Goal: Task Accomplishment & Management: Manage account settings

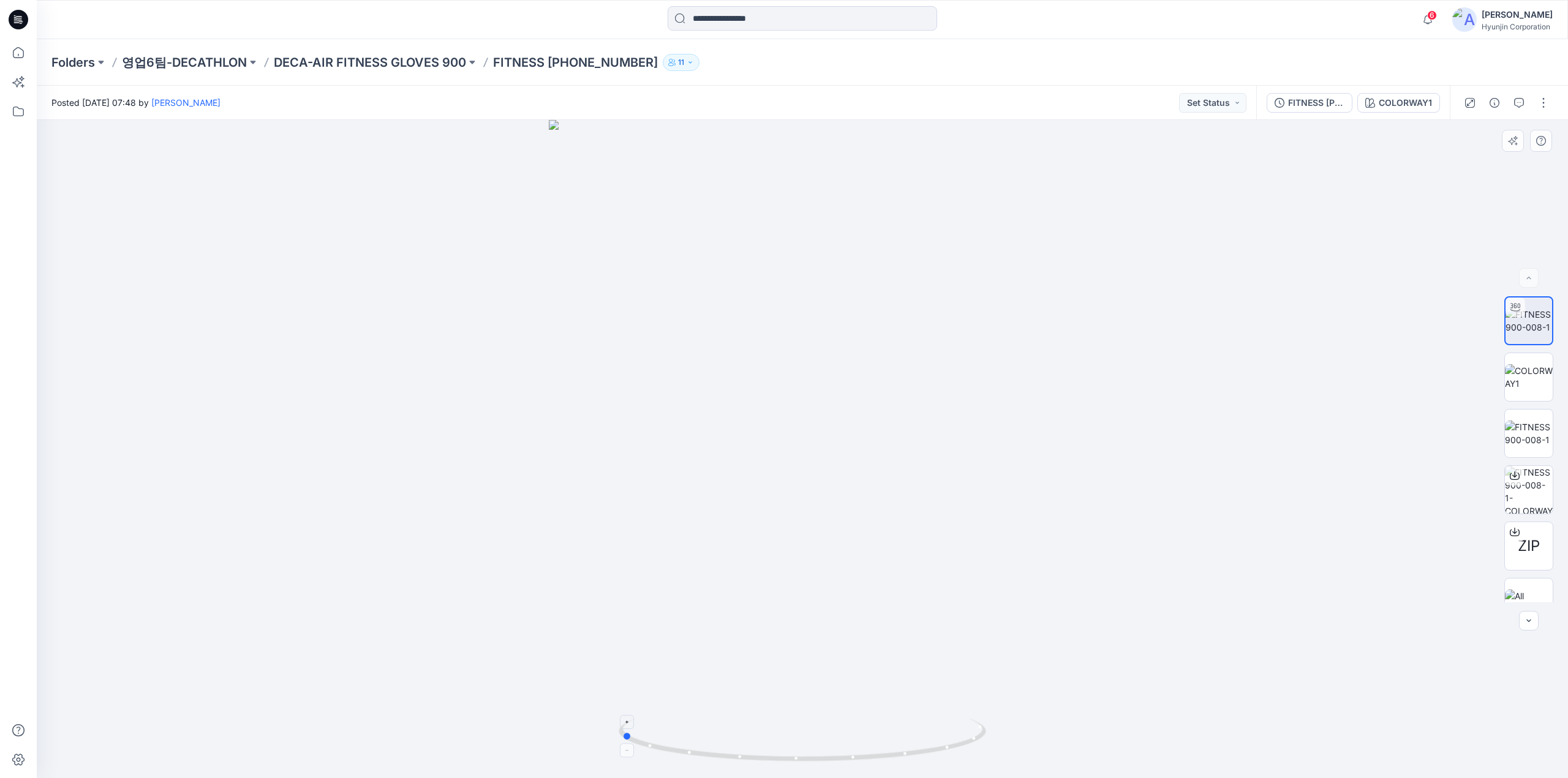
drag, startPoint x: 743, startPoint y: 742, endPoint x: 916, endPoint y: 757, distance: 173.6
click at [916, 757] on icon at bounding box center [804, 741] width 371 height 46
drag, startPoint x: 912, startPoint y: 755, endPoint x: 843, endPoint y: 757, distance: 69.0
click at [834, 761] on icon at bounding box center [804, 741] width 371 height 46
click at [1427, 123] on div at bounding box center [802, 449] width 1531 height 658
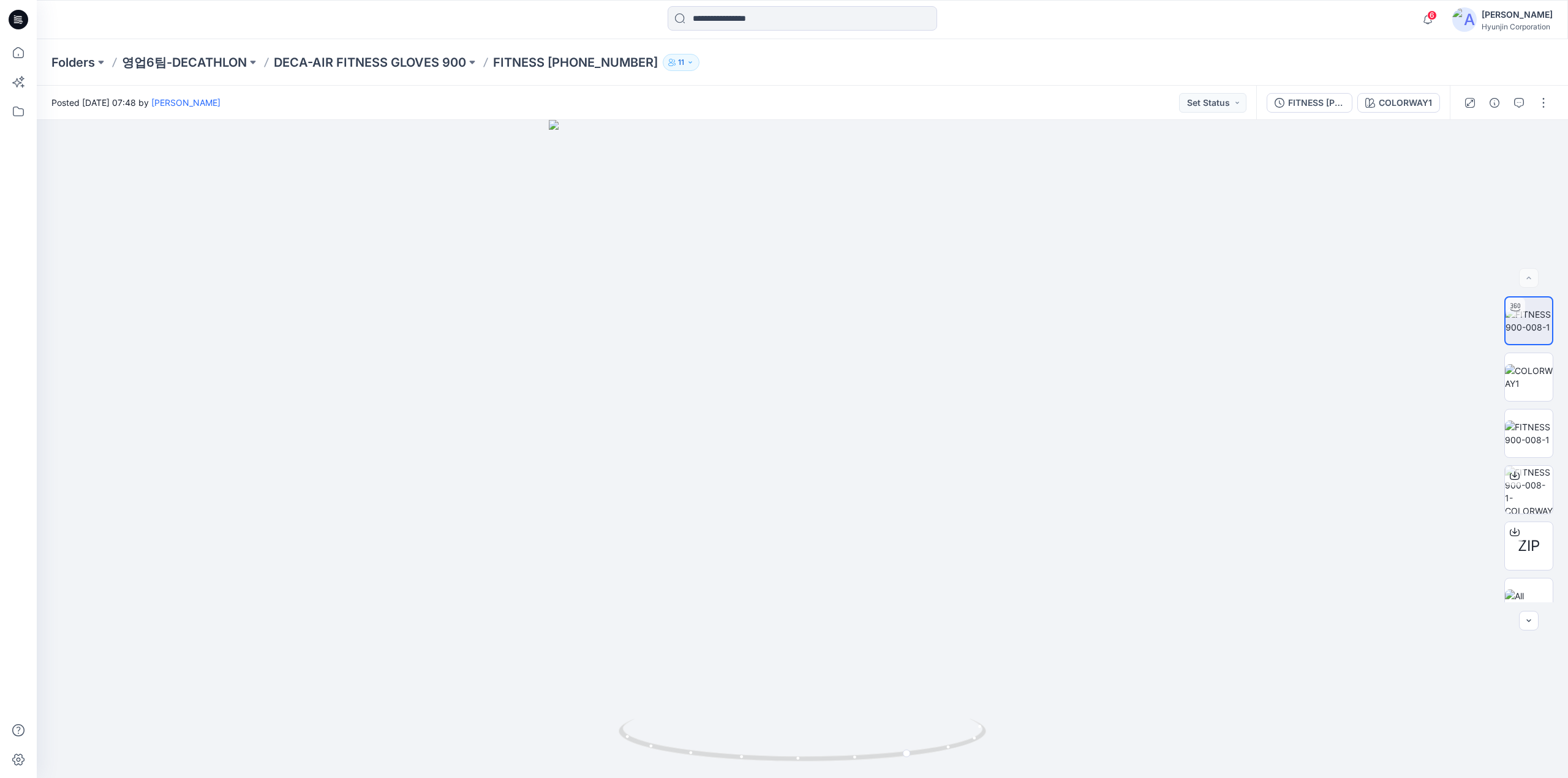
click at [1423, 112] on div "FITNESS 900-008-1 COLORWAY1" at bounding box center [1352, 103] width 194 height 34
click at [1407, 111] on button "COLORWAY1" at bounding box center [1398, 103] width 83 height 19
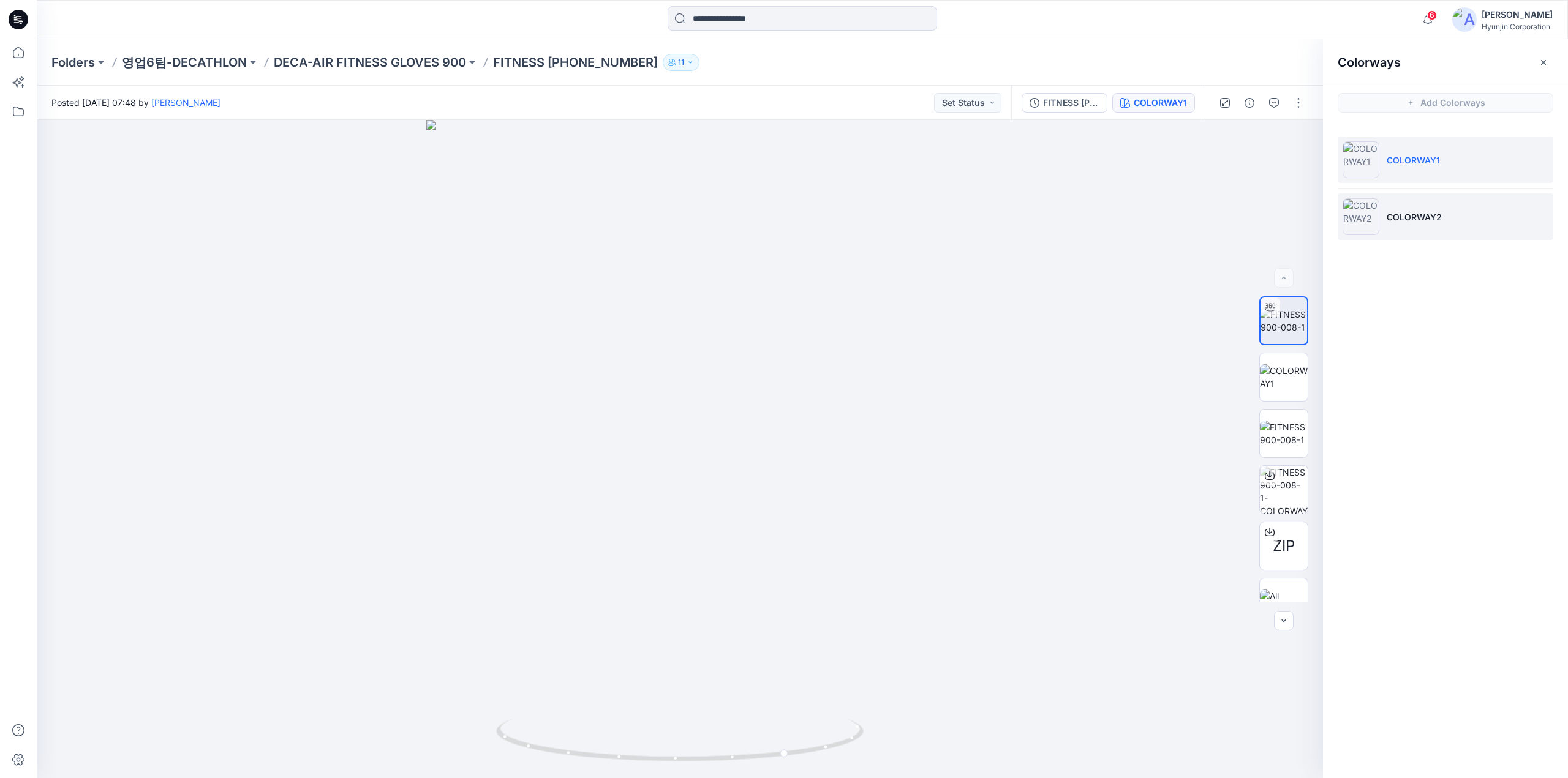
click at [1383, 217] on li "COLORWAY2" at bounding box center [1445, 217] width 216 height 47
drag, startPoint x: 629, startPoint y: 710, endPoint x: 642, endPoint y: 726, distance: 20.6
click at [642, 726] on div at bounding box center [680, 449] width 1286 height 658
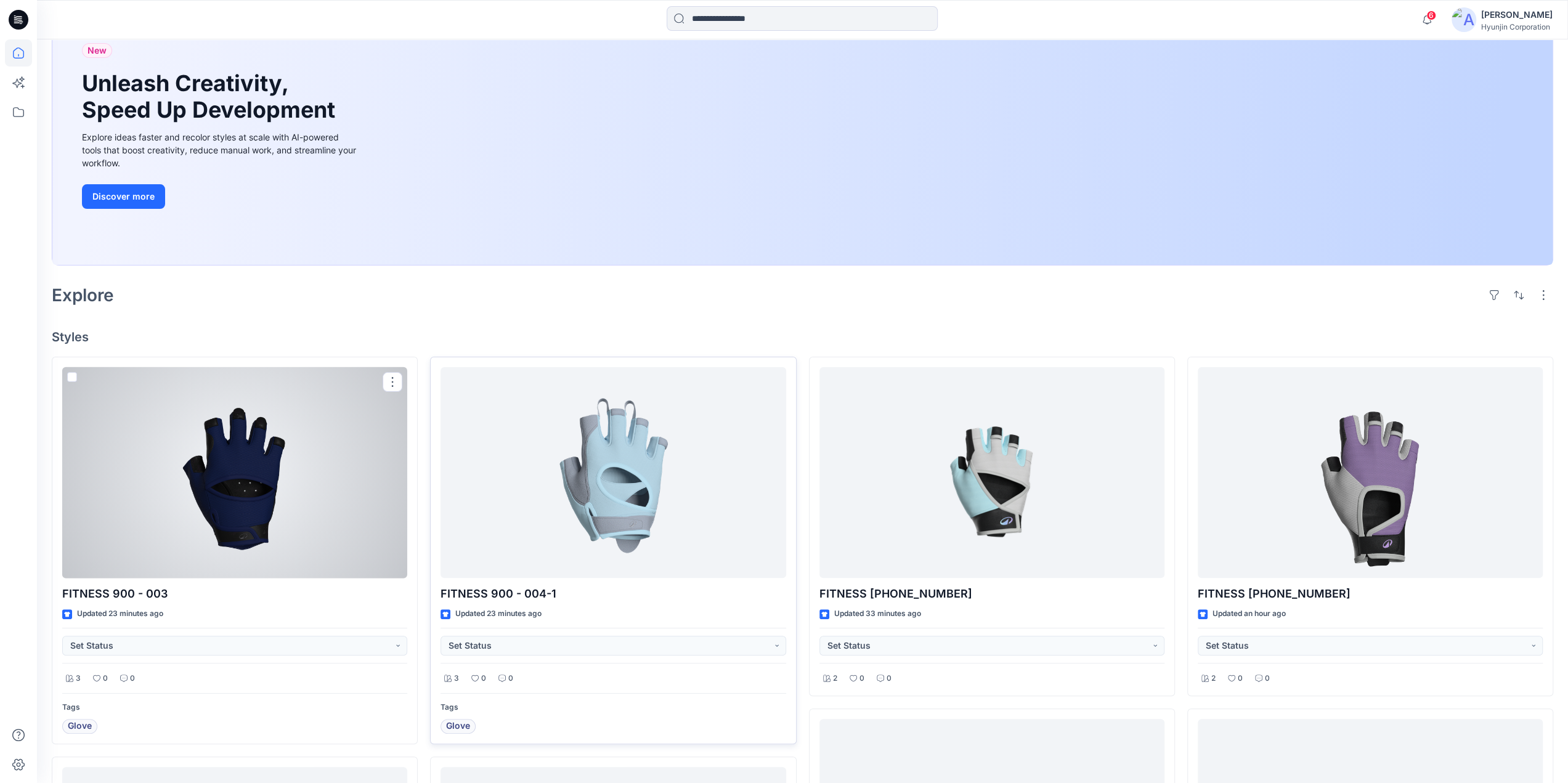
scroll to position [123, 0]
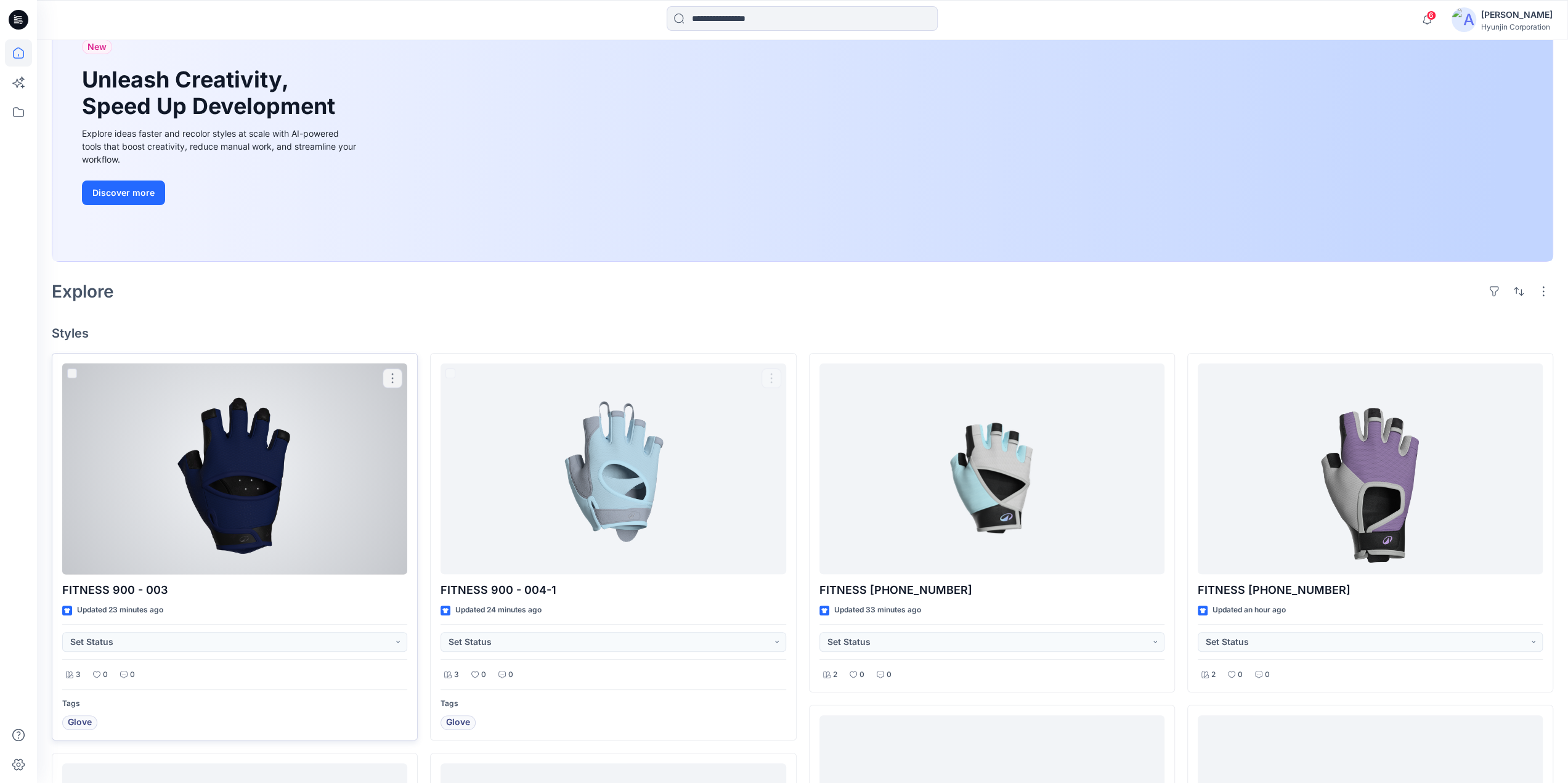
click at [269, 510] on div at bounding box center [235, 469] width 345 height 212
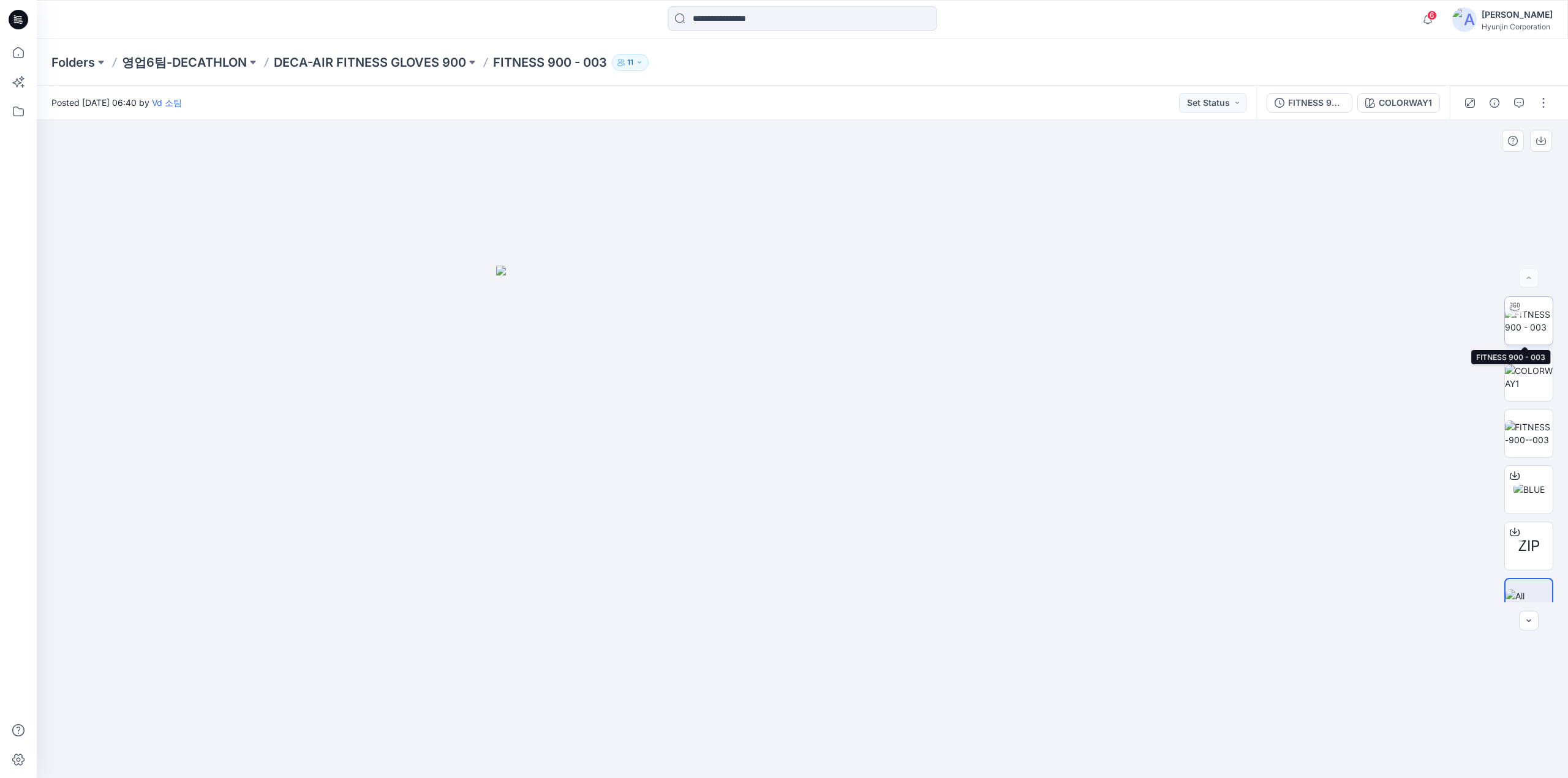
click at [1534, 321] on img at bounding box center [1528, 320] width 48 height 25
drag, startPoint x: 734, startPoint y: 707, endPoint x: 910, endPoint y: 715, distance: 176.2
click at [910, 715] on div at bounding box center [802, 449] width 1531 height 658
drag, startPoint x: 960, startPoint y: 705, endPoint x: 876, endPoint y: 702, distance: 84.1
click at [876, 702] on div at bounding box center [802, 449] width 1531 height 658
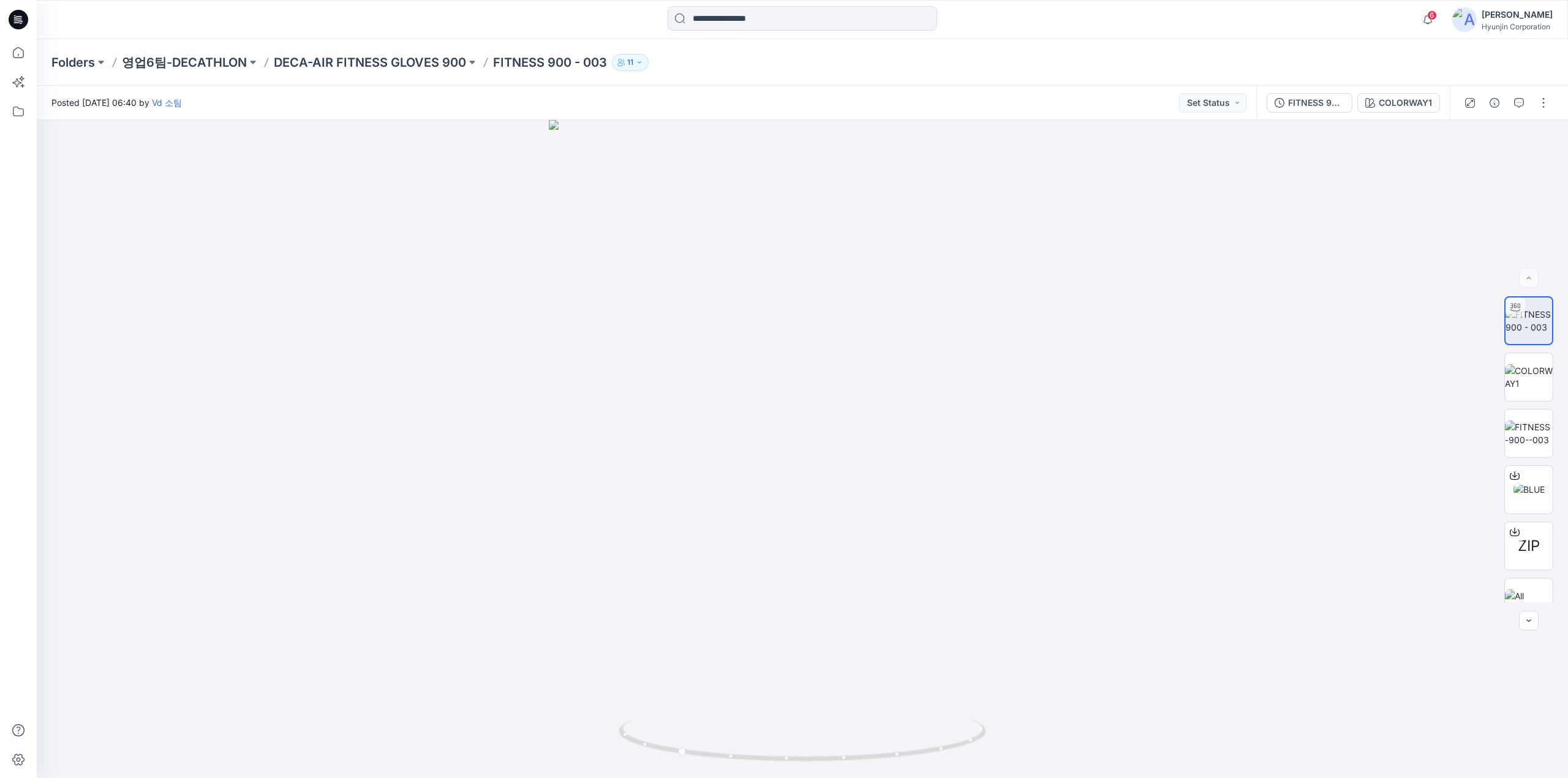
click at [1414, 114] on div "FITNESS 900 - 003 COLORWAY1" at bounding box center [1352, 103] width 194 height 34
click at [1414, 110] on button "COLORWAY1" at bounding box center [1398, 103] width 83 height 19
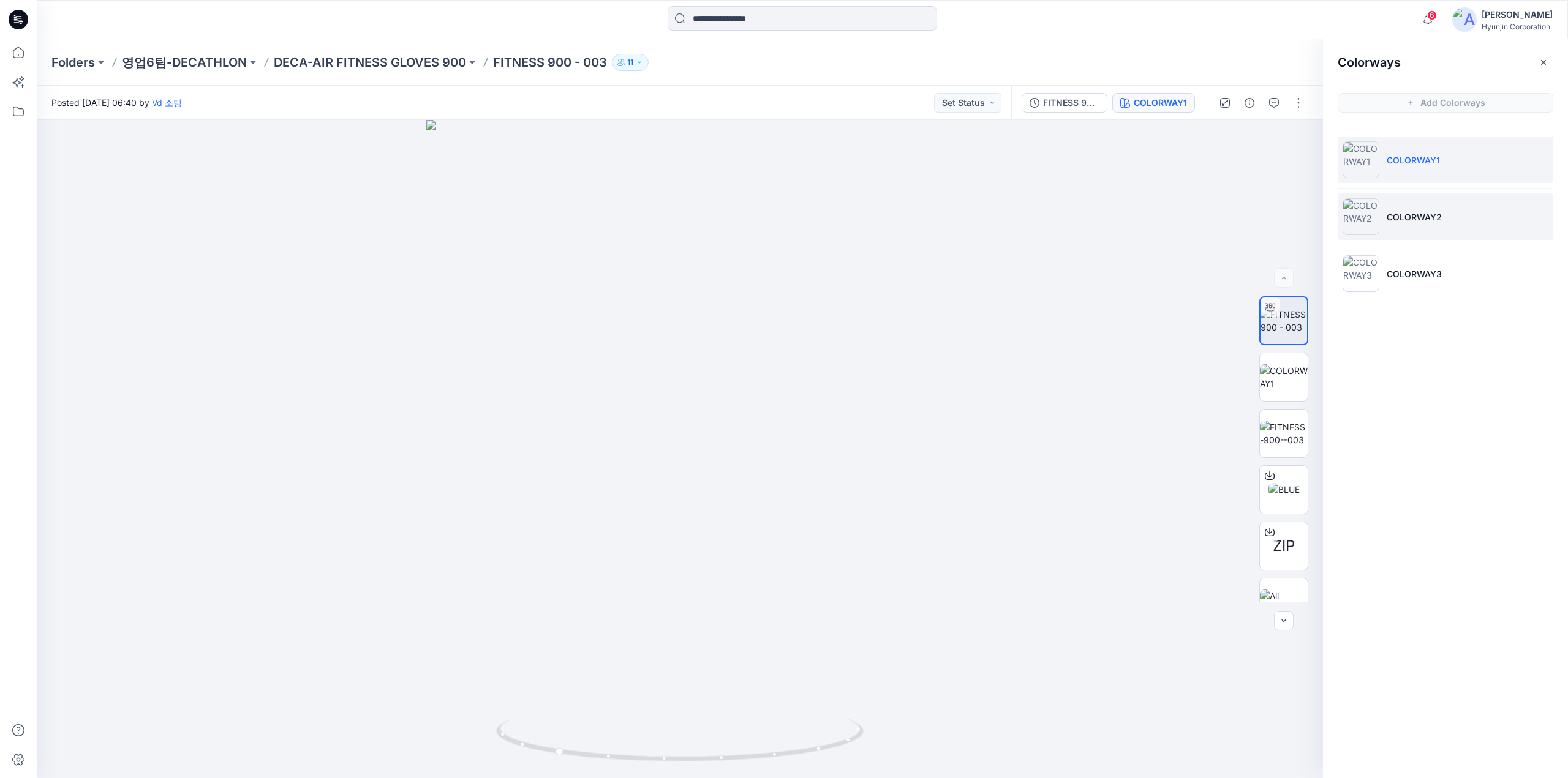
click at [1373, 218] on img at bounding box center [1361, 216] width 37 height 37
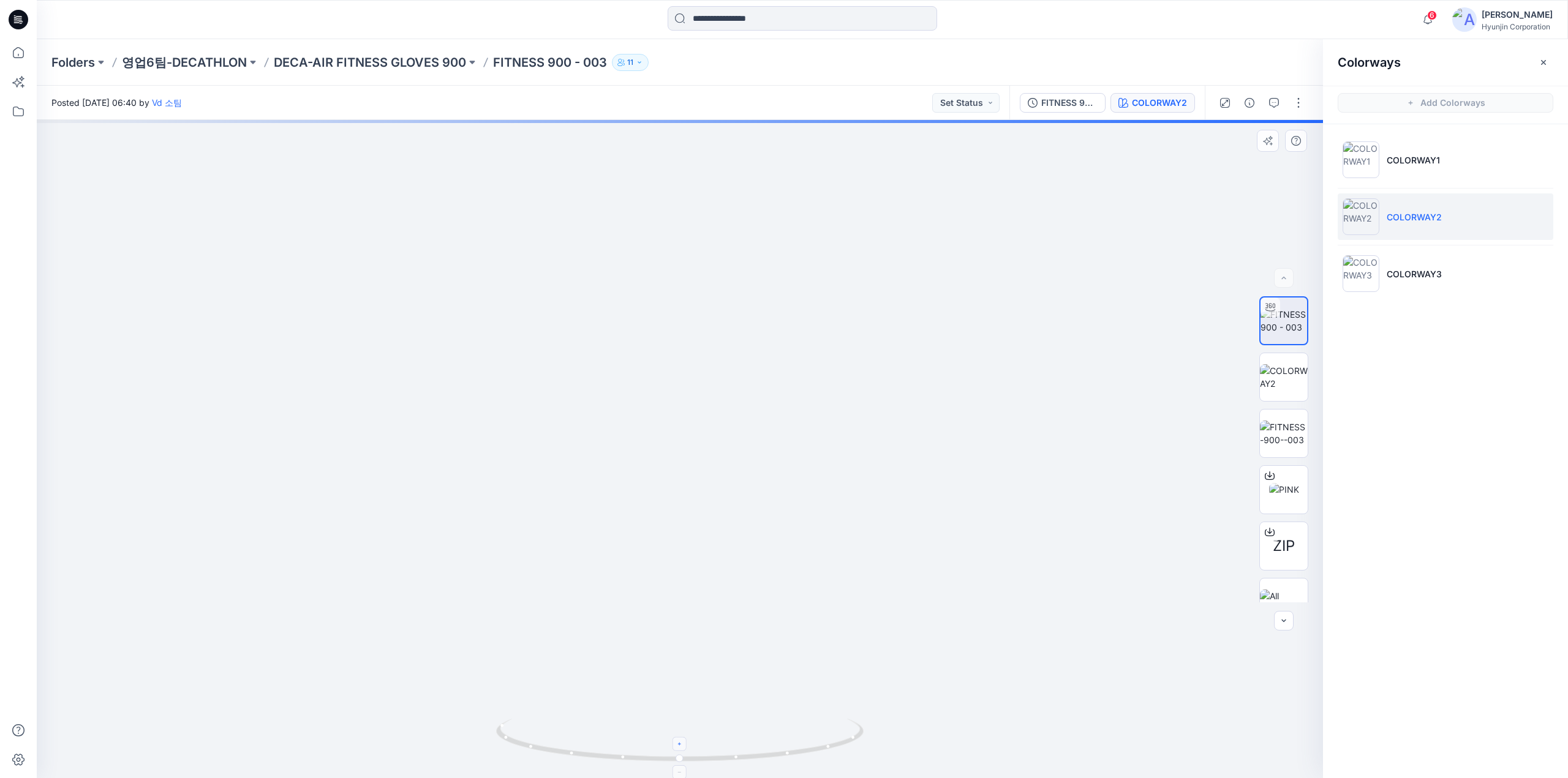
drag, startPoint x: 673, startPoint y: 748, endPoint x: 632, endPoint y: 751, distance: 41.1
click at [632, 751] on icon at bounding box center [682, 741] width 371 height 46
drag, startPoint x: 584, startPoint y: 752, endPoint x: 863, endPoint y: 766, distance: 279.4
click at [863, 766] on div at bounding box center [680, 747] width 367 height 61
click at [815, 754] on icon at bounding box center [682, 741] width 371 height 46
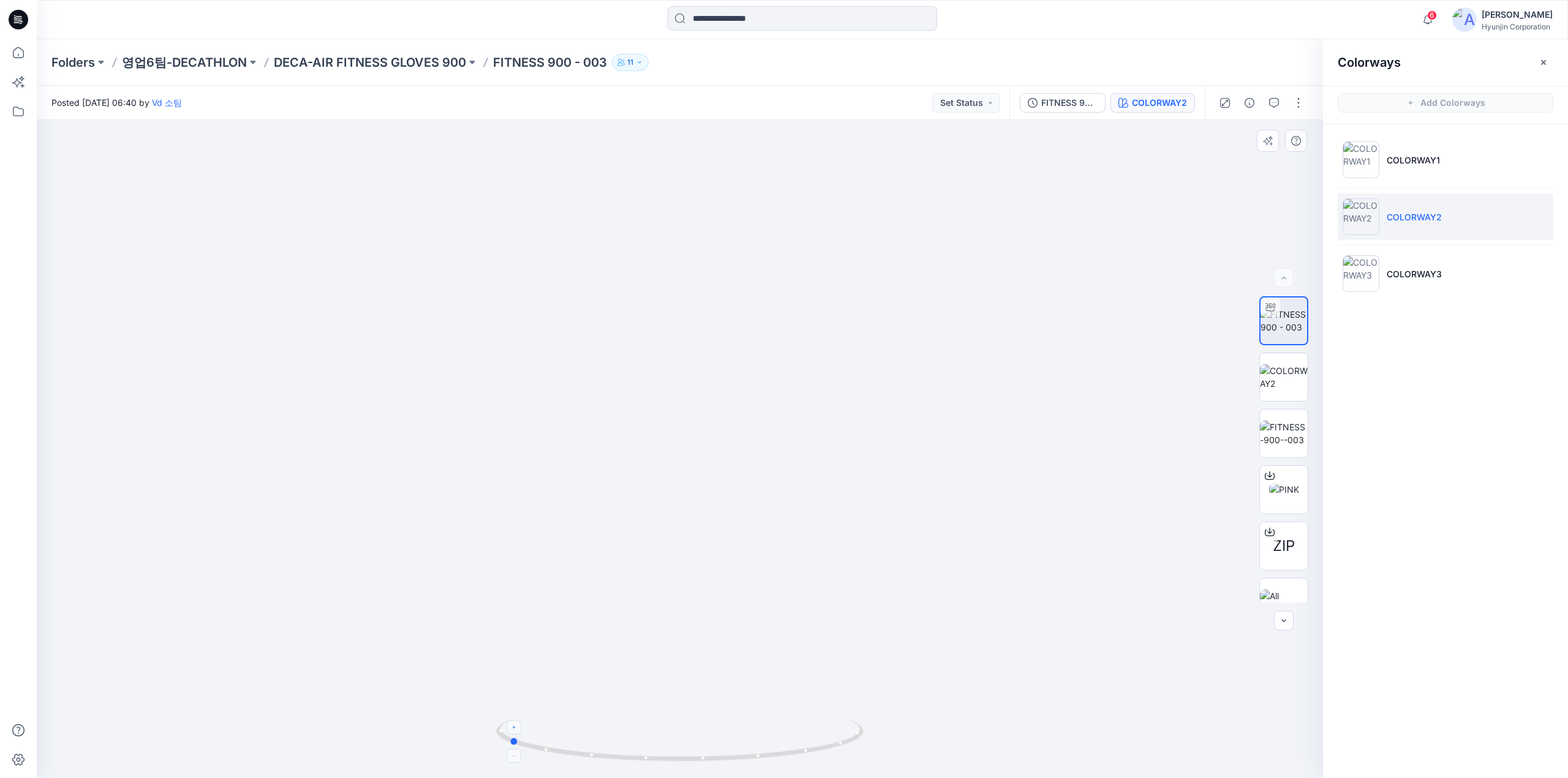
click at [796, 761] on icon at bounding box center [682, 741] width 371 height 46
drag, startPoint x: 796, startPoint y: 761, endPoint x: 658, endPoint y: 753, distance: 138.2
click at [658, 753] on icon at bounding box center [682, 741] width 371 height 46
click at [1418, 167] on li "COLORWAY1" at bounding box center [1445, 160] width 216 height 47
drag, startPoint x: 610, startPoint y: 759, endPoint x: 687, endPoint y: 708, distance: 92.4
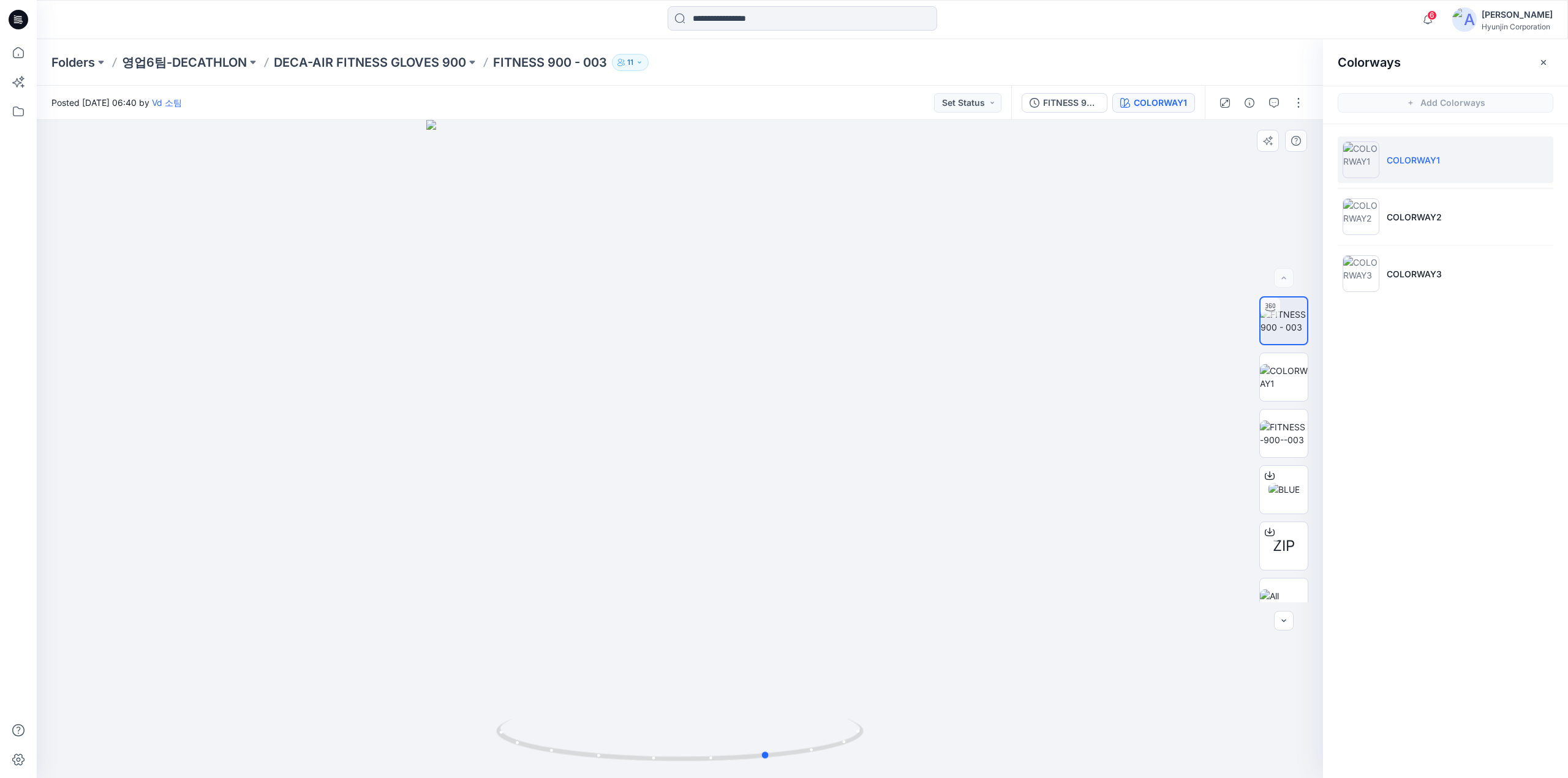
click at [700, 759] on icon at bounding box center [682, 741] width 371 height 46
drag, startPoint x: 1000, startPoint y: 389, endPoint x: 804, endPoint y: 416, distance: 197.9
drag, startPoint x: 598, startPoint y: 719, endPoint x: 618, endPoint y: 726, distance: 21.2
click at [620, 728] on div at bounding box center [680, 449] width 1286 height 658
drag, startPoint x: 623, startPoint y: 738, endPoint x: 546, endPoint y: 629, distance: 133.5
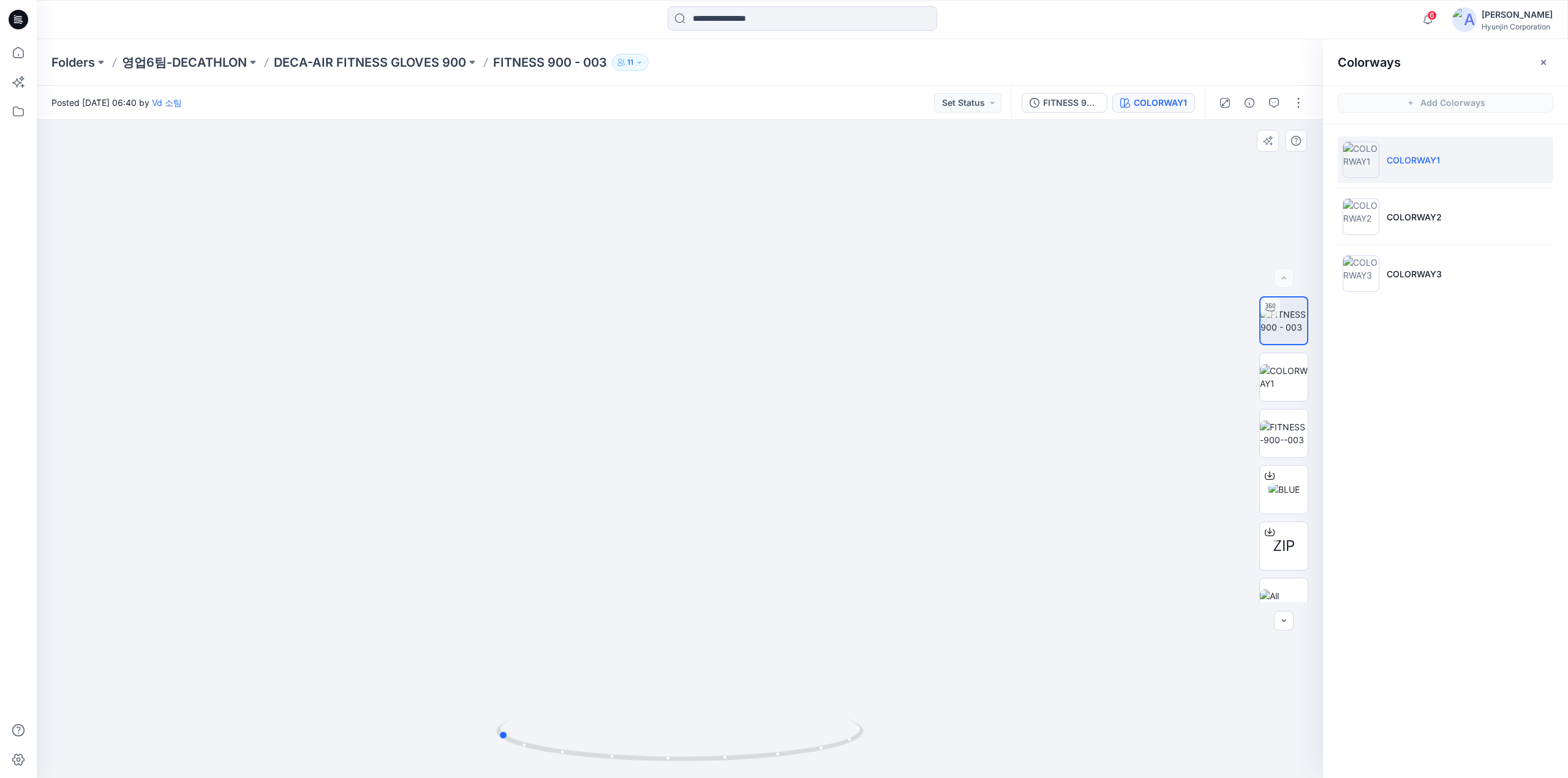
click at [582, 733] on icon at bounding box center [682, 741] width 371 height 46
drag, startPoint x: 644, startPoint y: 733, endPoint x: 851, endPoint y: 733, distance: 207.0
click at [851, 733] on icon at bounding box center [682, 741] width 371 height 46
drag, startPoint x: 725, startPoint y: 564, endPoint x: 735, endPoint y: 376, distance: 188.3
click at [735, 376] on img at bounding box center [680, 247] width 817 height 1063
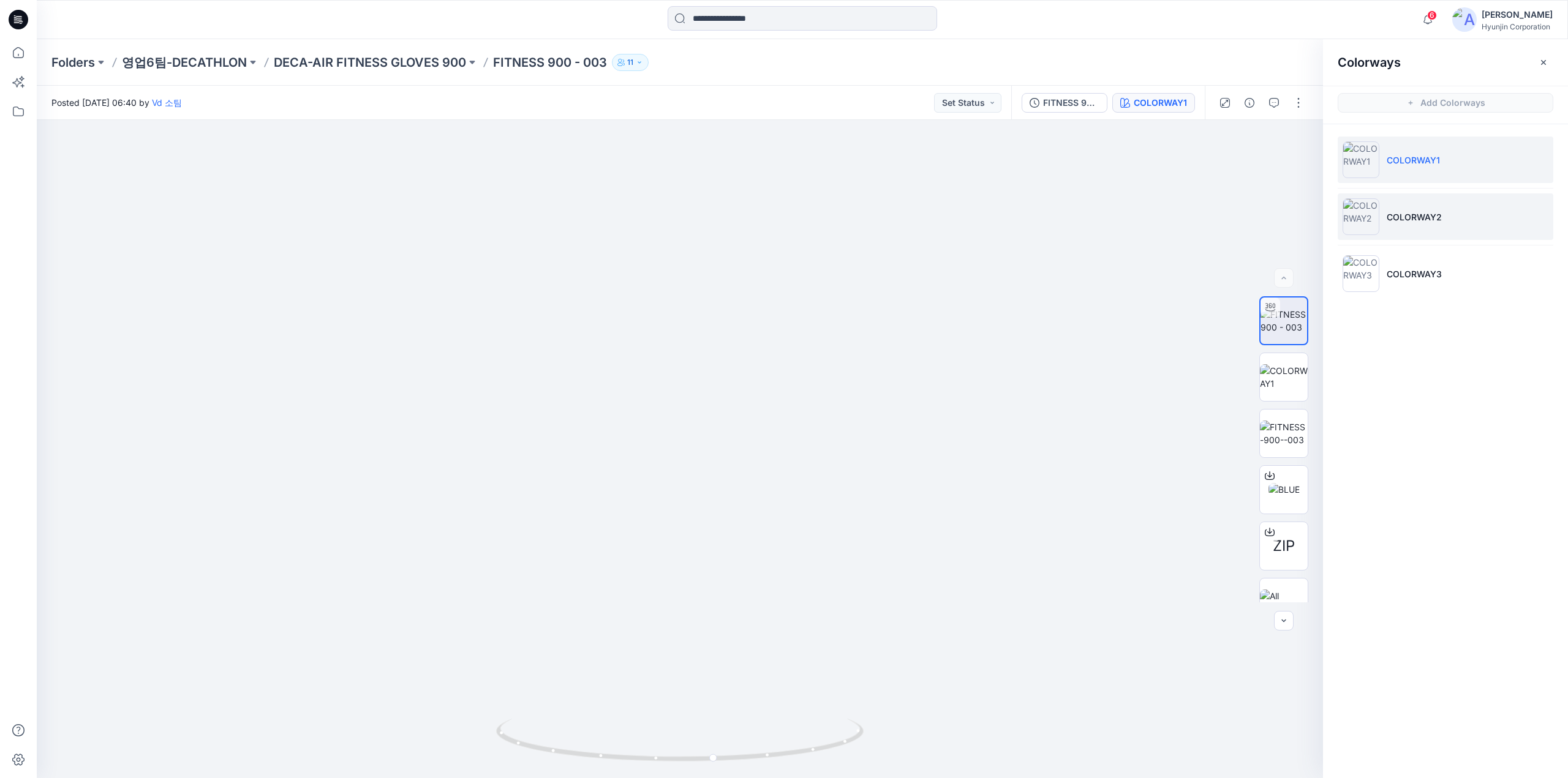
click at [1370, 221] on img at bounding box center [1361, 216] width 37 height 37
click at [19, 21] on icon at bounding box center [18, 19] width 19 height 19
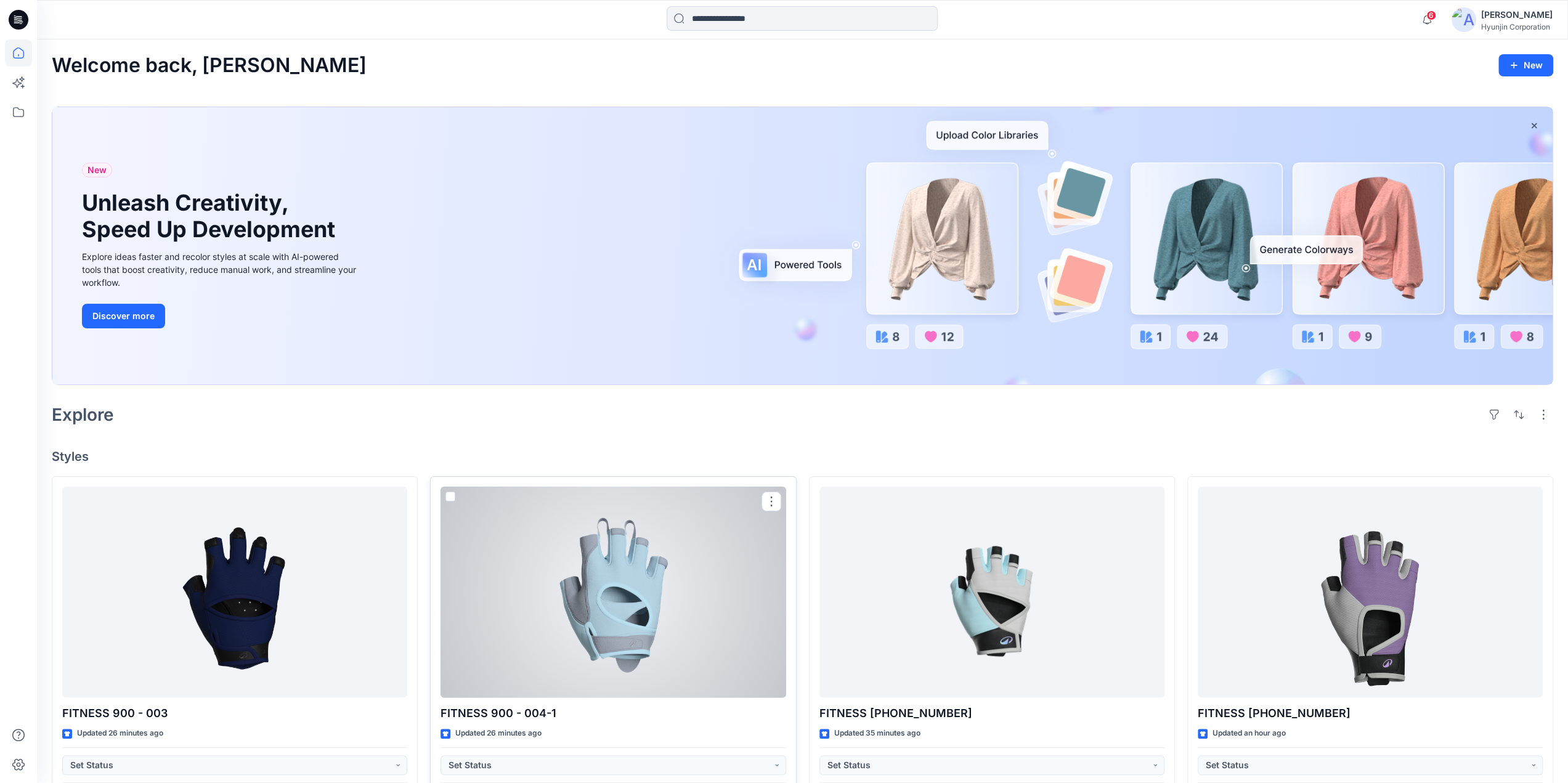
click at [714, 635] on div at bounding box center [613, 592] width 345 height 212
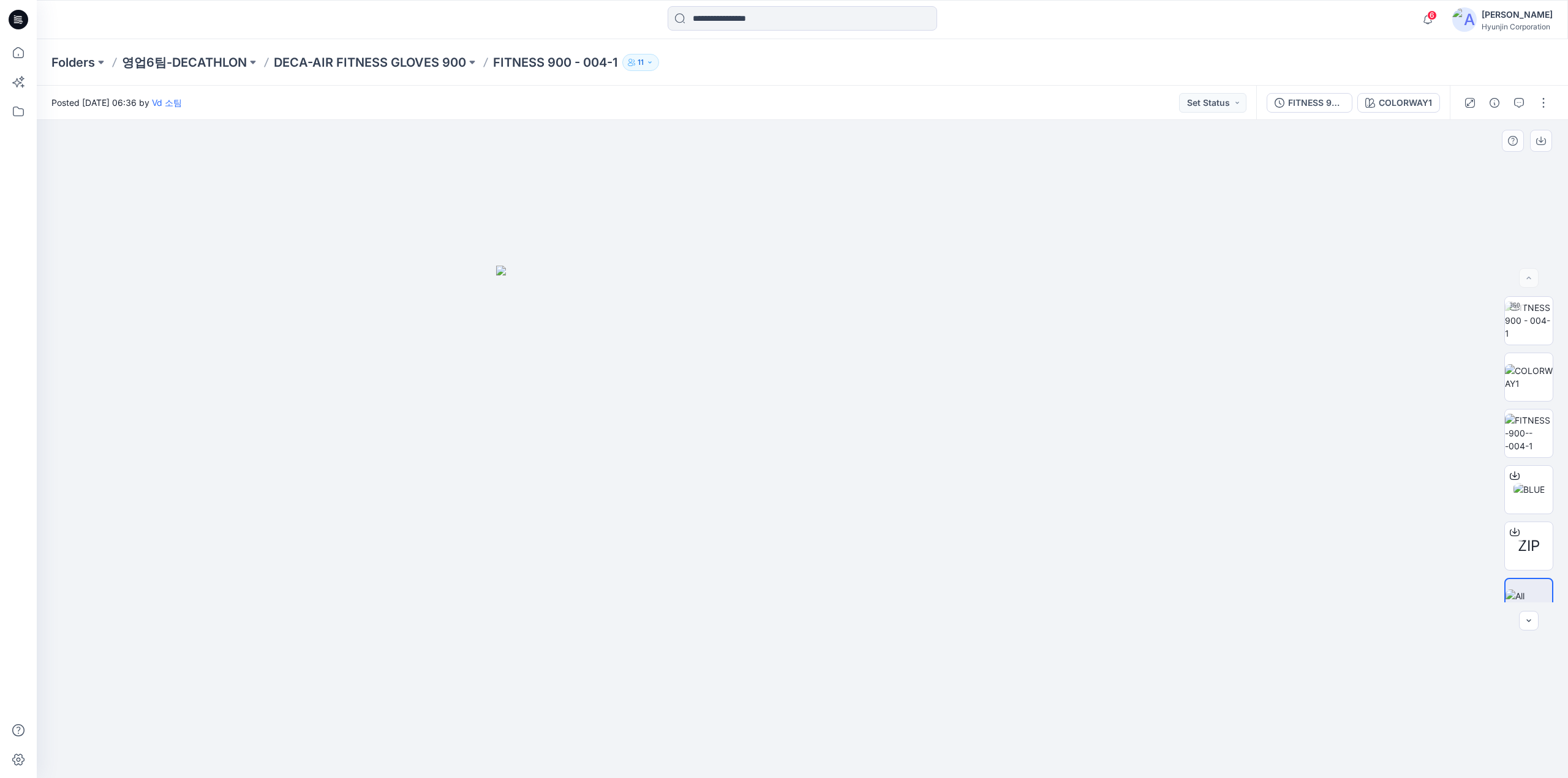
drag, startPoint x: 952, startPoint y: 582, endPoint x: 1276, endPoint y: 450, distance: 349.9
click at [939, 582] on img at bounding box center [802, 522] width 612 height 513
click at [1537, 327] on img at bounding box center [1528, 320] width 48 height 39
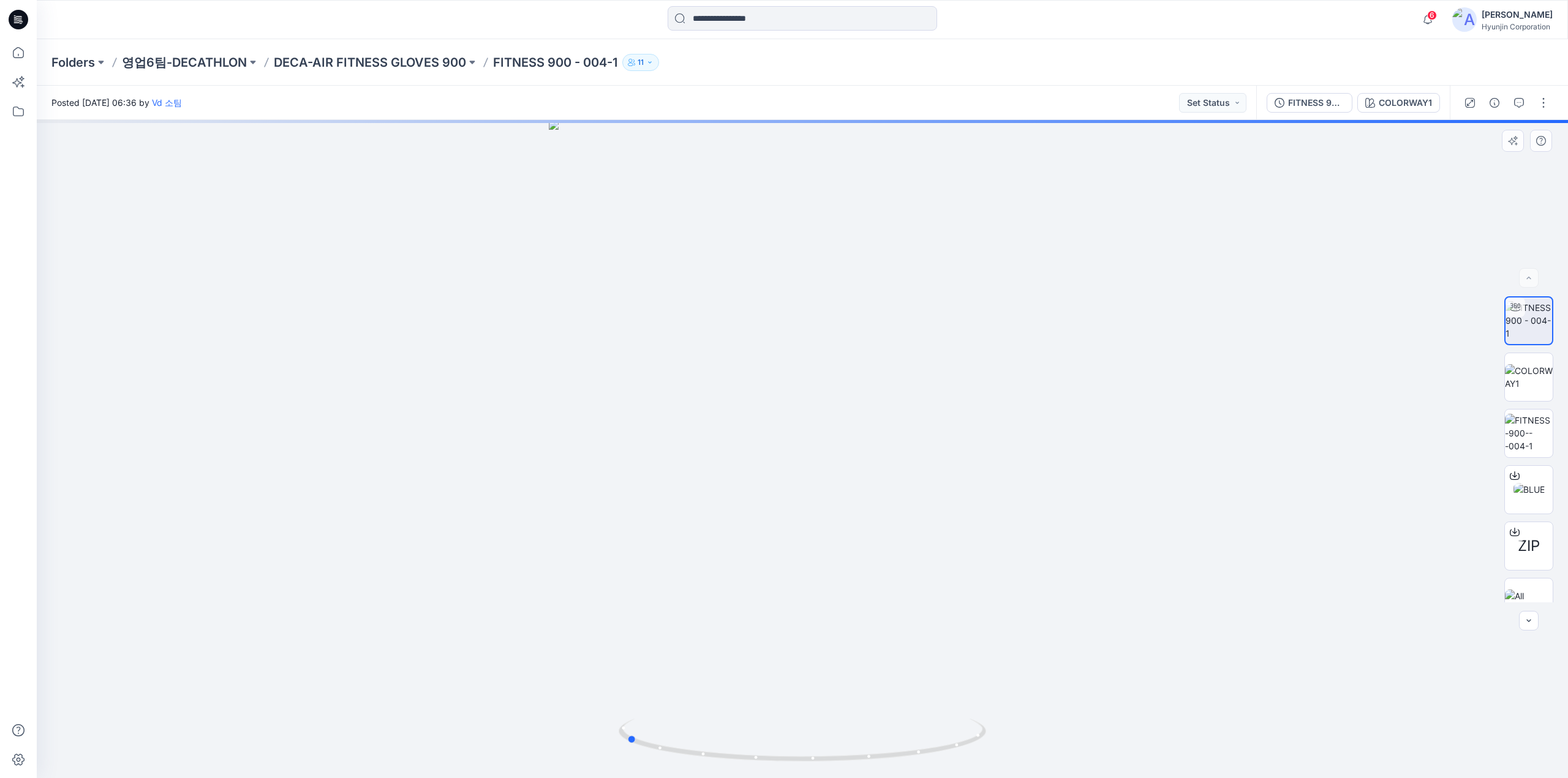
drag, startPoint x: 1077, startPoint y: 563, endPoint x: 908, endPoint y: 589, distance: 171.0
click at [908, 589] on div at bounding box center [802, 449] width 1531 height 658
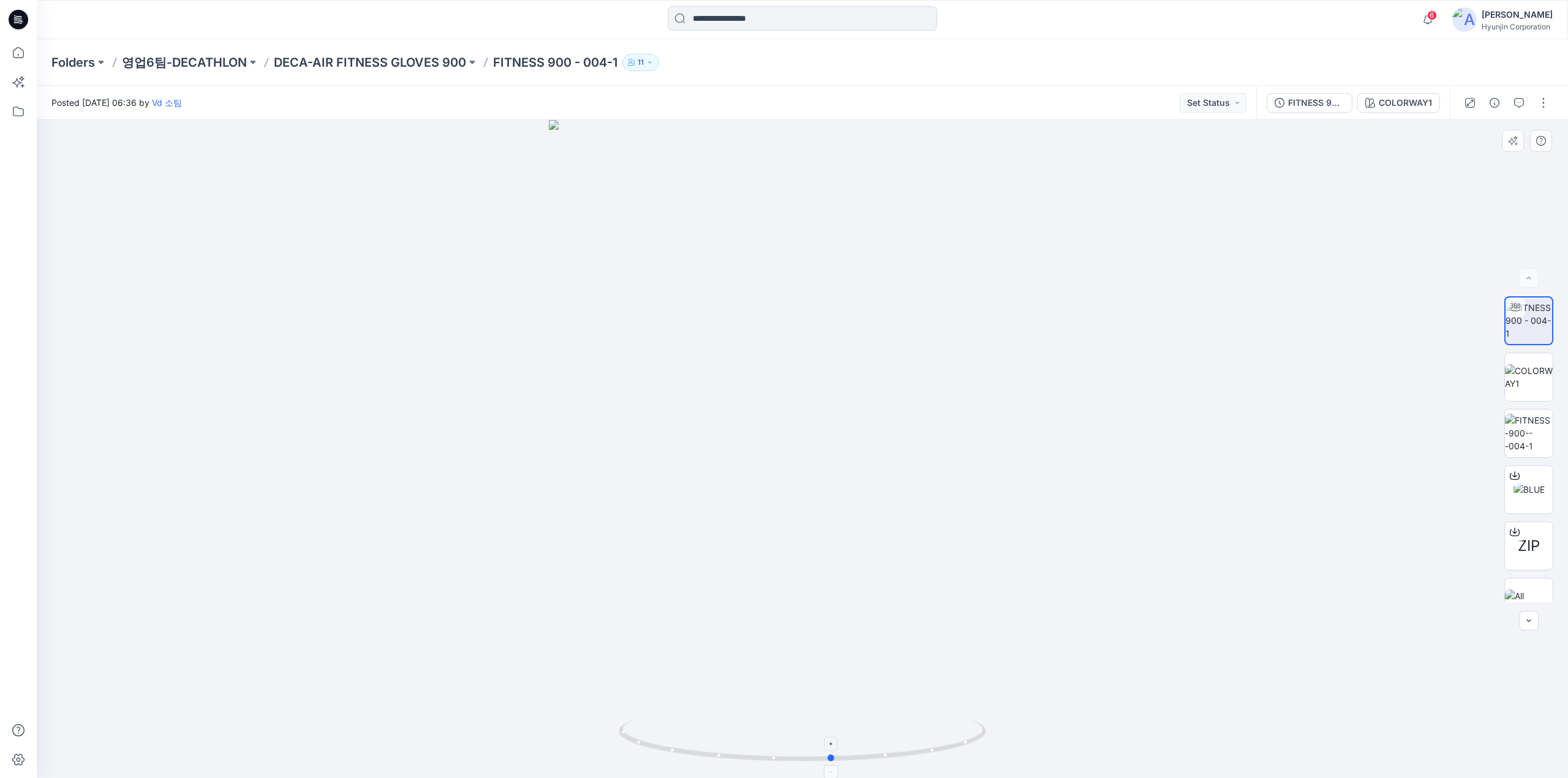
drag, startPoint x: 871, startPoint y: 762, endPoint x: 711, endPoint y: 758, distance: 160.0
click at [711, 758] on icon at bounding box center [804, 741] width 371 height 46
drag, startPoint x: 895, startPoint y: 563, endPoint x: 795, endPoint y: 577, distance: 101.0
click at [795, 577] on div at bounding box center [802, 449] width 1531 height 658
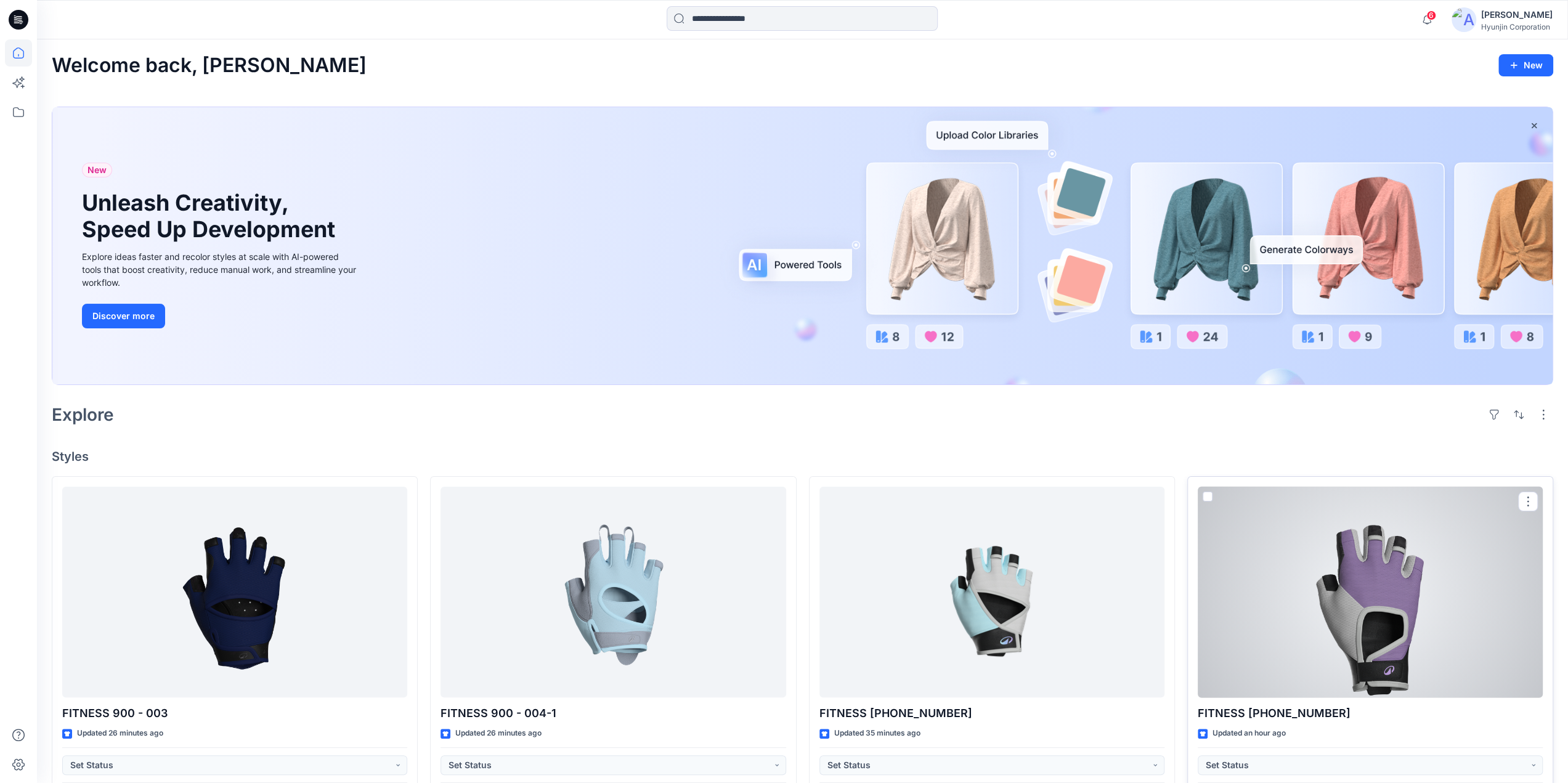
click at [1400, 677] on div at bounding box center [1370, 592] width 345 height 212
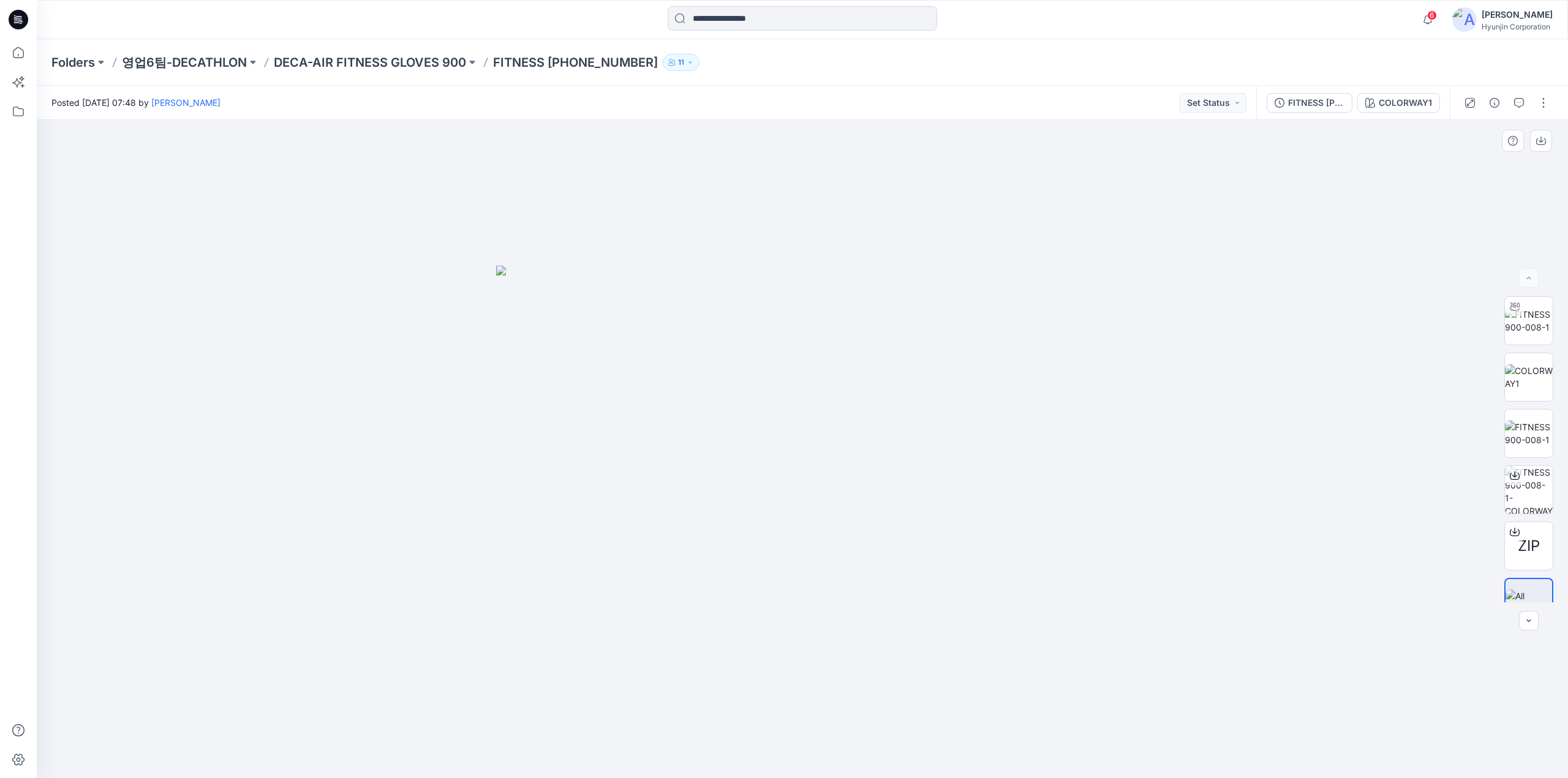
drag, startPoint x: 755, startPoint y: 696, endPoint x: 948, endPoint y: 613, distance: 210.1
click at [861, 706] on div at bounding box center [802, 449] width 1531 height 658
click at [1567, 327] on div "ZIP" at bounding box center [1529, 449] width 79 height 306
click at [1546, 329] on img at bounding box center [1528, 320] width 48 height 25
drag, startPoint x: 933, startPoint y: 744, endPoint x: 1180, endPoint y: 750, distance: 247.1
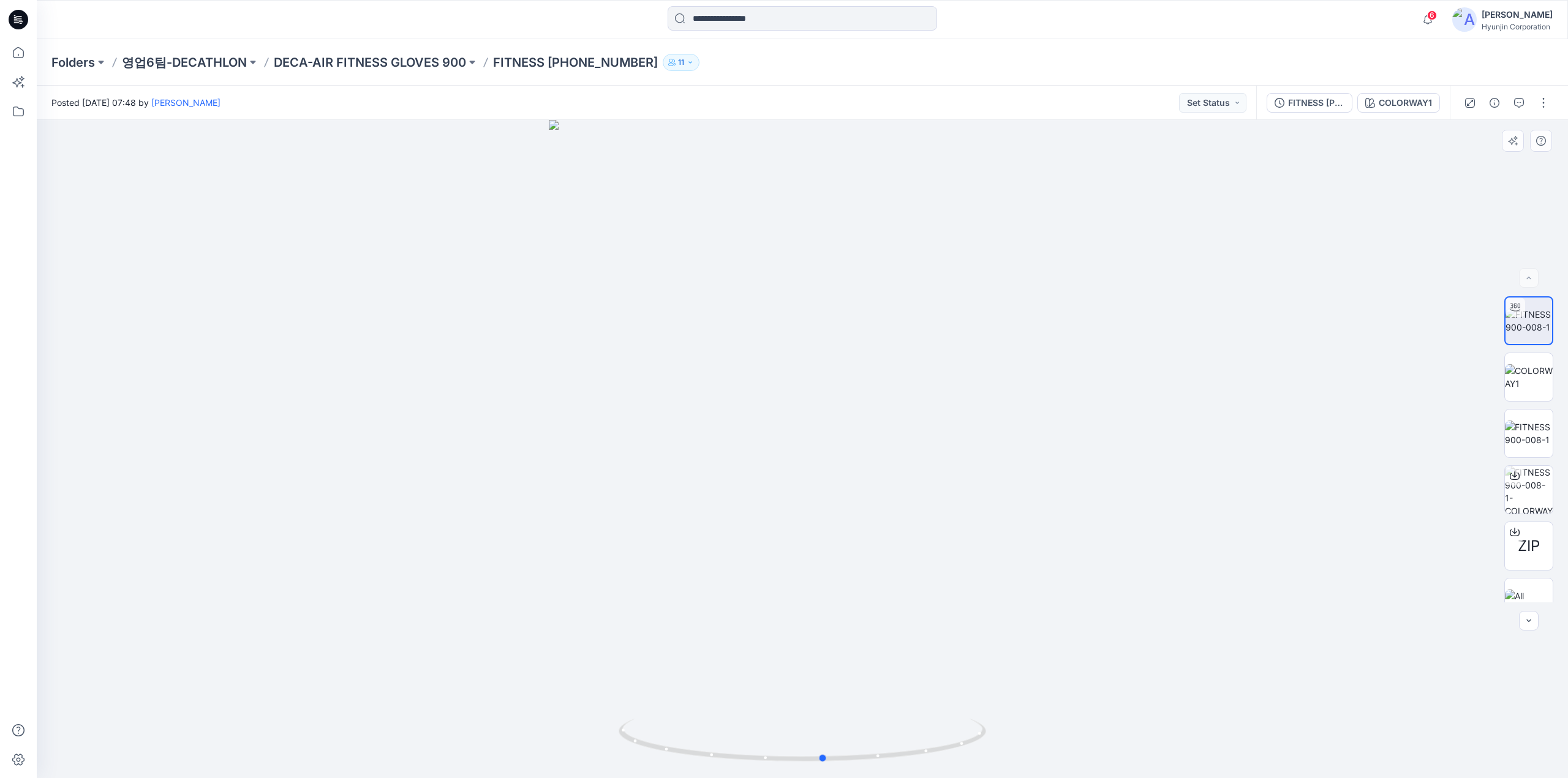
click at [1180, 750] on div at bounding box center [802, 449] width 1531 height 658
click at [19, 25] on icon at bounding box center [18, 19] width 19 height 19
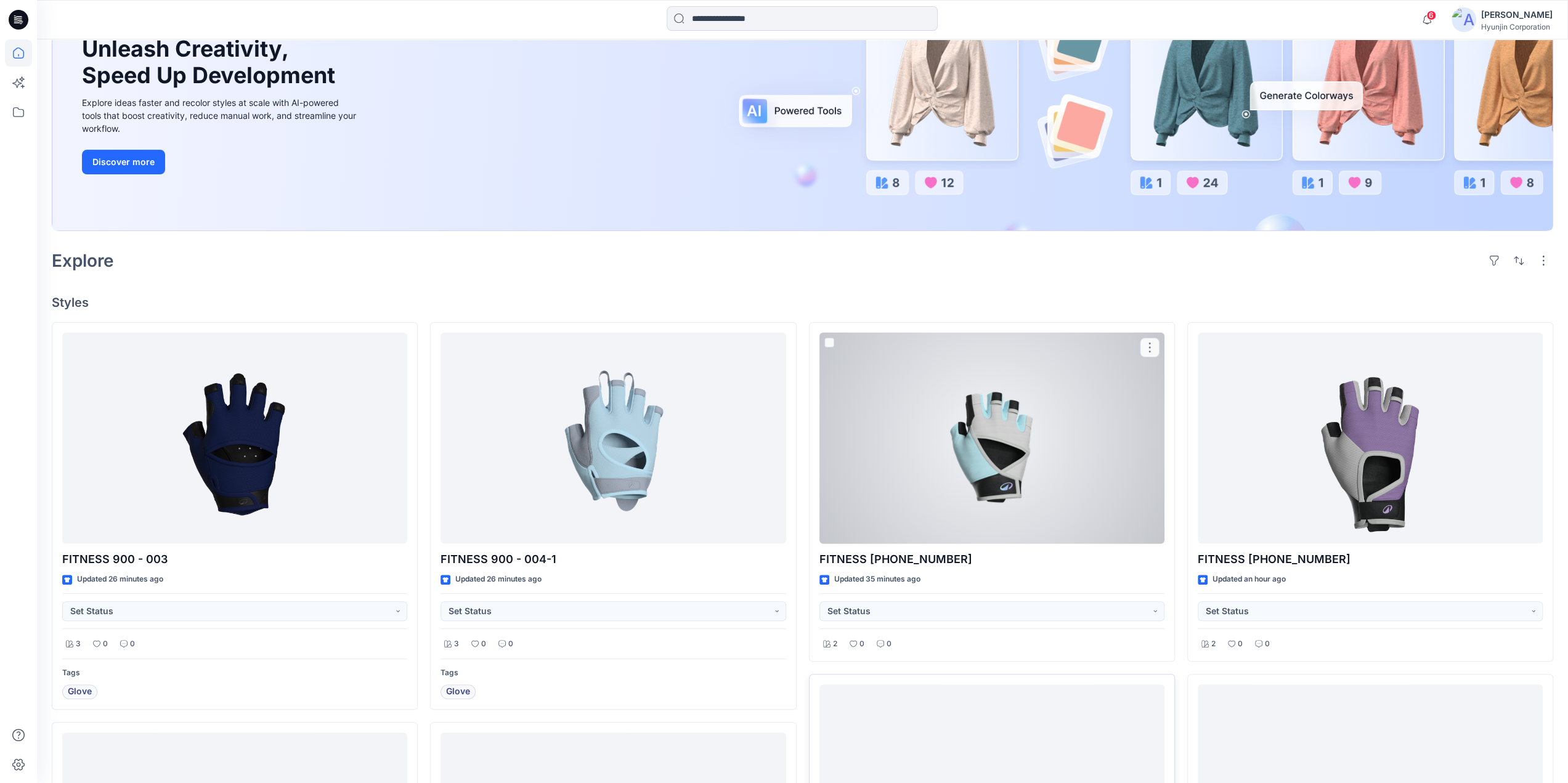
scroll to position [308, 0]
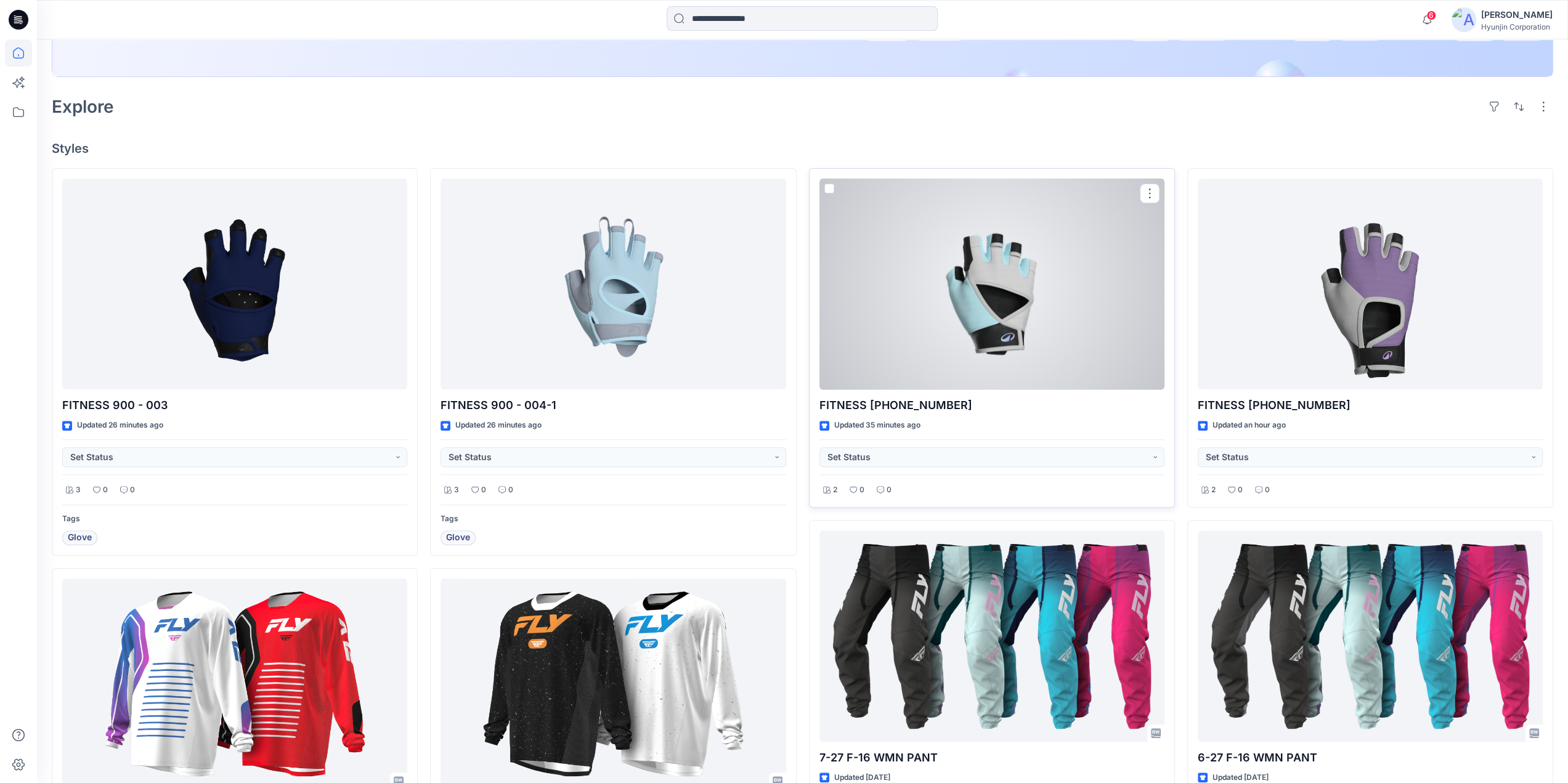
click at [1108, 334] on div at bounding box center [992, 284] width 345 height 212
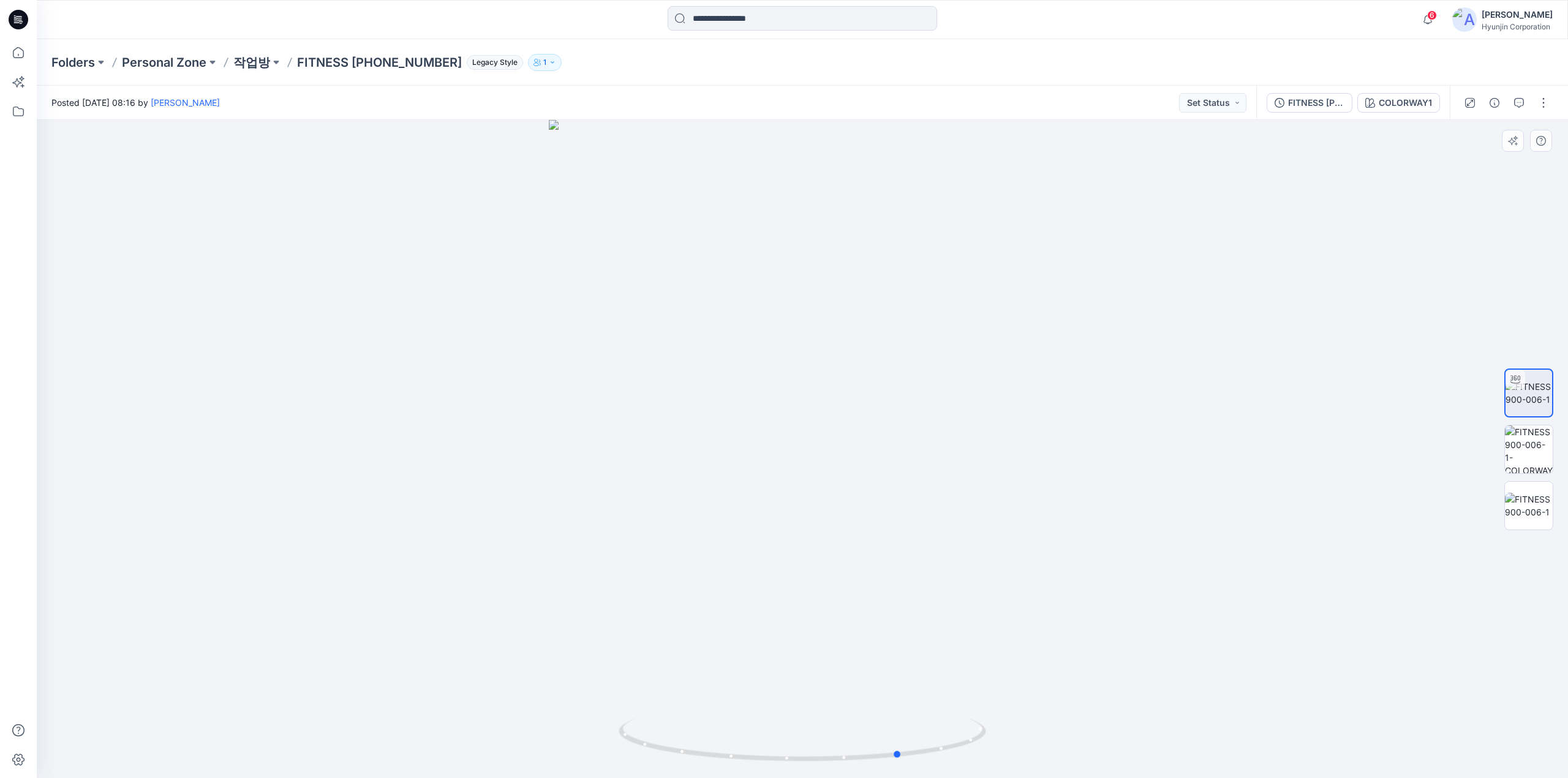
drag, startPoint x: 782, startPoint y: 347, endPoint x: 513, endPoint y: 364, distance: 269.5
click at [513, 364] on div at bounding box center [802, 449] width 1531 height 658
click at [944, 776] on img at bounding box center [802, 748] width 367 height 59
drag, startPoint x: 932, startPoint y: 761, endPoint x: 773, endPoint y: 748, distance: 159.5
click at [773, 748] on icon at bounding box center [804, 741] width 371 height 46
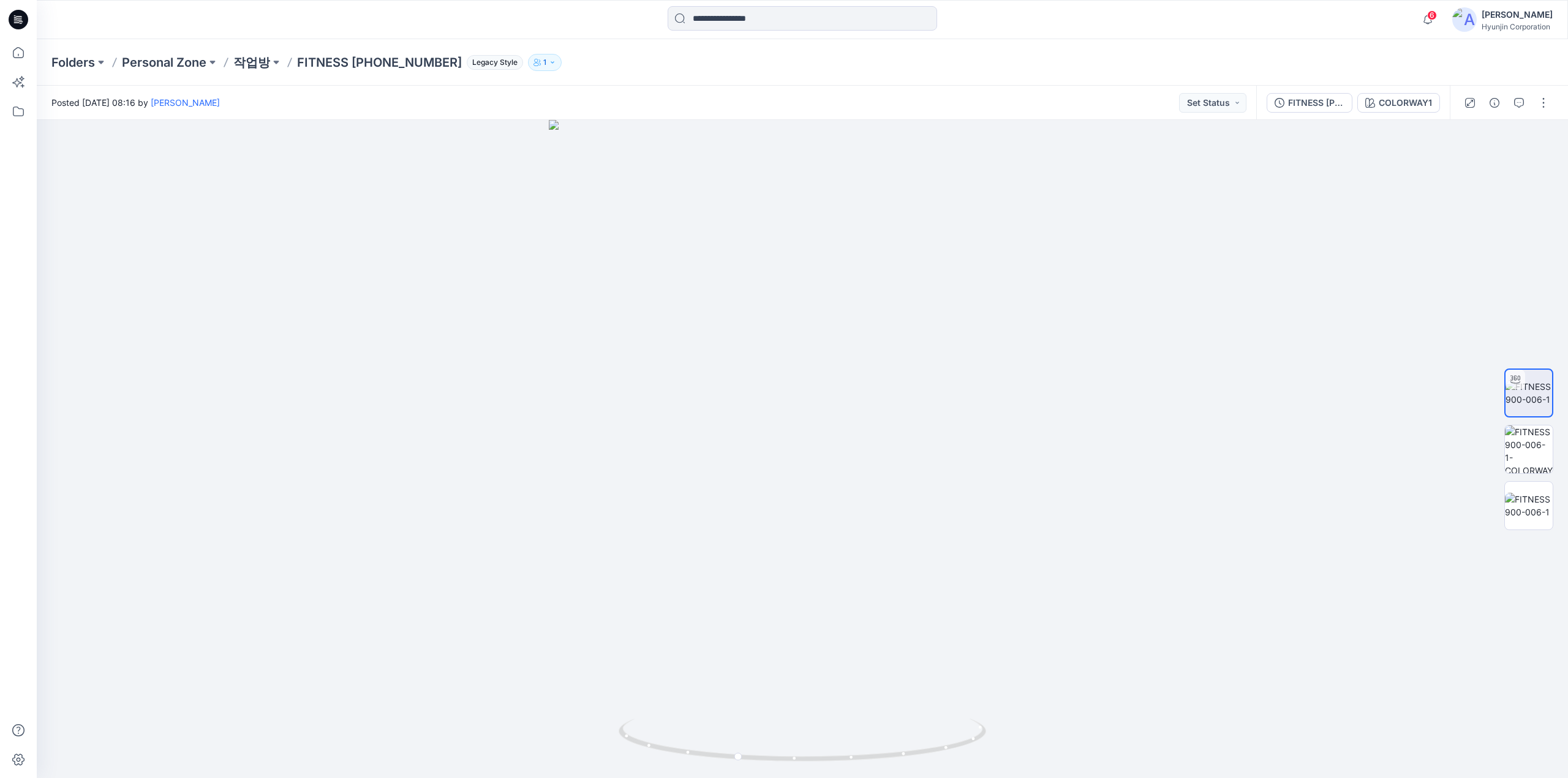
click at [16, 6] on icon at bounding box center [18, 19] width 19 height 39
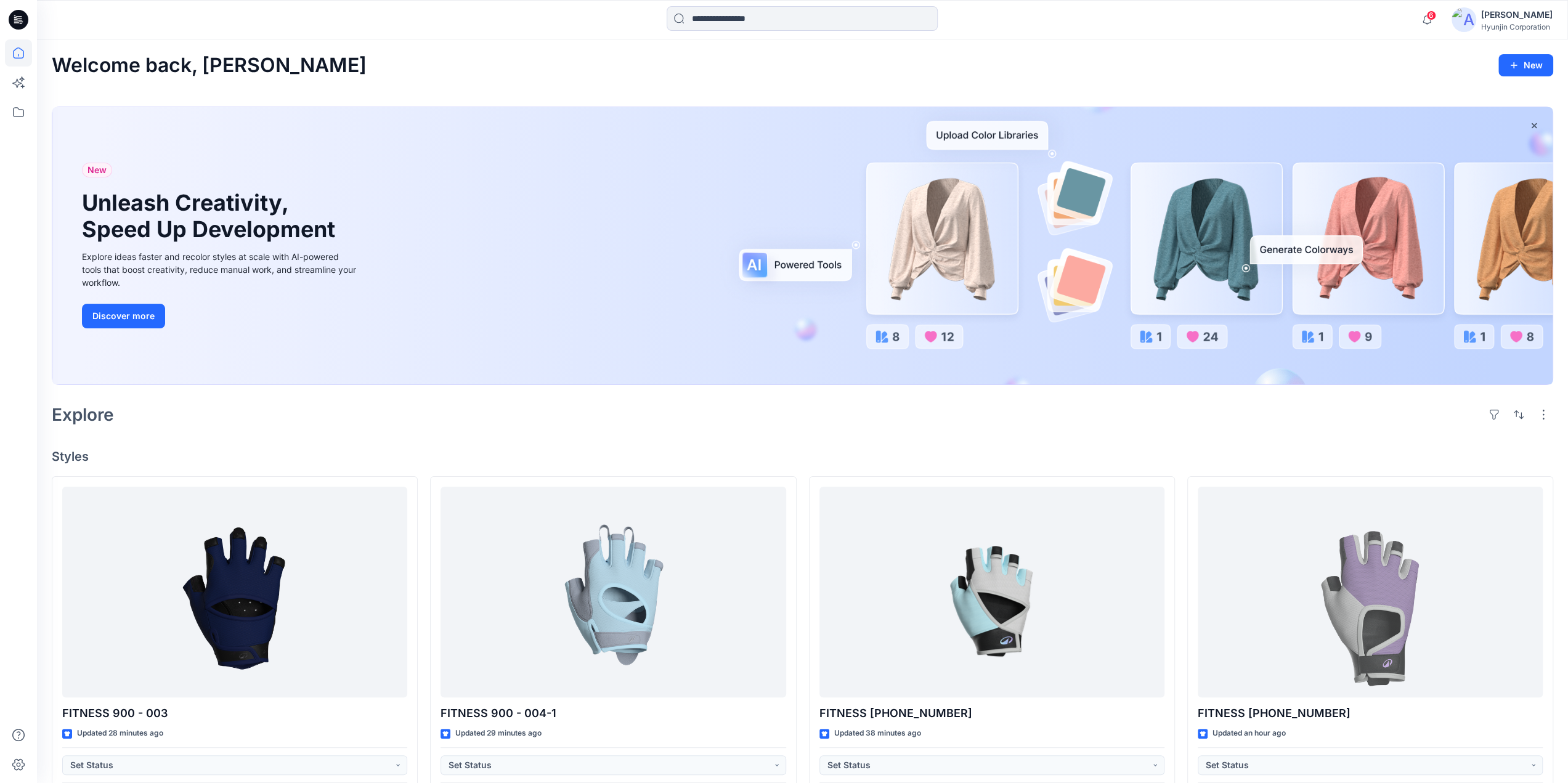
click at [1505, 15] on div "[PERSON_NAME]" at bounding box center [1517, 15] width 71 height 15
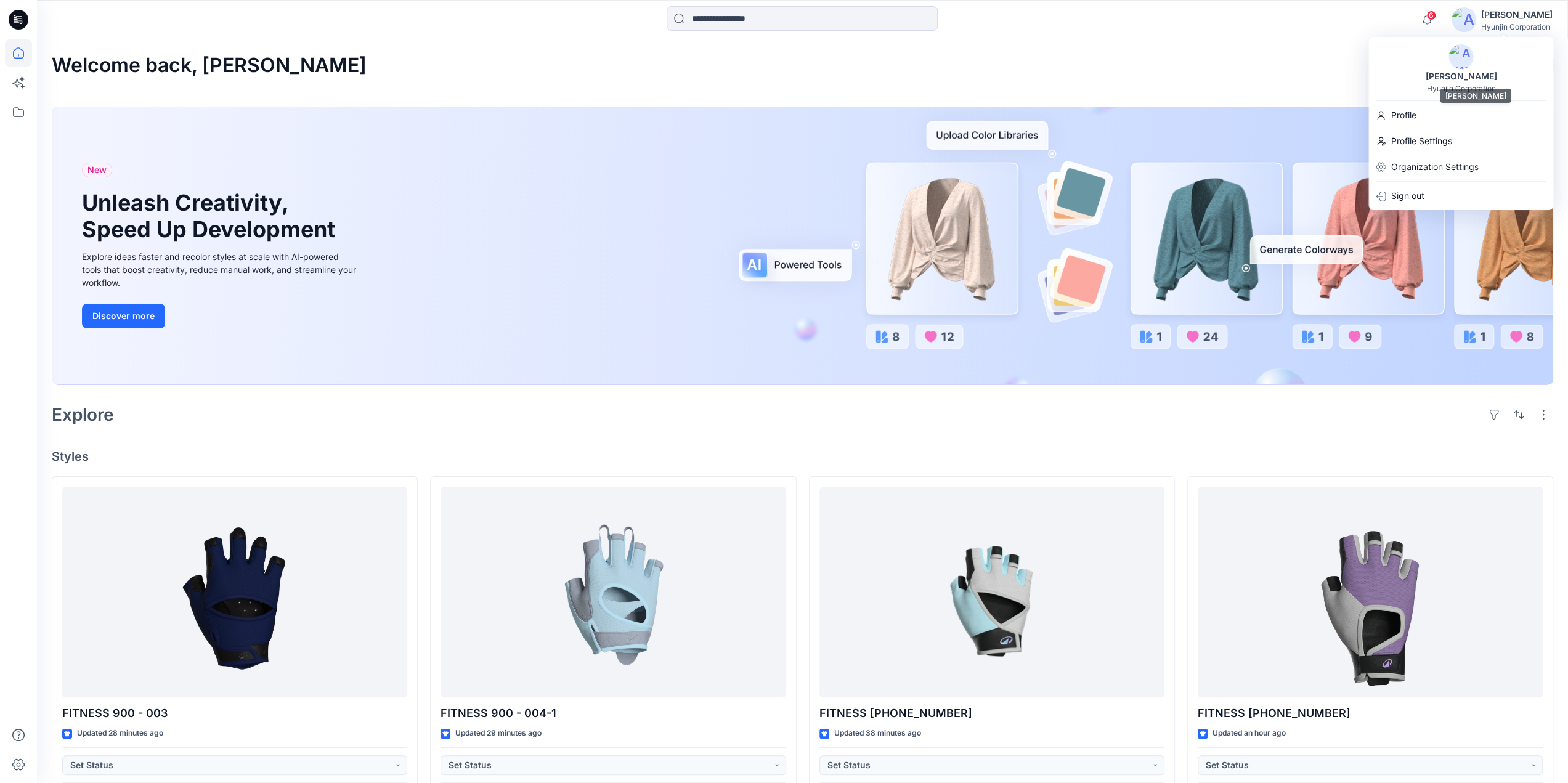
click at [1464, 77] on div "[PERSON_NAME]" at bounding box center [1461, 76] width 86 height 15
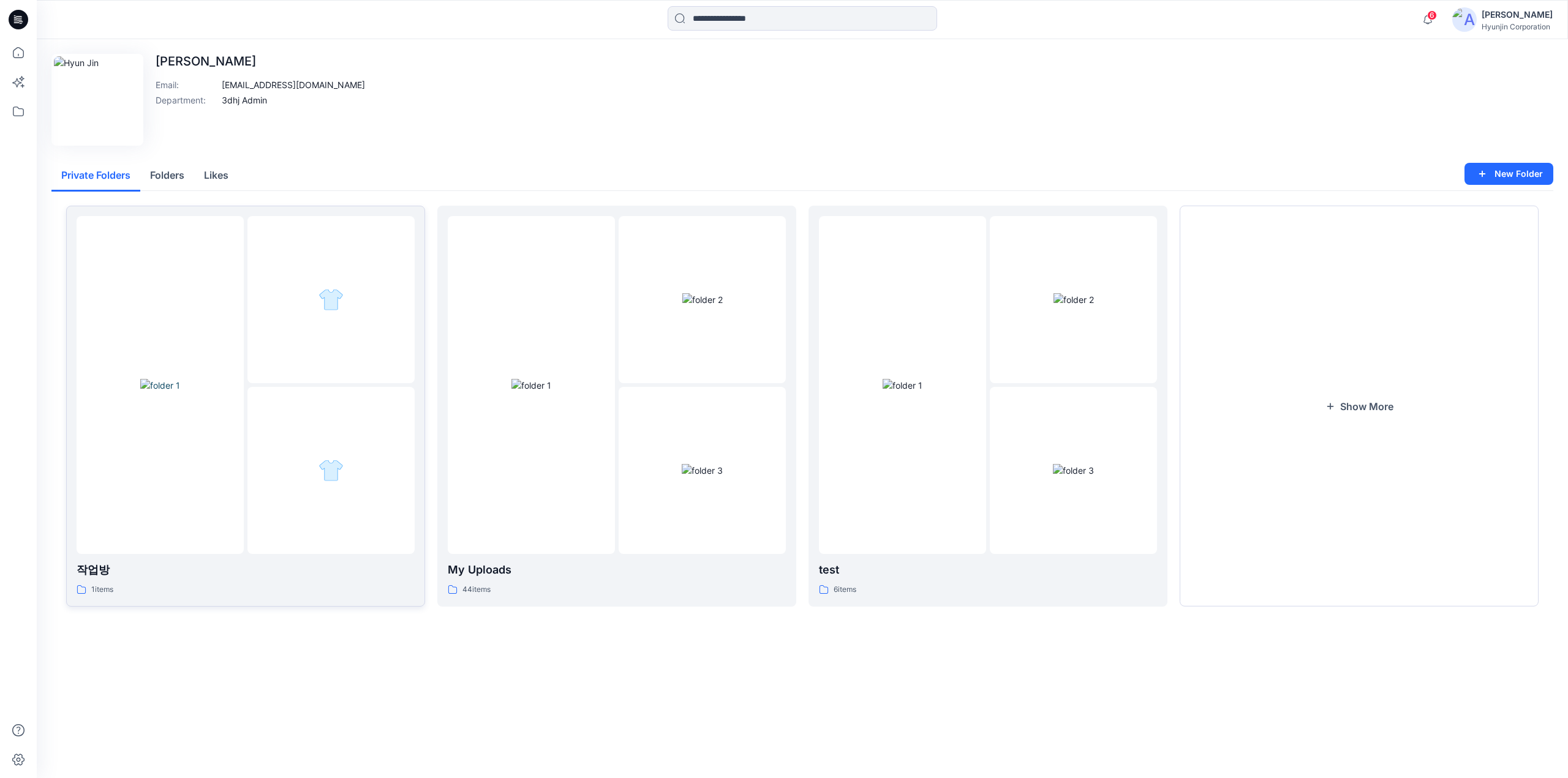
click at [234, 416] on div at bounding box center [160, 385] width 167 height 338
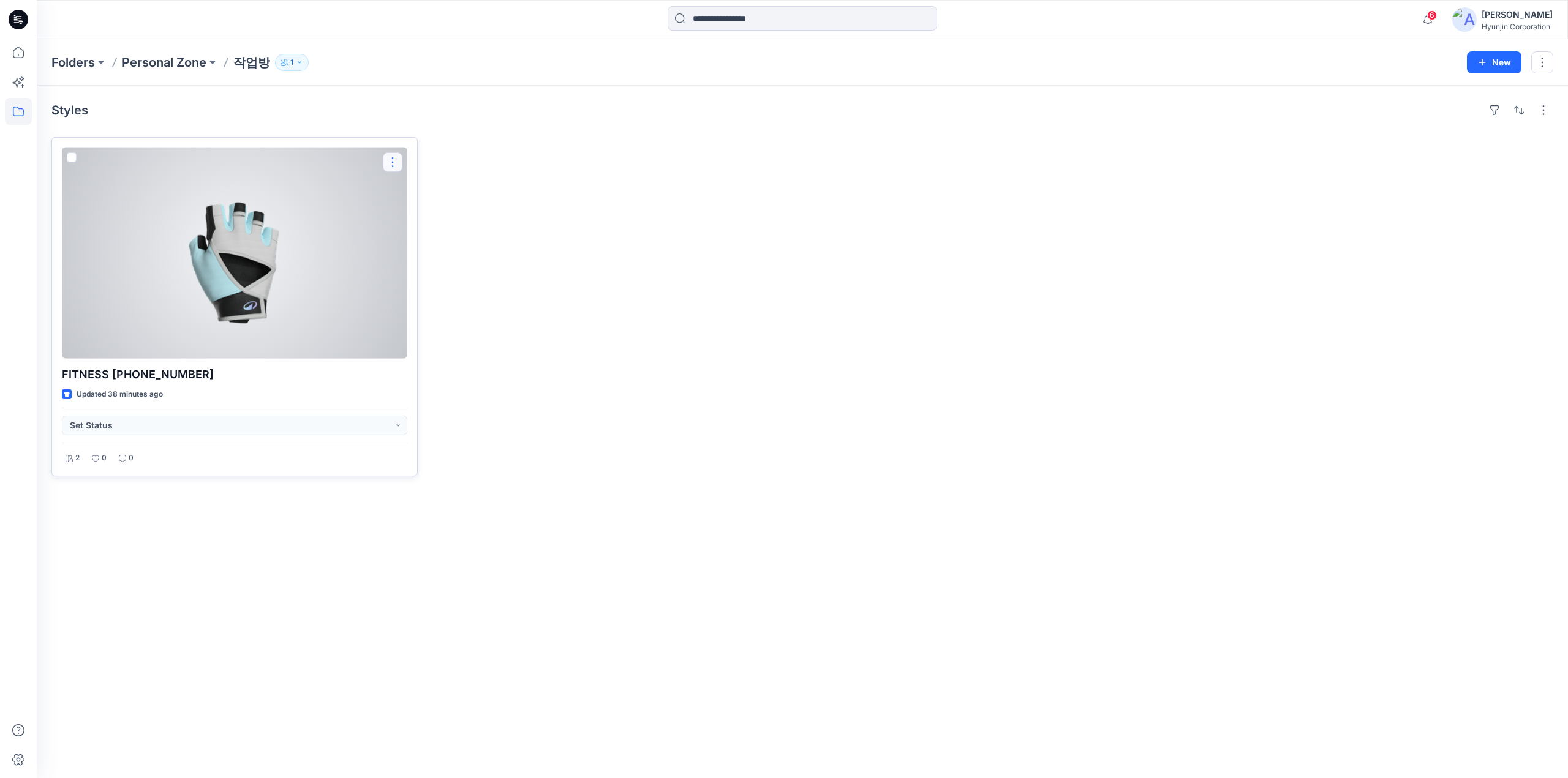
click at [389, 157] on button "button" at bounding box center [392, 162] width 19 height 19
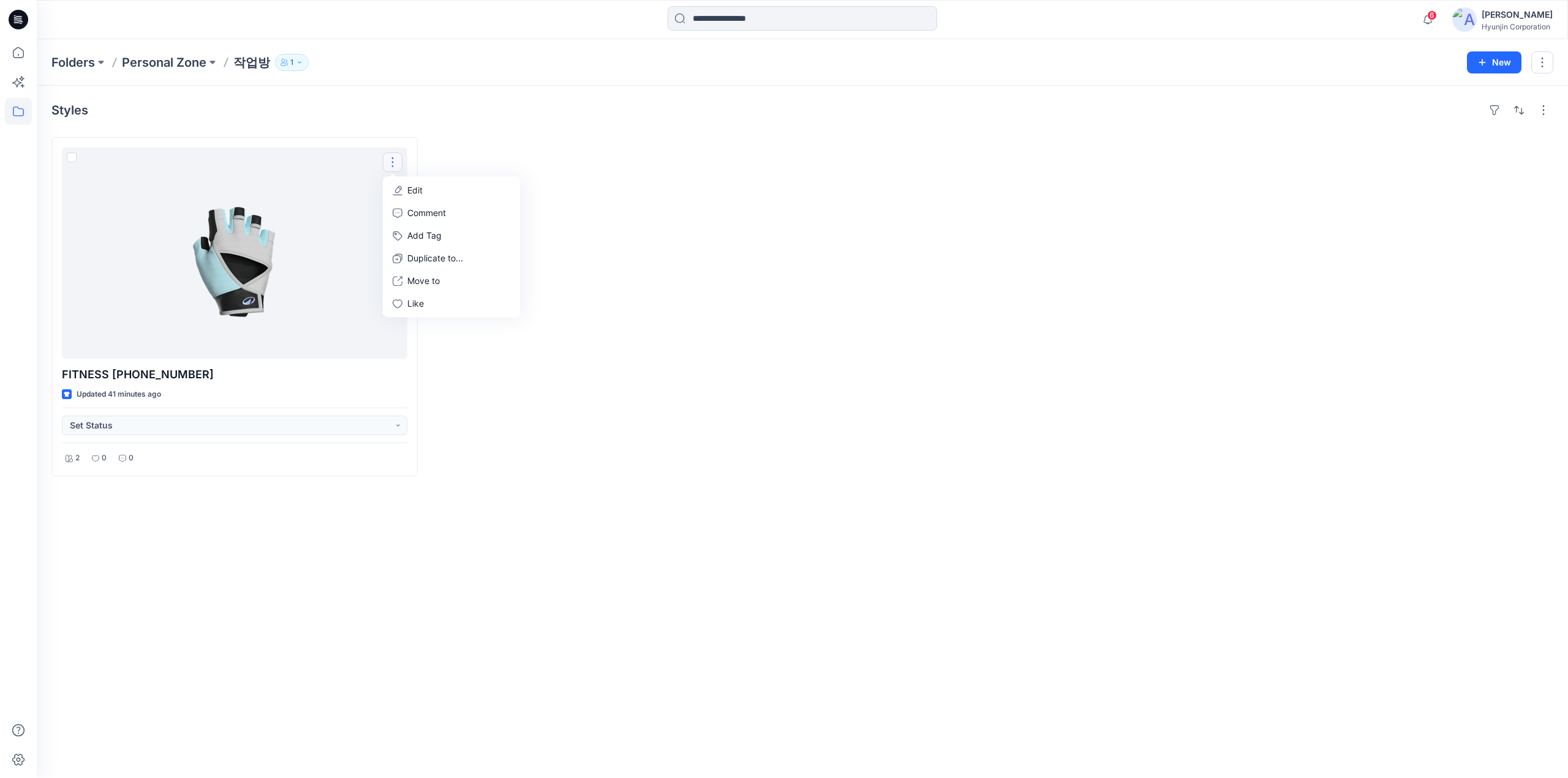
click at [541, 144] on div at bounding box center [613, 307] width 366 height 339
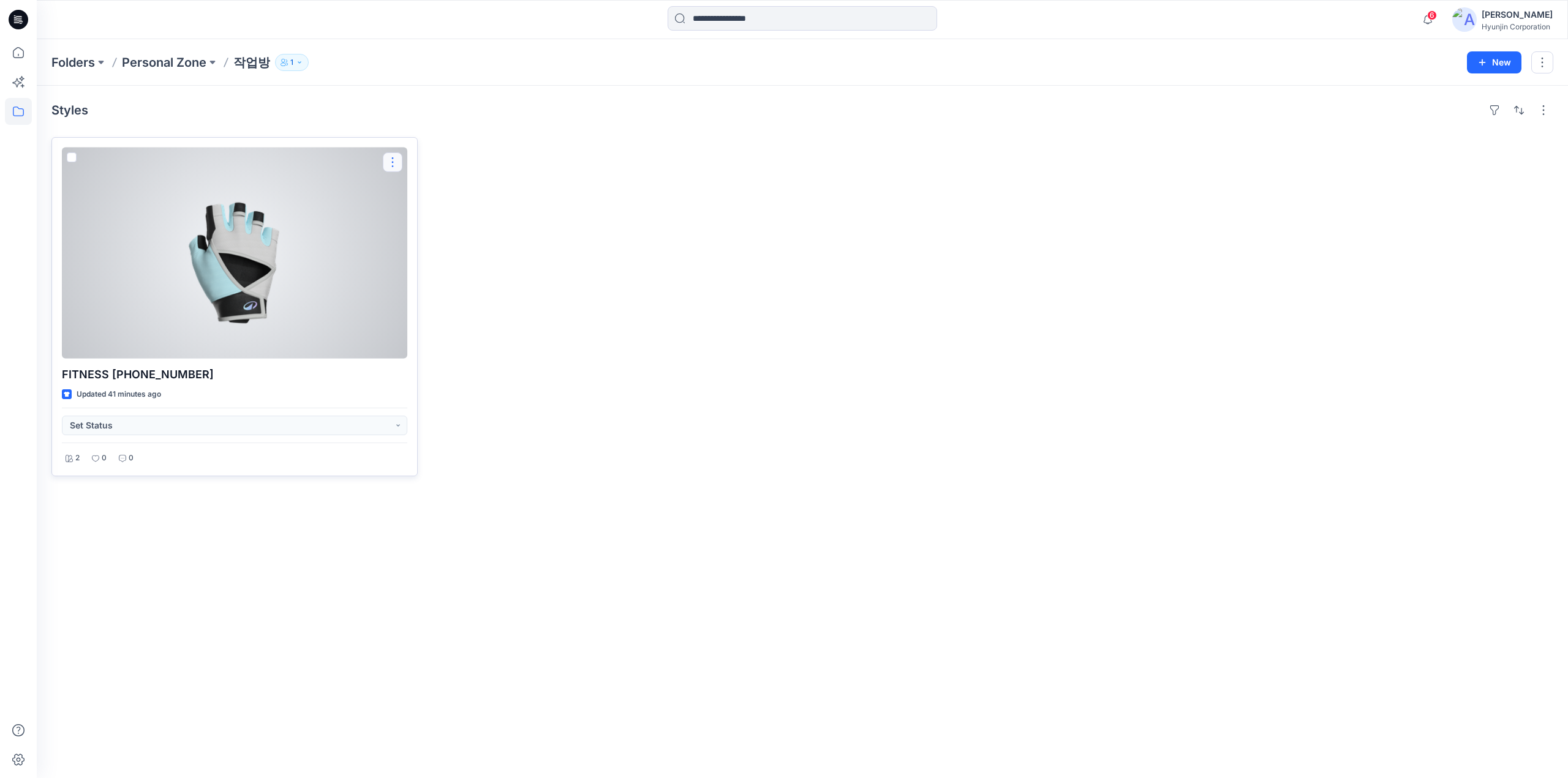
click at [394, 165] on button "button" at bounding box center [392, 162] width 19 height 19
click at [400, 156] on button "button" at bounding box center [392, 162] width 19 height 19
click at [426, 187] on button "Edit" at bounding box center [451, 190] width 132 height 23
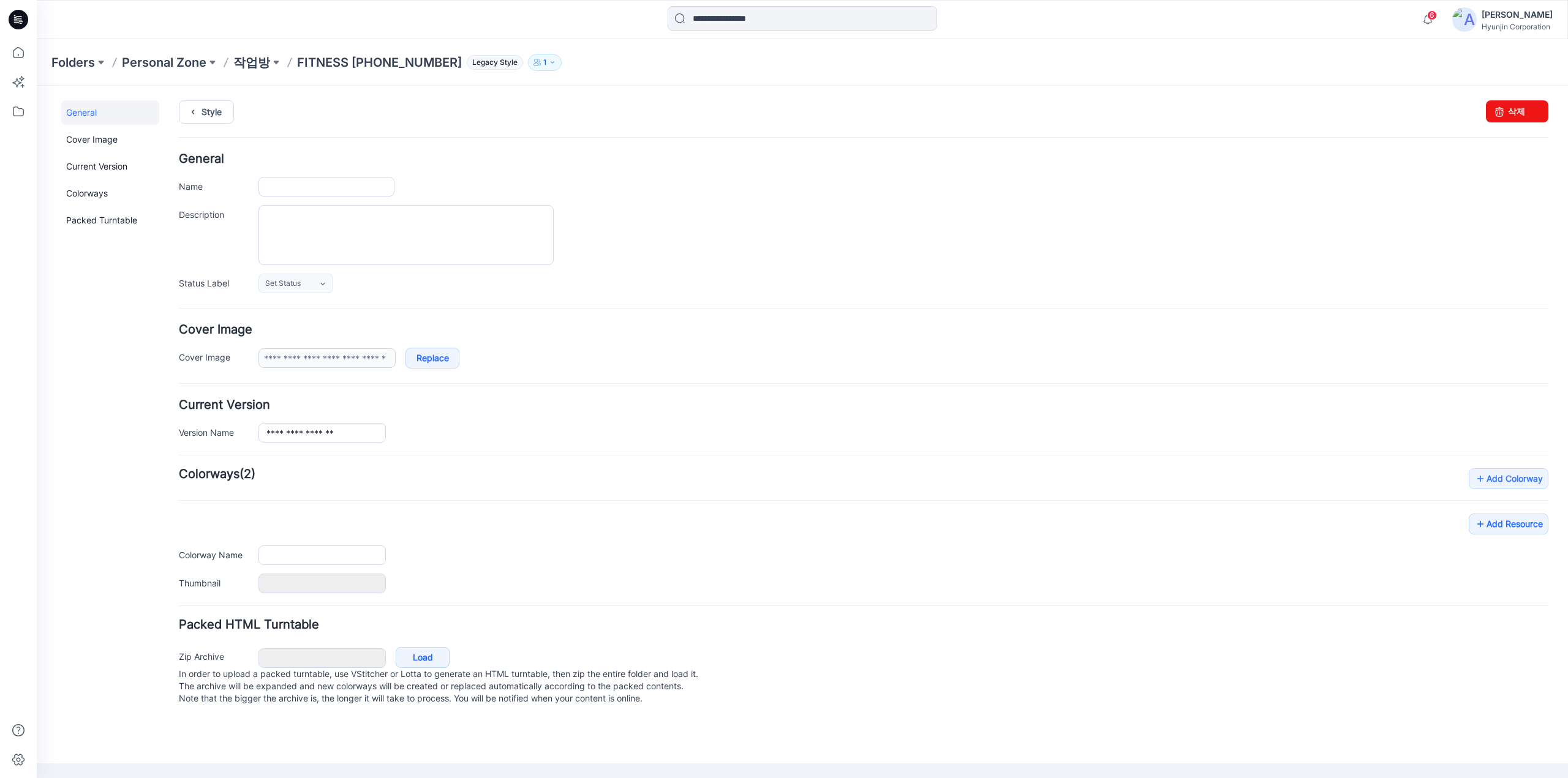
type input "**********"
type input "*********"
type input "**********"
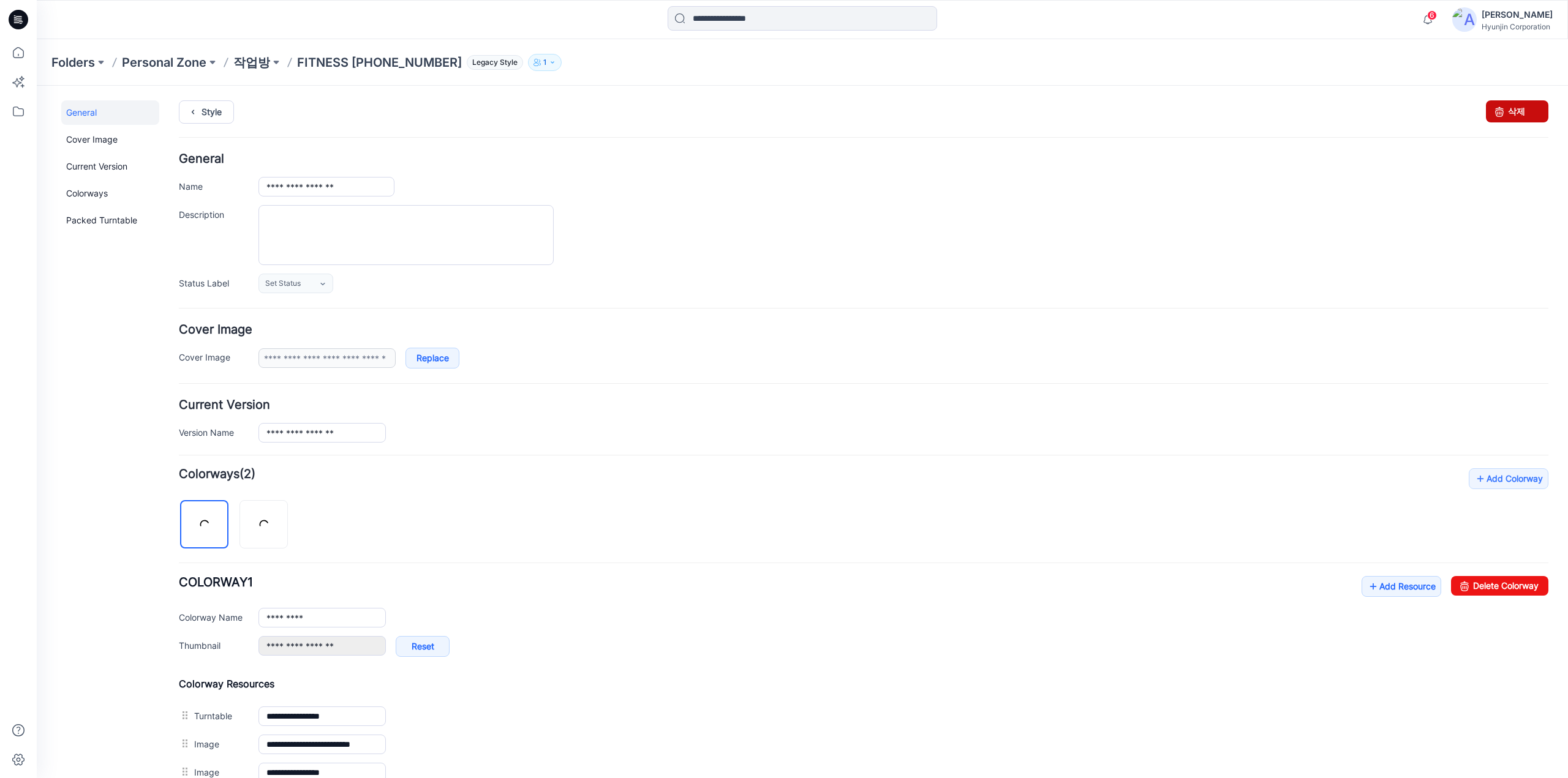
click at [1505, 105] on link "삭제" at bounding box center [1516, 112] width 63 height 22
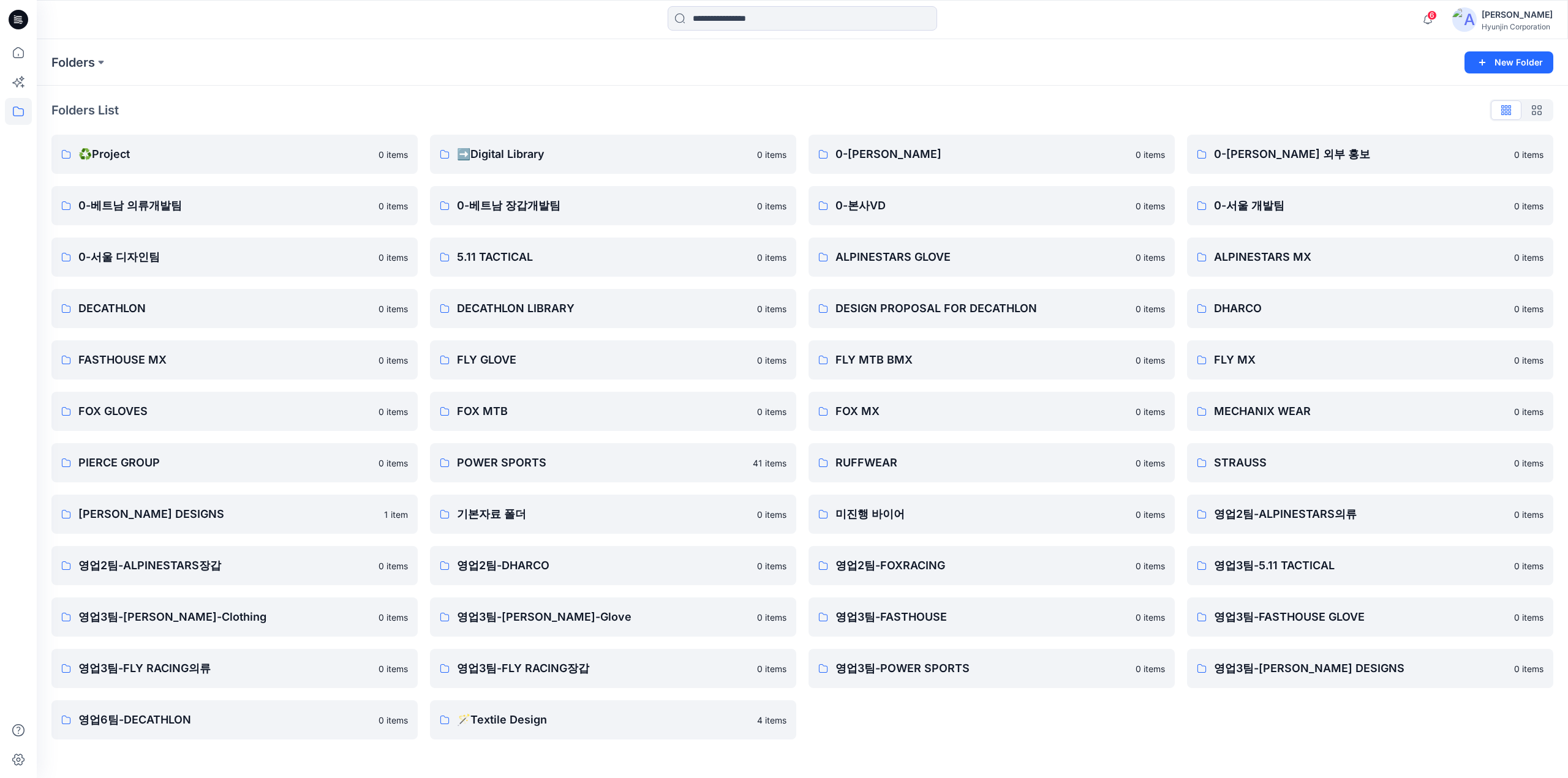
click at [1493, 23] on div "Hyunjin Corporation" at bounding box center [1516, 26] width 71 height 9
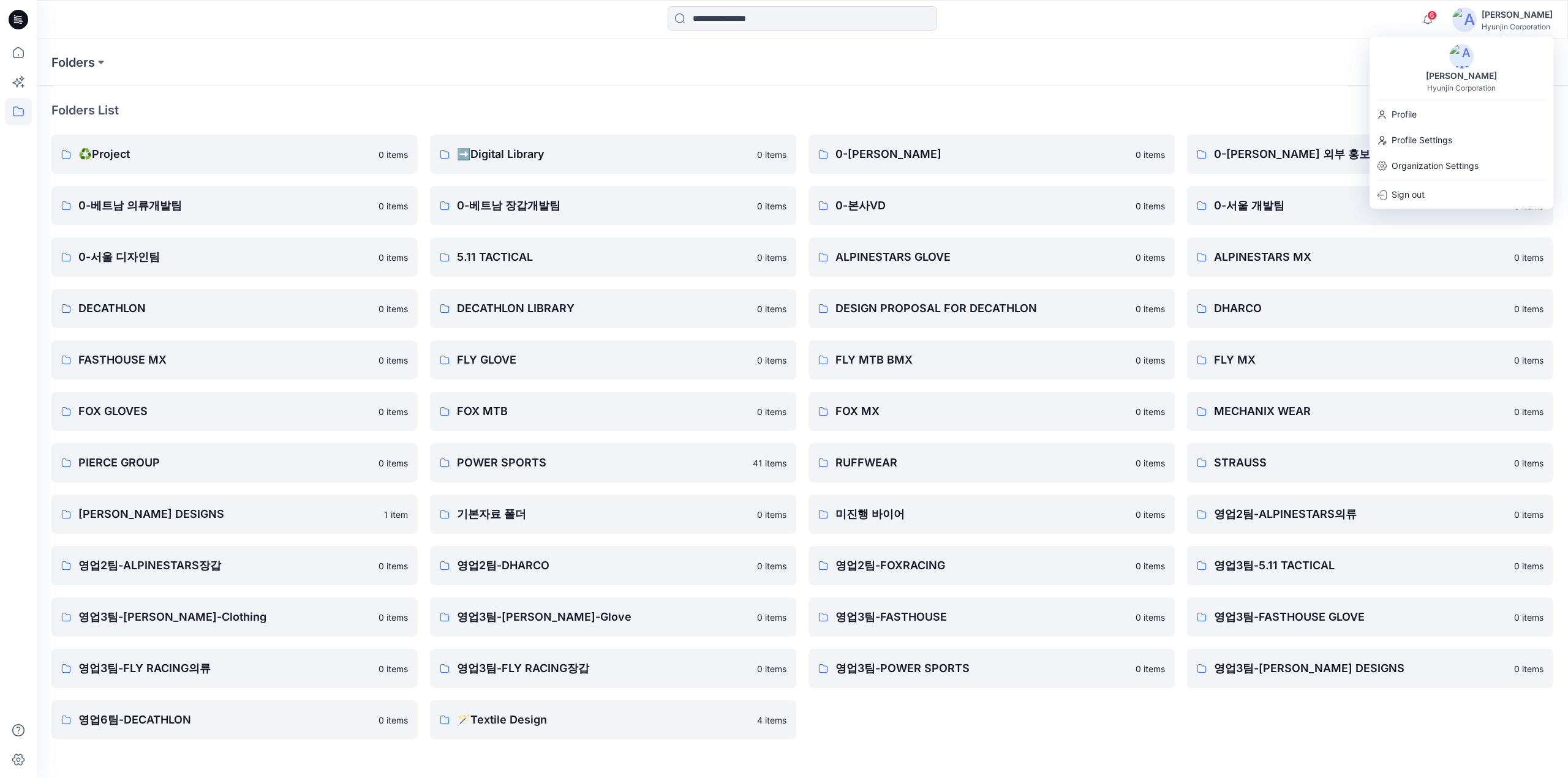
click at [1456, 64] on img at bounding box center [1461, 57] width 25 height 25
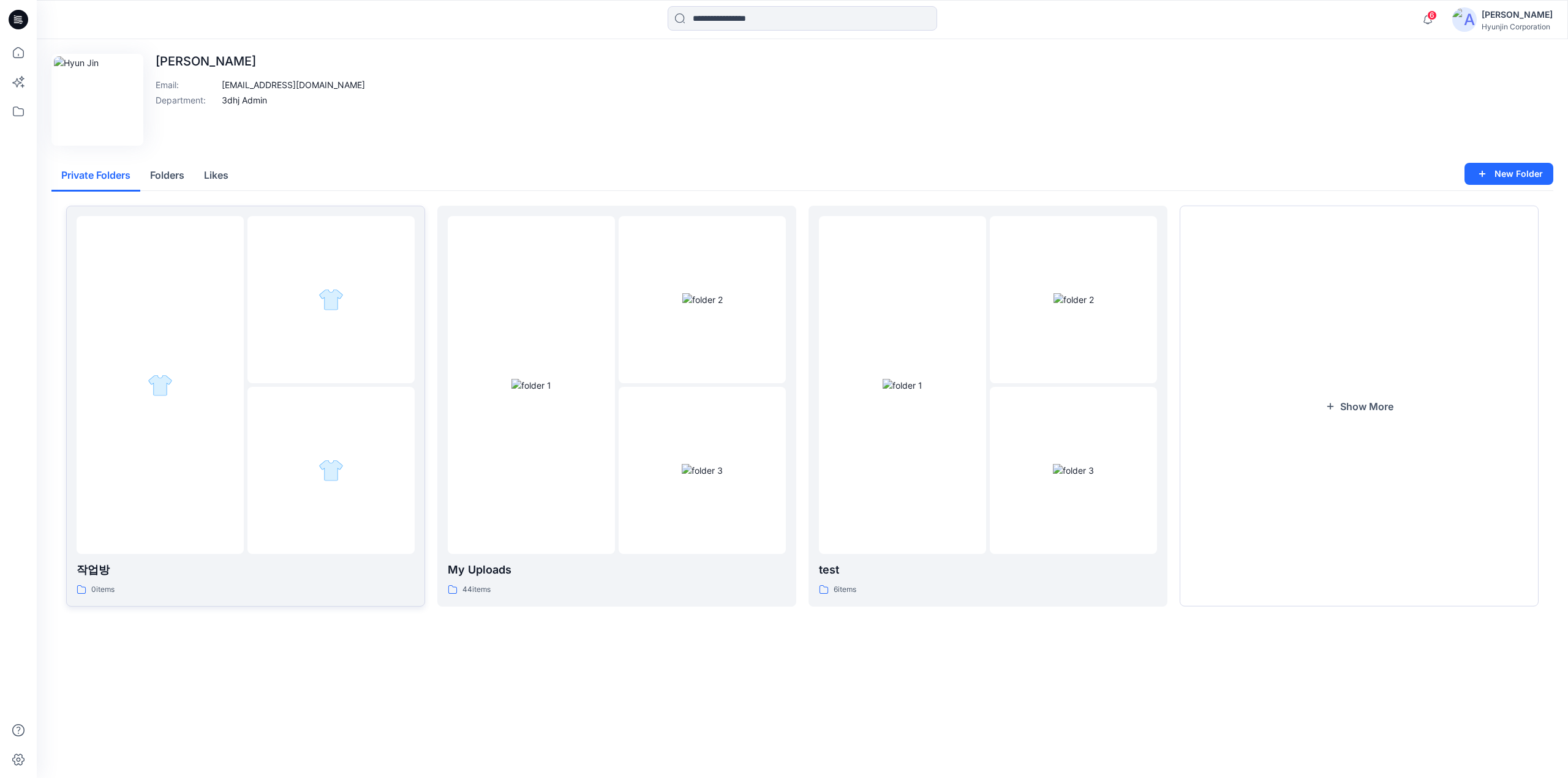
click at [344, 458] on div at bounding box center [331, 471] width 167 height 167
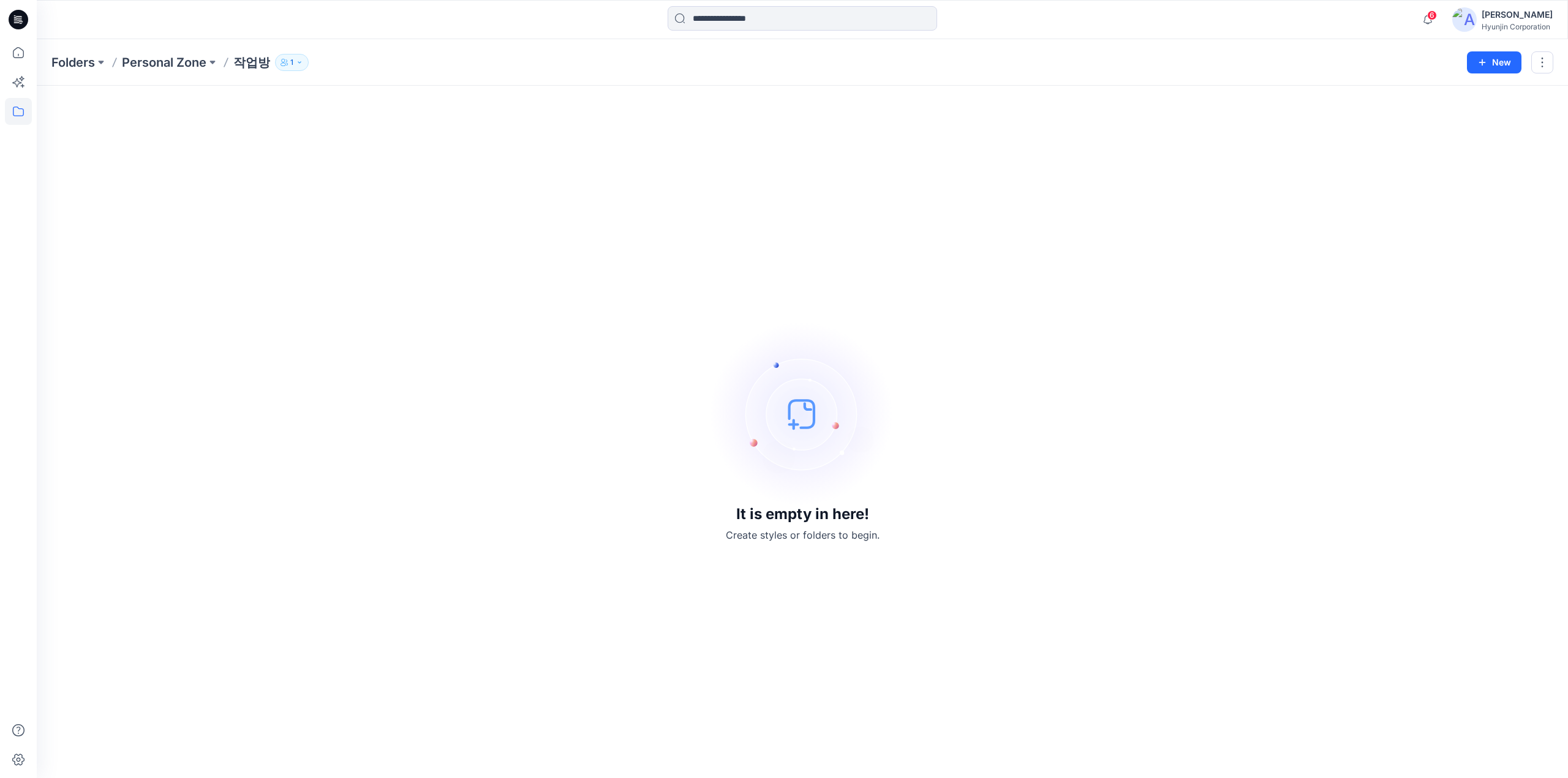
click at [1511, 24] on div "Hyunjin Corporation" at bounding box center [1516, 26] width 71 height 9
click at [1455, 75] on div "[PERSON_NAME]" at bounding box center [1461, 76] width 85 height 14
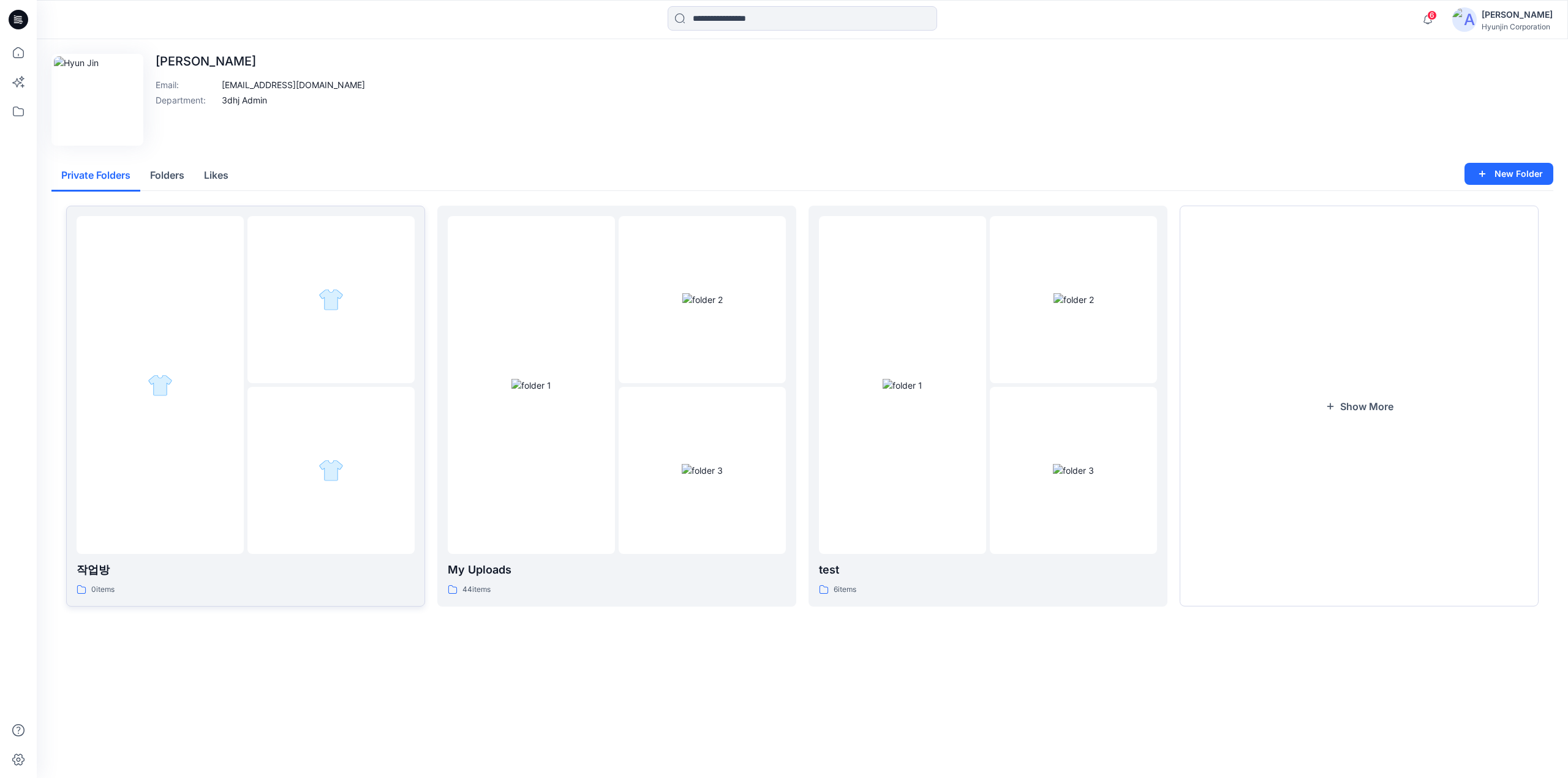
click at [314, 356] on div at bounding box center [331, 300] width 167 height 167
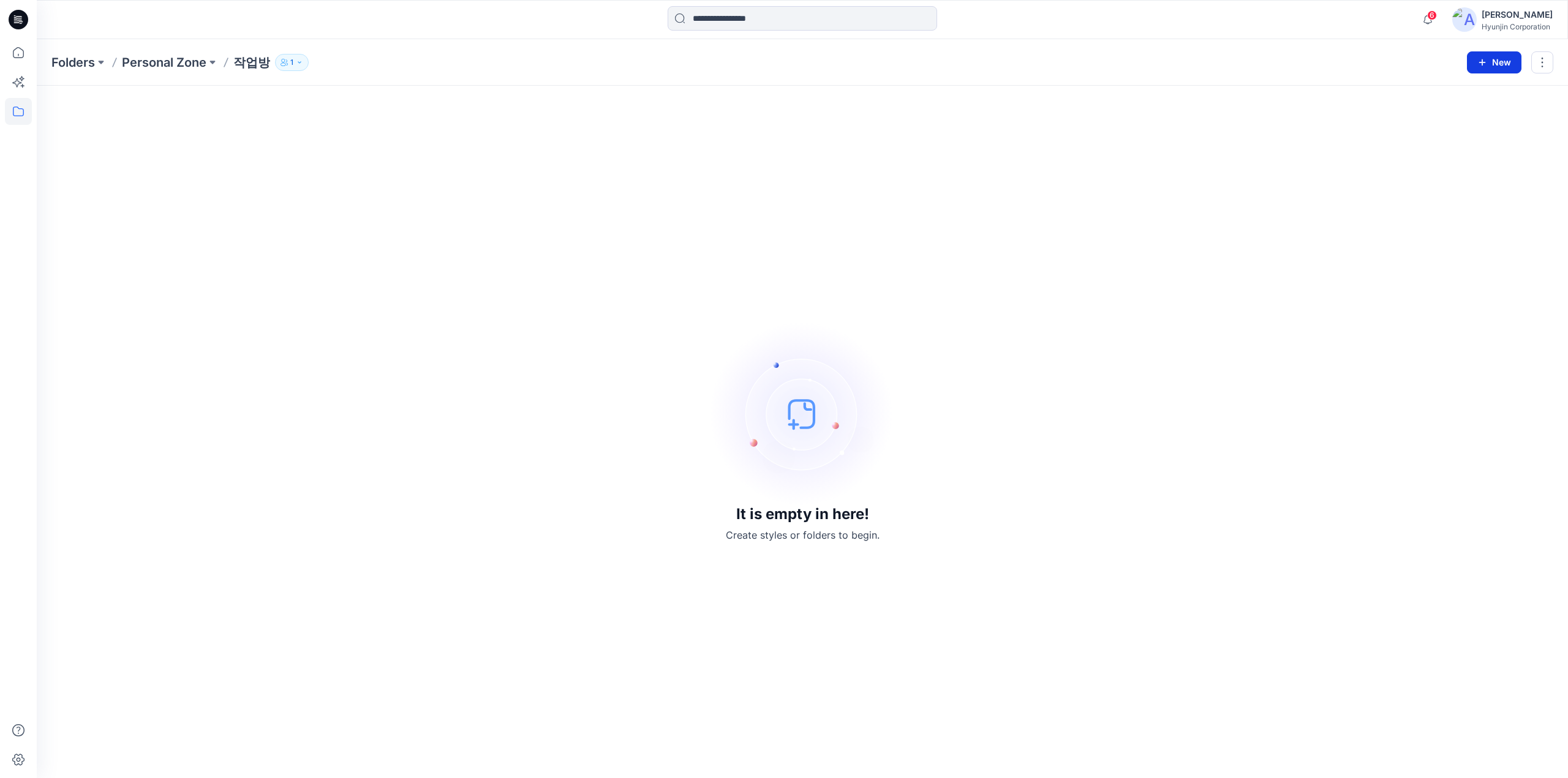
click at [1489, 67] on button "New" at bounding box center [1494, 63] width 54 height 22
click at [1473, 86] on p "New Style" at bounding box center [1457, 92] width 41 height 14
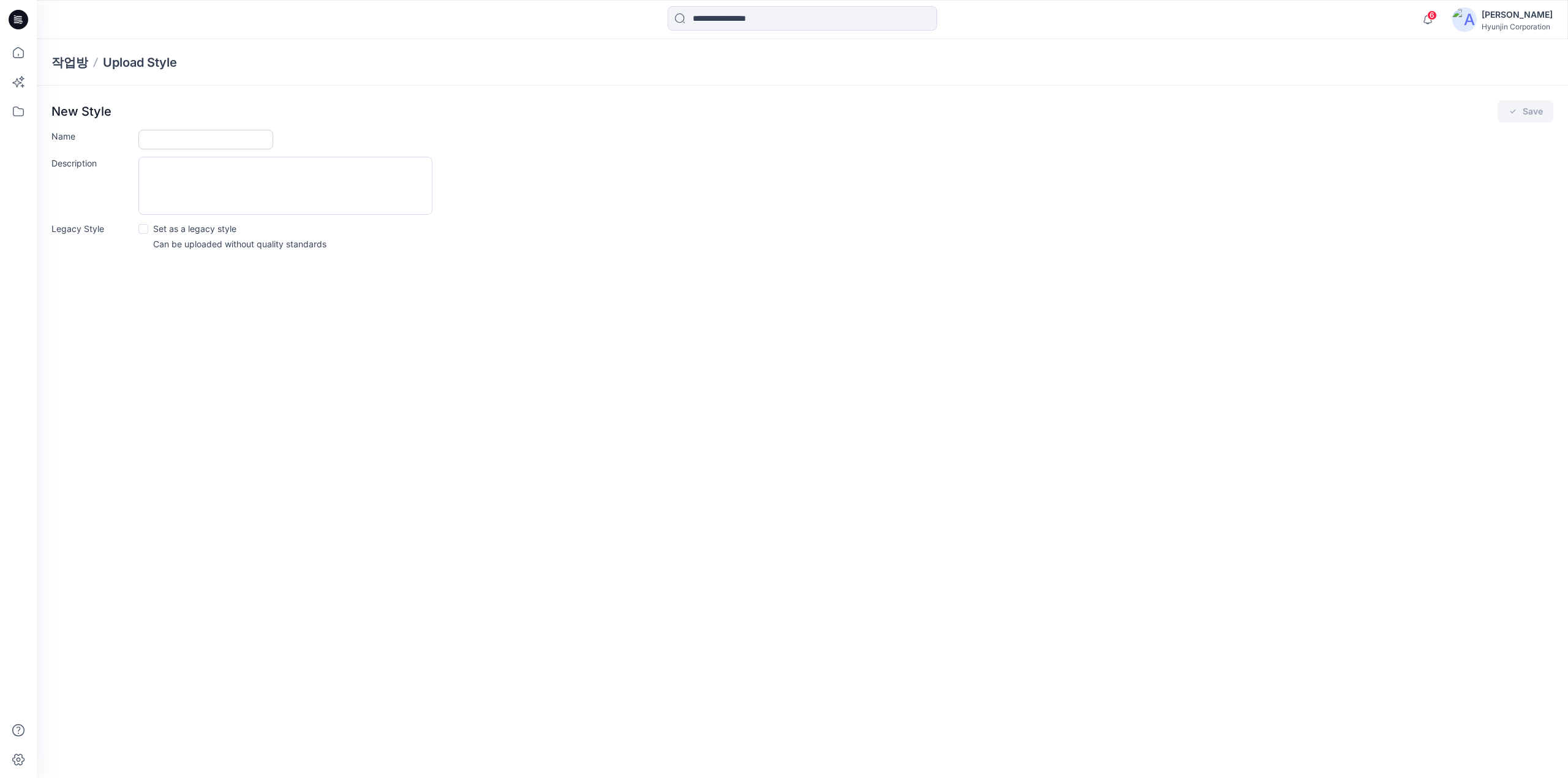
click at [235, 147] on input "Name" at bounding box center [205, 139] width 134 height 19
click at [196, 141] on input "Name" at bounding box center [205, 139] width 134 height 19
paste input "**********"
type input "**********"
click at [482, 278] on div "**********" at bounding box center [802, 409] width 1531 height 739
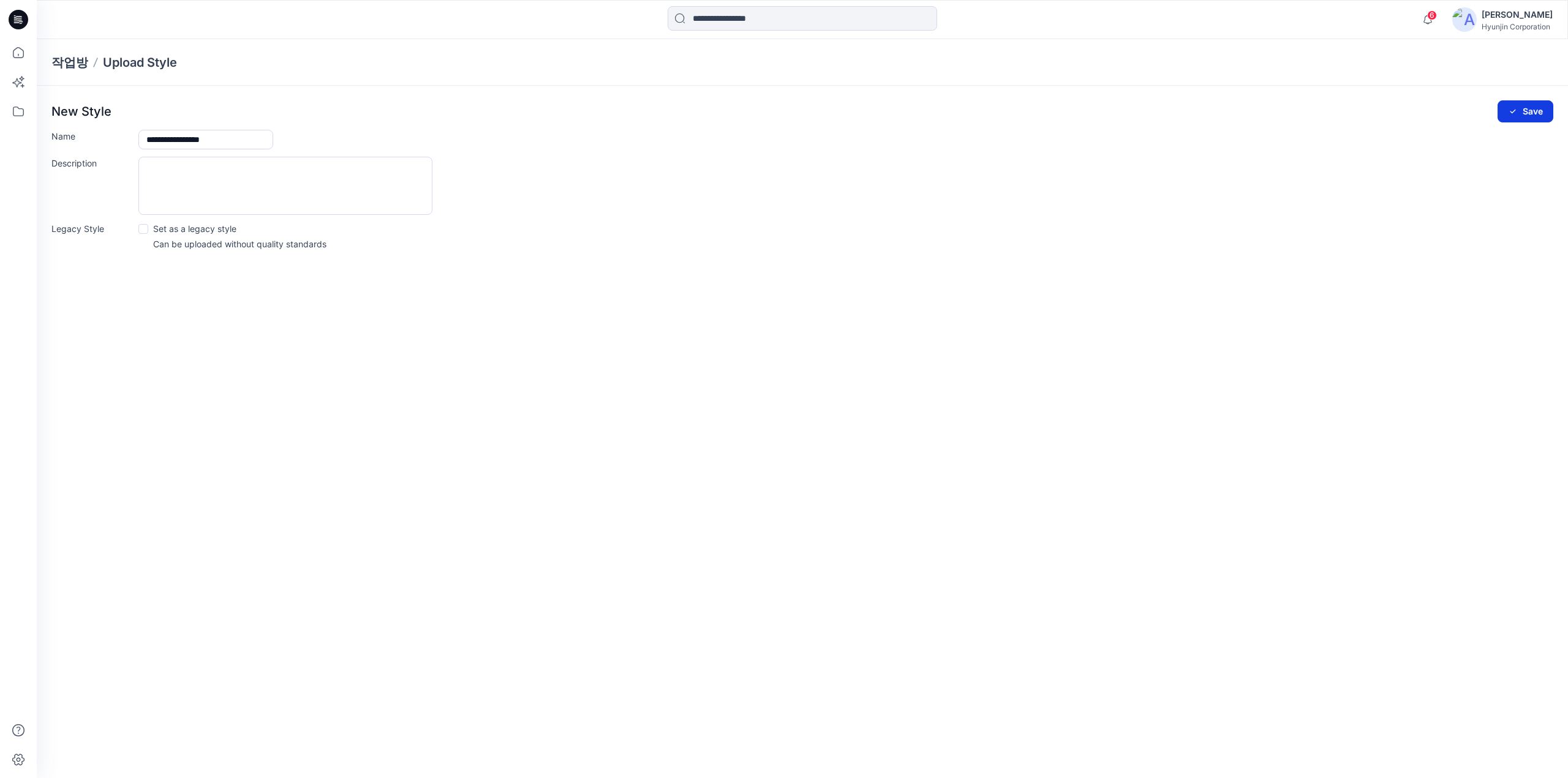
click at [1547, 112] on button "Save" at bounding box center [1525, 112] width 56 height 22
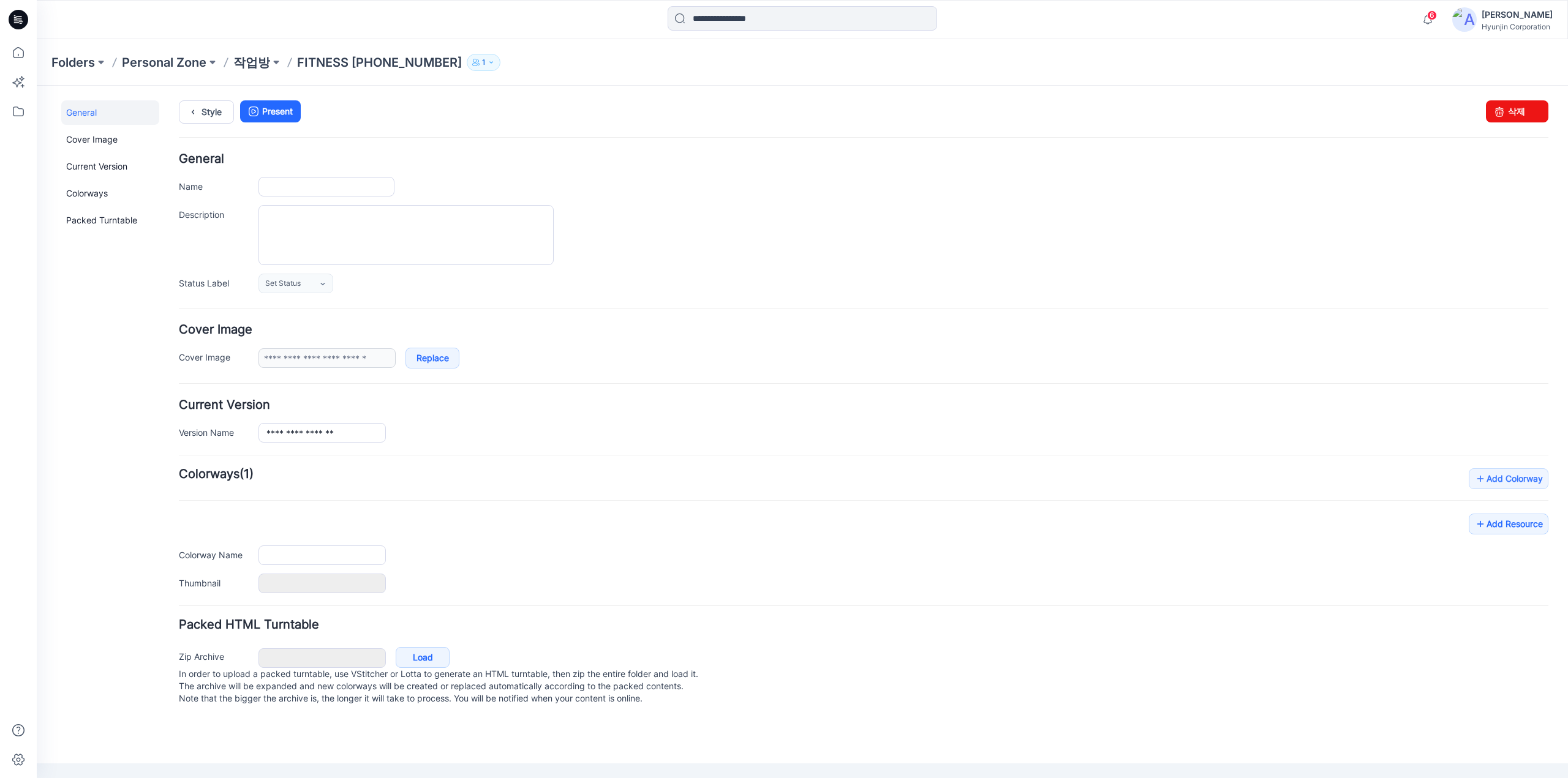
type input "**********"
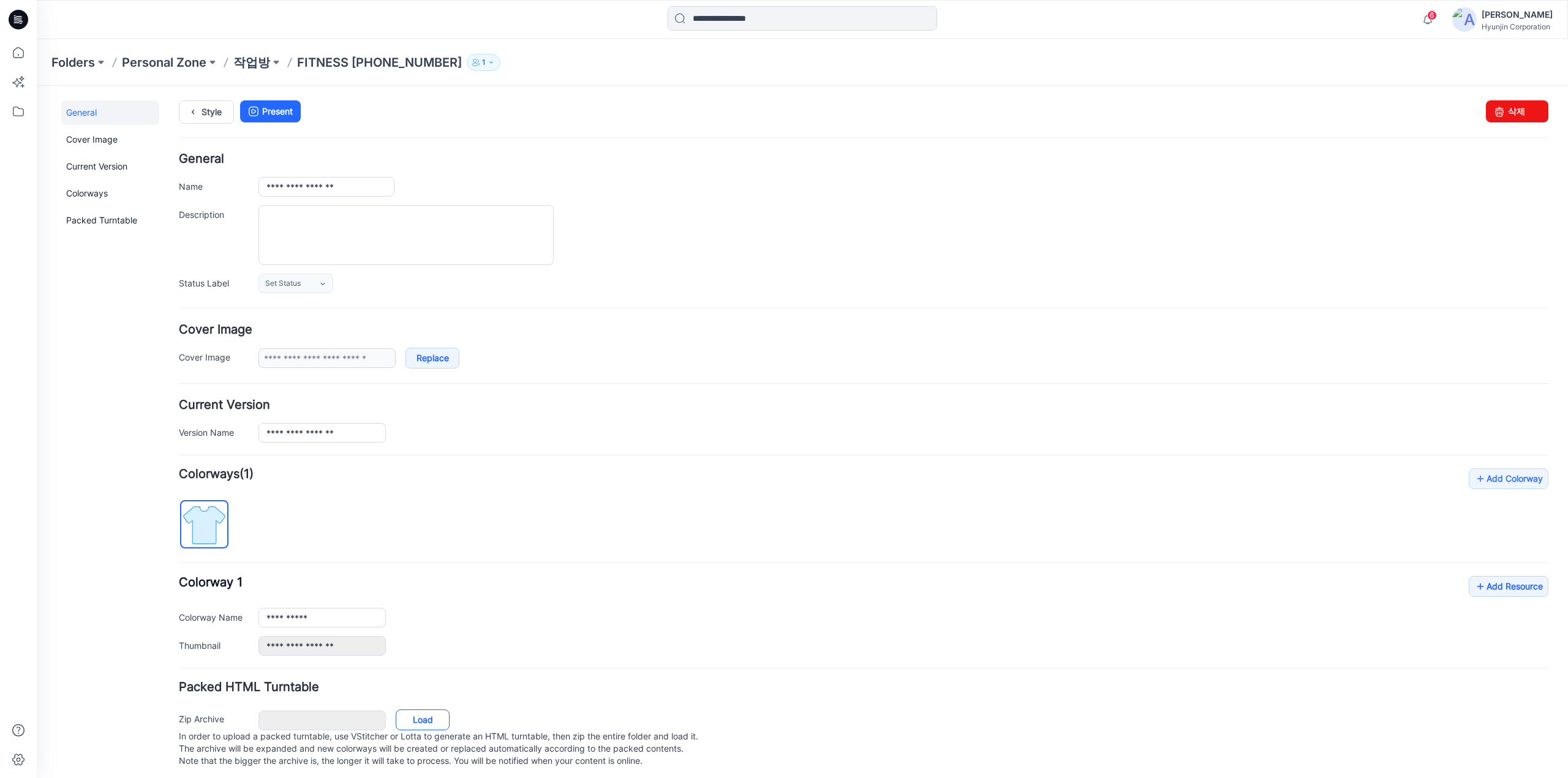
click at [425, 710] on link "Load" at bounding box center [422, 720] width 54 height 21
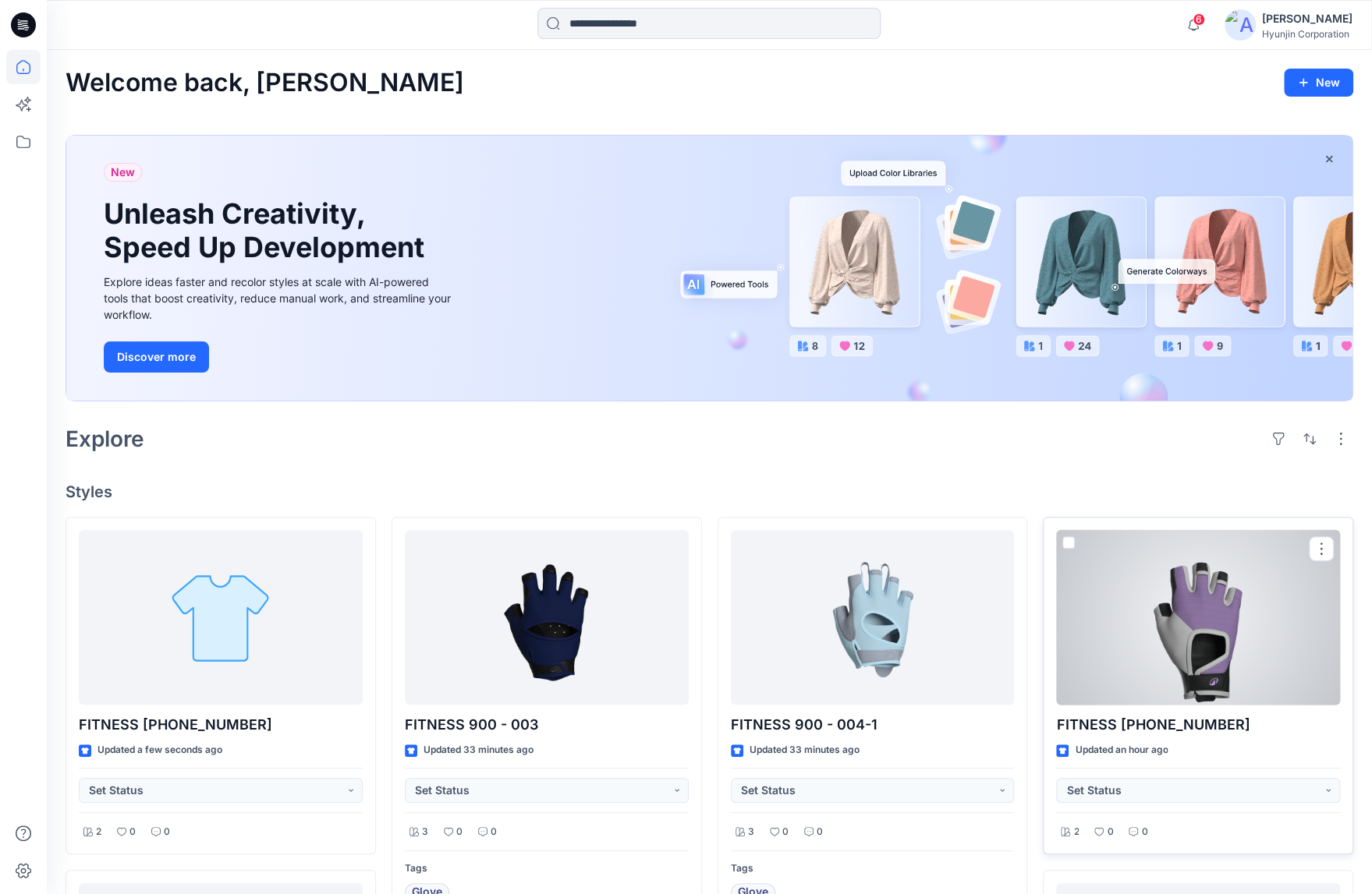
click at [1182, 675] on div at bounding box center [1197, 618] width 284 height 175
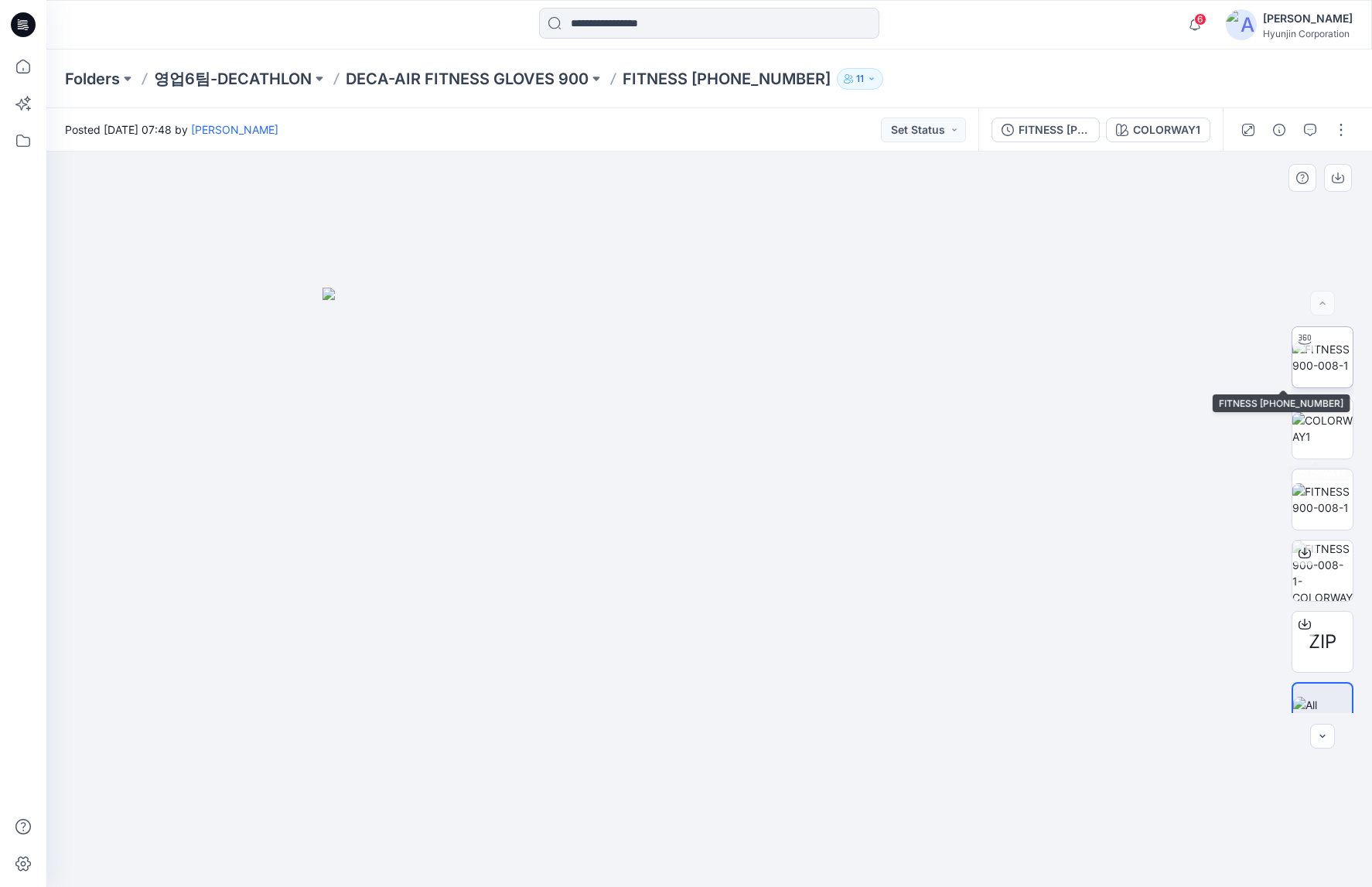
click at [1304, 345] on div at bounding box center [1305, 339] width 24 height 24
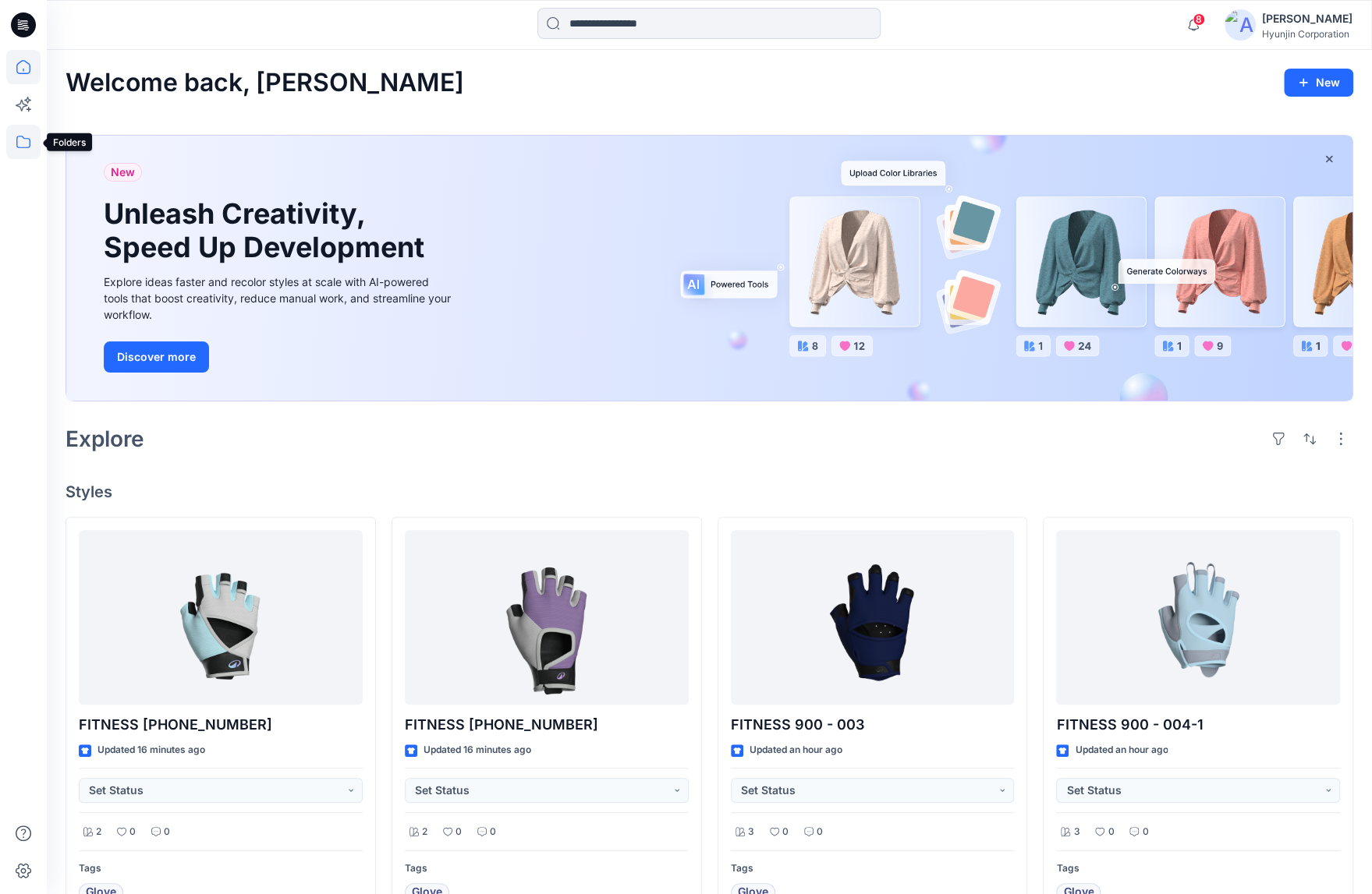
click at [32, 150] on icon at bounding box center [23, 141] width 34 height 34
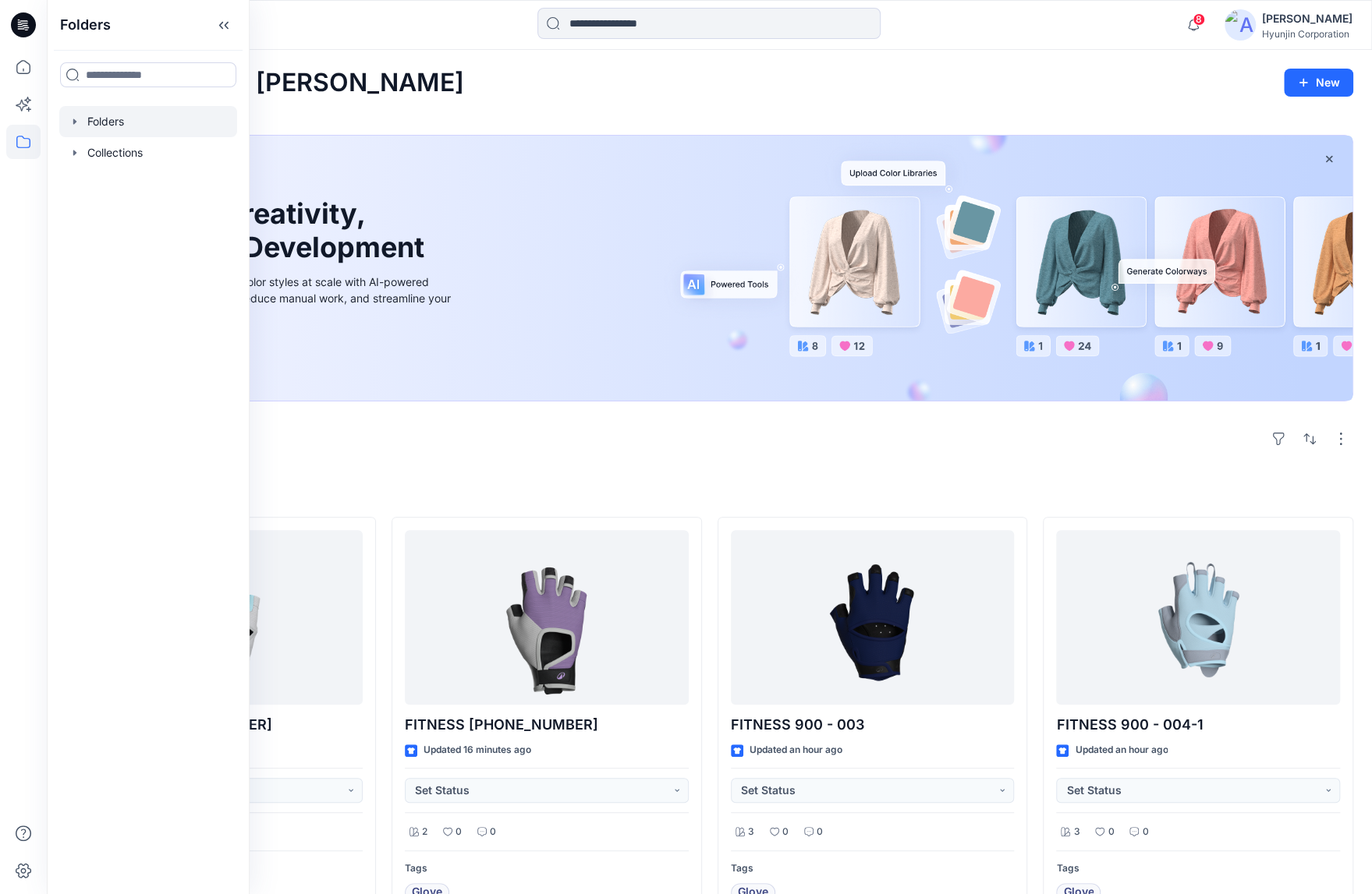
click at [118, 119] on div at bounding box center [148, 122] width 178 height 32
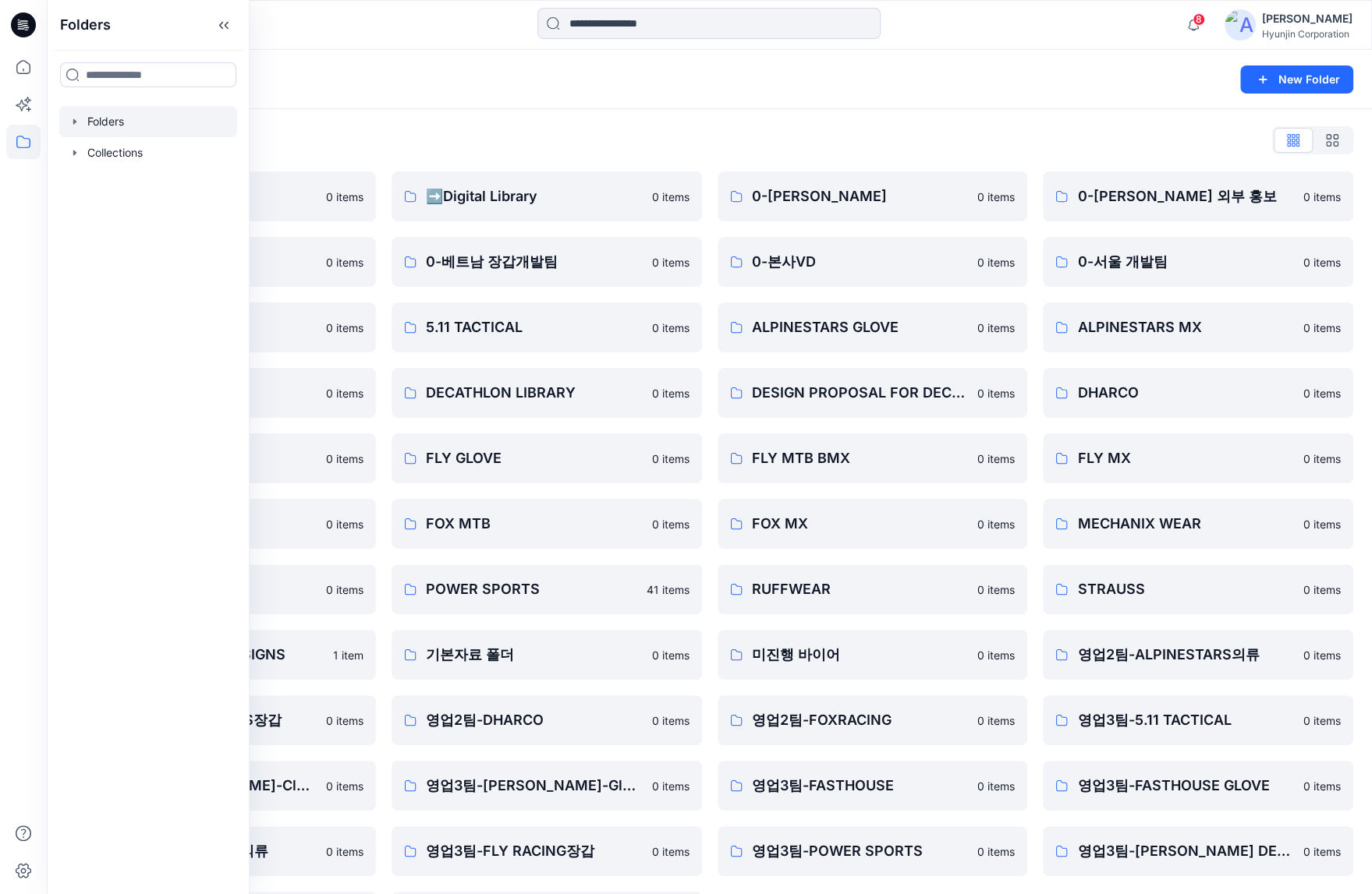
click at [843, 145] on div "Folders List" at bounding box center [709, 140] width 1288 height 25
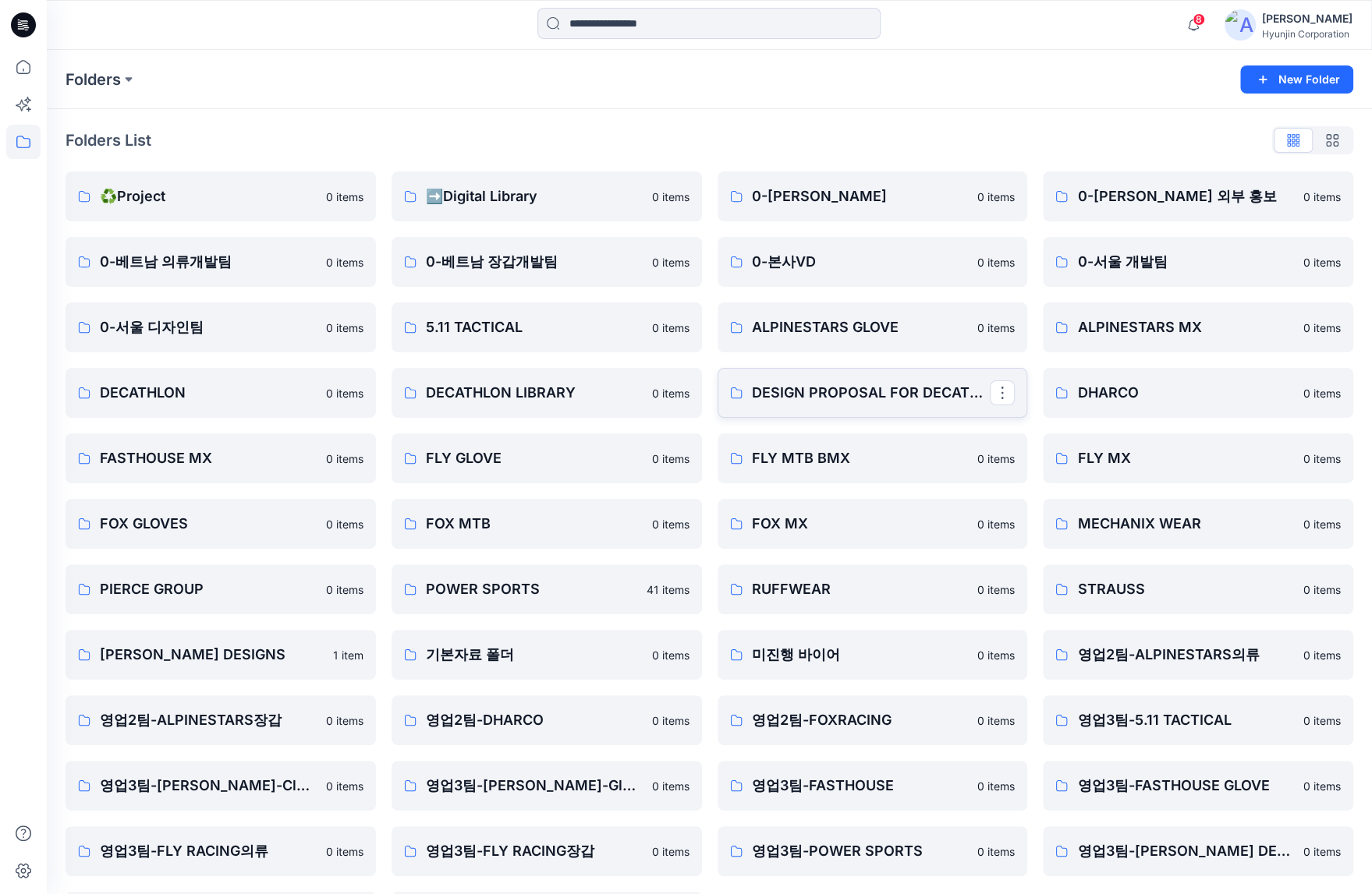
scroll to position [66, 0]
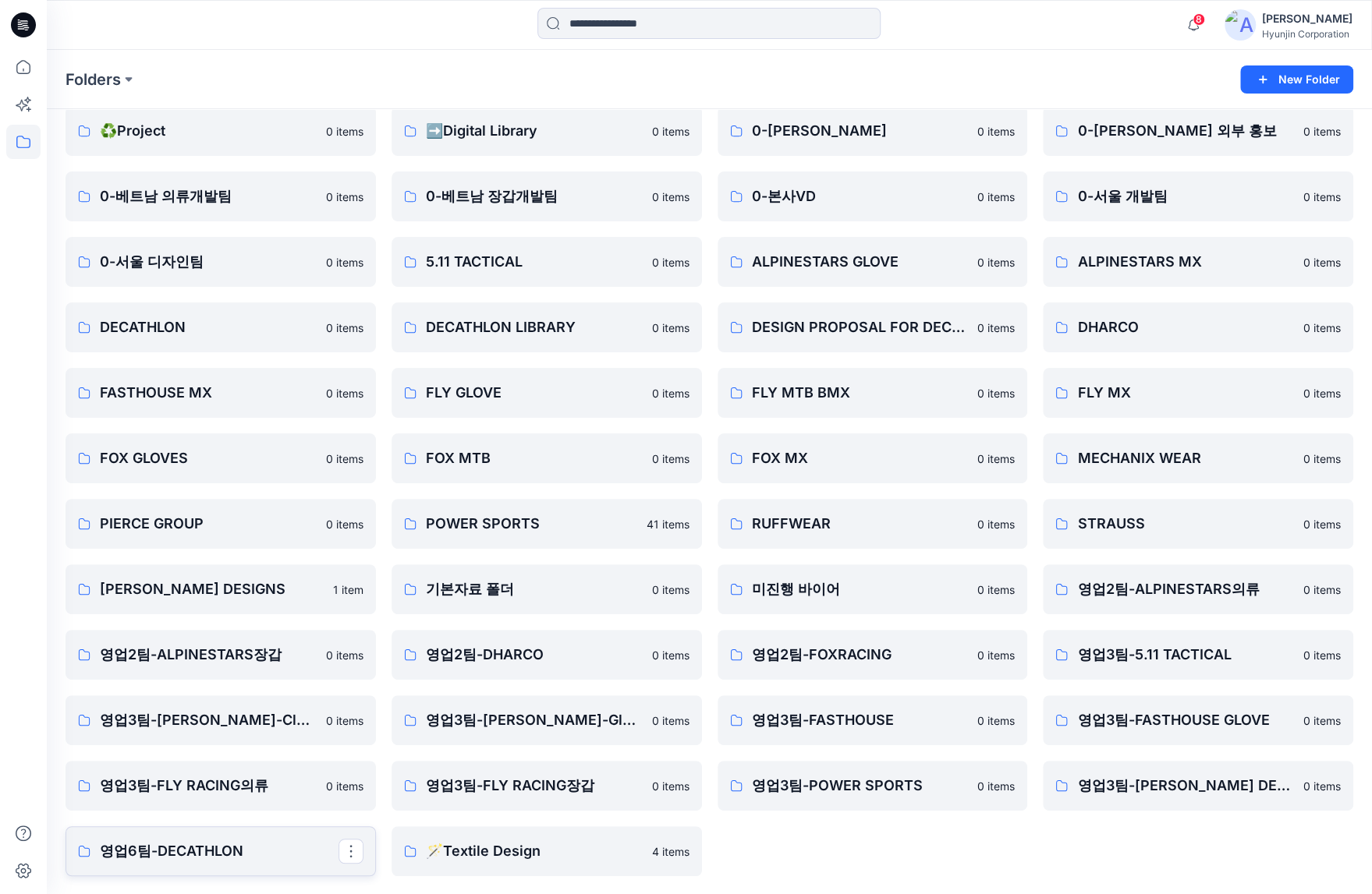
click at [197, 847] on p "영업6팀-DECATHLON" at bounding box center [219, 851] width 239 height 22
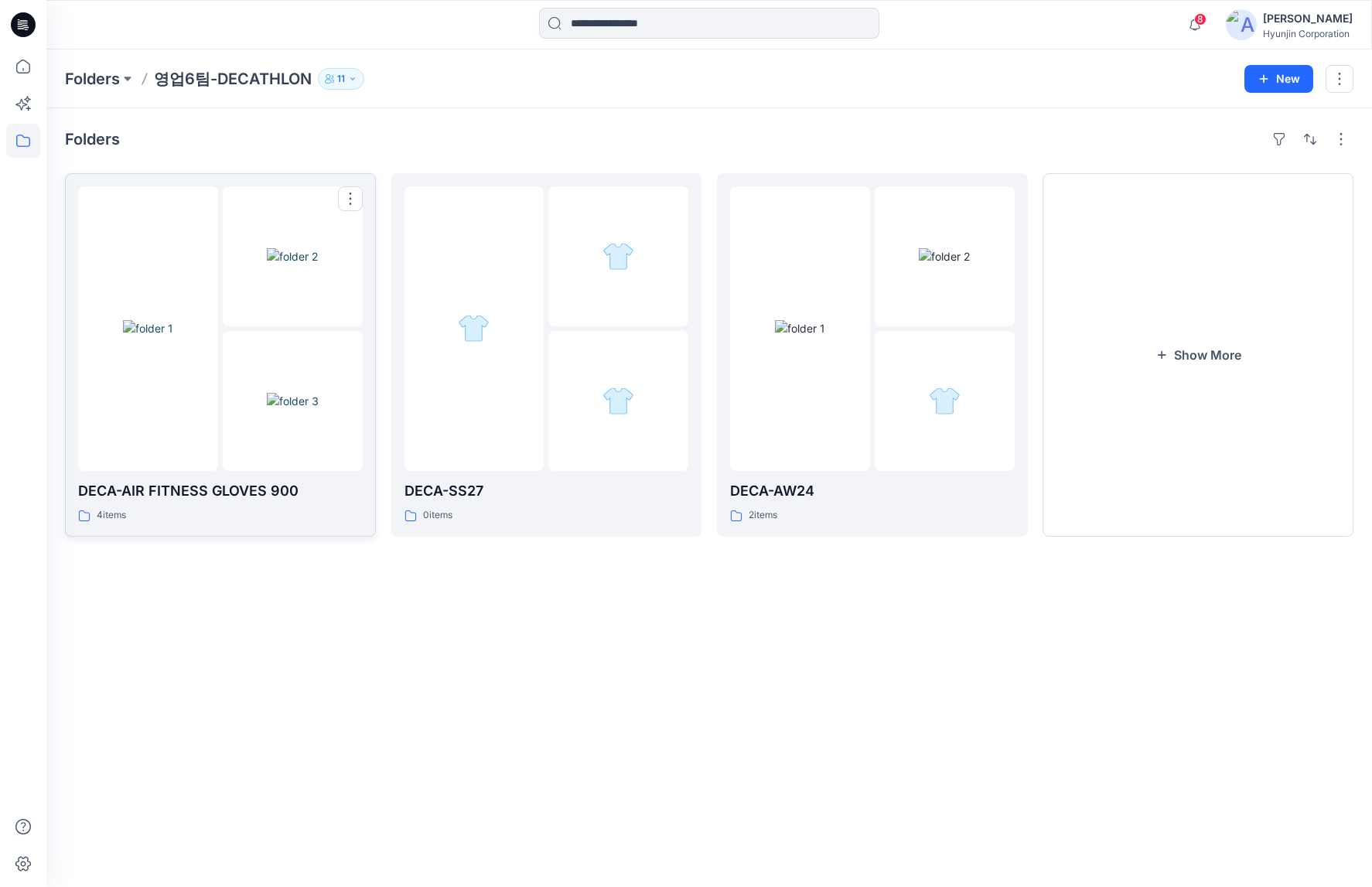
click at [274, 393] on img at bounding box center [293, 400] width 52 height 17
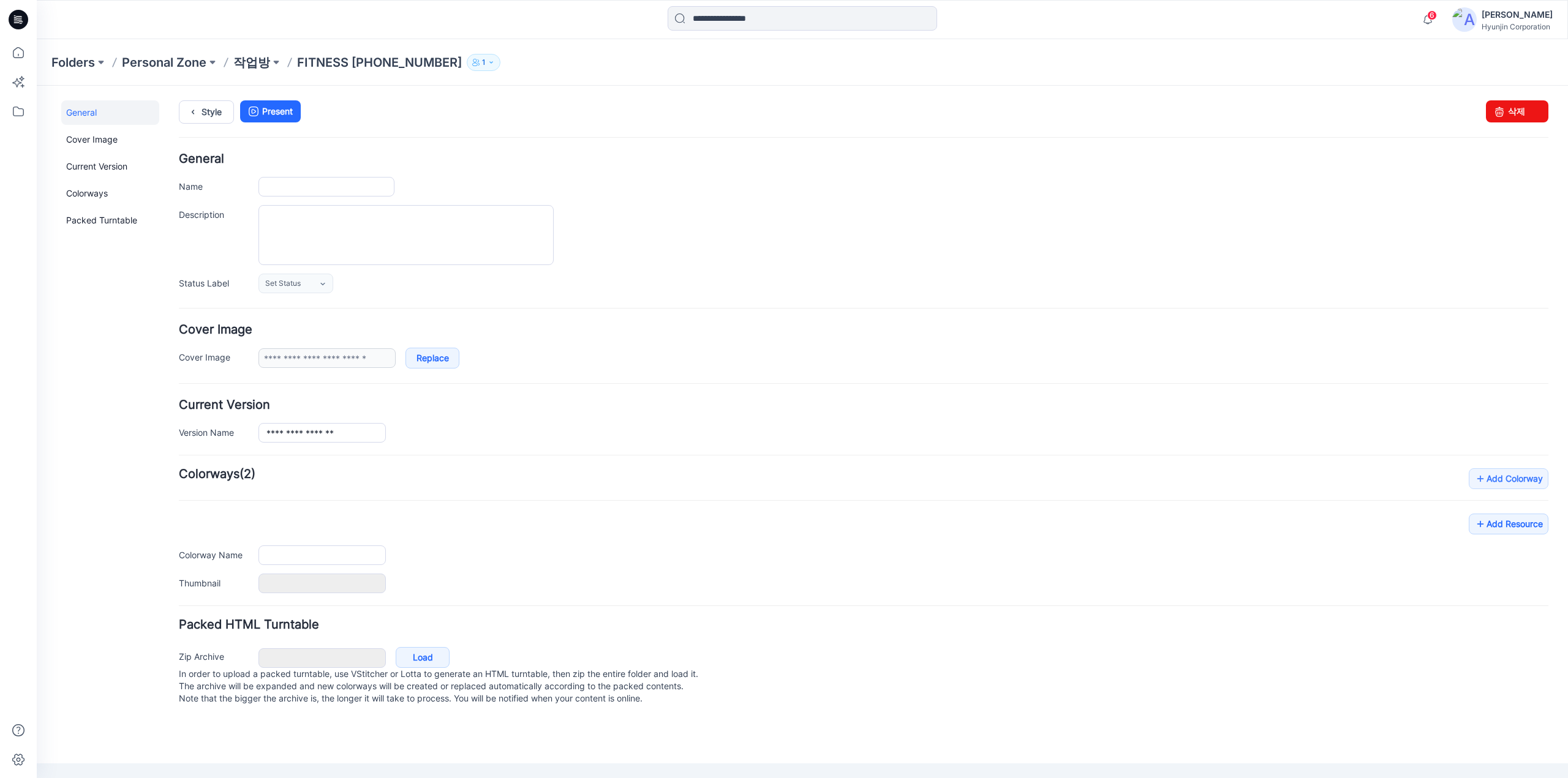
type input "**********"
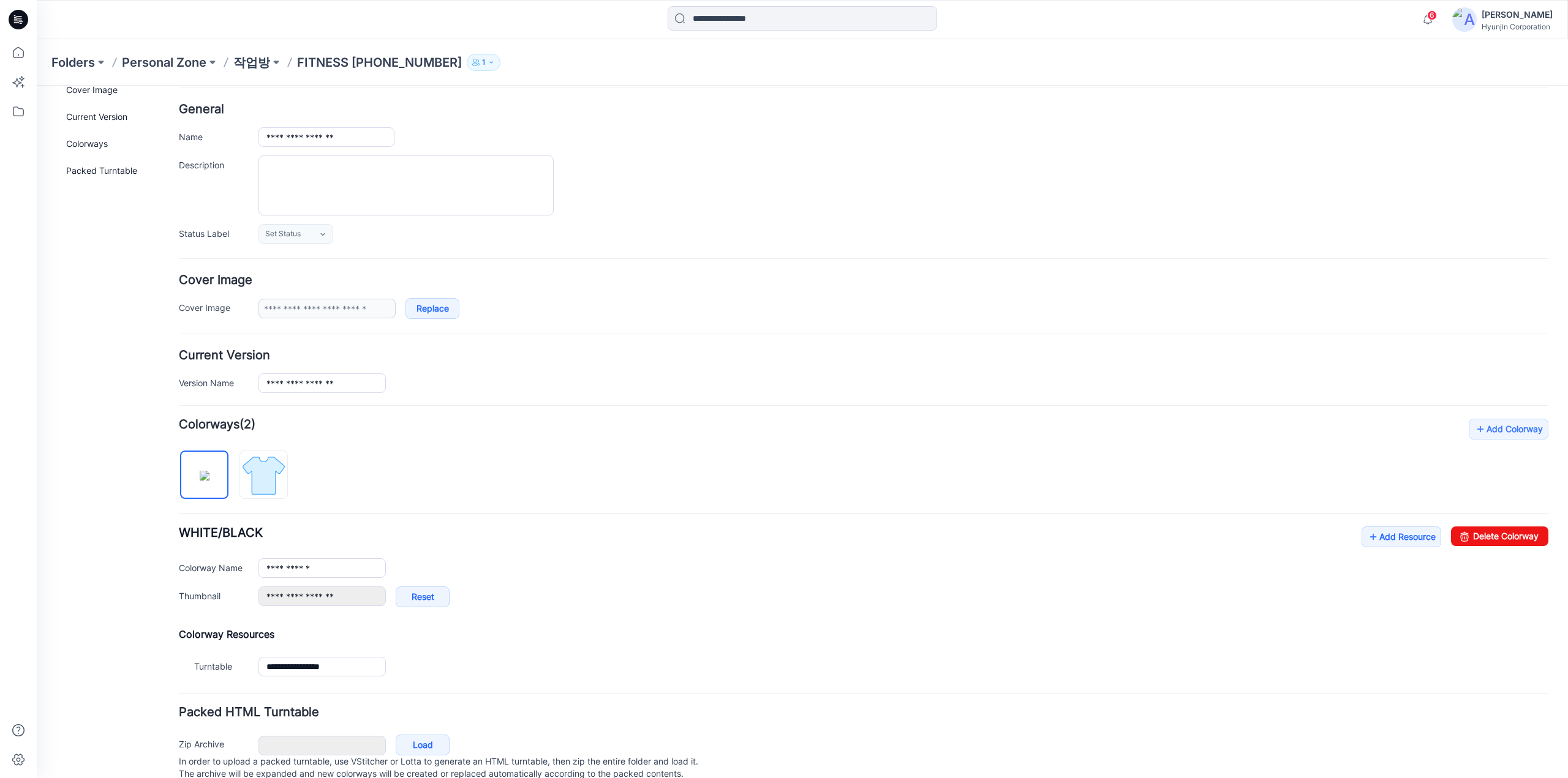
scroll to position [89, 0]
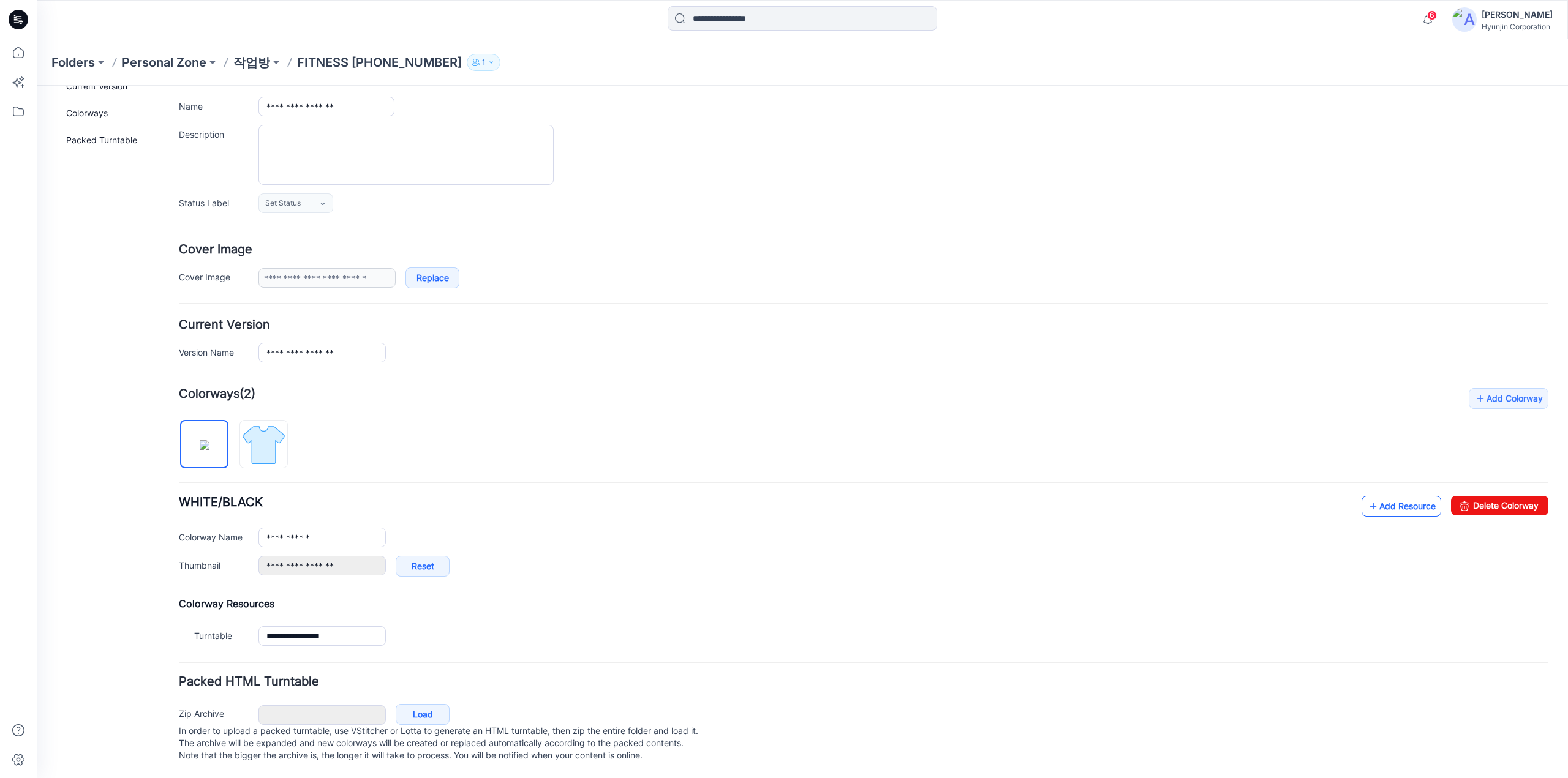
click at [1403, 504] on link "Add Resource" at bounding box center [1401, 506] width 80 height 21
click at [251, 63] on p "작업방" at bounding box center [252, 62] width 37 height 17
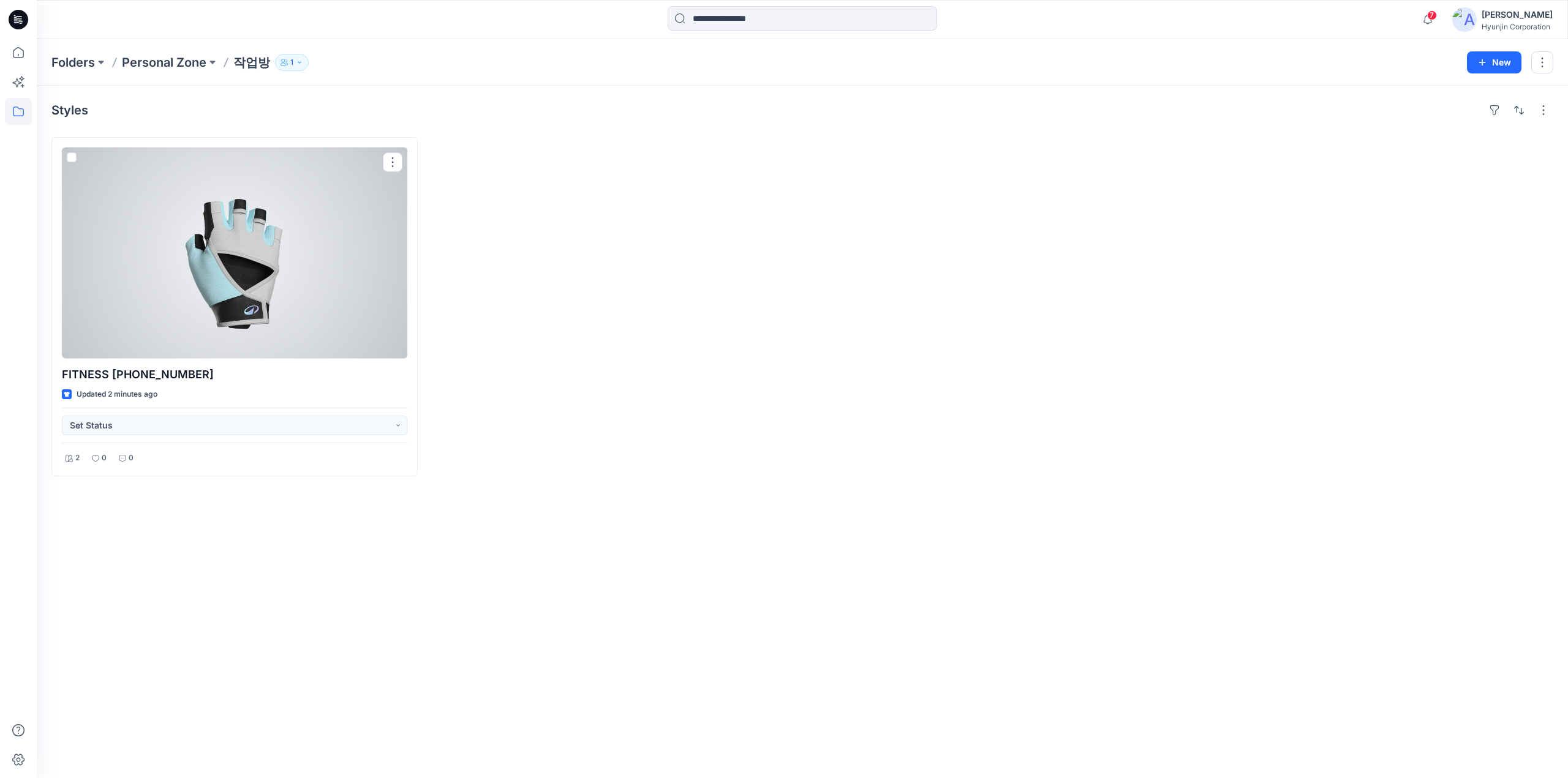
click at [281, 276] on div at bounding box center [234, 253] width 345 height 212
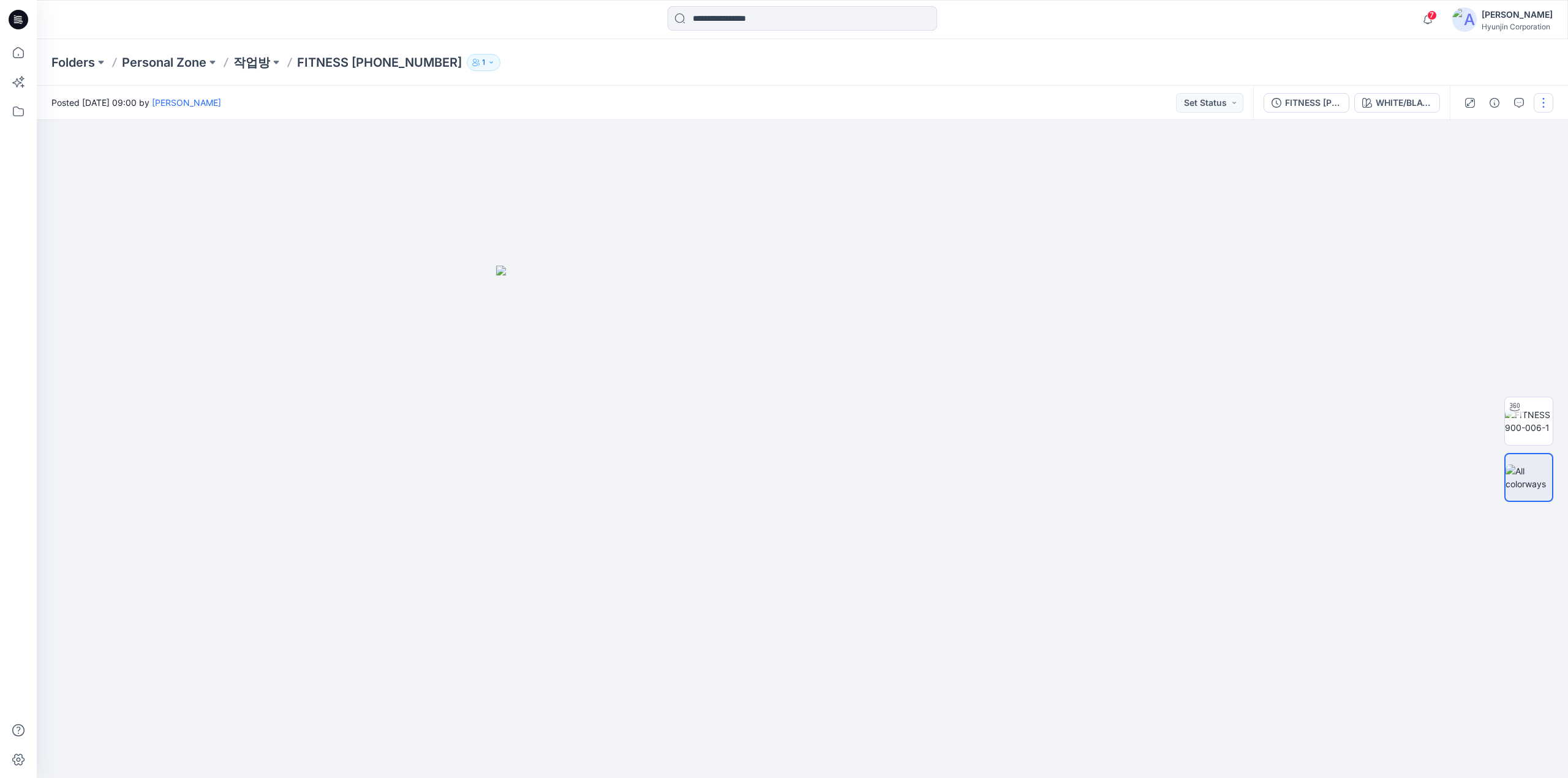
click at [1538, 105] on button "button" at bounding box center [1543, 103] width 19 height 19
click at [1485, 167] on button "Edit" at bounding box center [1491, 165] width 112 height 23
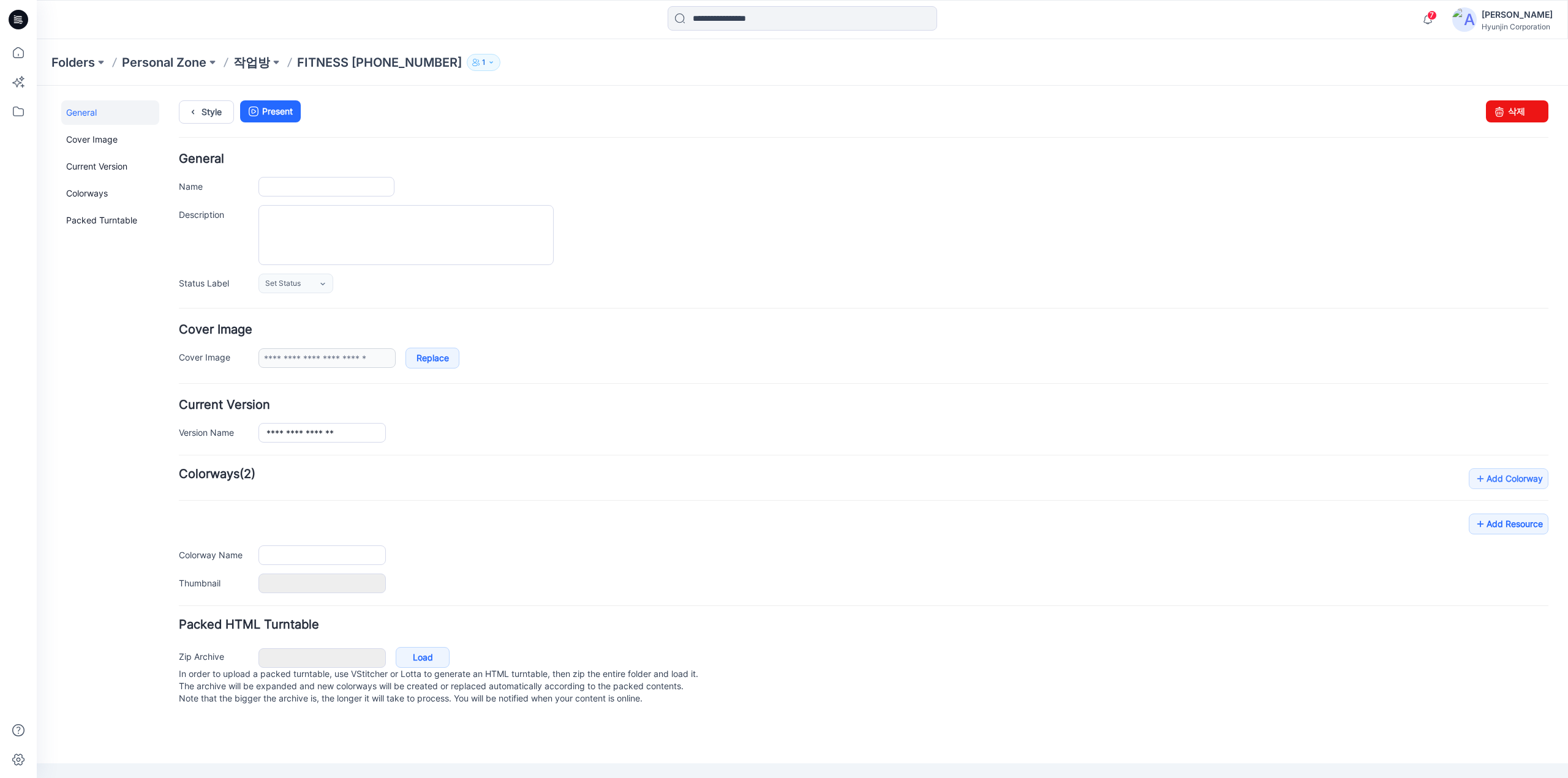
type input "**********"
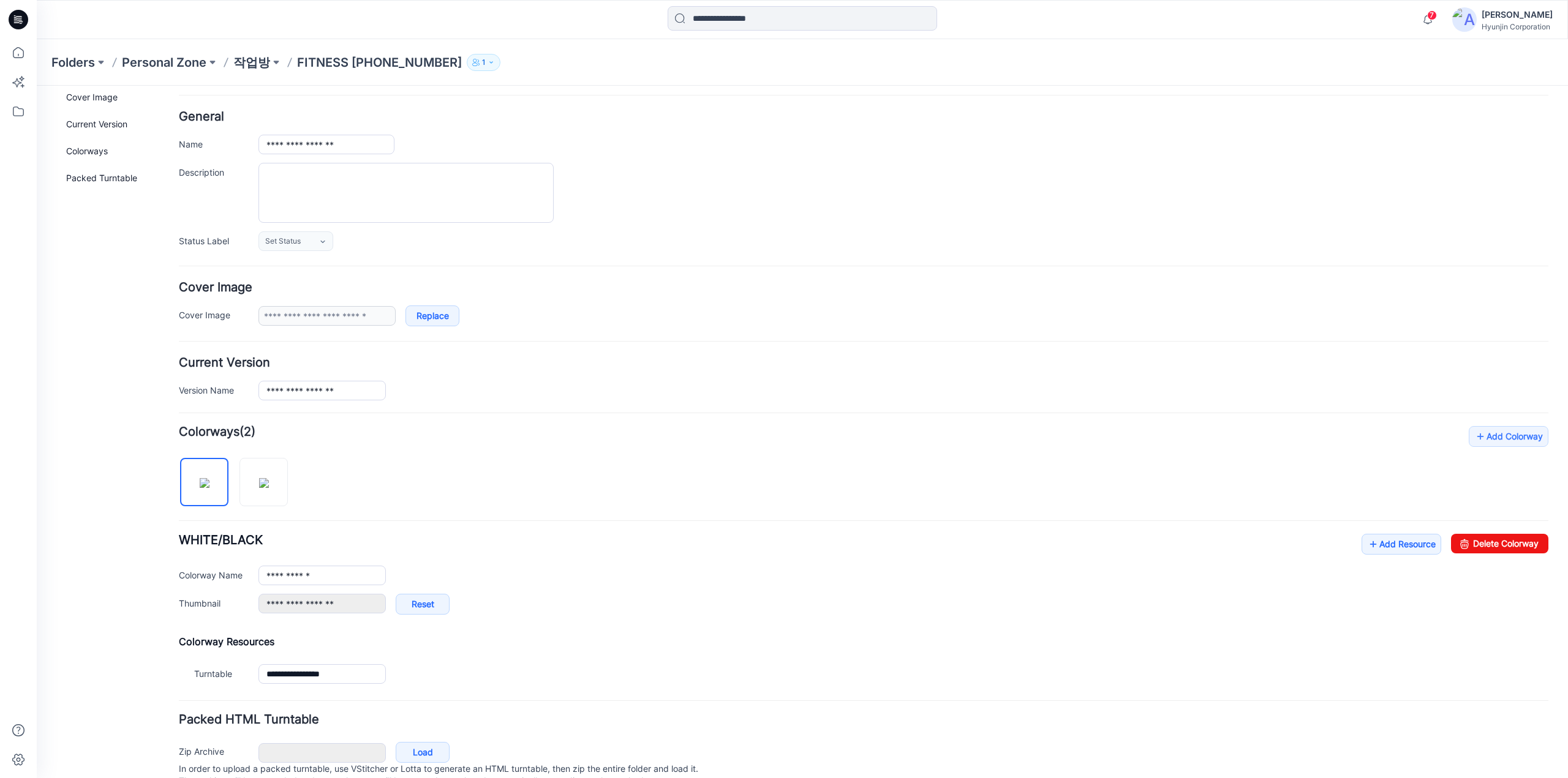
scroll to position [61, 0]
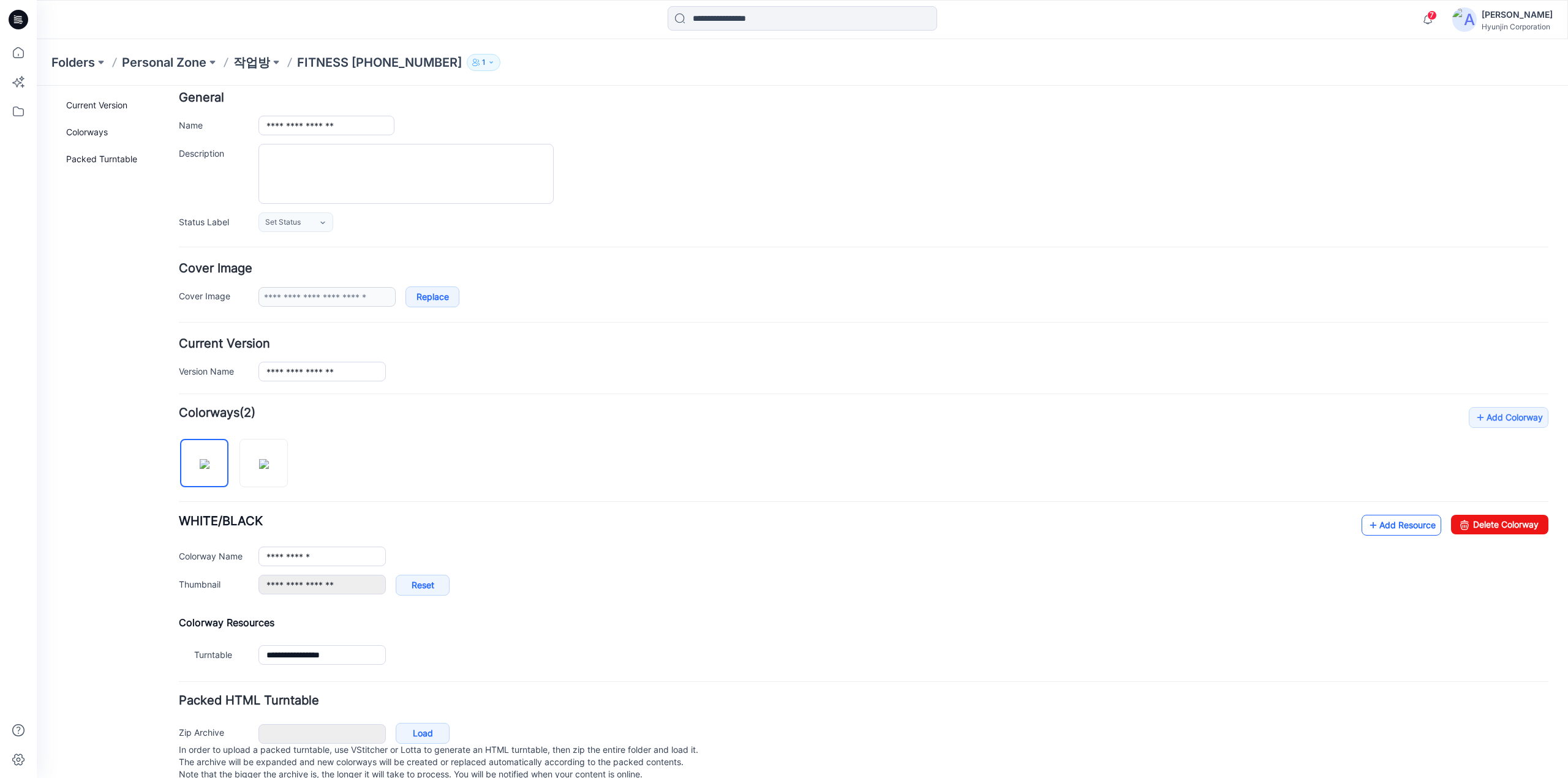
click at [1383, 526] on link "Add Resource" at bounding box center [1401, 525] width 80 height 21
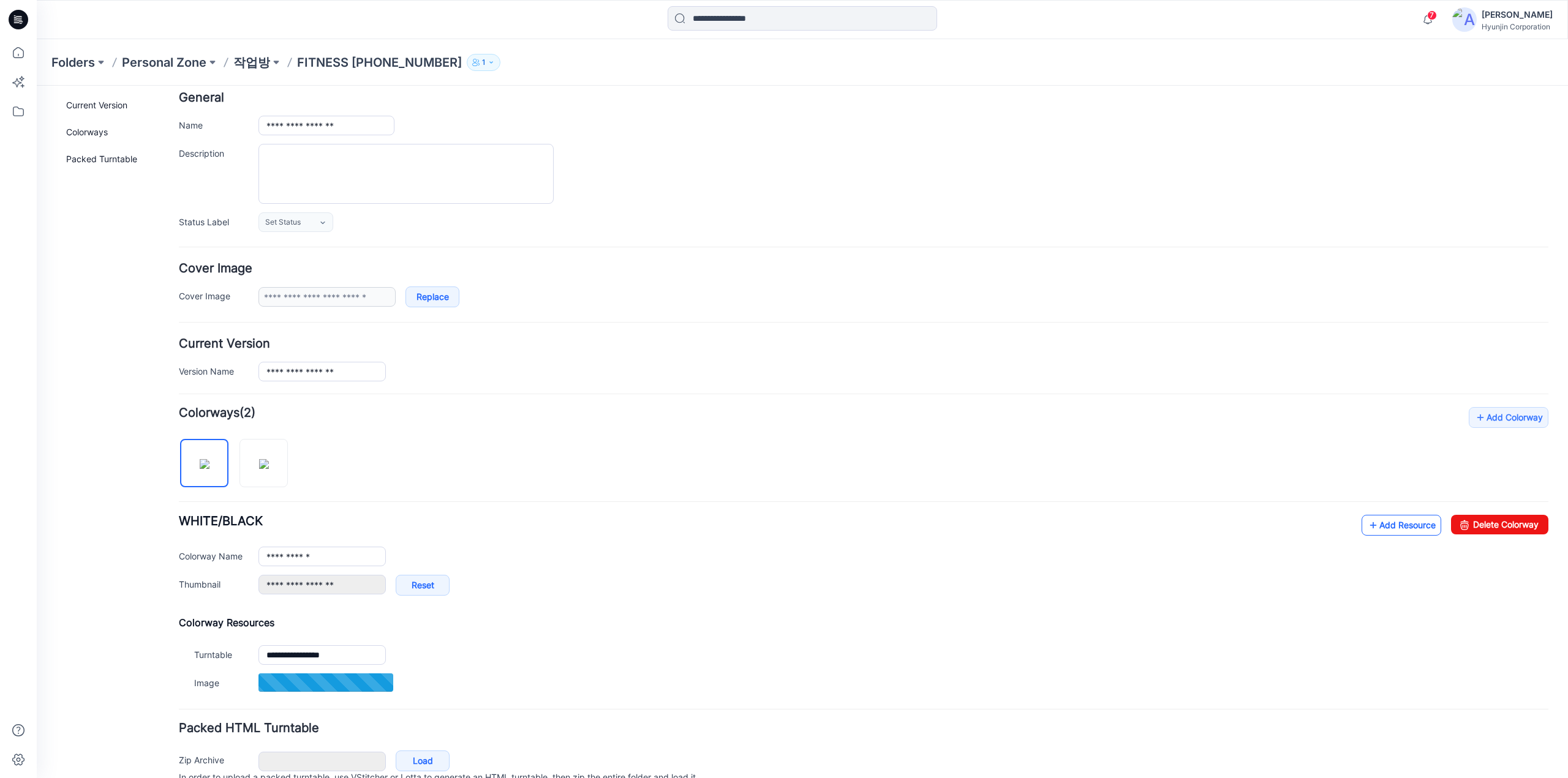
click at [1398, 519] on link "Add Resource" at bounding box center [1401, 525] width 80 height 21
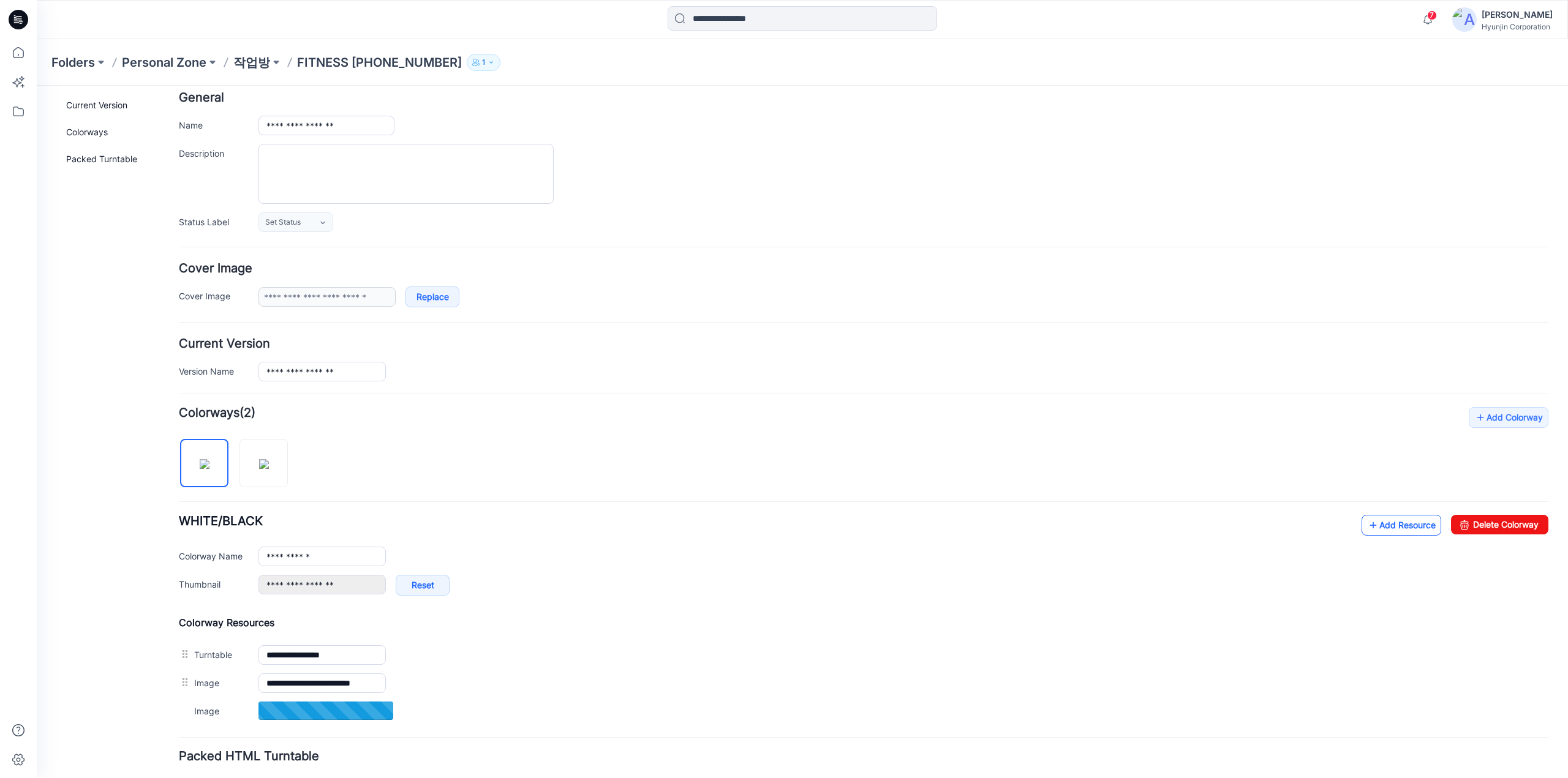
click at [1392, 526] on link "Add Resource" at bounding box center [1401, 525] width 80 height 21
click at [1381, 519] on link "Add Resource" at bounding box center [1401, 525] width 80 height 21
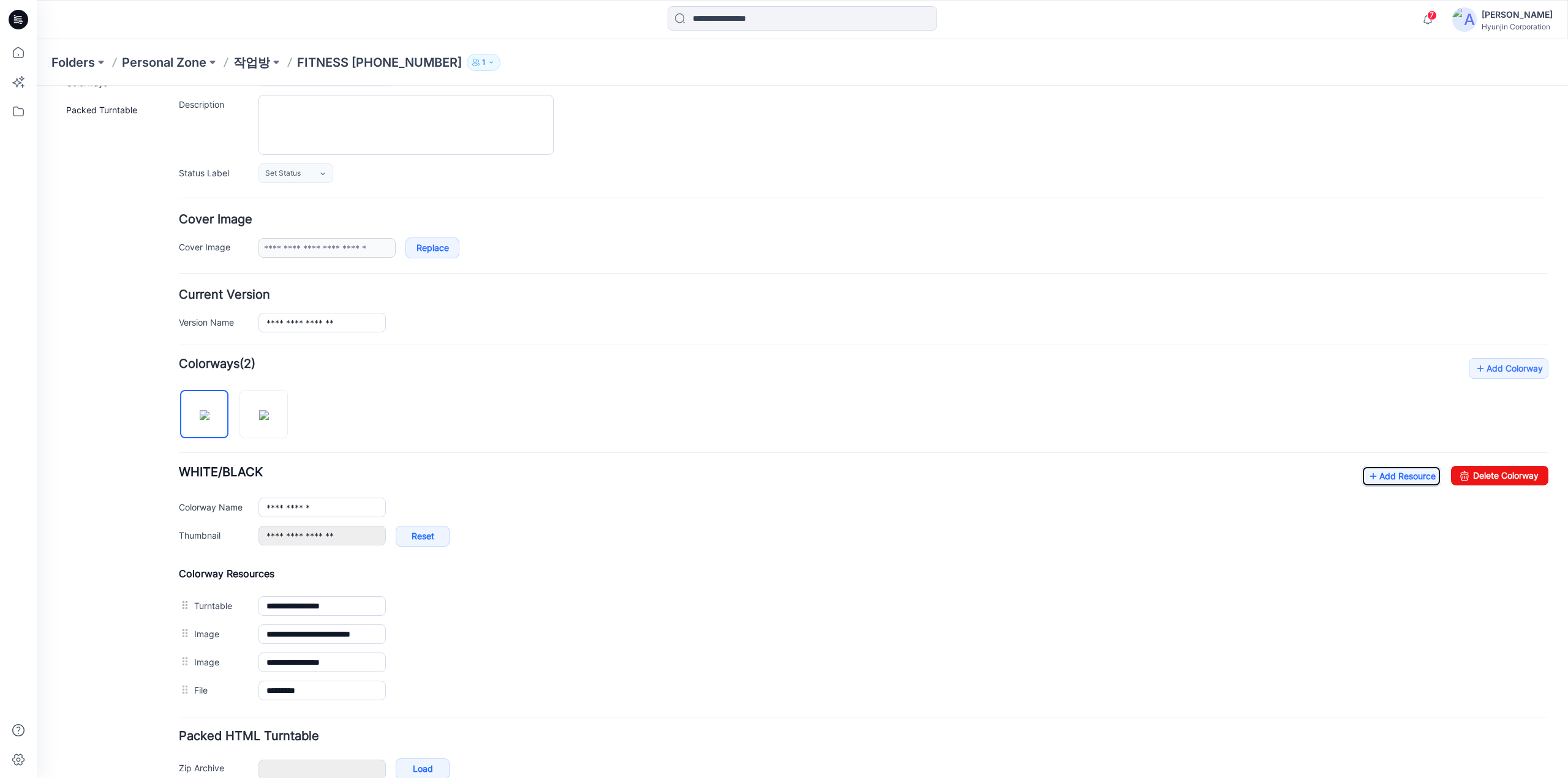
scroll to position [172, 0]
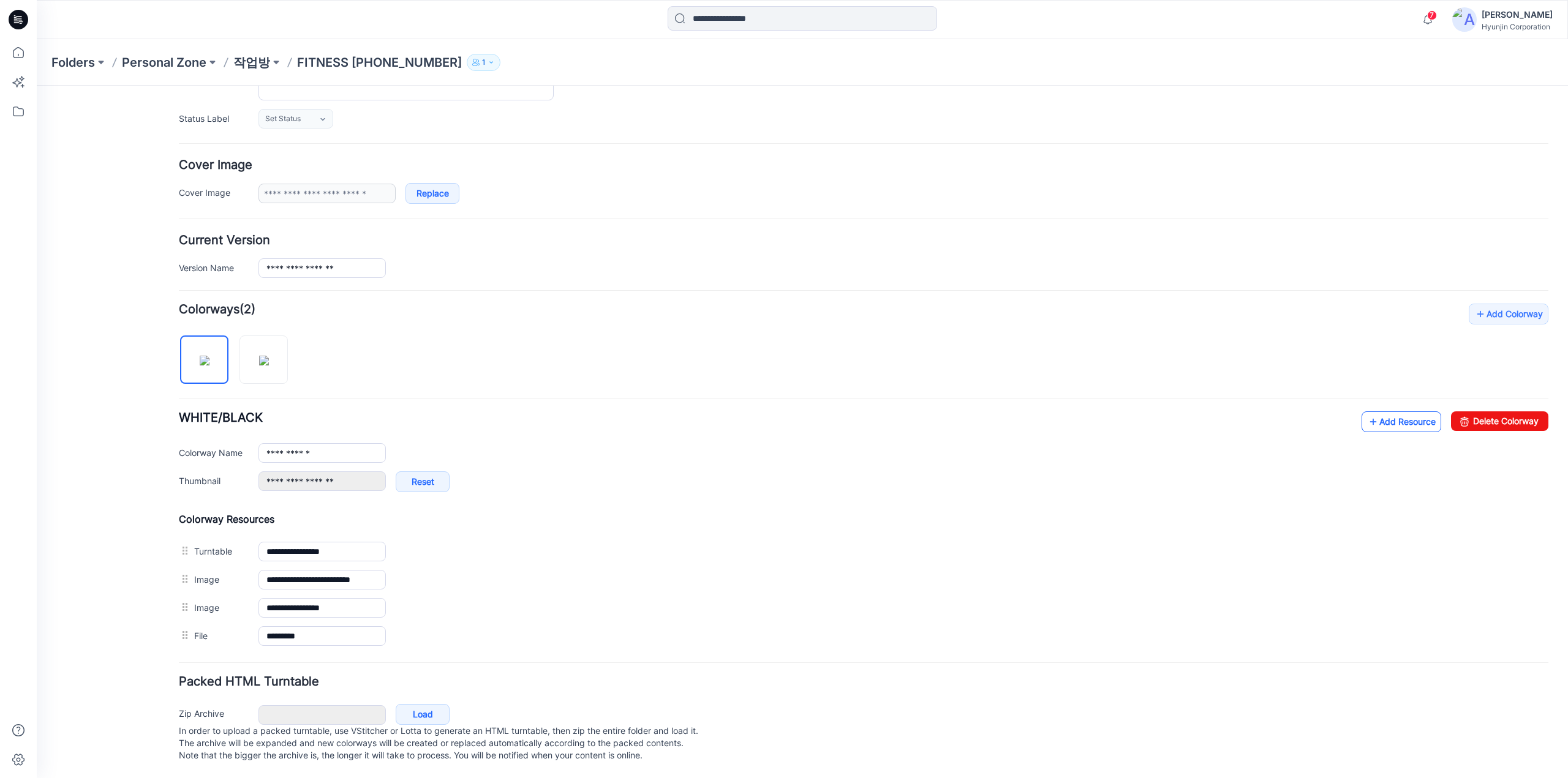
click at [1374, 411] on link "Add Resource" at bounding box center [1401, 422] width 80 height 21
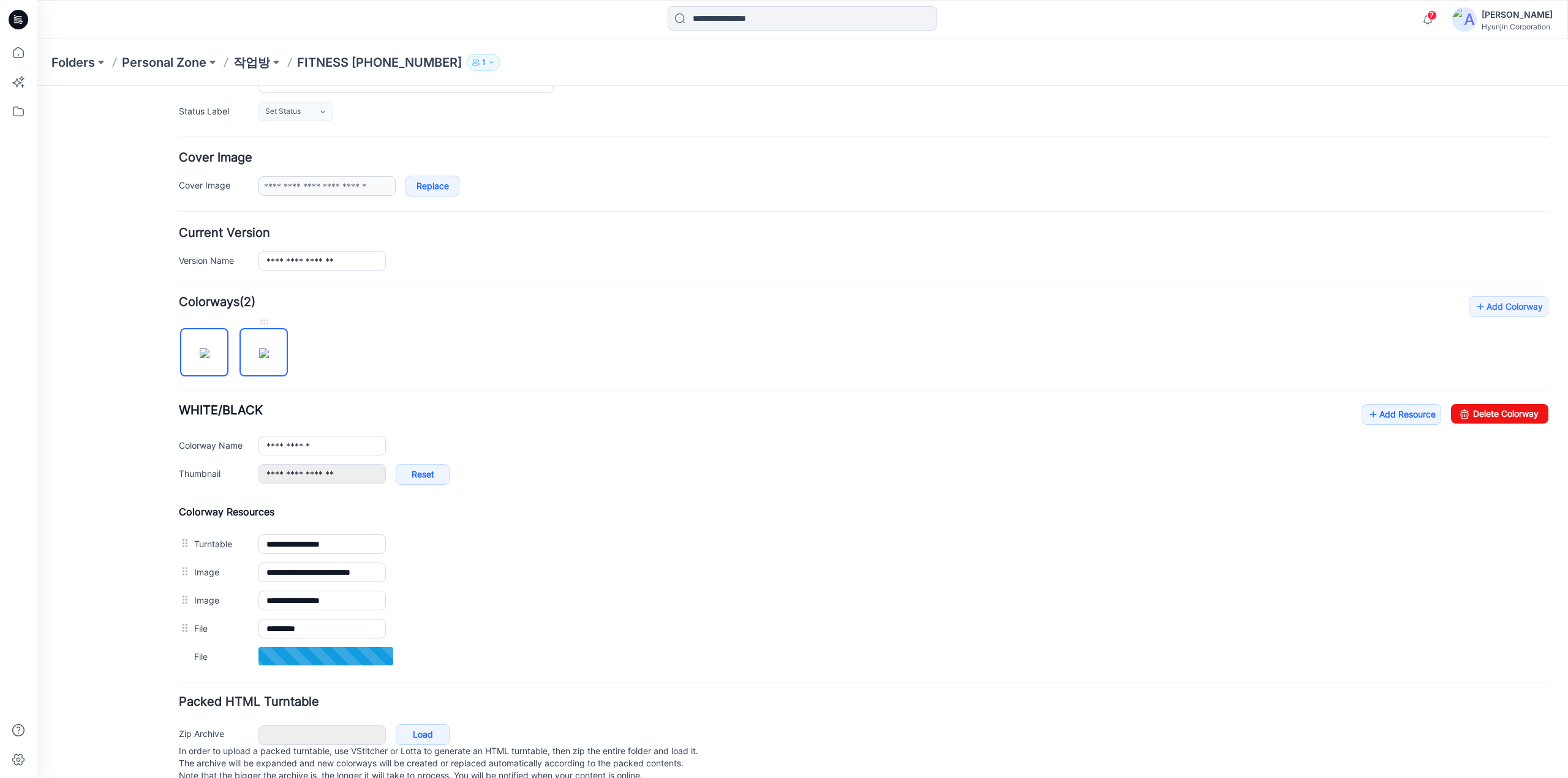
click at [269, 358] on img at bounding box center [264, 354] width 10 height 10
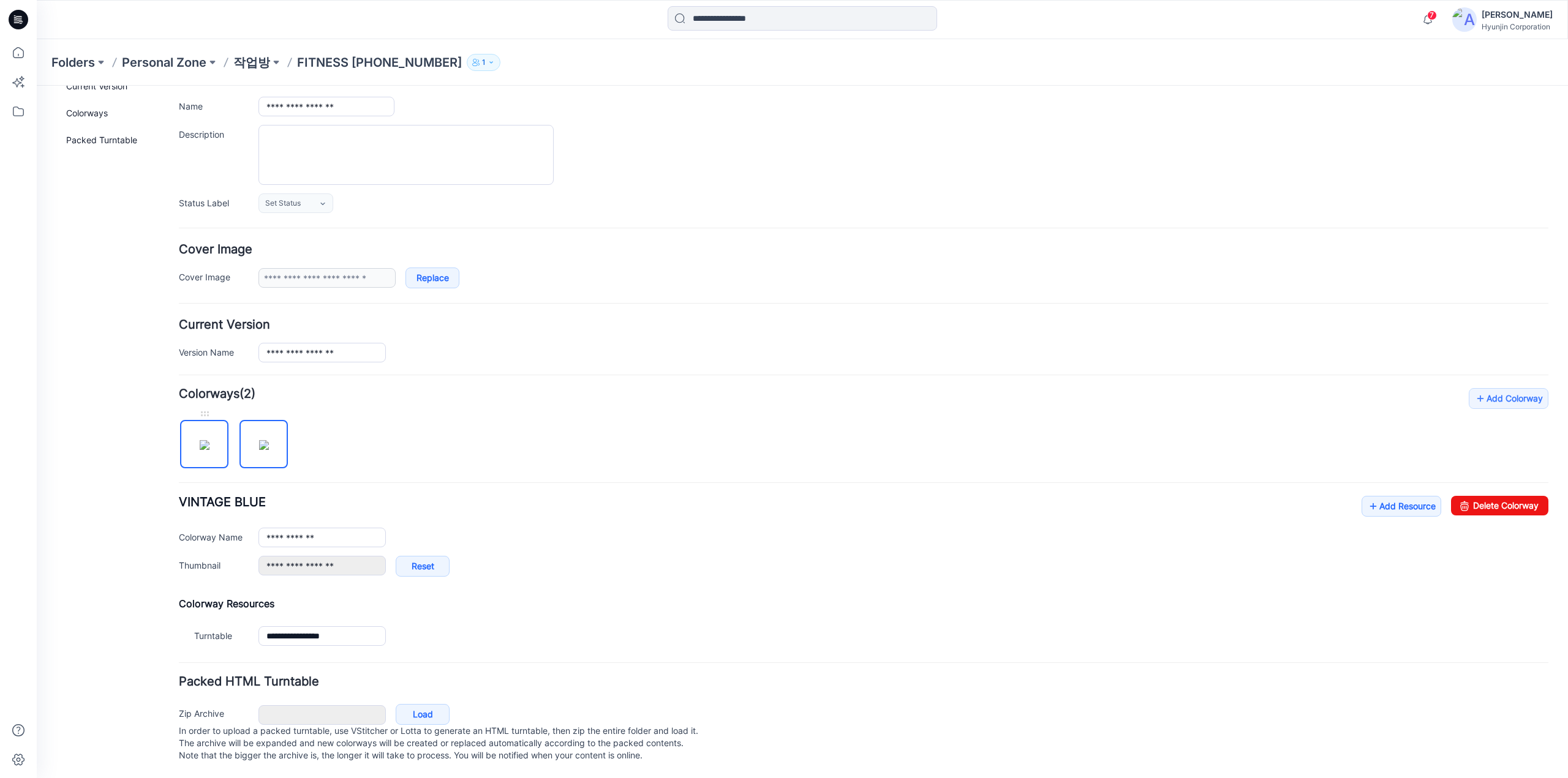
click at [210, 440] on img at bounding box center [205, 445] width 10 height 10
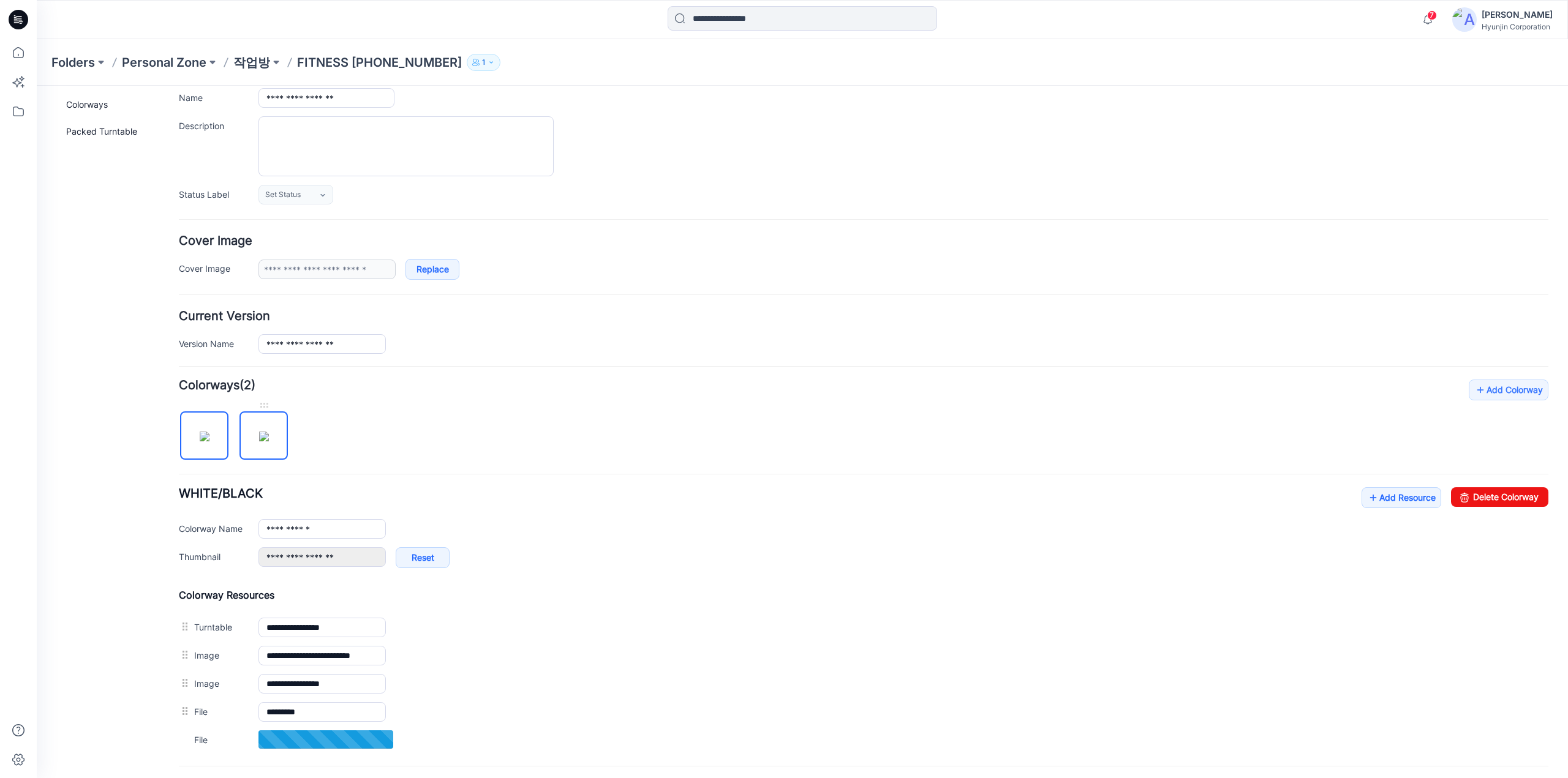
click at [260, 431] on img at bounding box center [264, 436] width 10 height 10
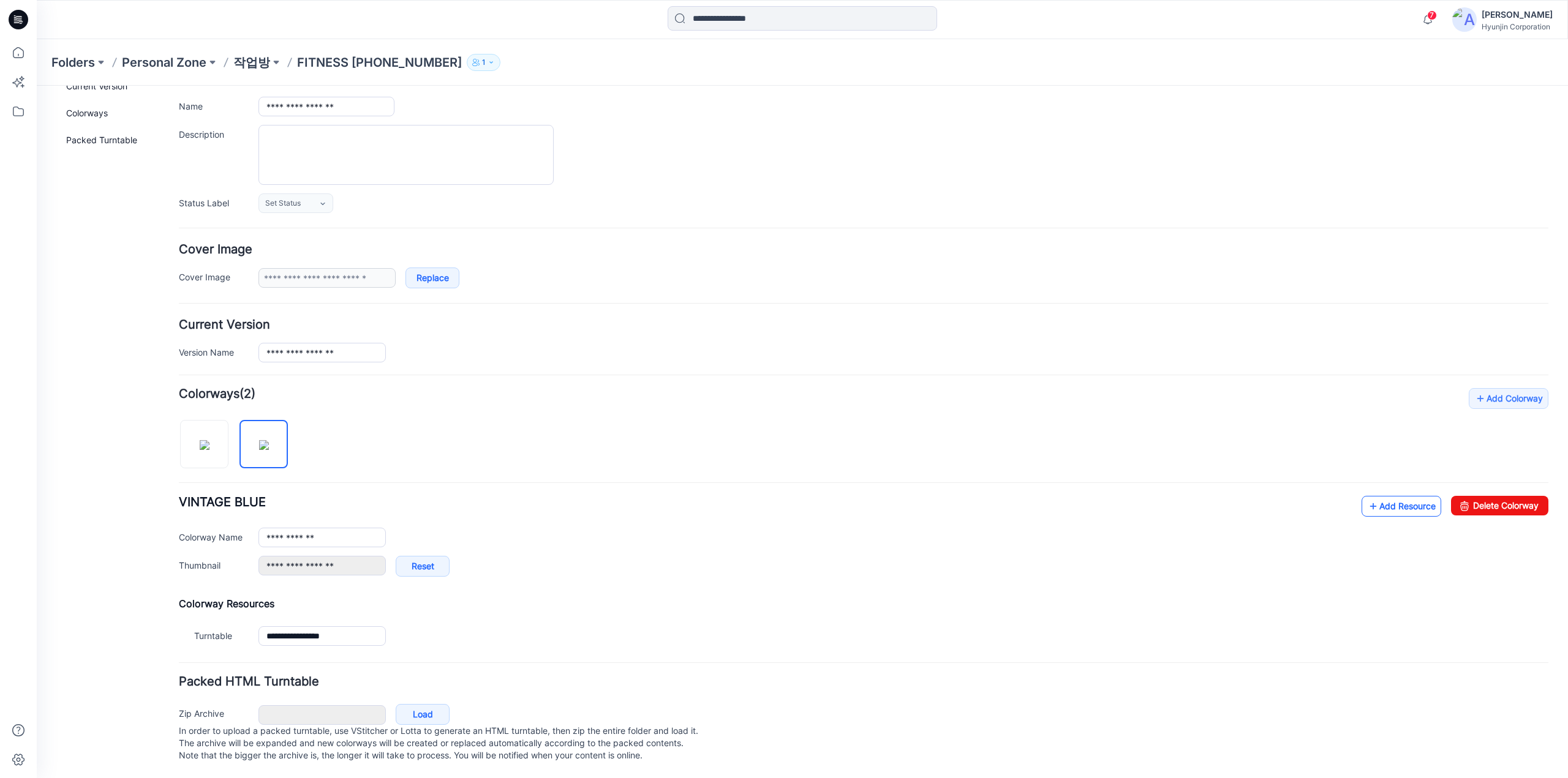
click at [1367, 497] on icon at bounding box center [1373, 506] width 12 height 19
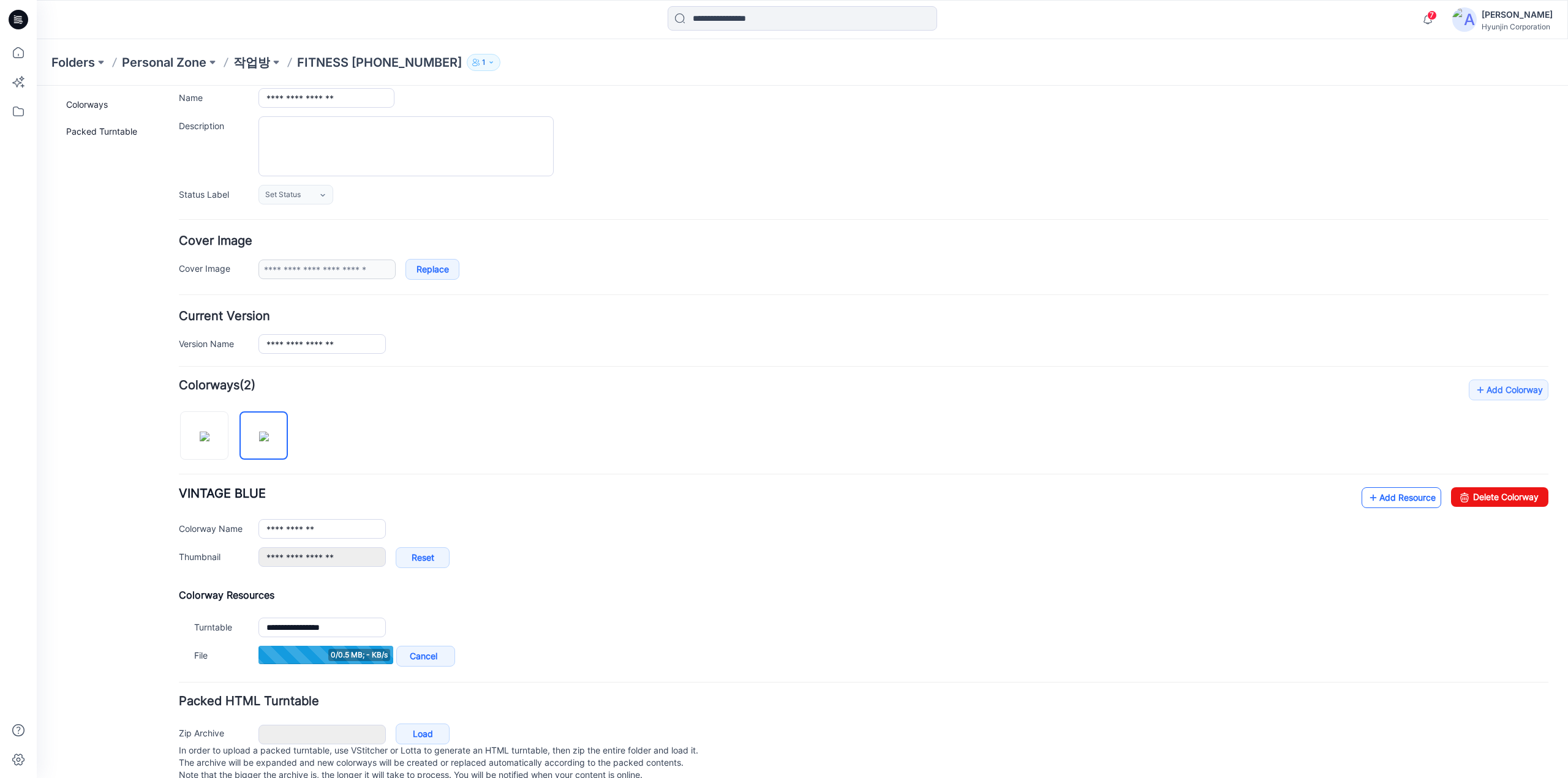
click at [1372, 494] on link "Add Resource" at bounding box center [1401, 498] width 80 height 21
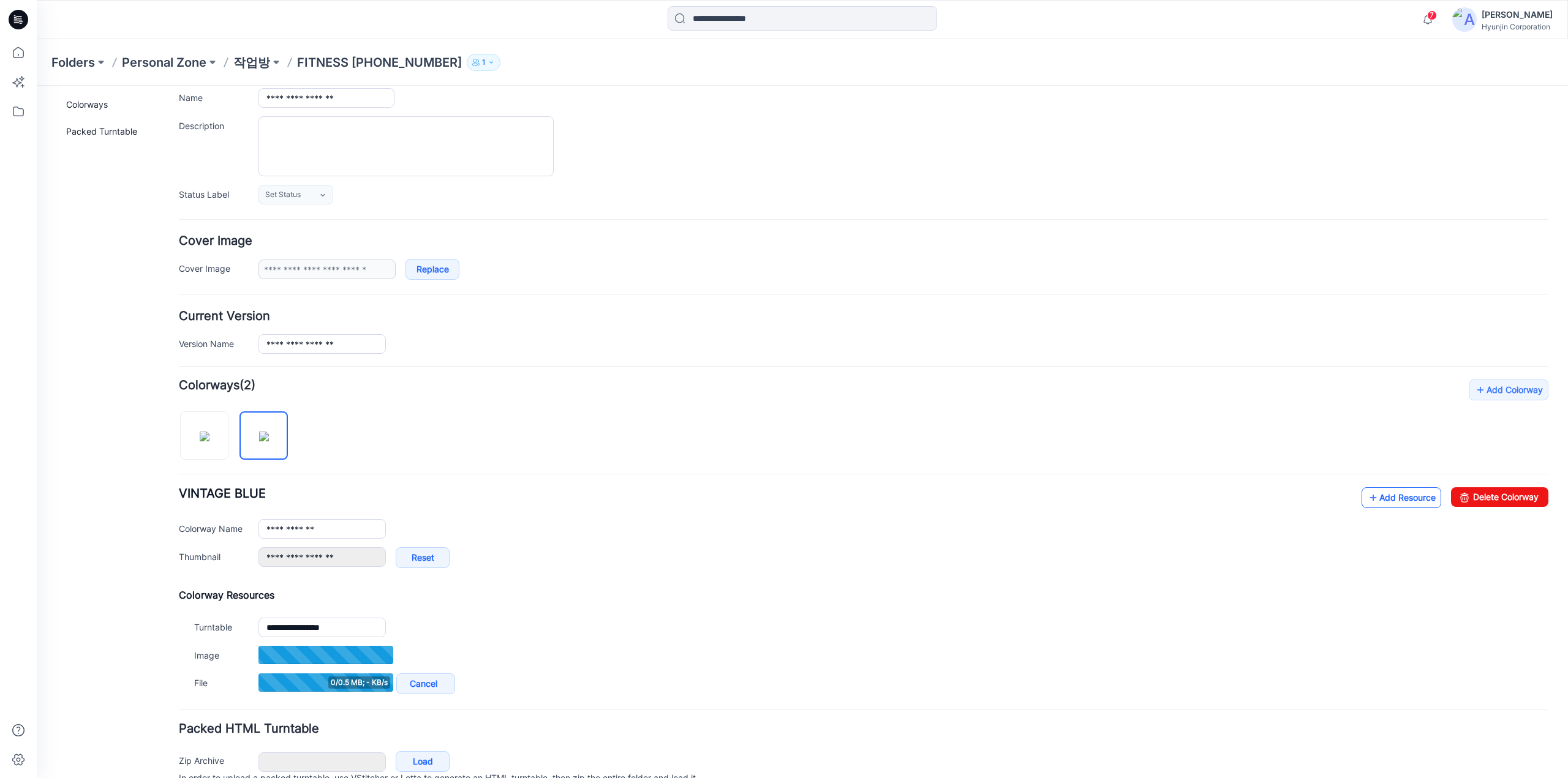
click at [1381, 492] on link "Add Resource" at bounding box center [1401, 498] width 80 height 21
click at [1385, 503] on link "Add Resource" at bounding box center [1401, 498] width 80 height 21
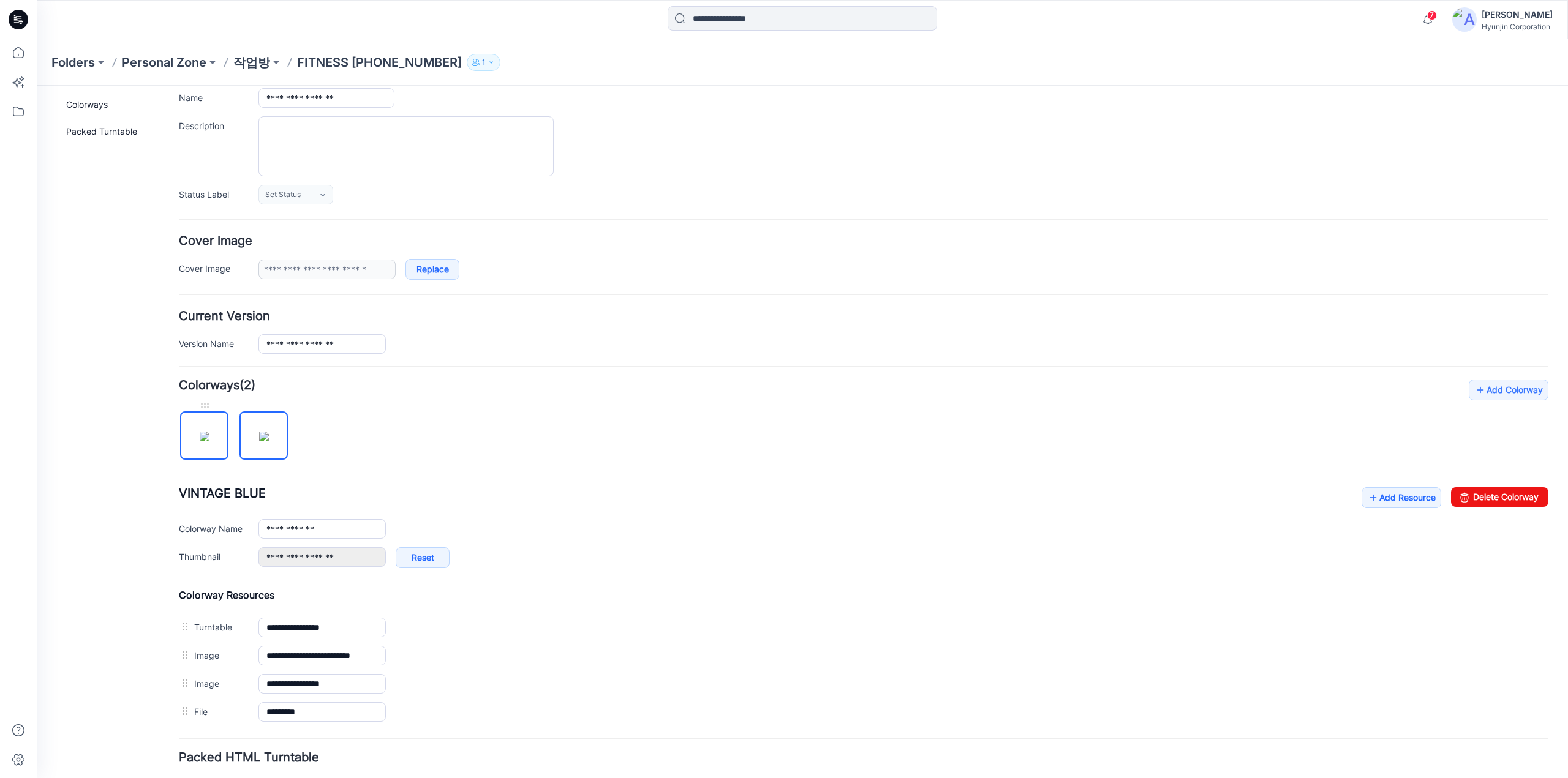
click at [210, 442] on img at bounding box center [205, 436] width 10 height 10
type input "**********"
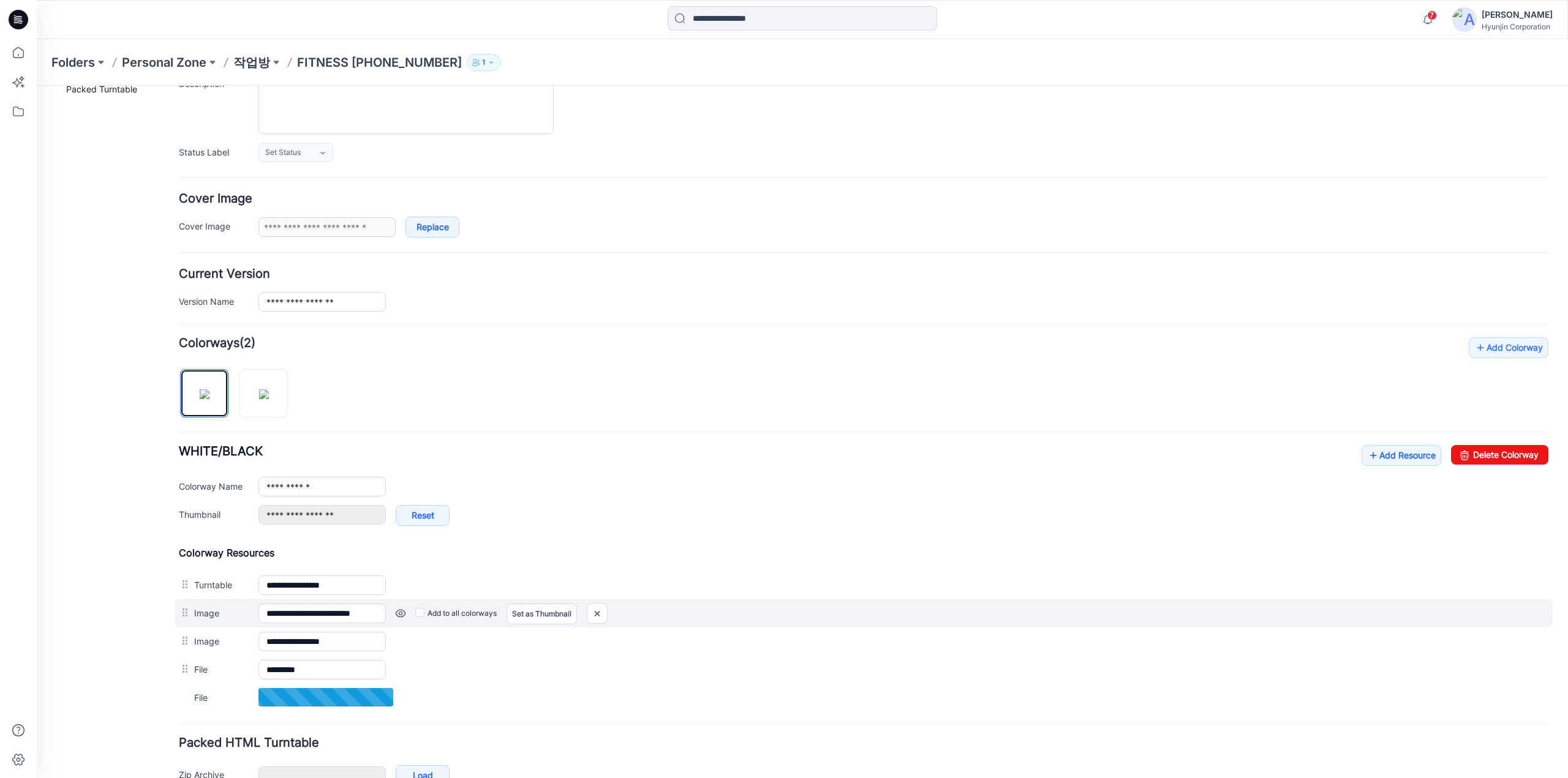
scroll to position [150, 0]
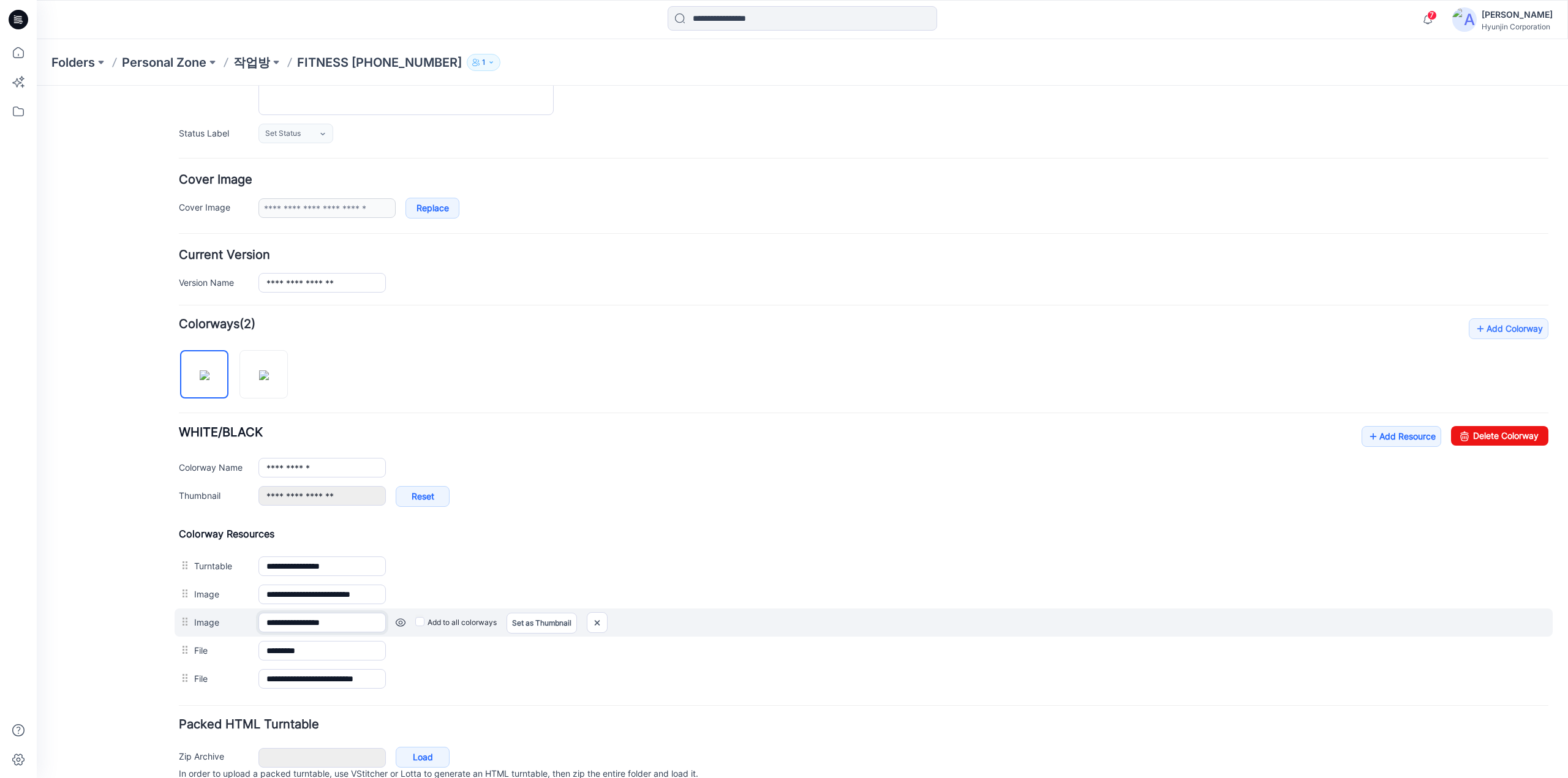
click at [331, 623] on input "**********" at bounding box center [322, 622] width 128 height 19
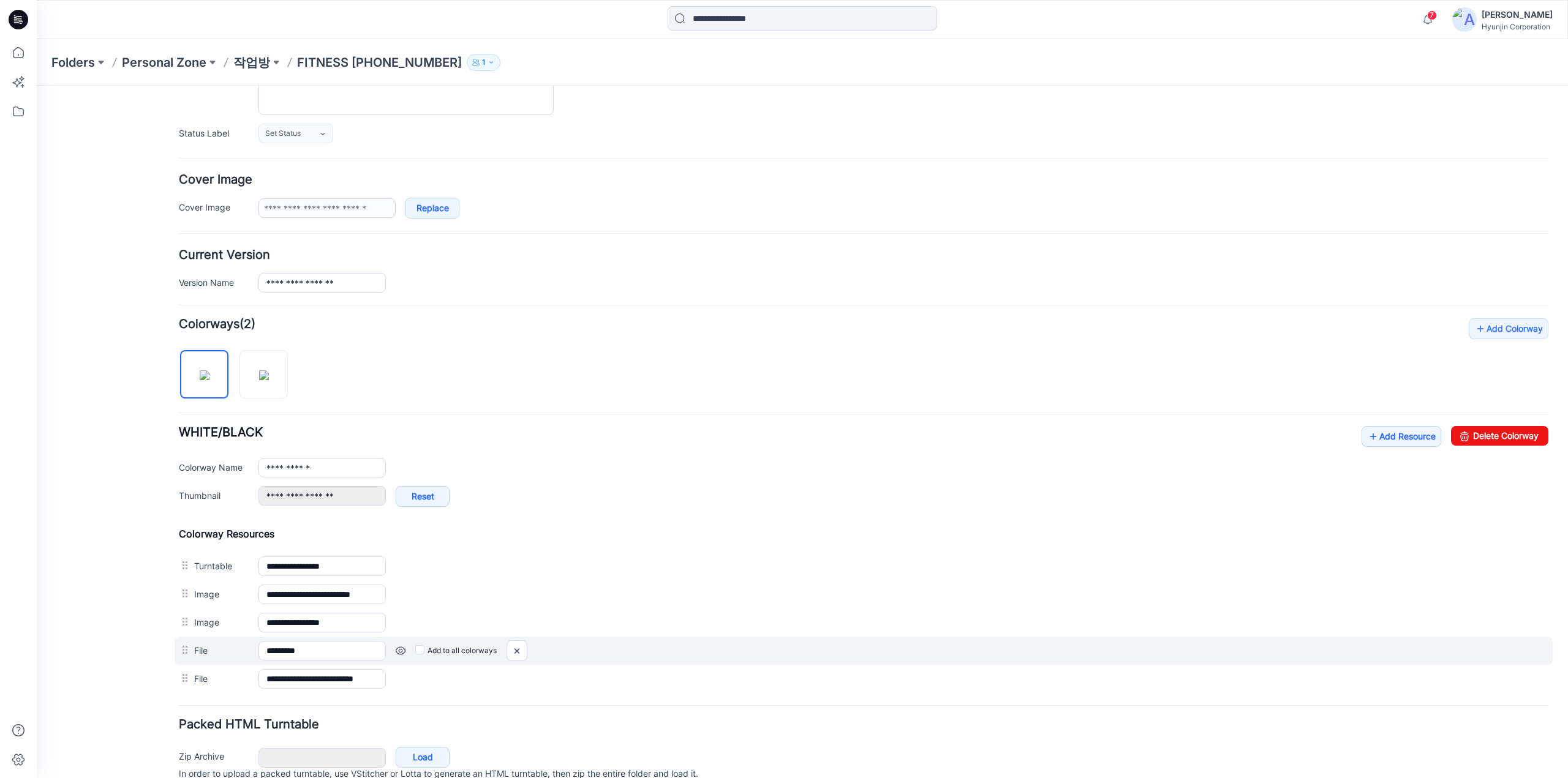
click at [331, 657] on div "File ********* Cancel Add to all colorways" at bounding box center [863, 651] width 1378 height 28
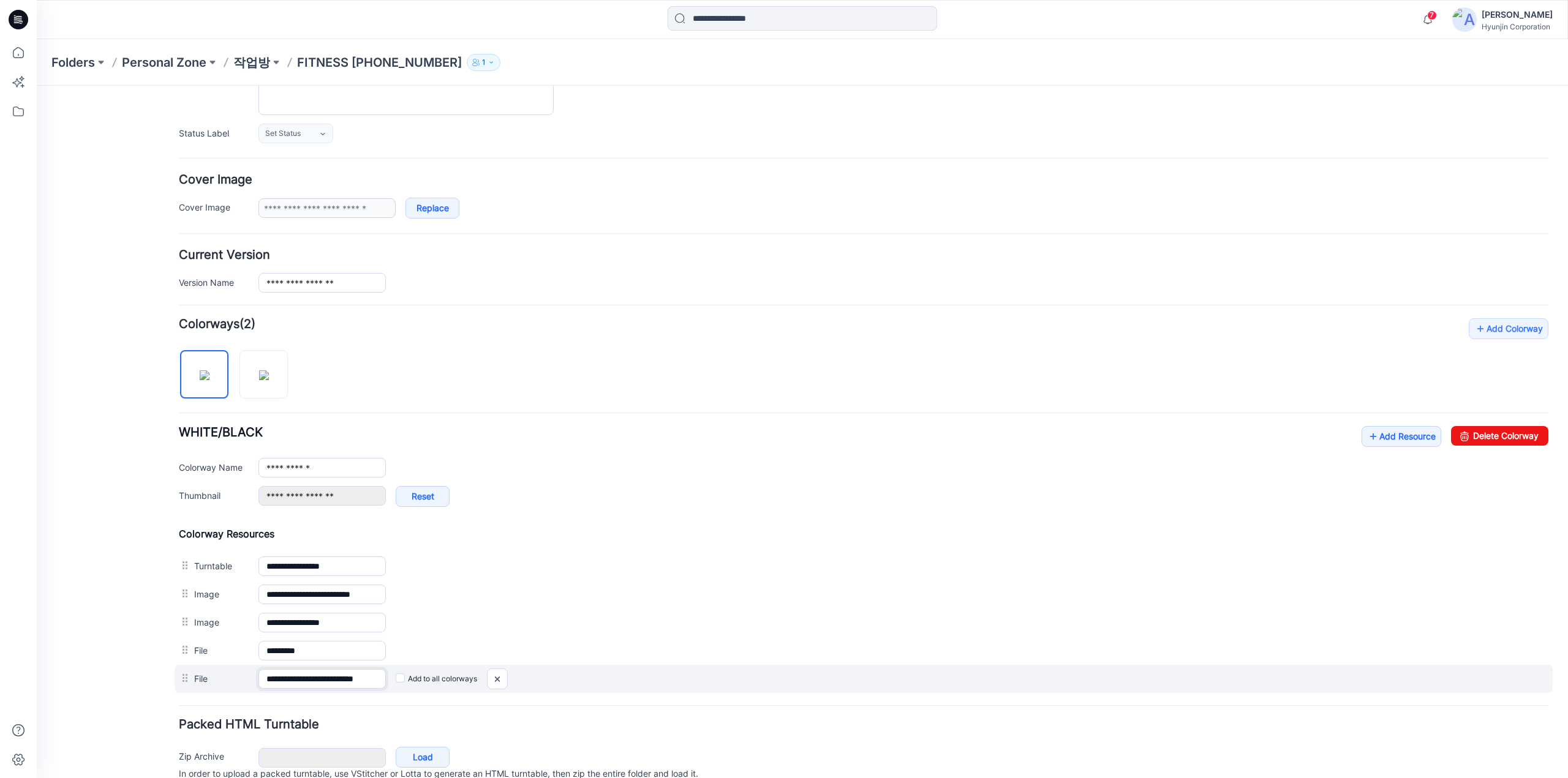
click at [329, 673] on input "**********" at bounding box center [322, 679] width 128 height 19
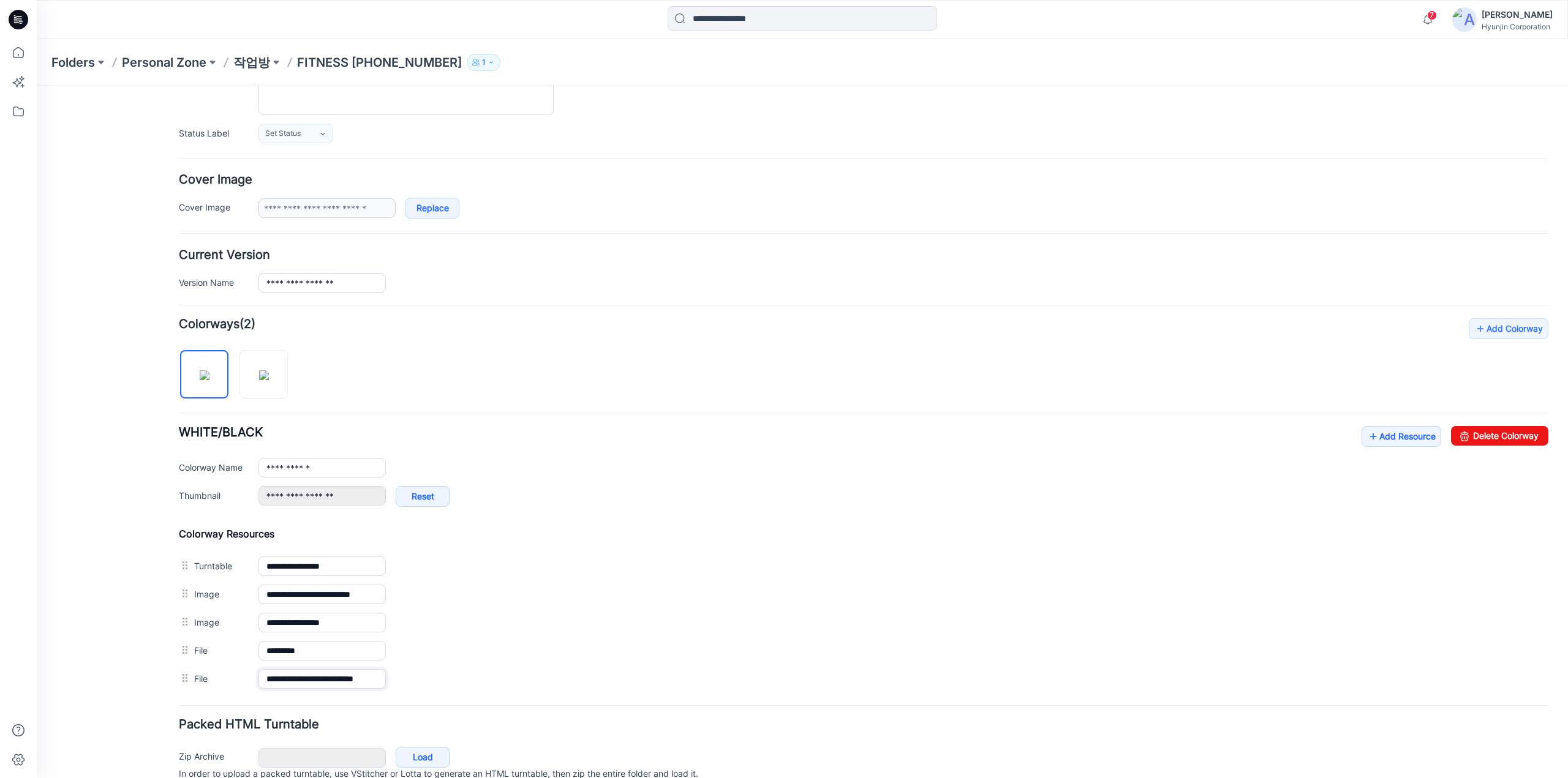
scroll to position [0, 0]
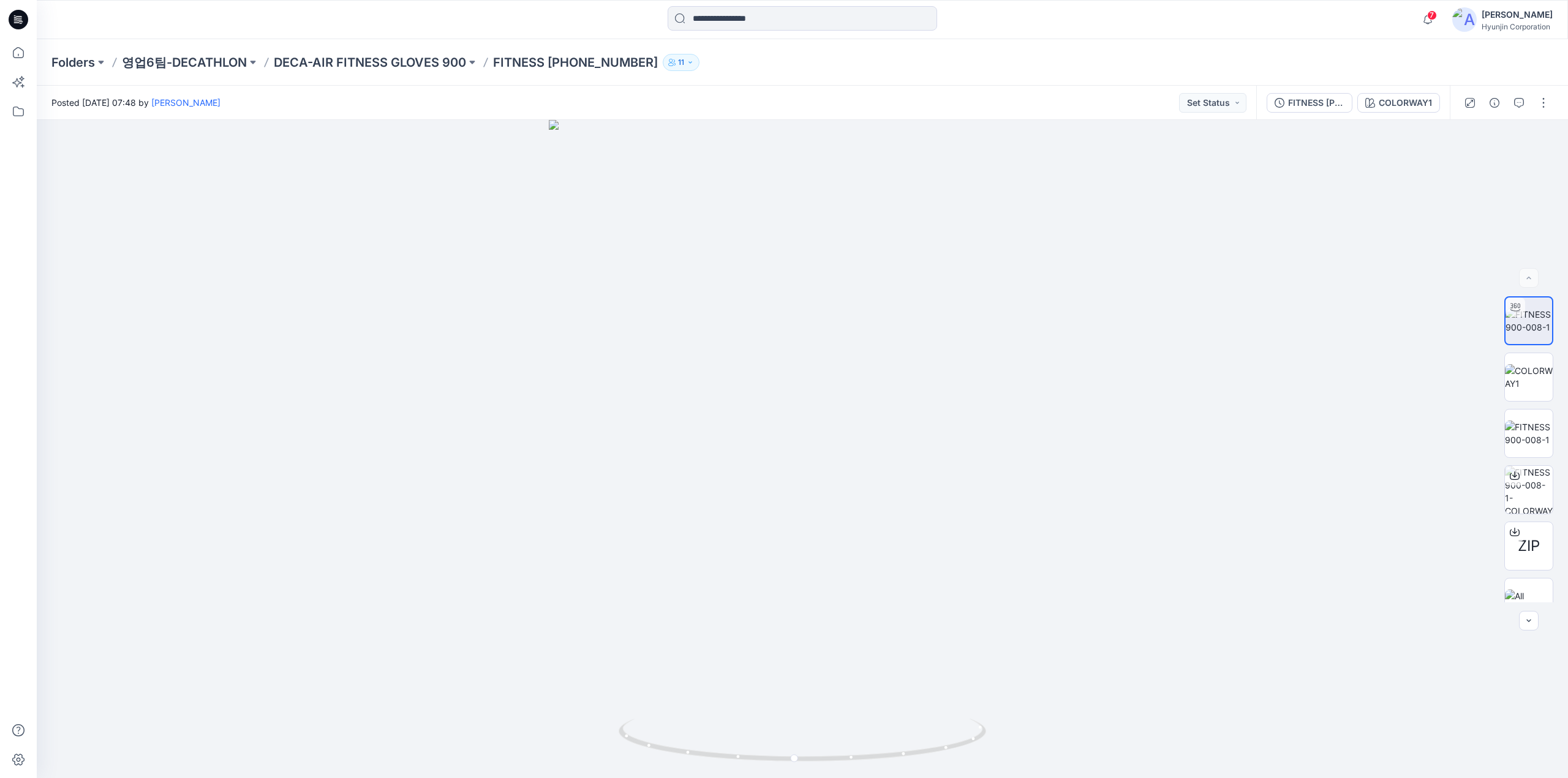
click at [23, 32] on icon at bounding box center [18, 19] width 19 height 39
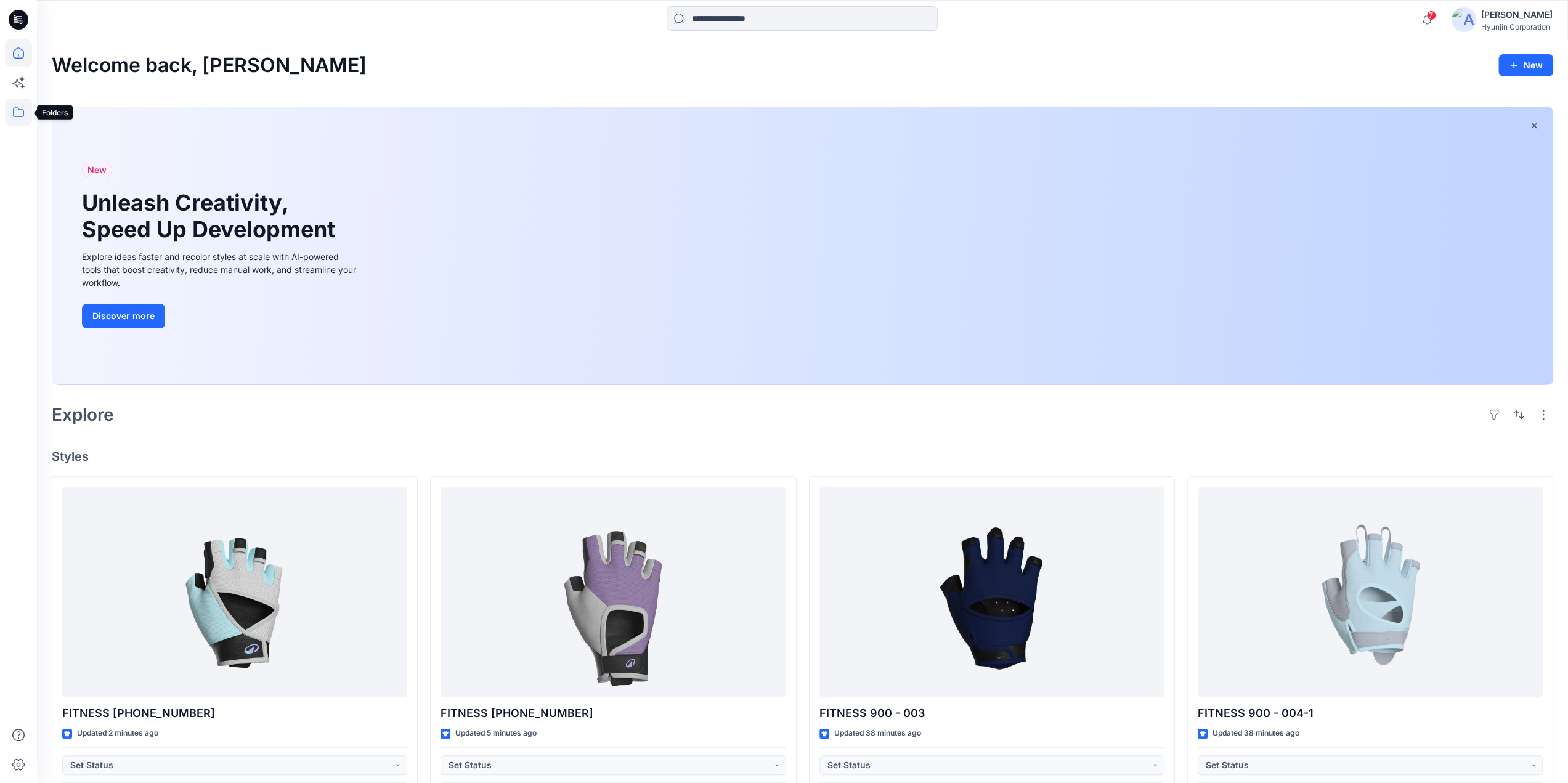
click at [12, 113] on icon at bounding box center [18, 112] width 27 height 27
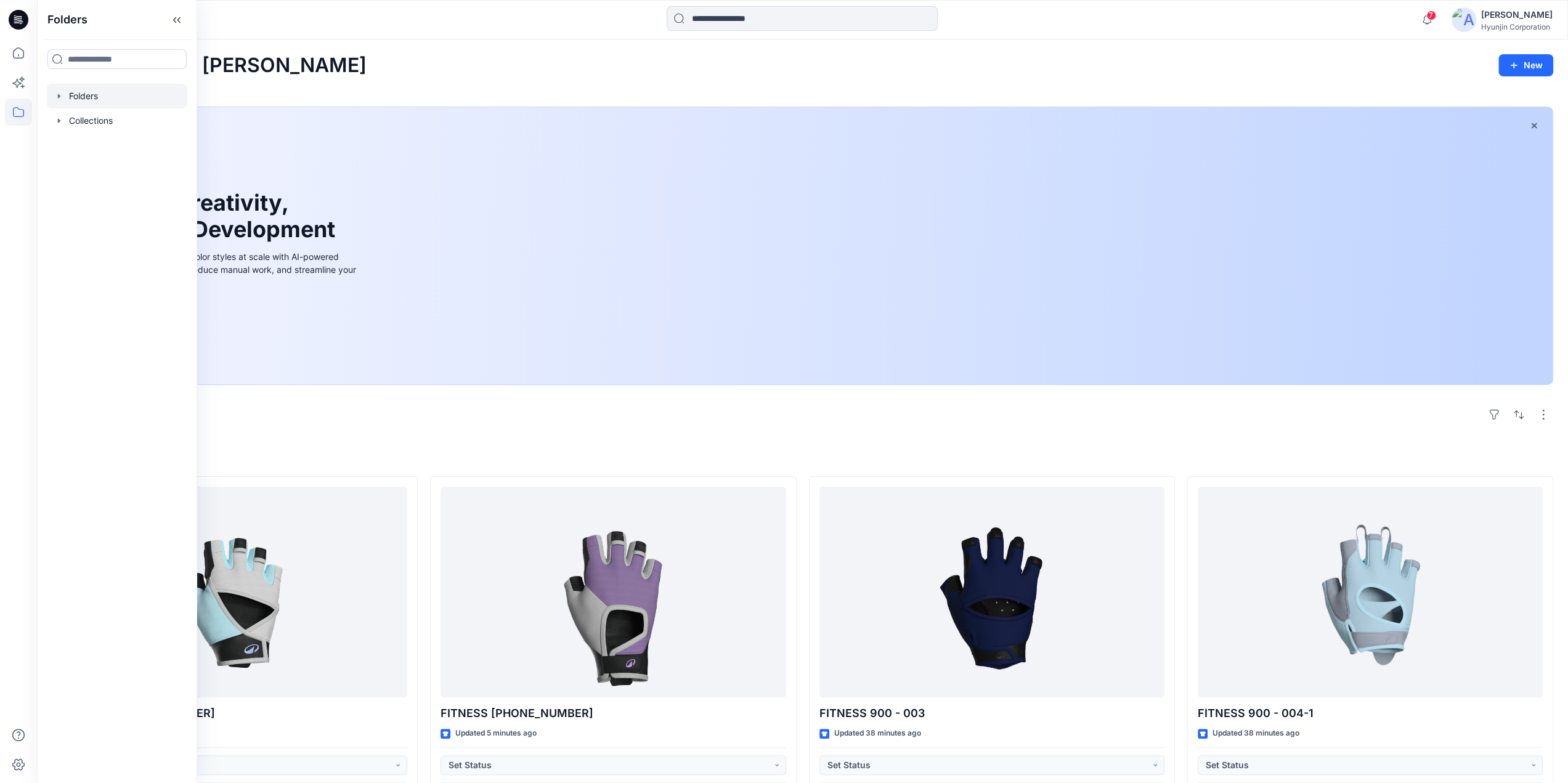
click at [106, 95] on div at bounding box center [117, 96] width 141 height 25
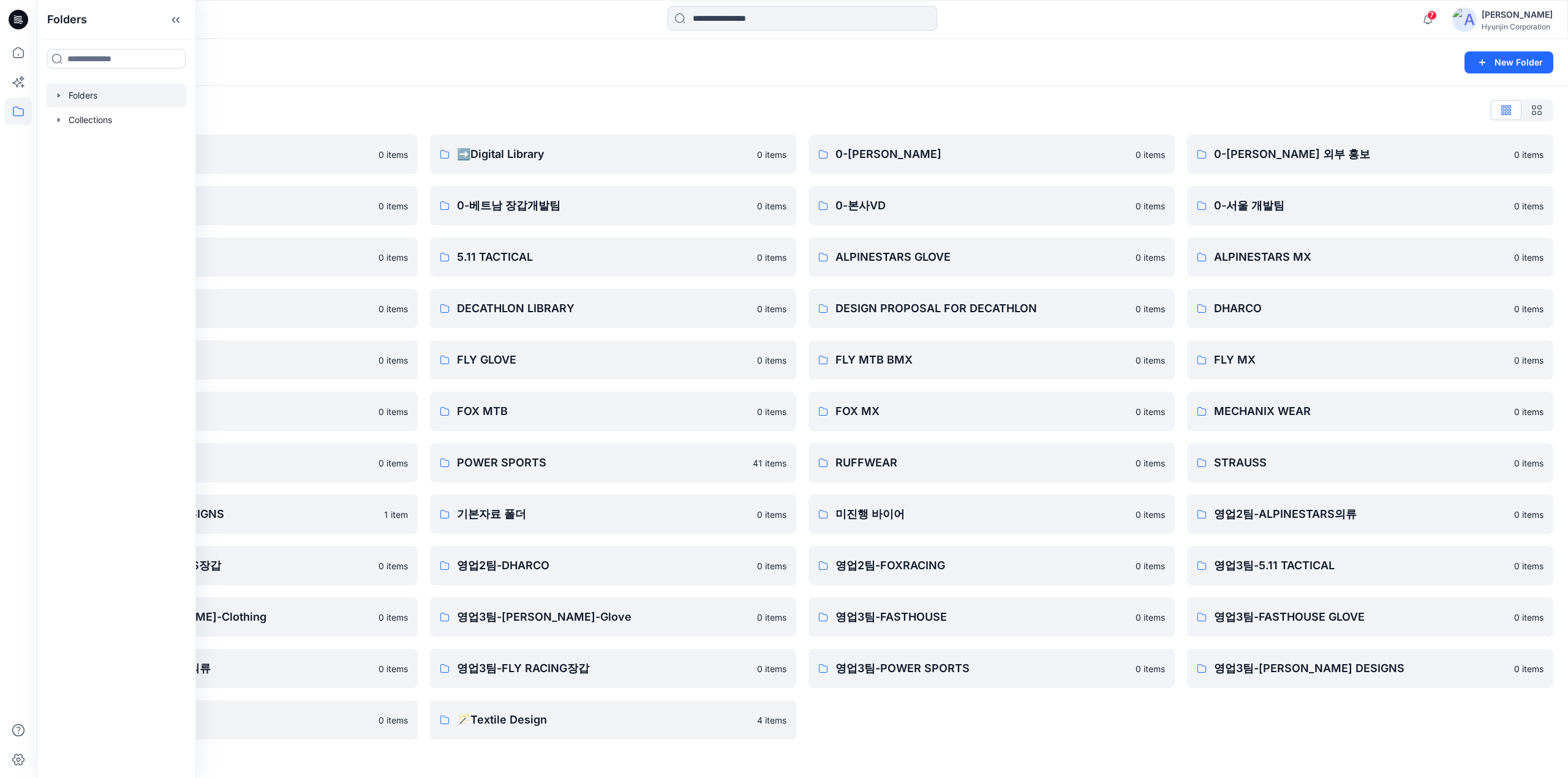
click at [960, 712] on div "0-[PERSON_NAME] 0 items 0-본사VD 0 items ALPINESTARS GLOVE 0 items DESIGN PROPOSA…" at bounding box center [991, 437] width 366 height 605
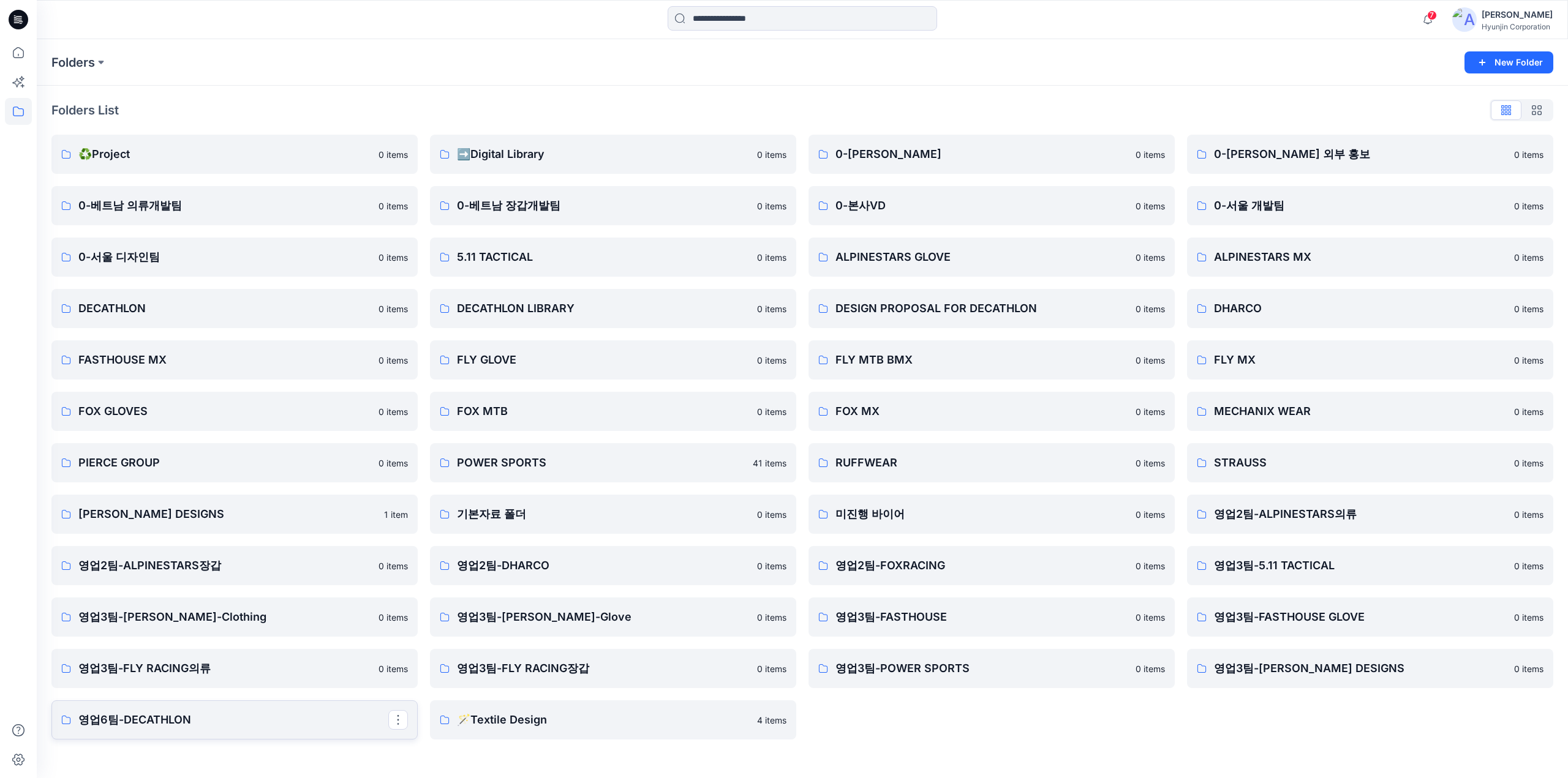
click at [203, 726] on p "영업6팀-DECATHLON" at bounding box center [234, 719] width 310 height 17
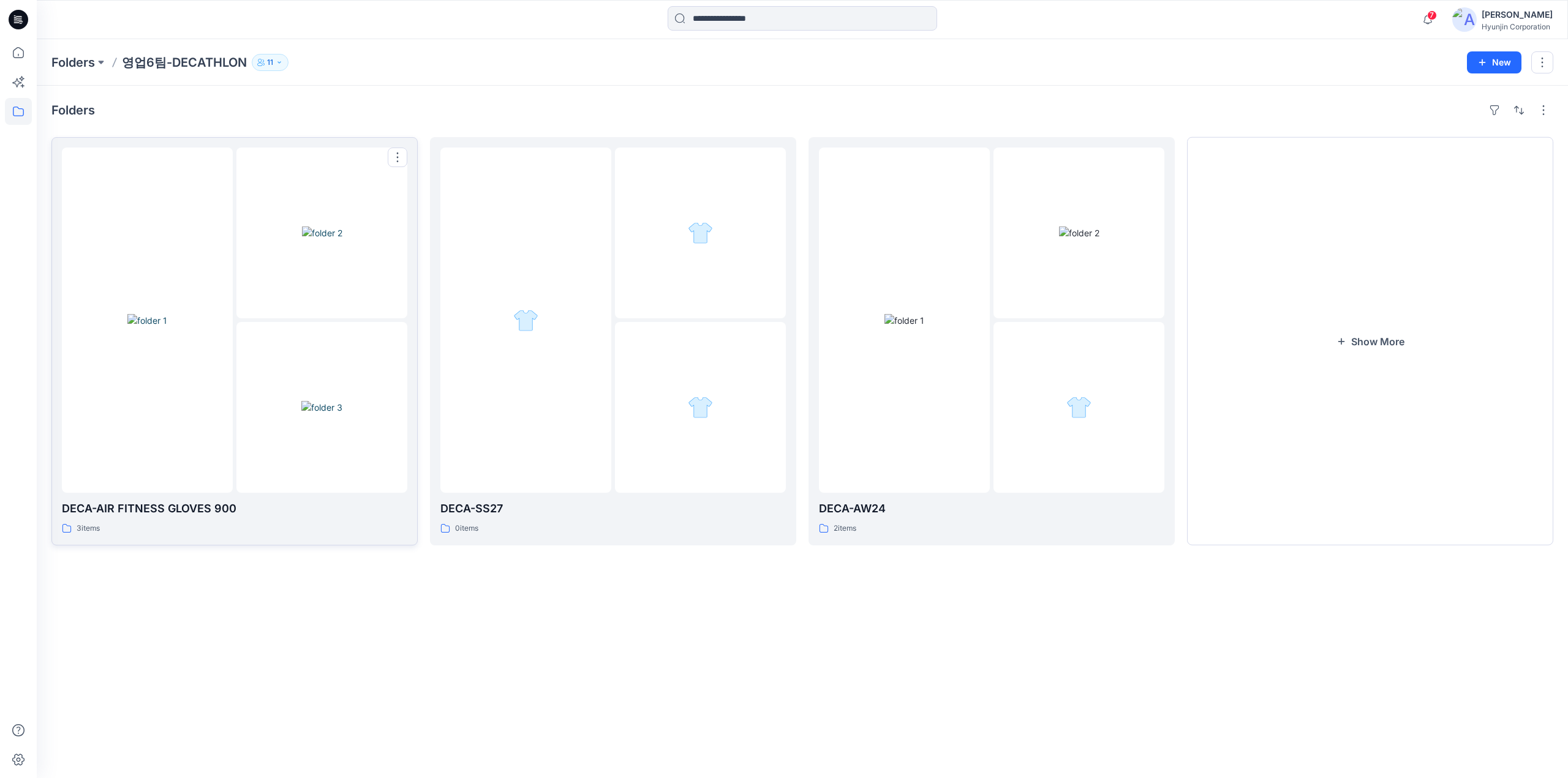
click at [244, 305] on div at bounding box center [322, 233] width 171 height 171
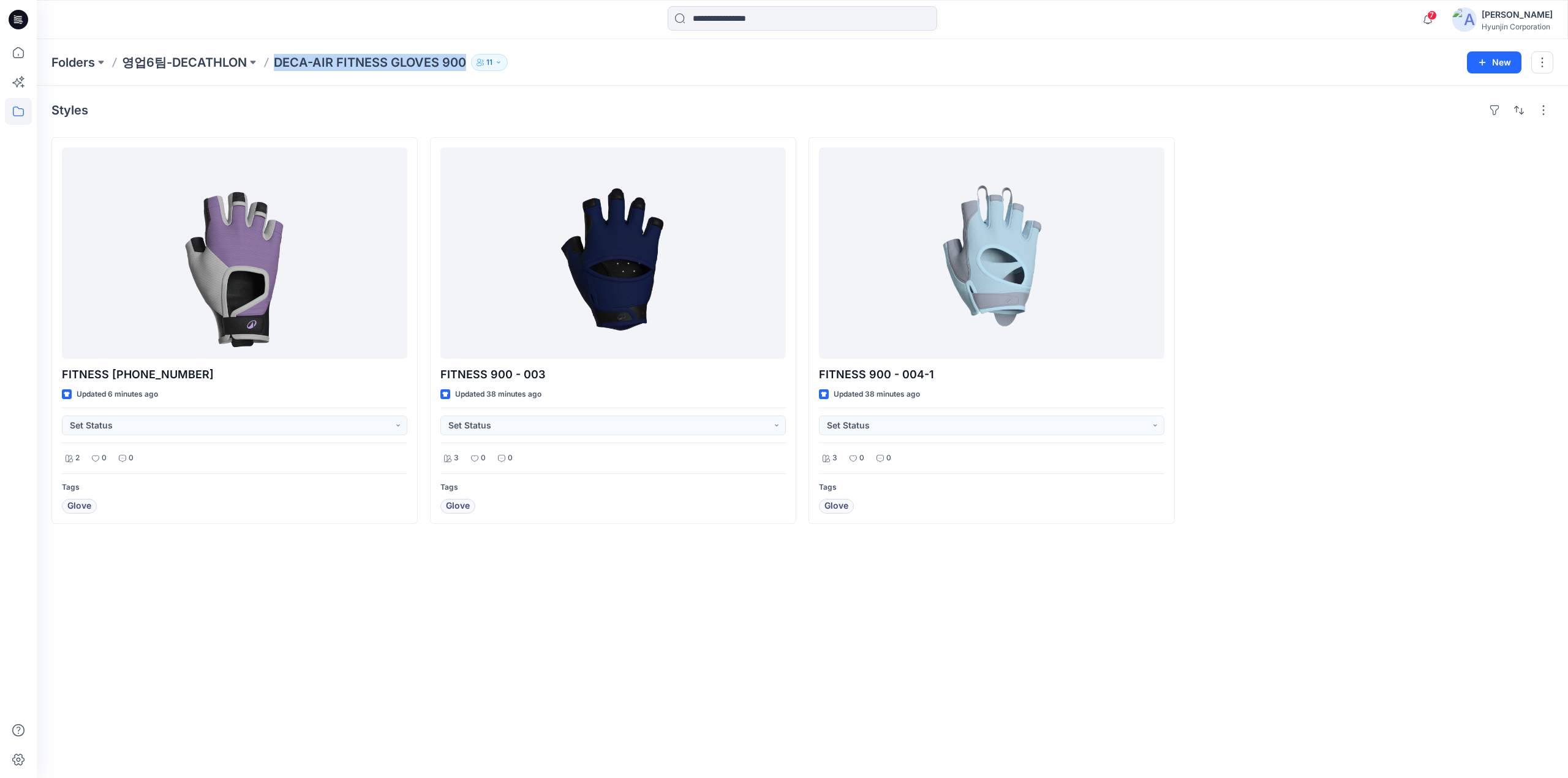
drag, startPoint x: 272, startPoint y: 69, endPoint x: 468, endPoint y: 67, distance: 196.0
click at [468, 67] on div "Folders 영업6팀-DECATHLON DECA-AIR FITNESS GLOVES 900 11" at bounding box center [755, 62] width 1406 height 17
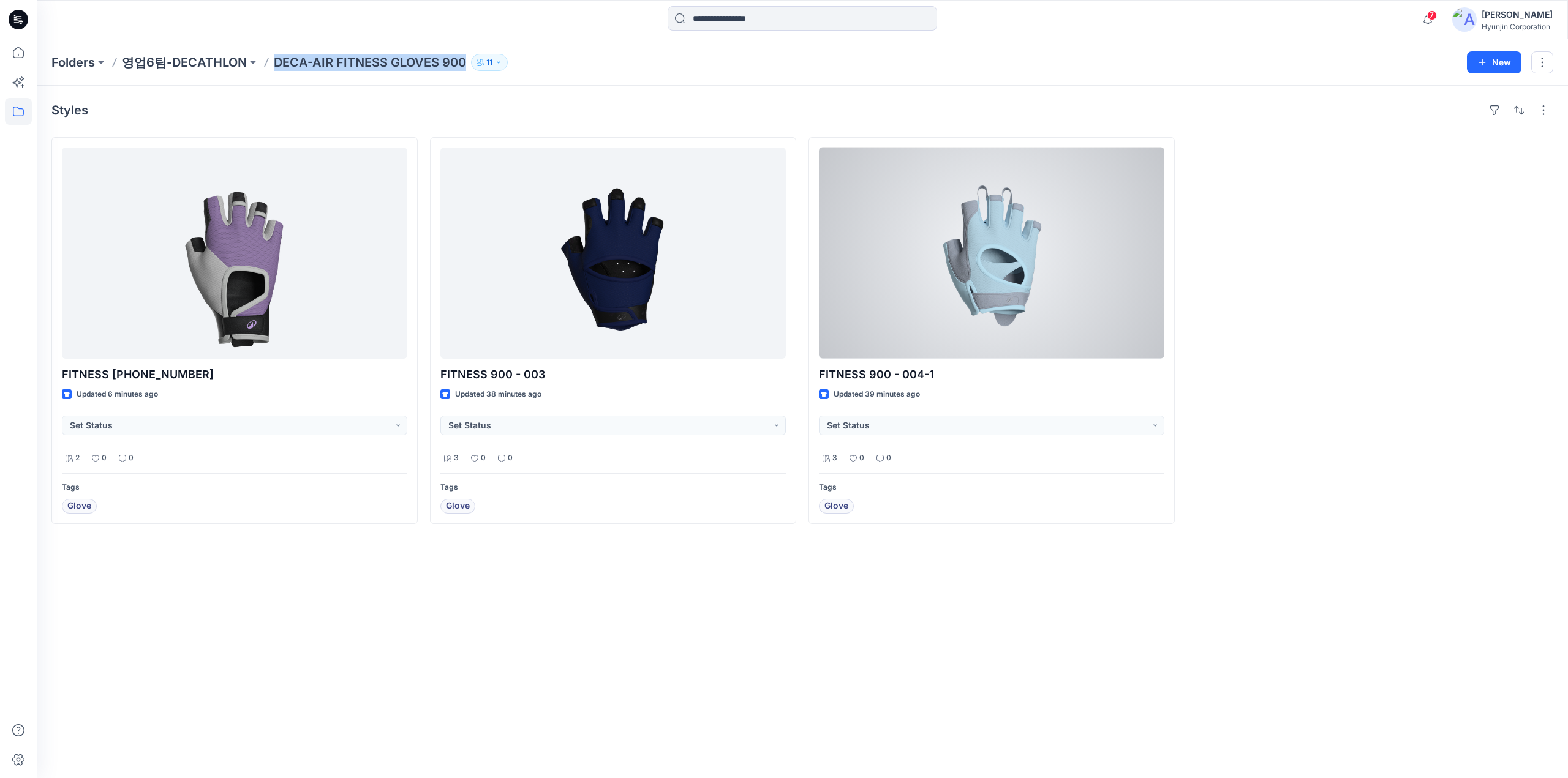
copy div "DECA-AIR FITNESS GLOVES 900 11 New"
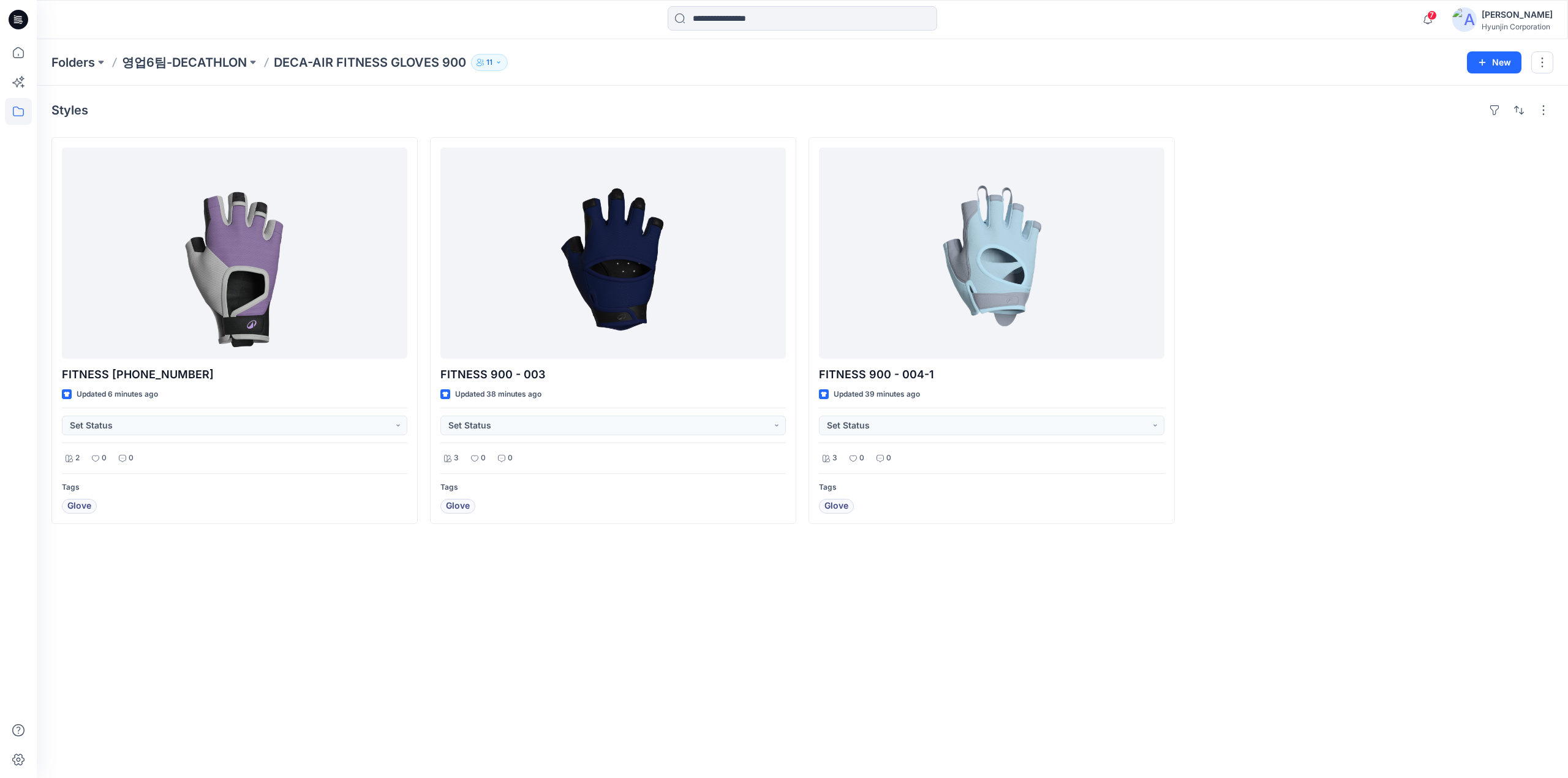
click at [1116, 597] on div "Styles FITNESS 900-008-1 Updated 6 minutes ago Set Status 2 0 0 Tags Glove FITN…" at bounding box center [802, 431] width 1531 height 693
click at [480, 64] on icon "button" at bounding box center [479, 64] width 6 height 3
click at [1283, 522] on div at bounding box center [1370, 331] width 366 height 387
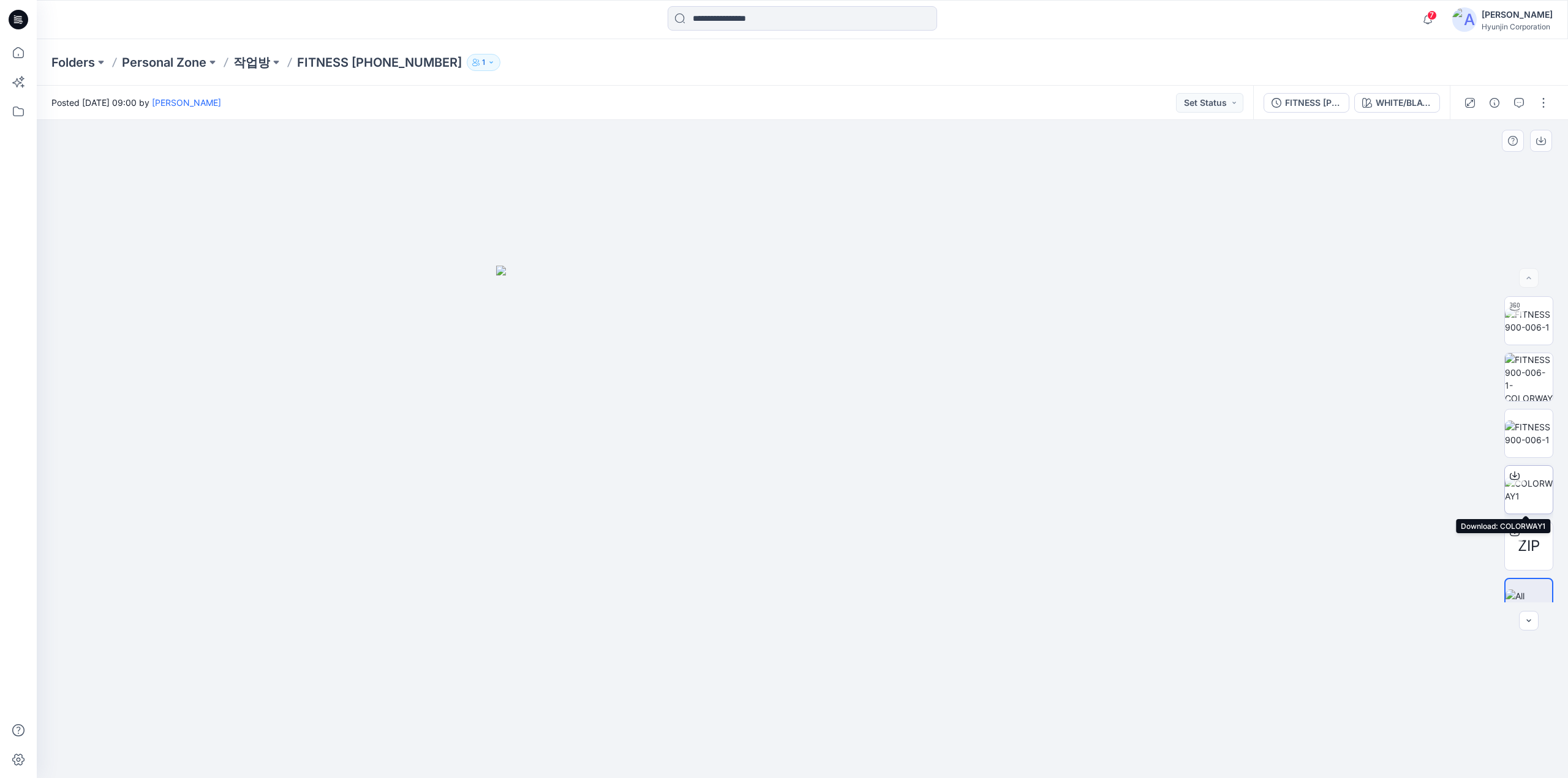
click at [1531, 501] on img at bounding box center [1528, 489] width 48 height 25
click at [1529, 330] on img at bounding box center [1528, 320] width 48 height 25
drag, startPoint x: 1036, startPoint y: 517, endPoint x: 1318, endPoint y: 527, distance: 282.2
click at [1318, 527] on div at bounding box center [802, 449] width 1531 height 658
click at [1404, 105] on div "WHITE/BLACK" at bounding box center [1404, 103] width 57 height 14
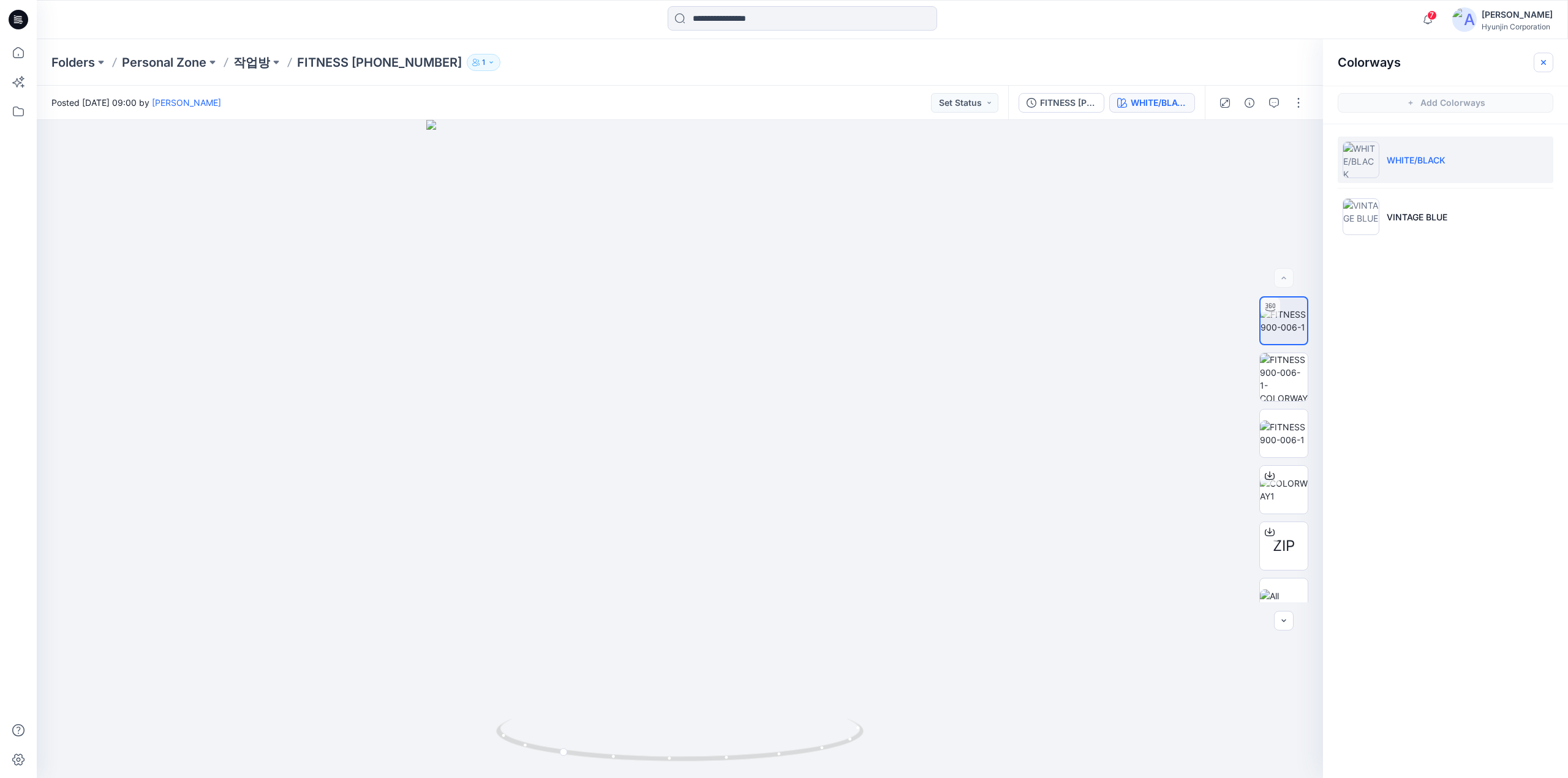
click at [1537, 64] on button "button" at bounding box center [1543, 62] width 19 height 19
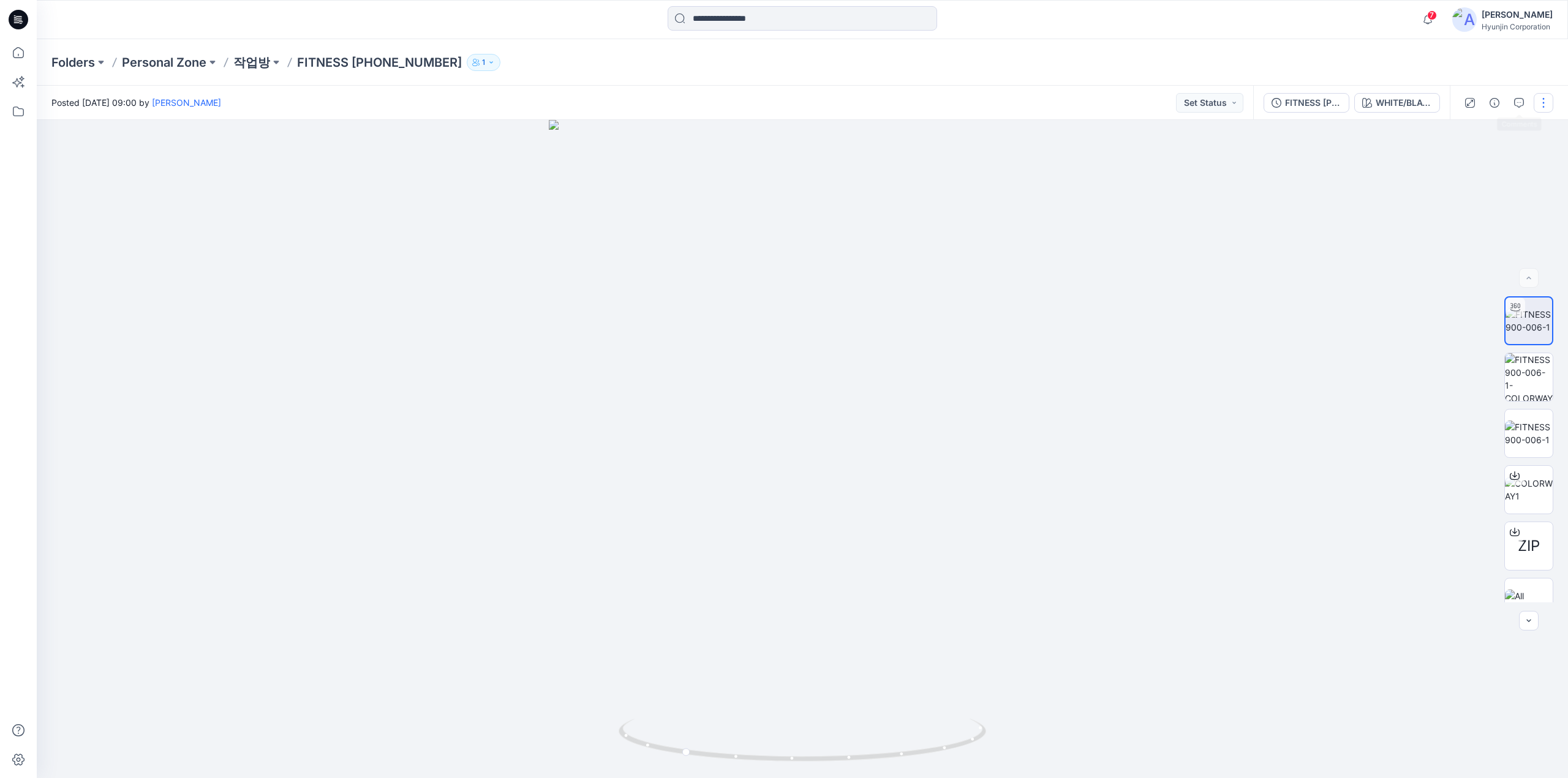
click at [1546, 102] on button "button" at bounding box center [1543, 103] width 19 height 19
click at [1468, 167] on p "Edit" at bounding box center [1465, 165] width 15 height 13
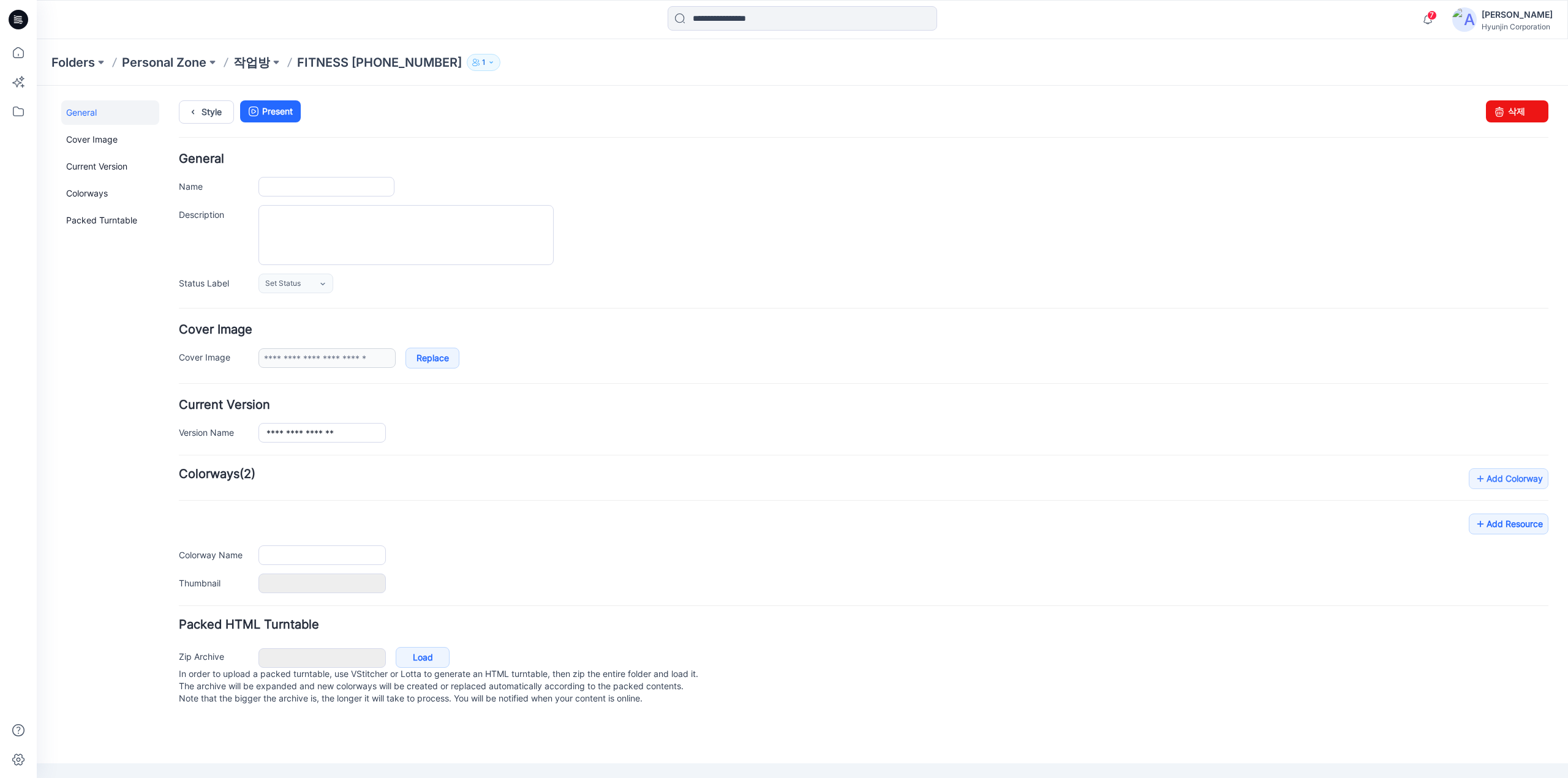
type input "**********"
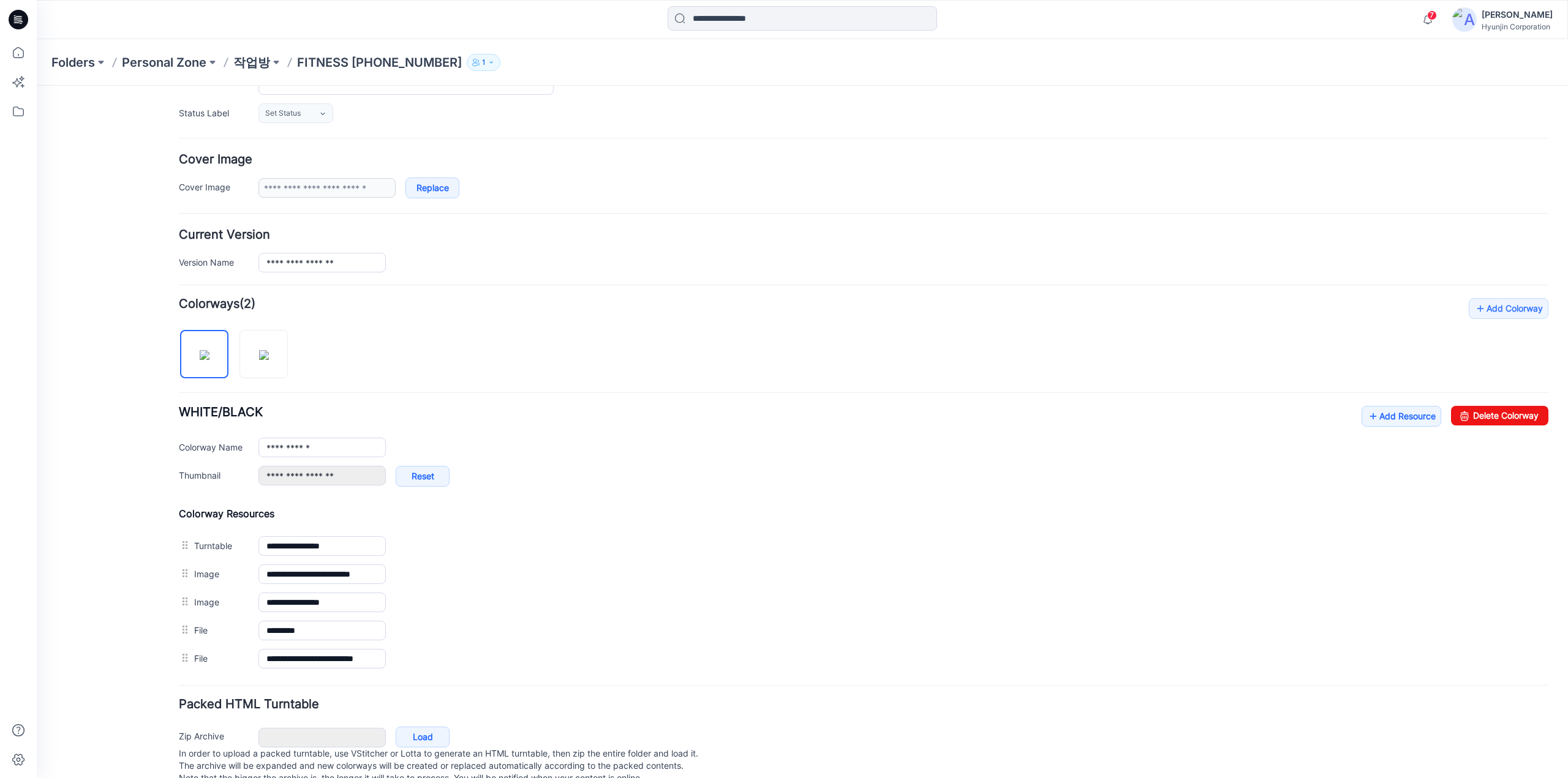
scroll to position [184, 0]
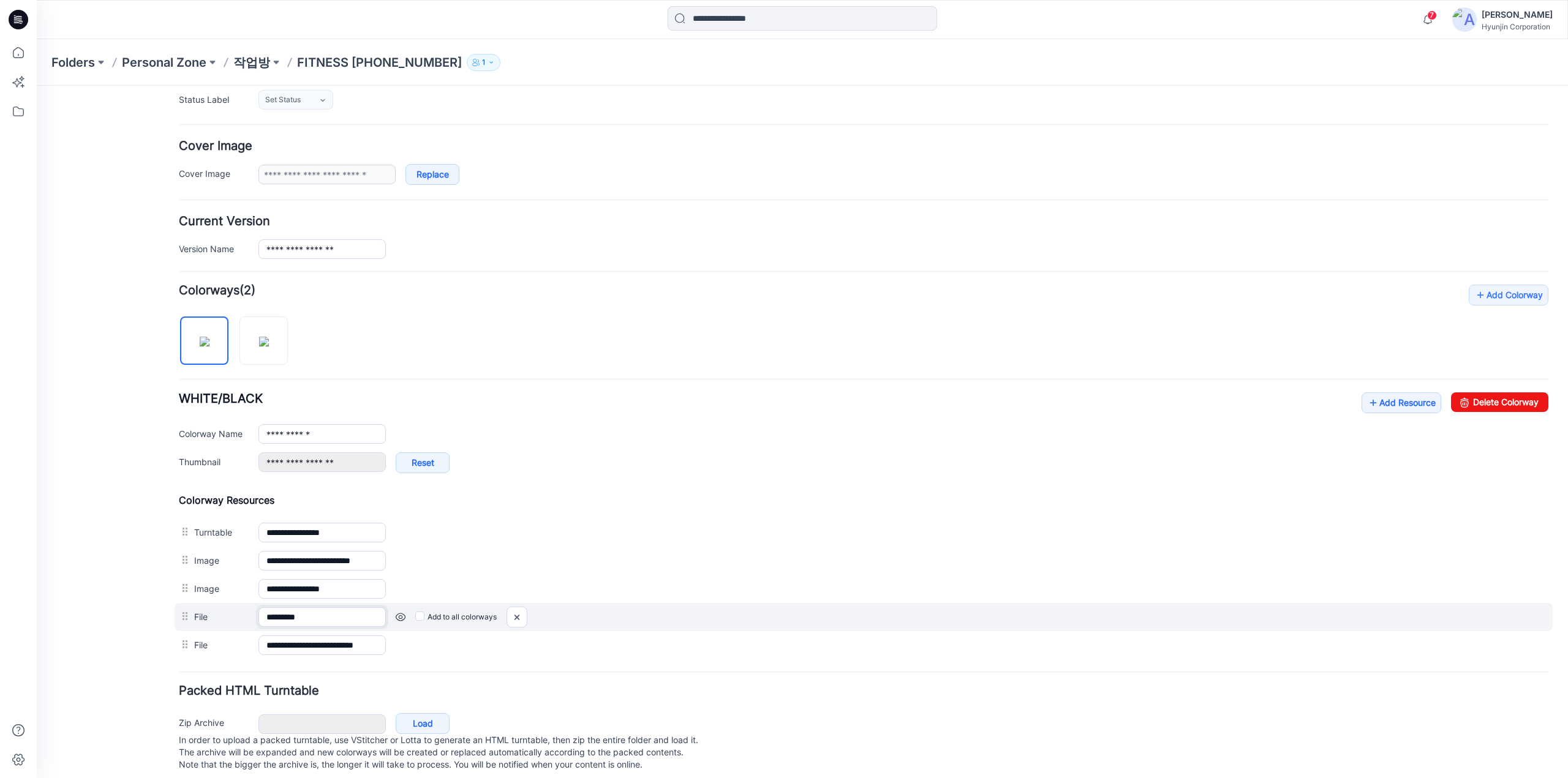
click at [343, 615] on input "*********" at bounding box center [322, 617] width 128 height 19
drag, startPoint x: 349, startPoint y: 612, endPoint x: 237, endPoint y: 612, distance: 112.0
click at [237, 612] on div "File ********* Cancel Add to all colorways" at bounding box center [863, 617] width 1378 height 28
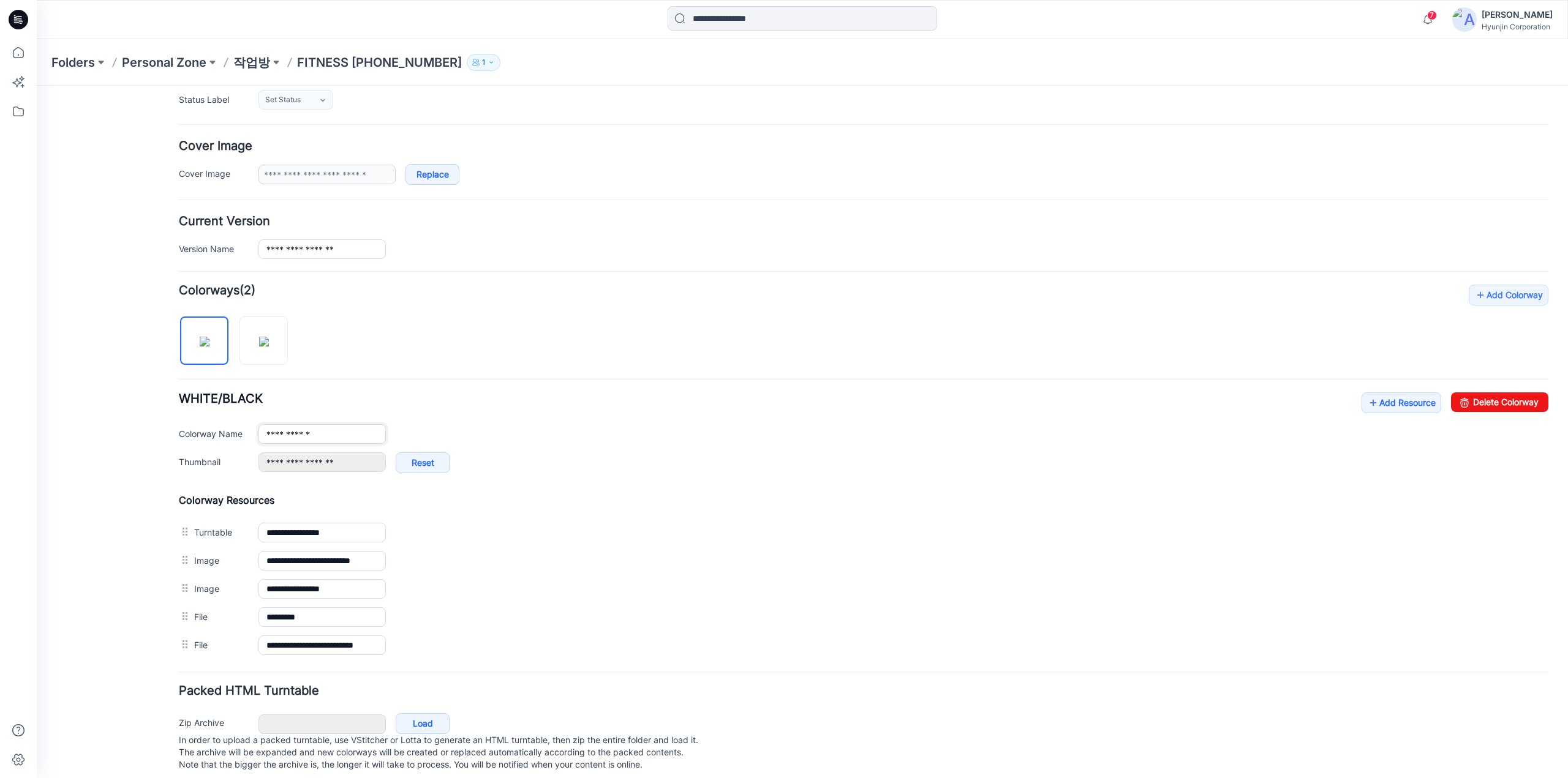
click at [350, 436] on input "**********" at bounding box center [322, 434] width 128 height 19
drag, startPoint x: 376, startPoint y: 426, endPoint x: 218, endPoint y: 434, distance: 158.2
click at [214, 435] on div "**********" at bounding box center [863, 434] width 1370 height 19
paste input "text"
click at [265, 338] on img at bounding box center [264, 342] width 10 height 10
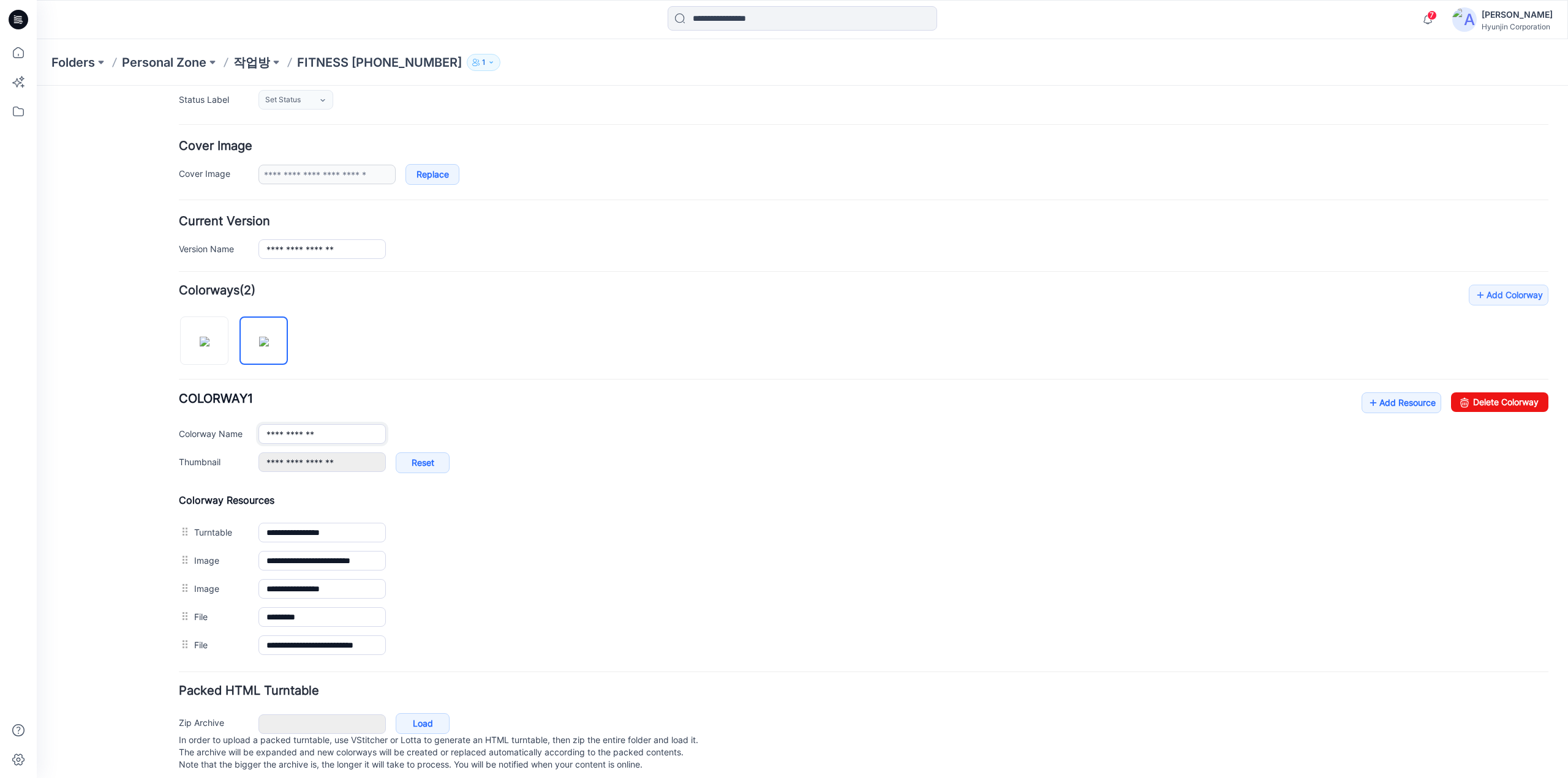
click at [363, 436] on input "**********" at bounding box center [322, 434] width 128 height 19
drag, startPoint x: 371, startPoint y: 432, endPoint x: 216, endPoint y: 431, distance: 155.0
click at [216, 431] on div "**********" at bounding box center [863, 434] width 1370 height 19
paste input "text"
type input "*********"
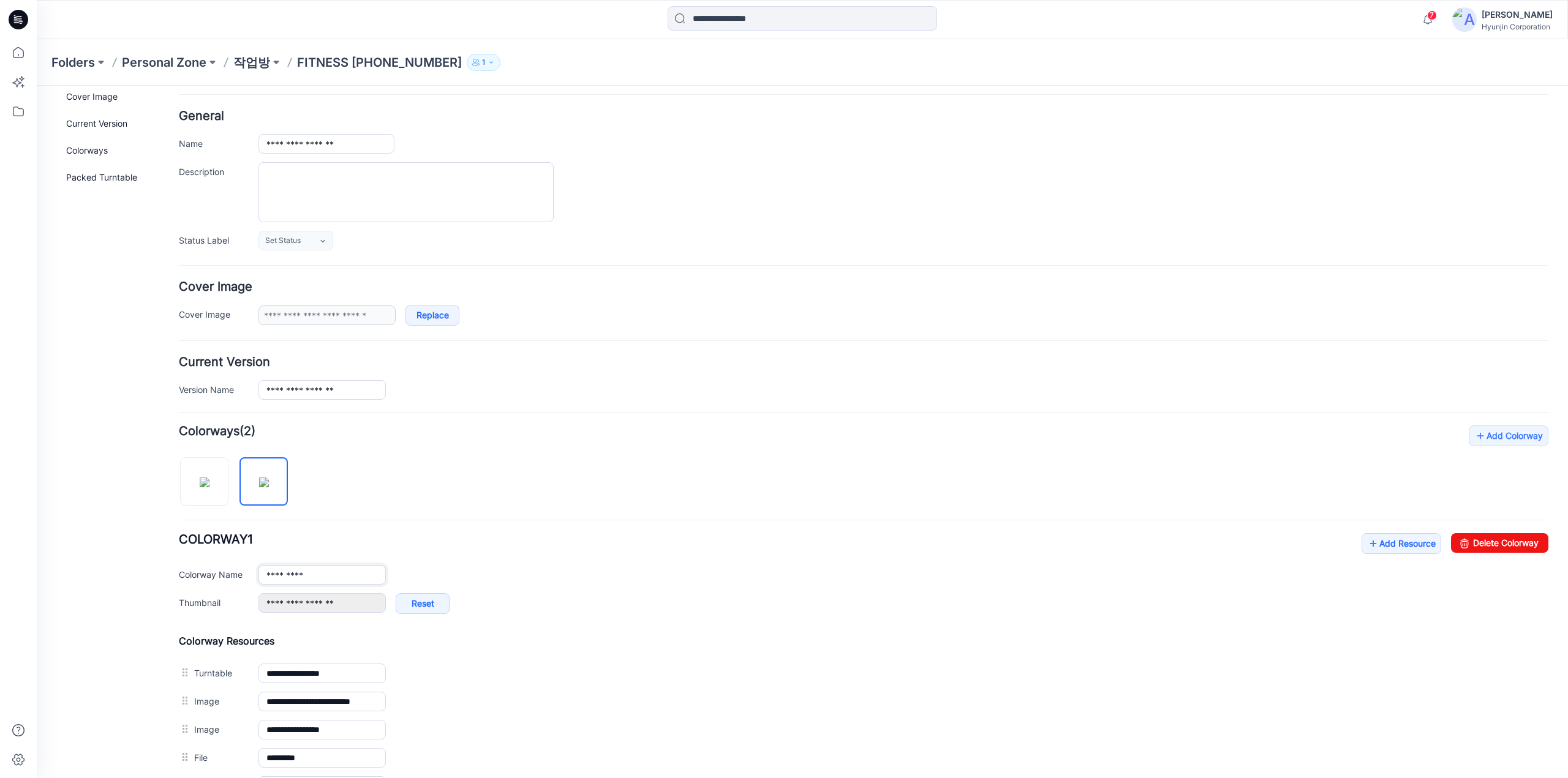
scroll to position [0, 0]
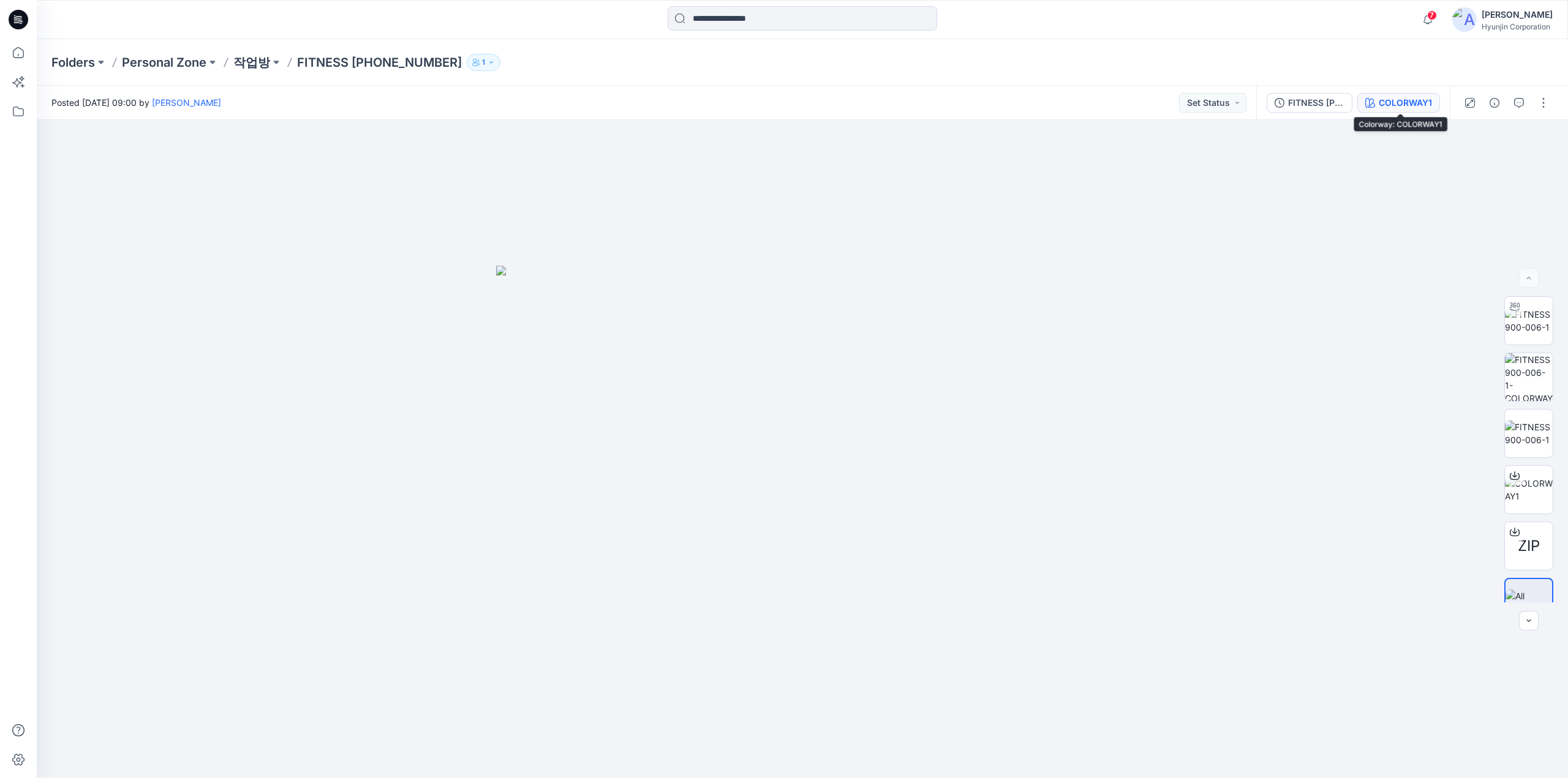
click at [1398, 108] on div "COLORWAY1" at bounding box center [1405, 103] width 53 height 14
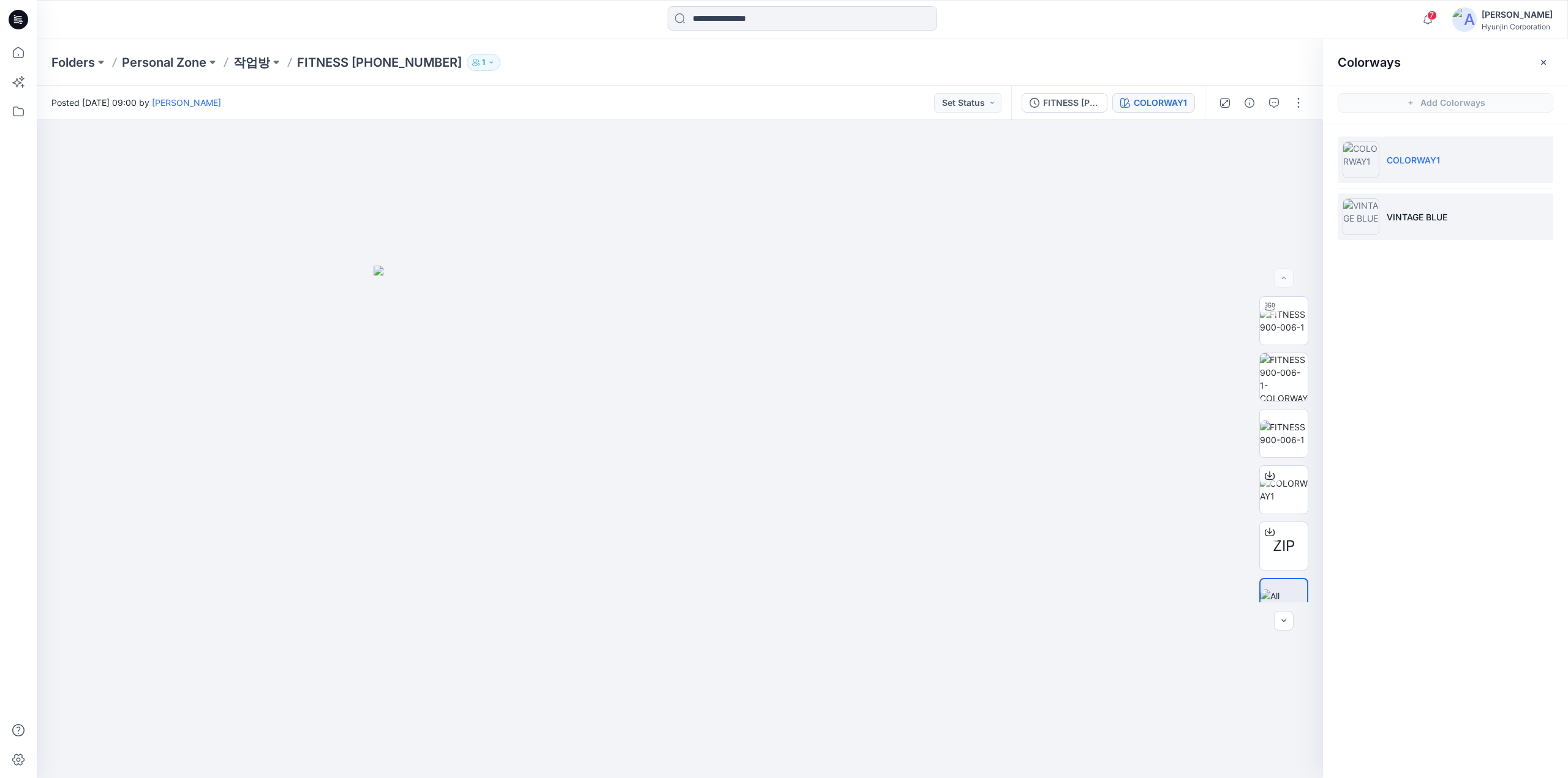
click at [1383, 221] on li "VINTAGE BLUE" at bounding box center [1445, 217] width 216 height 47
drag, startPoint x: 952, startPoint y: 468, endPoint x: 1140, endPoint y: 484, distance: 188.7
click at [1140, 484] on div at bounding box center [680, 449] width 1286 height 658
drag, startPoint x: 909, startPoint y: 502, endPoint x: 982, endPoint y: 503, distance: 73.0
click at [982, 503] on div at bounding box center [680, 449] width 1286 height 658
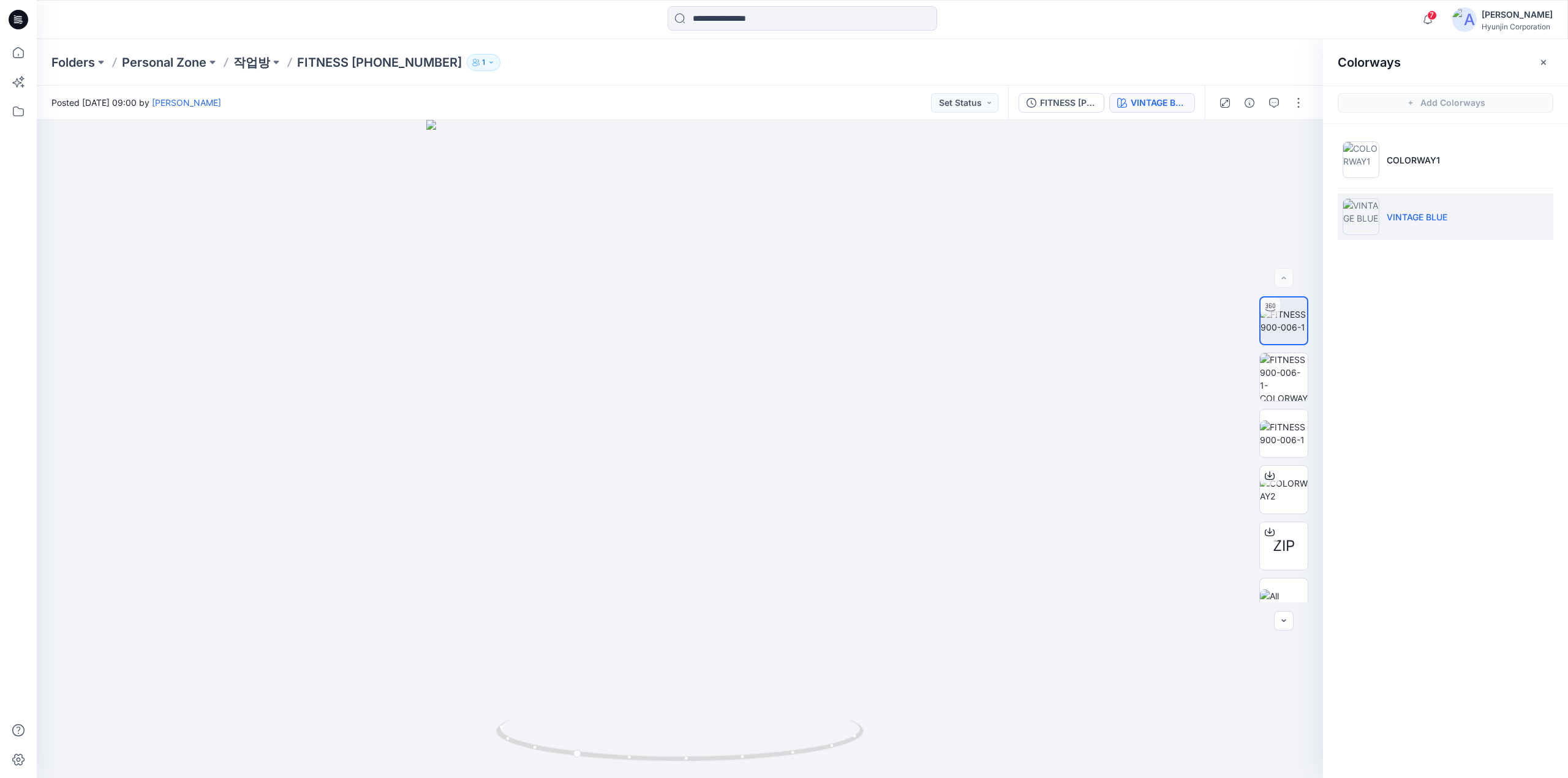
click at [14, 19] on icon at bounding box center [15, 19] width 3 height 1
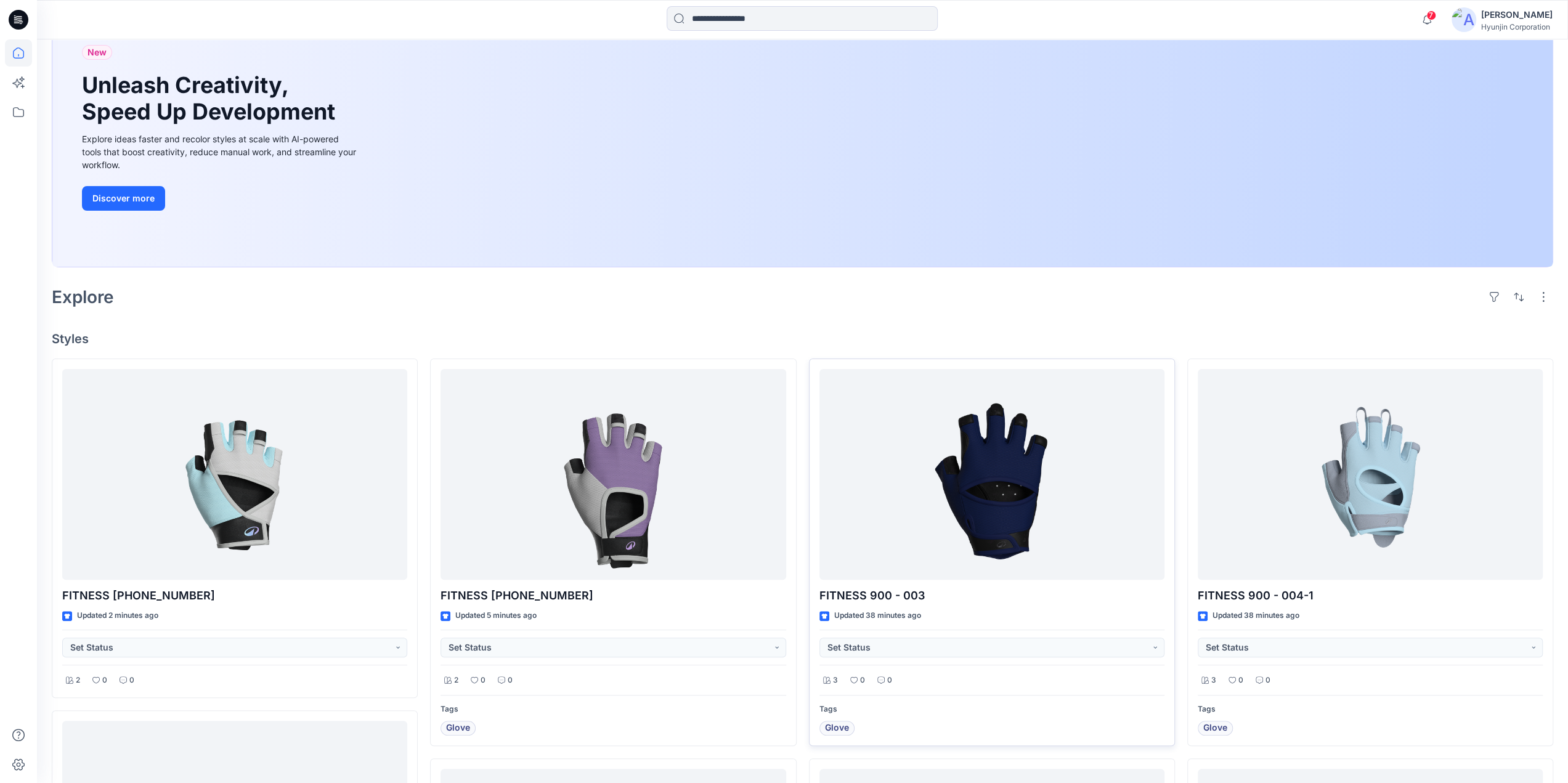
scroll to position [123, 0]
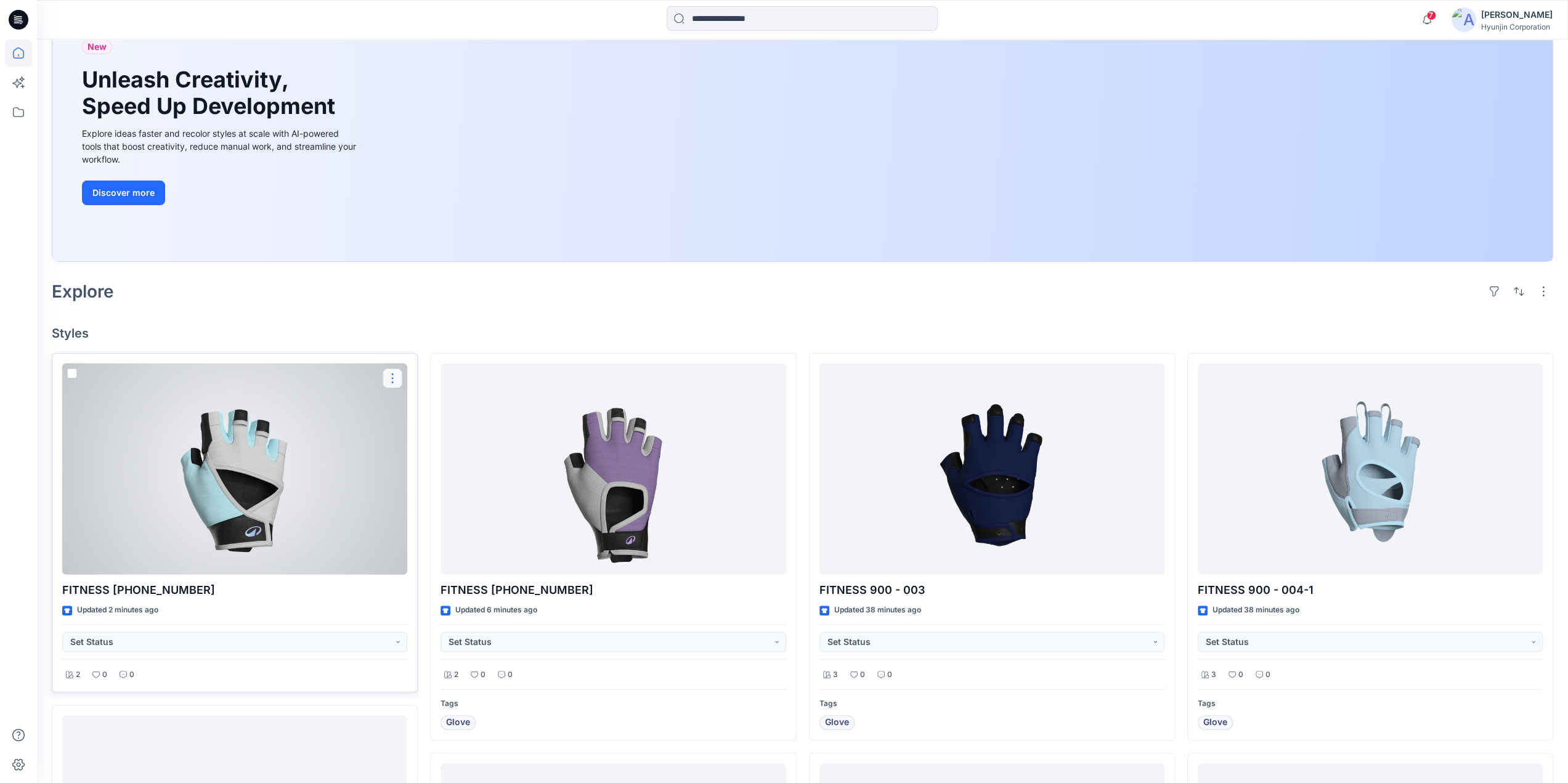
click at [391, 377] on button "button" at bounding box center [393, 378] width 19 height 19
click at [449, 490] on button "Move to" at bounding box center [451, 497] width 133 height 23
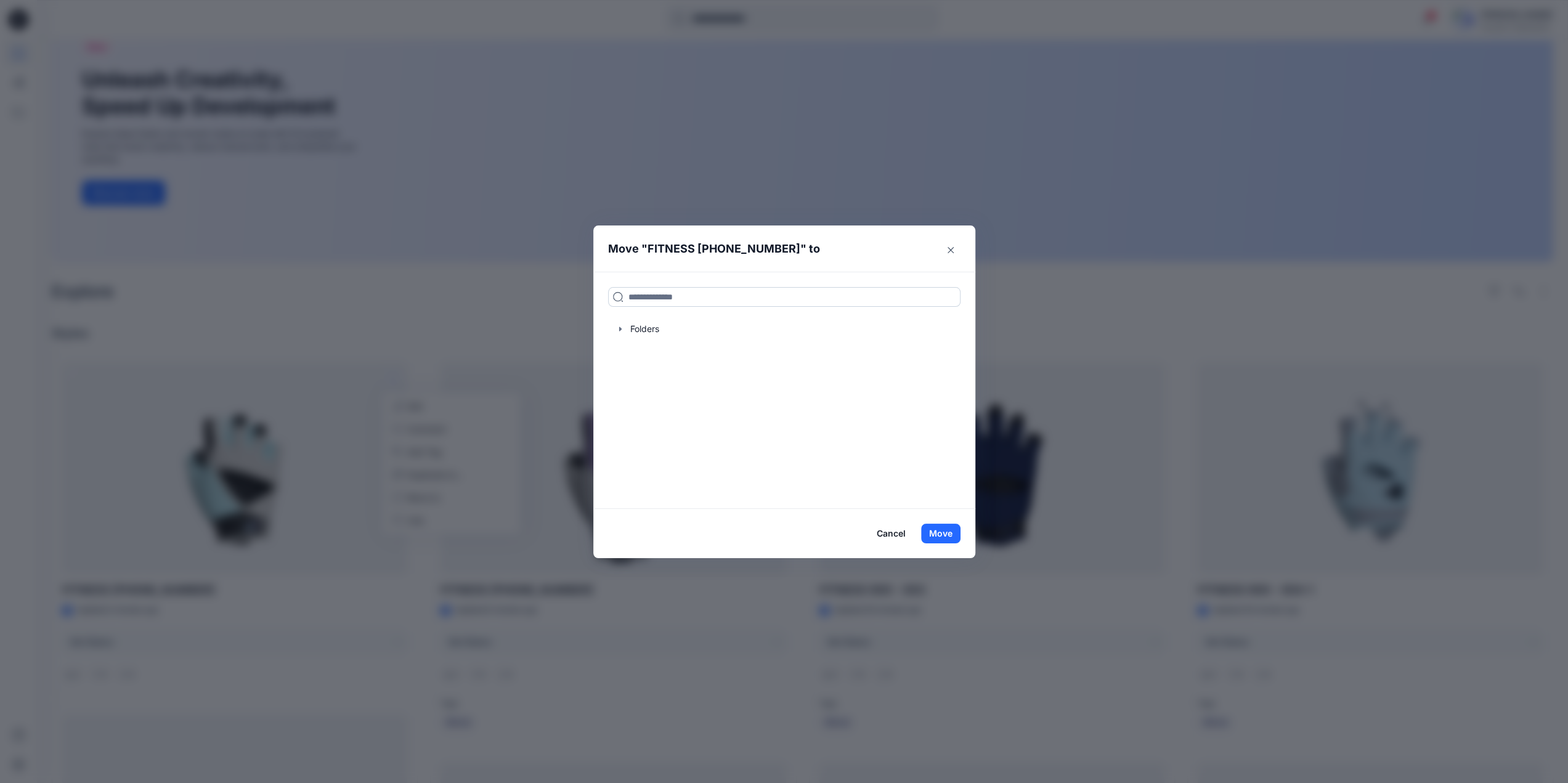
click at [696, 301] on input at bounding box center [784, 297] width 352 height 19
paste input "**********"
type input "**********"
click at [637, 329] on mark "DECA-AIR FITNESS GLOVES 900" at bounding box center [695, 324] width 135 height 17
click at [940, 532] on button "Move" at bounding box center [940, 533] width 40 height 19
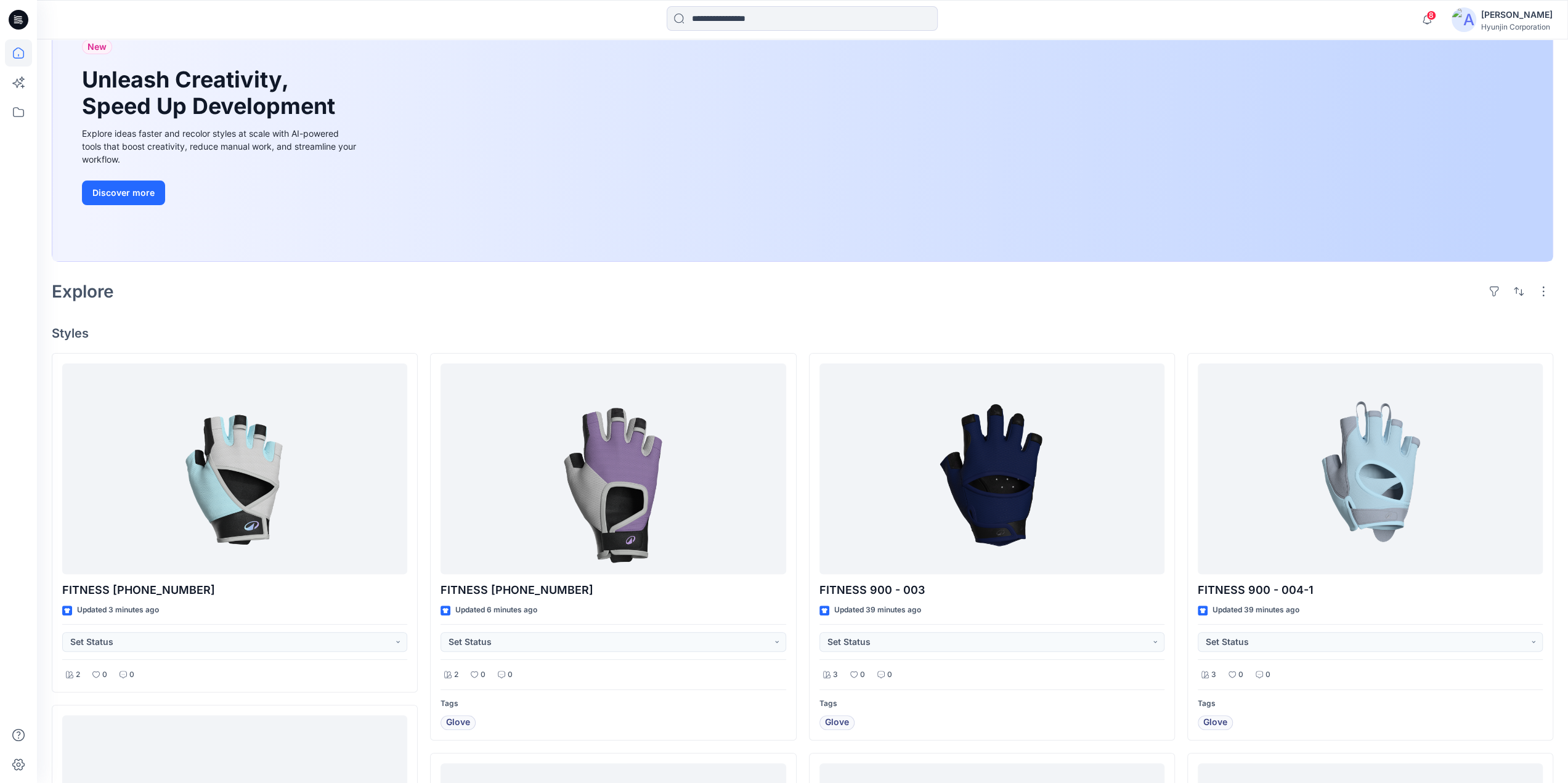
click at [384, 327] on h4 "Styles" at bounding box center [802, 333] width 1501 height 15
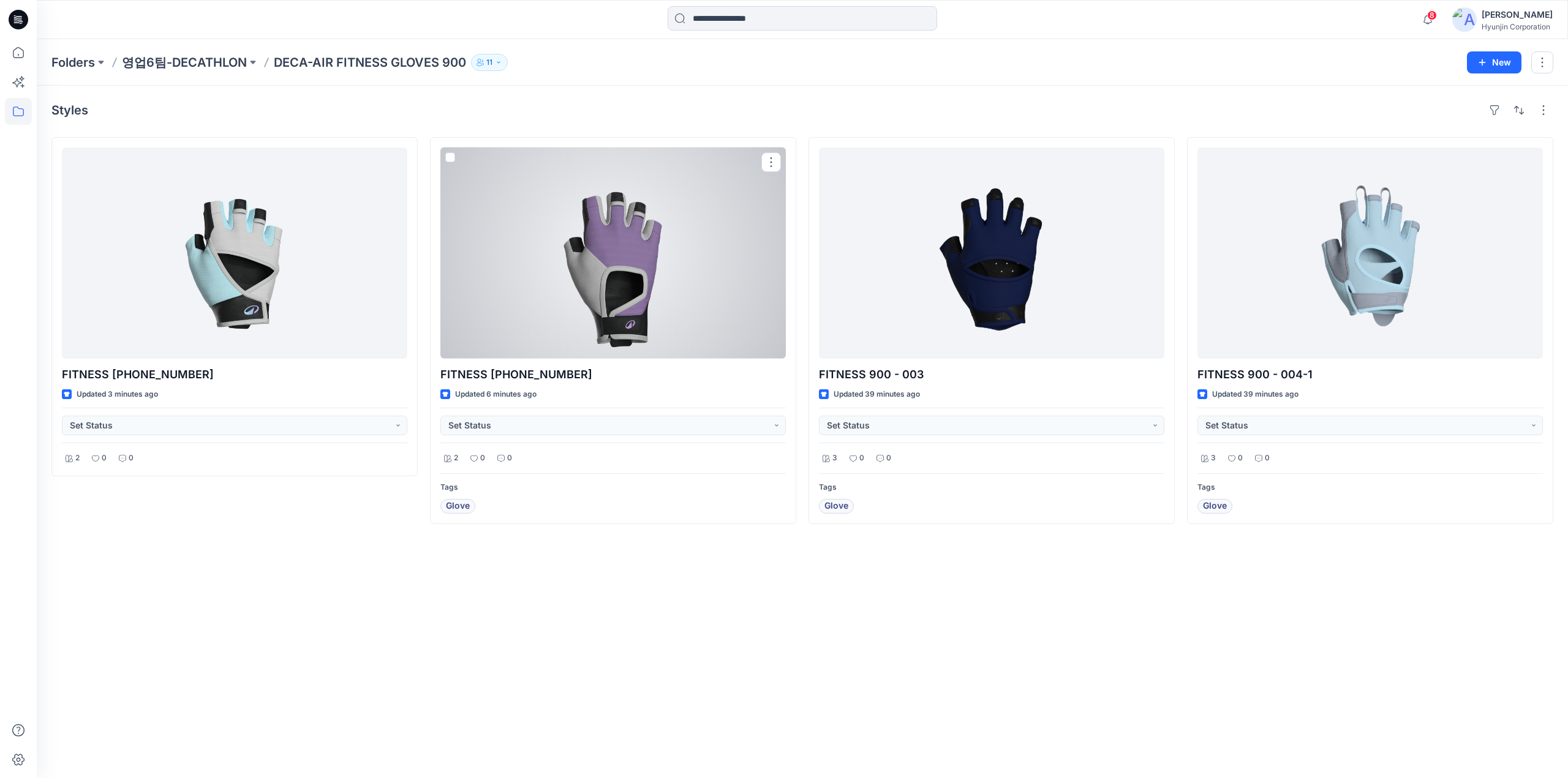
click at [749, 334] on div at bounding box center [613, 253] width 345 height 212
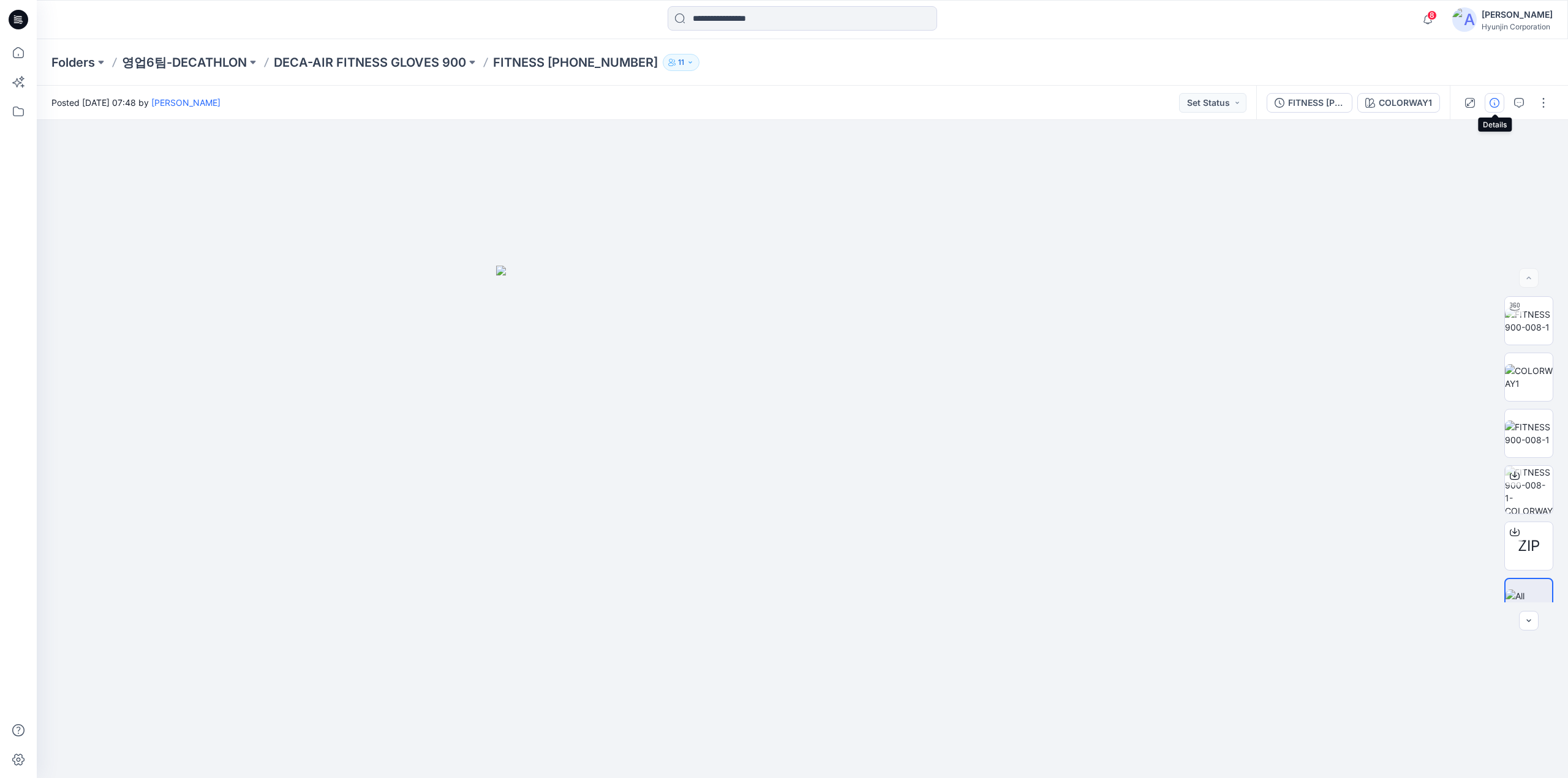
click at [1500, 110] on button "button" at bounding box center [1494, 103] width 19 height 19
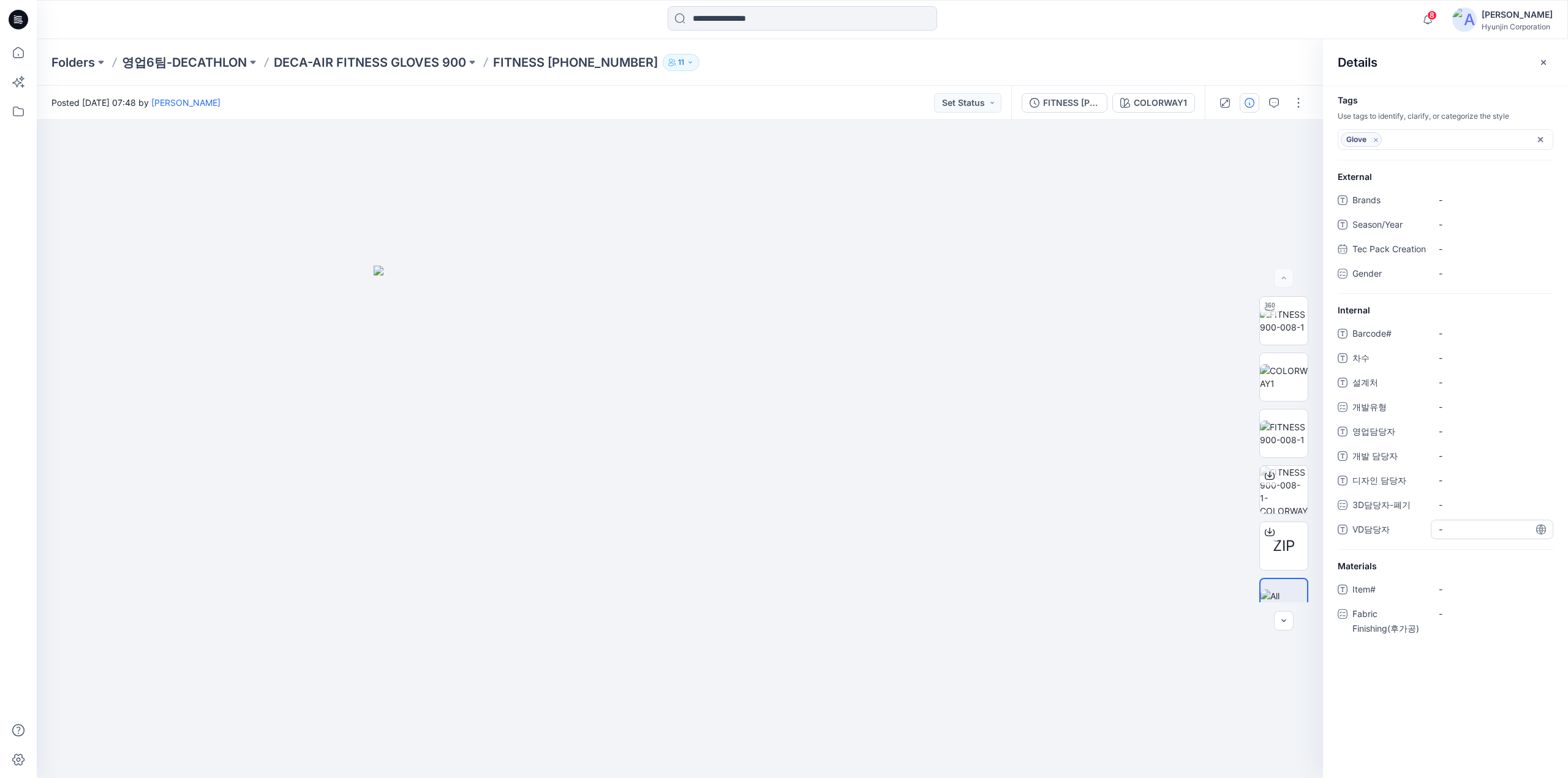
click at [1474, 535] on span "-" at bounding box center [1491, 529] width 107 height 13
type textarea "*"
type textarea "***"
click at [1547, 67] on icon "button" at bounding box center [1543, 63] width 10 height 10
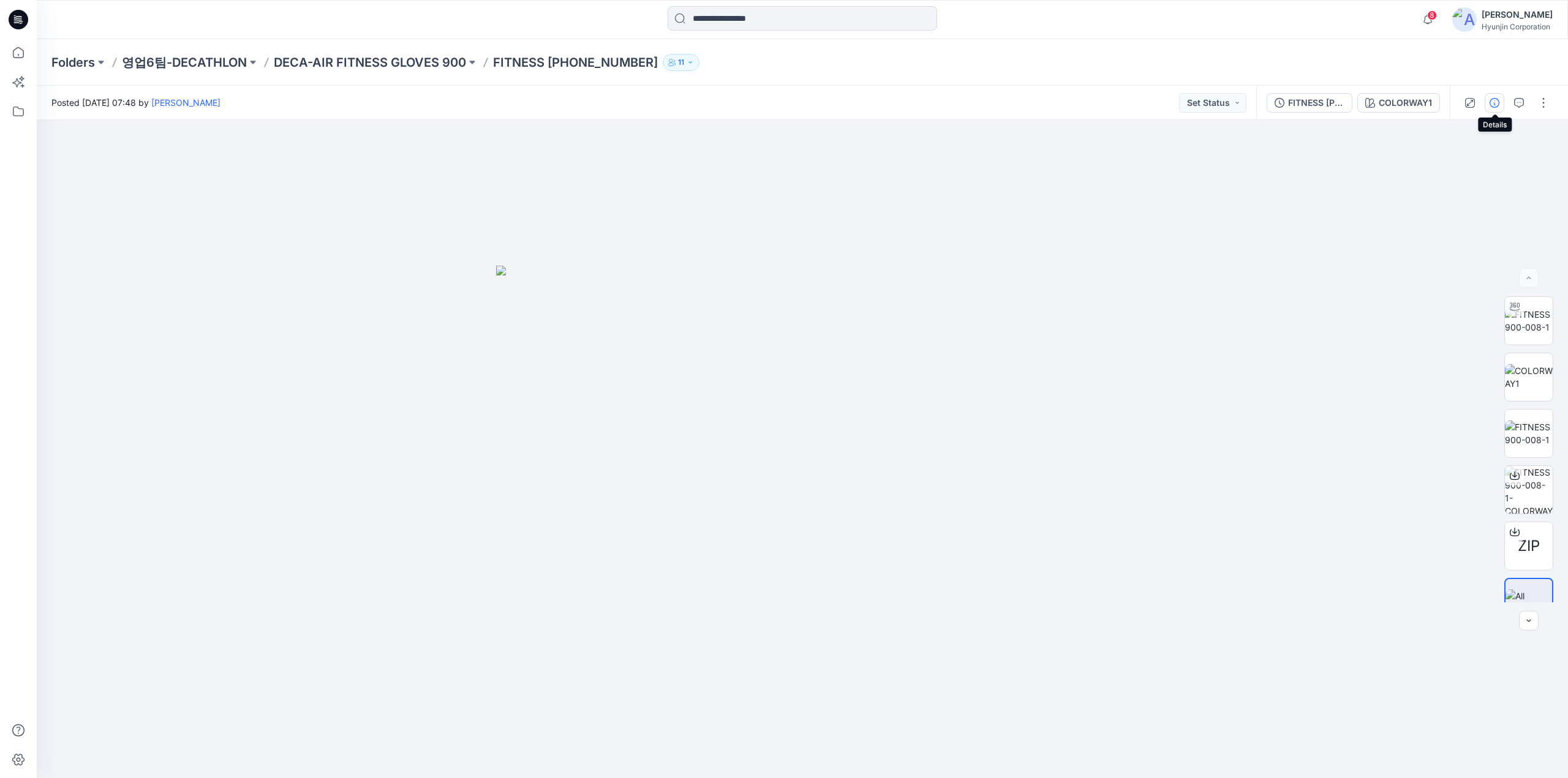
click at [1500, 107] on button "button" at bounding box center [1494, 103] width 19 height 19
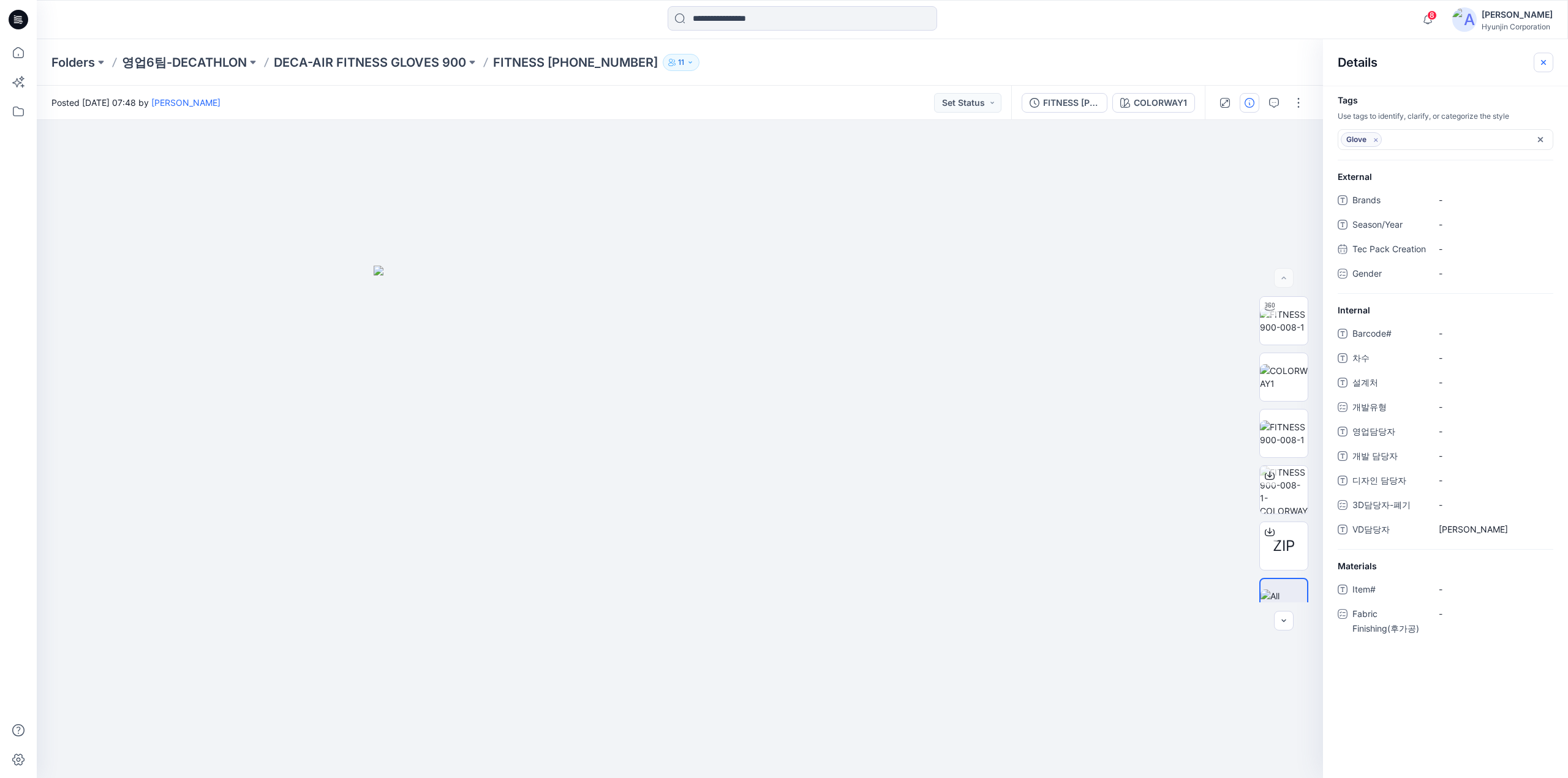
click at [1543, 64] on icon "button" at bounding box center [1543, 63] width 10 height 10
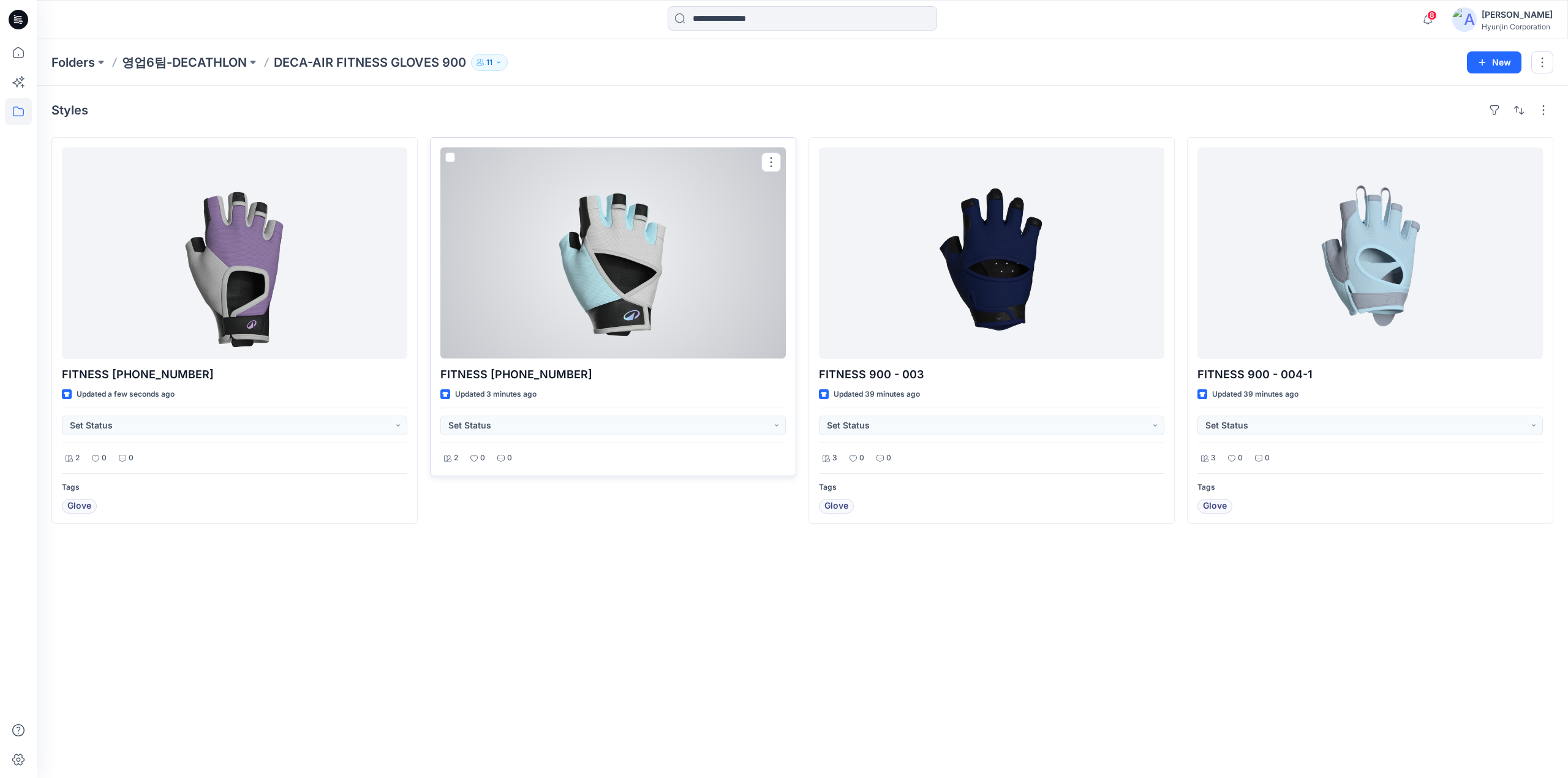
click at [645, 305] on div at bounding box center [613, 253] width 345 height 212
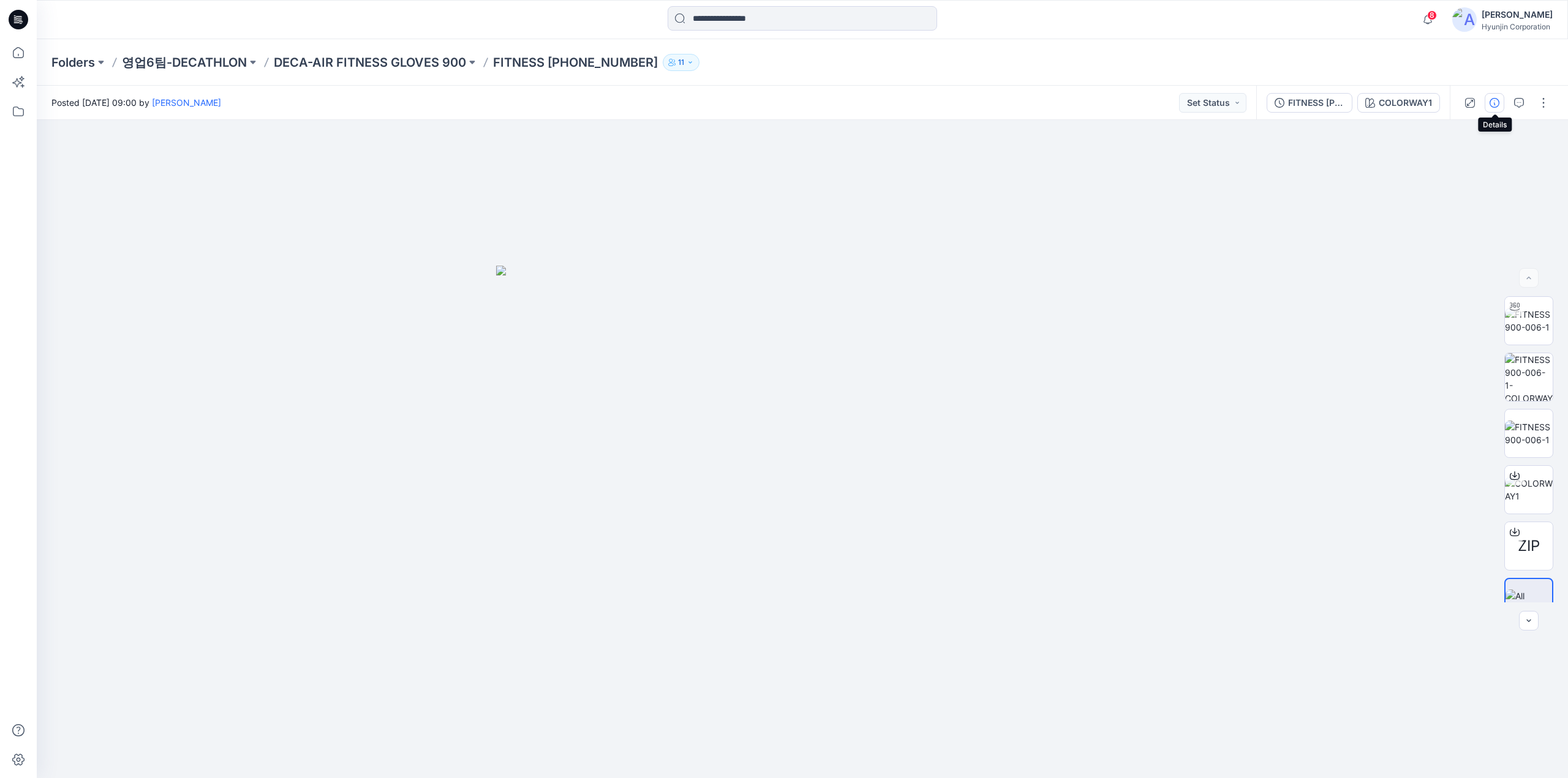
click at [1497, 110] on button "button" at bounding box center [1494, 103] width 19 height 19
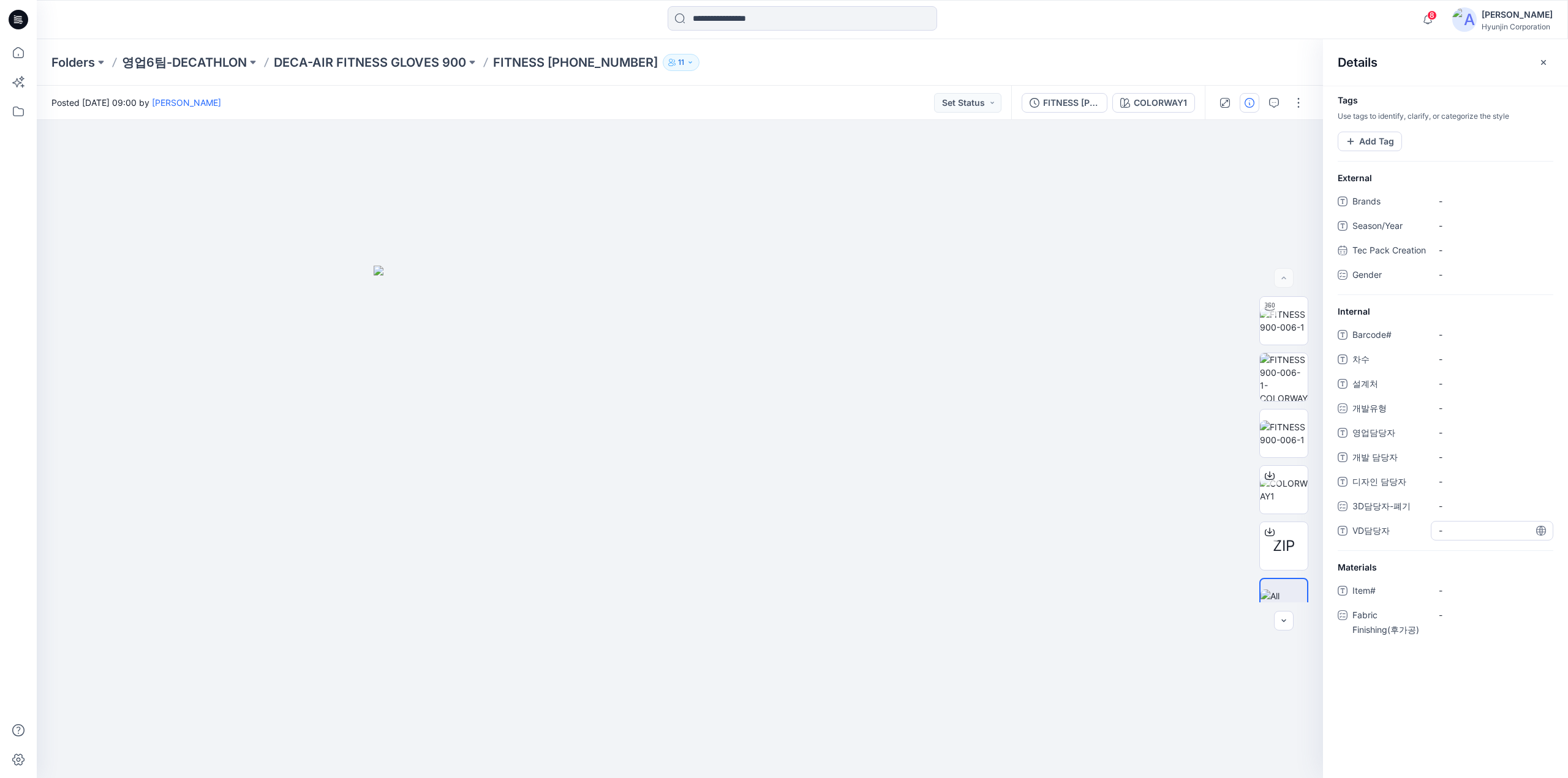
click at [1456, 537] on span "-" at bounding box center [1491, 531] width 107 height 13
type textarea "***"
click at [1370, 134] on button "Add Tag" at bounding box center [1369, 141] width 64 height 19
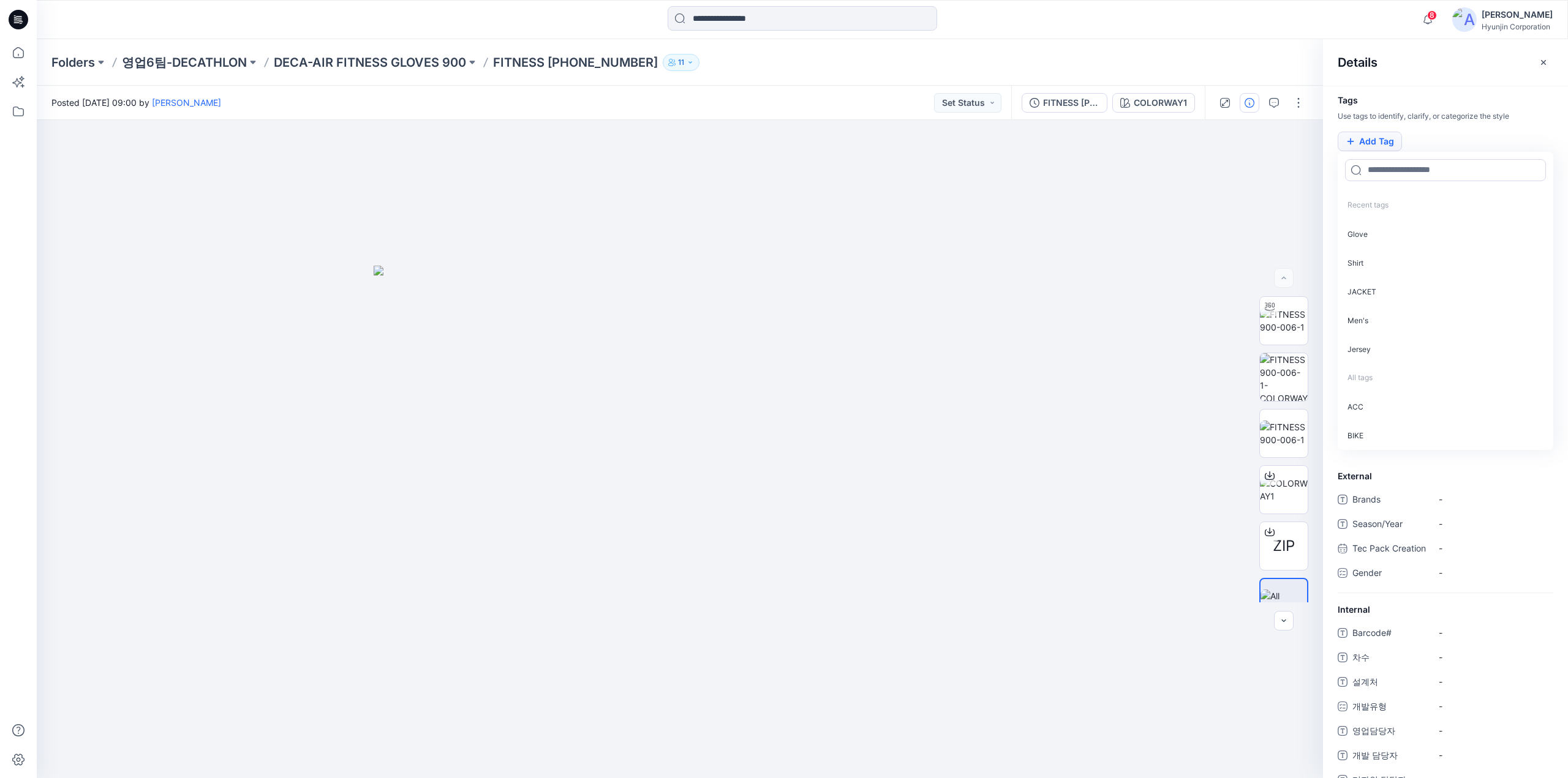
type input "*"
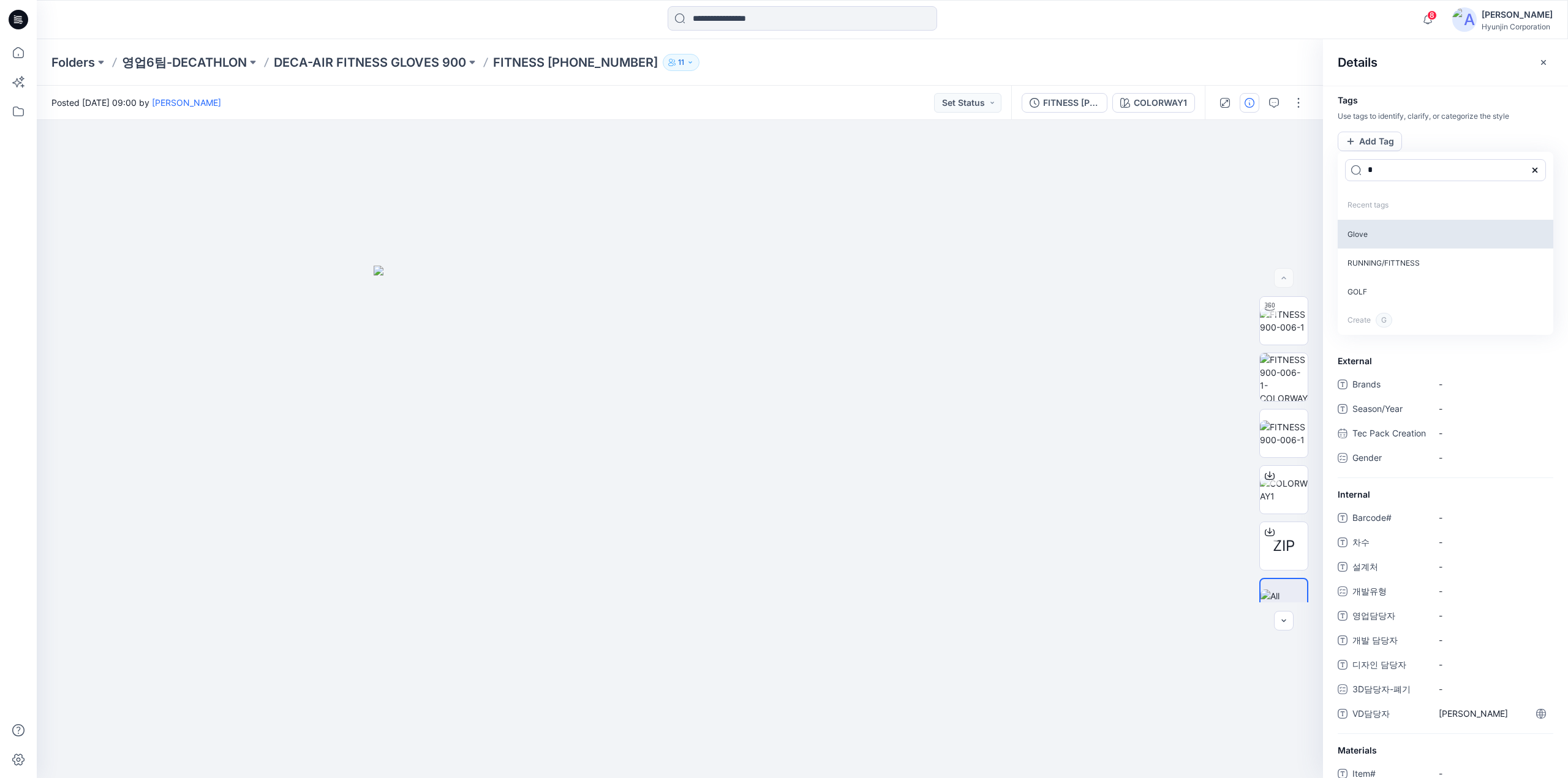
type input "*"
click at [1376, 231] on p "Glove" at bounding box center [1445, 234] width 216 height 29
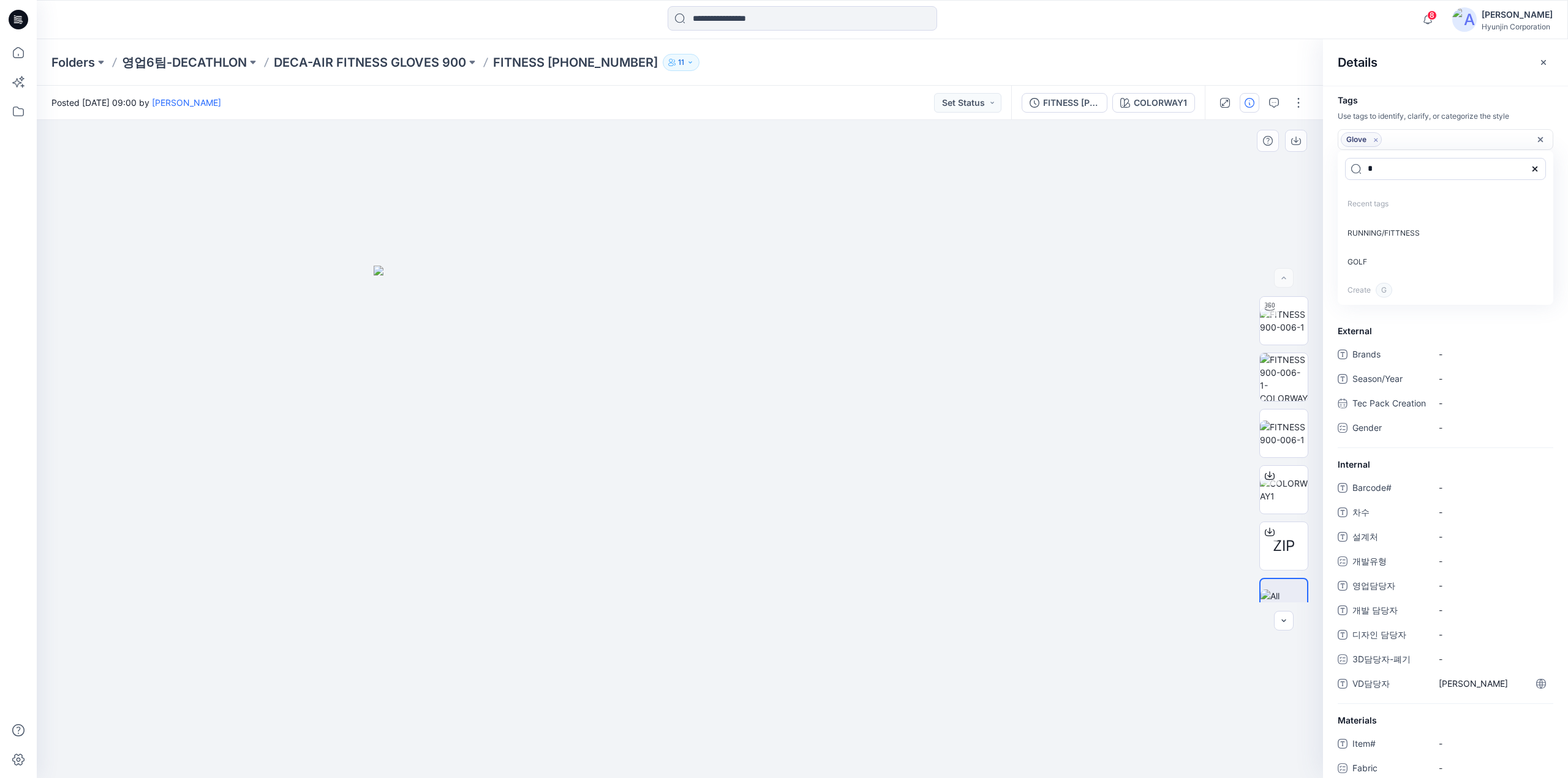
click at [1214, 247] on div at bounding box center [680, 449] width 1286 height 658
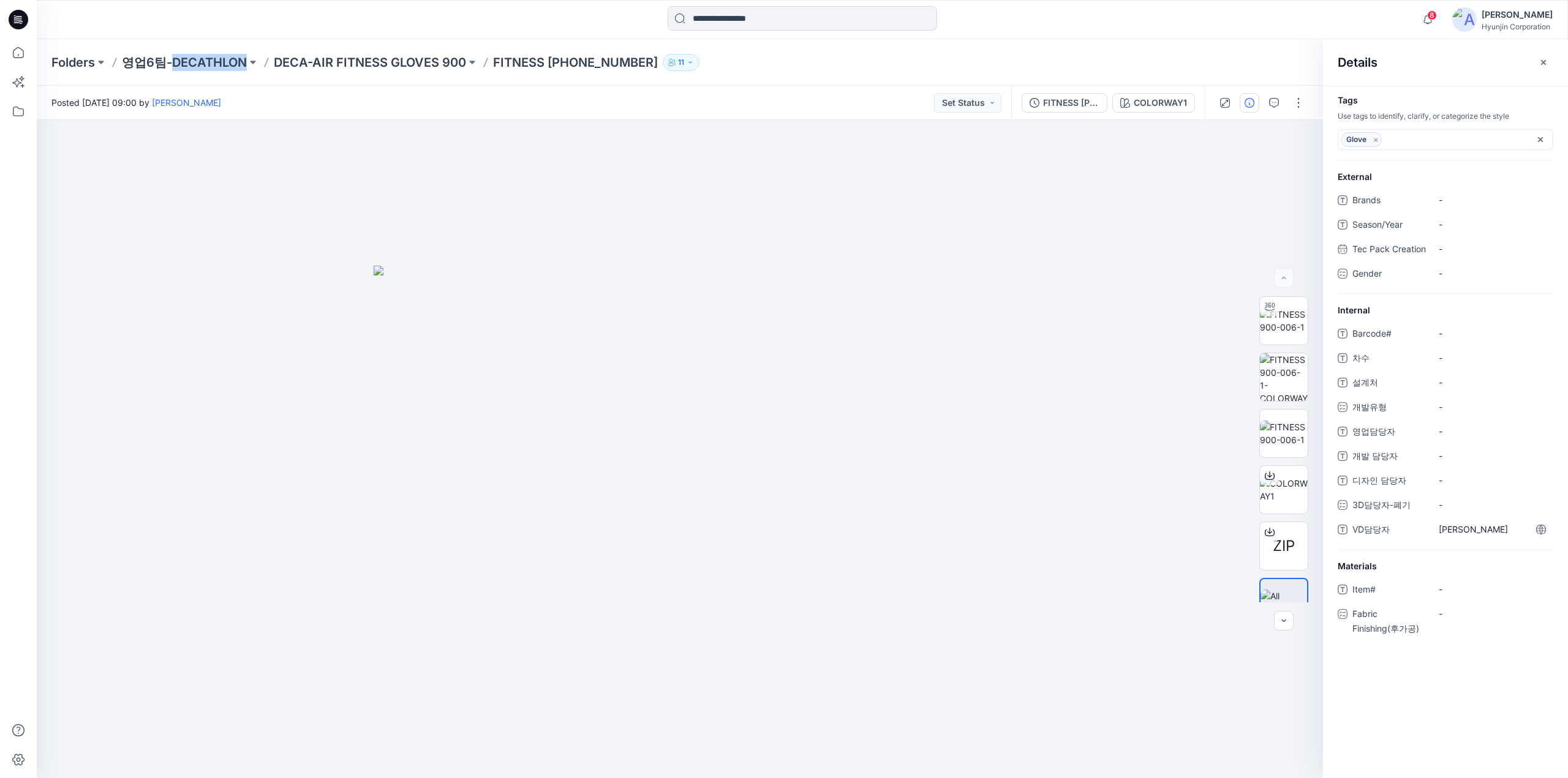
drag, startPoint x: 171, startPoint y: 76, endPoint x: 246, endPoint y: 79, distance: 75.1
click at [246, 79] on div "Folders 영업6팀-DECATHLON DECA-AIR FITNESS GLOVES 900 FITNESS 900-006-1 11" at bounding box center [802, 63] width 1531 height 47
copy div "DECATHLON"
click at [1456, 202] on span "-" at bounding box center [1491, 200] width 107 height 13
type textarea "*********"
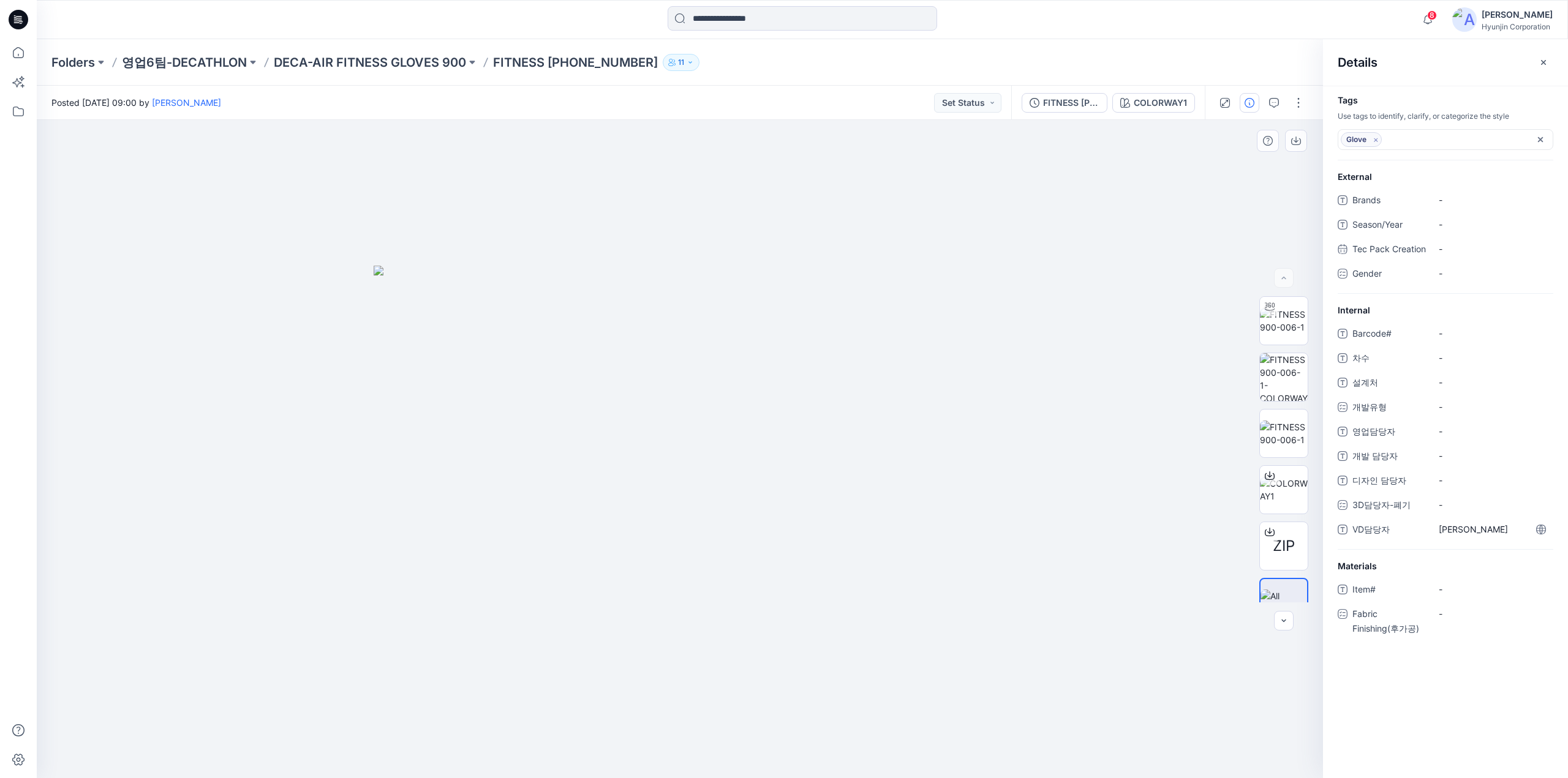
click at [977, 243] on div at bounding box center [680, 449] width 1286 height 658
click at [1545, 60] on icon "button" at bounding box center [1542, 61] width 5 height 5
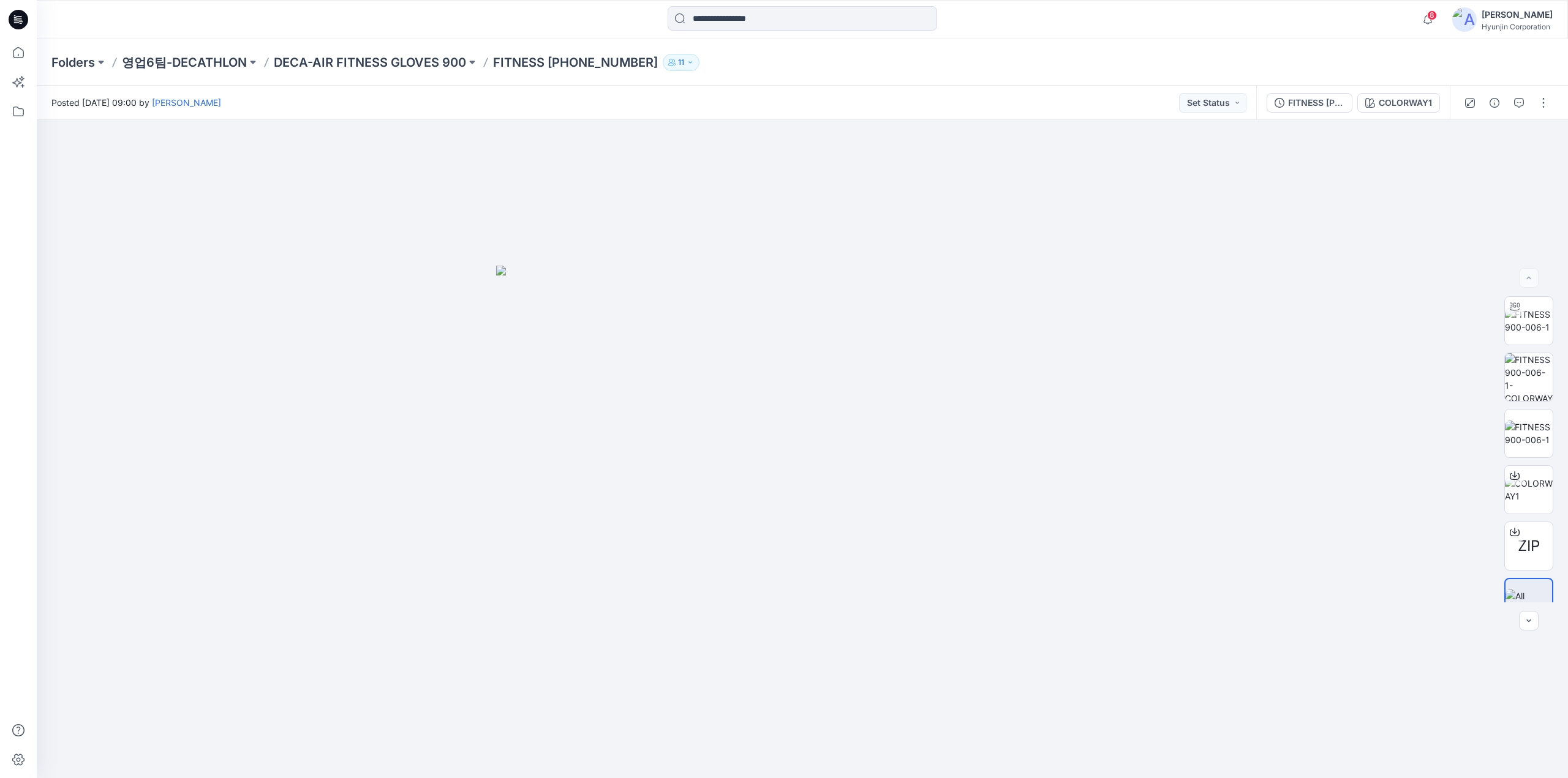
click at [20, 21] on icon at bounding box center [18, 19] width 19 height 19
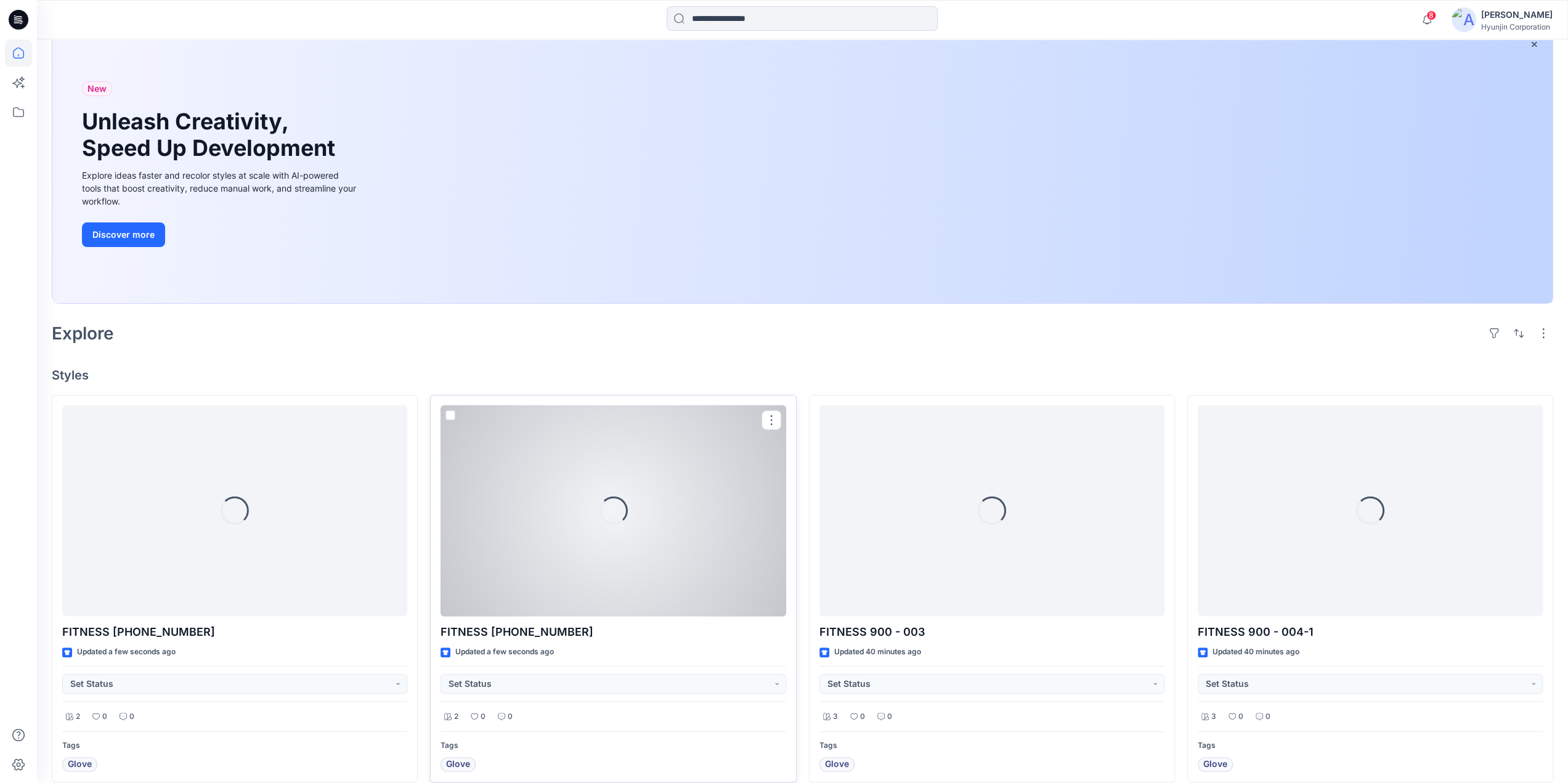
scroll to position [185, 0]
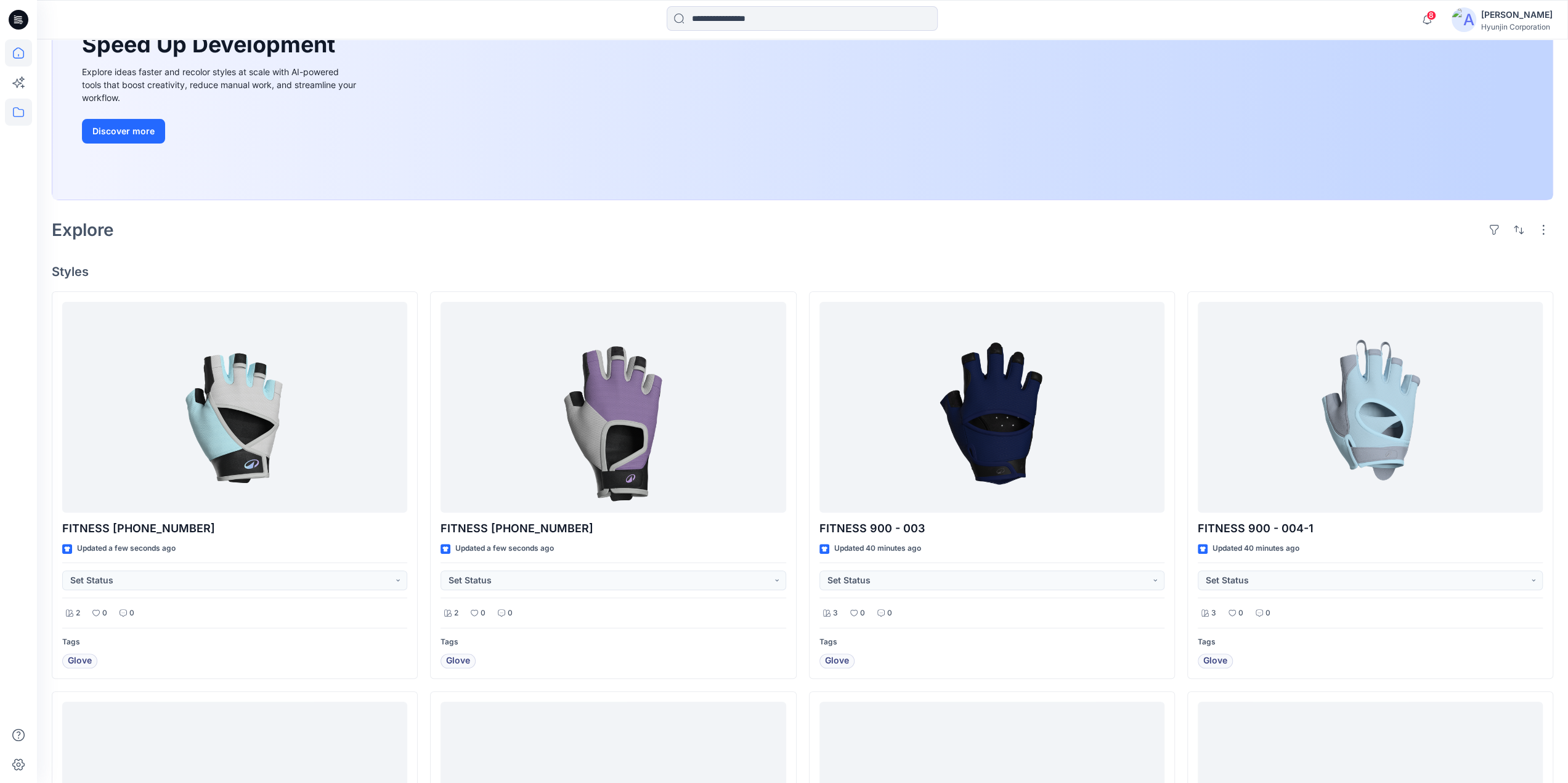
click at [21, 114] on icon at bounding box center [18, 112] width 27 height 27
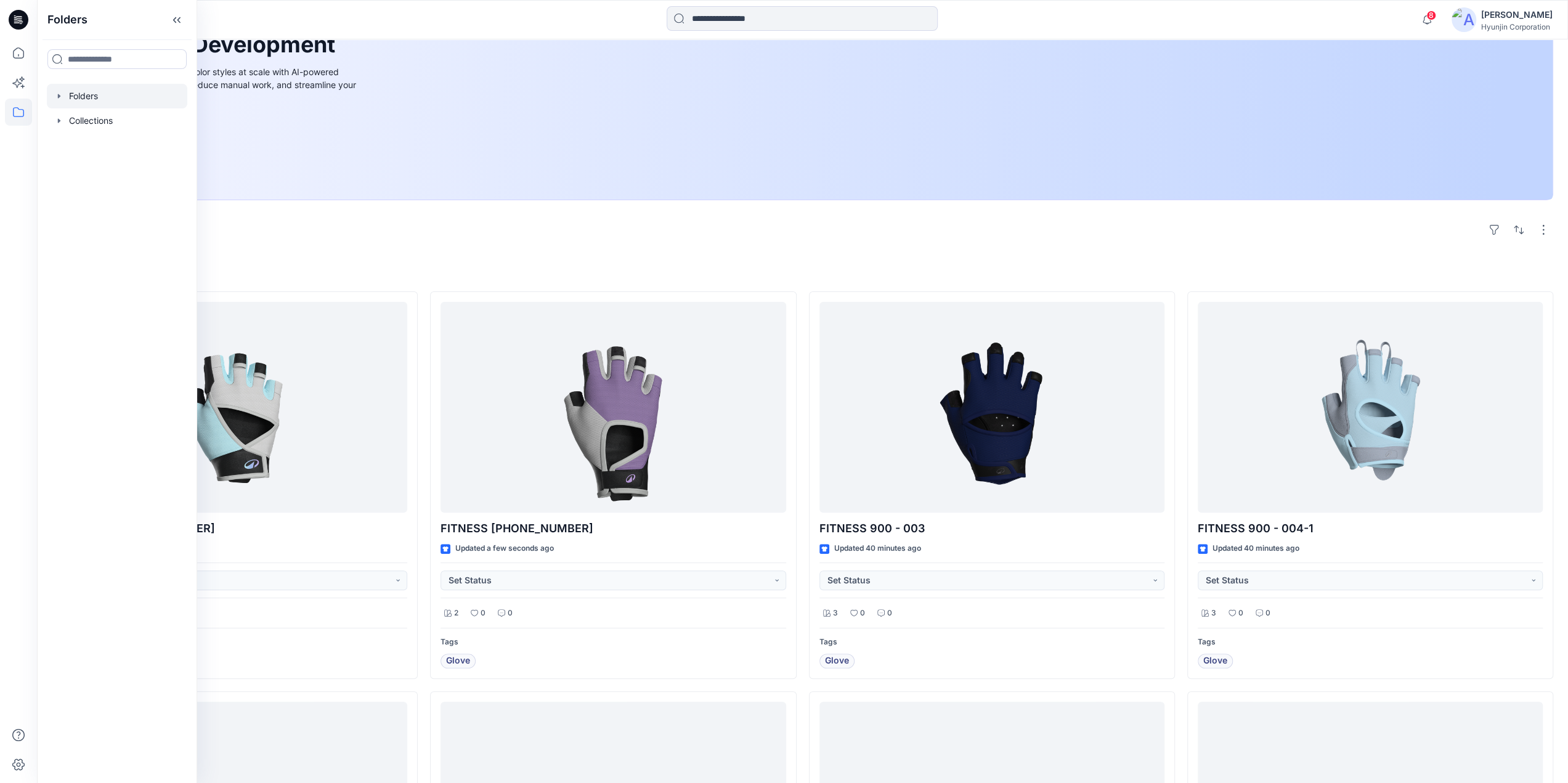
click at [70, 102] on div at bounding box center [117, 96] width 141 height 25
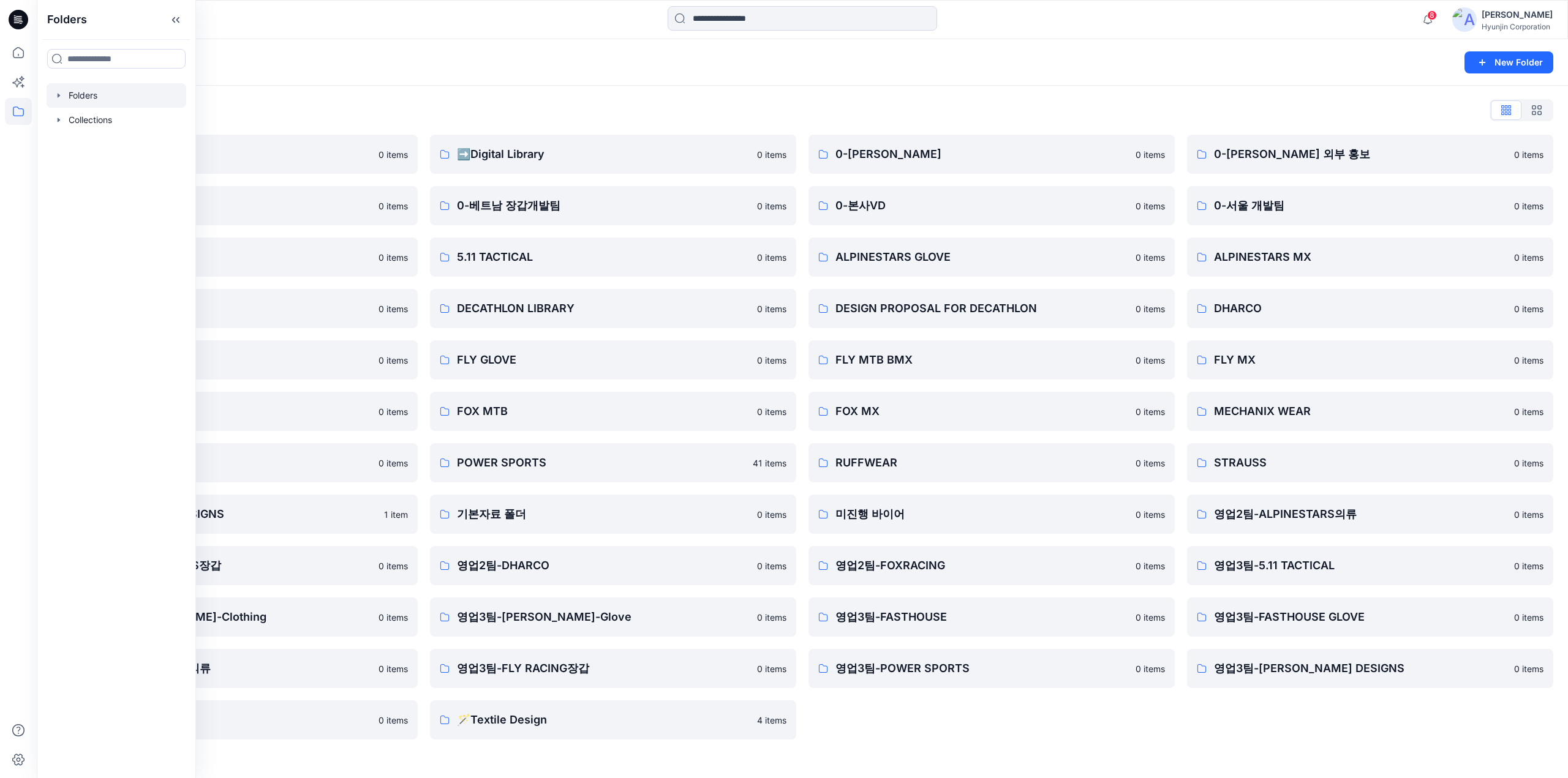
drag, startPoint x: 258, startPoint y: 57, endPoint x: 255, endPoint y: 112, distance: 55.1
click at [258, 57] on div "Folders" at bounding box center [755, 62] width 1406 height 17
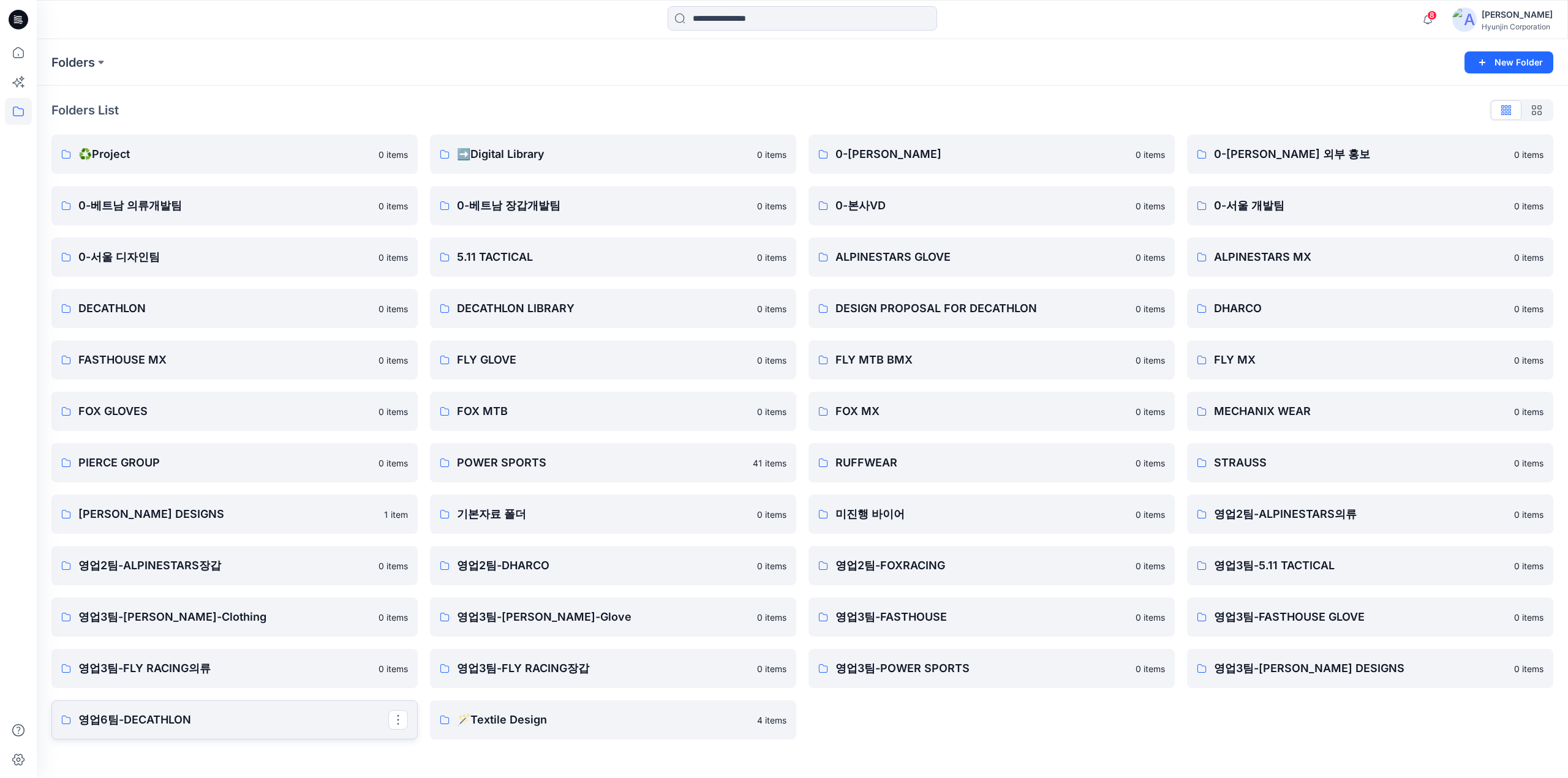
click at [230, 722] on p "영업6팀-DECATHLON" at bounding box center [234, 719] width 310 height 17
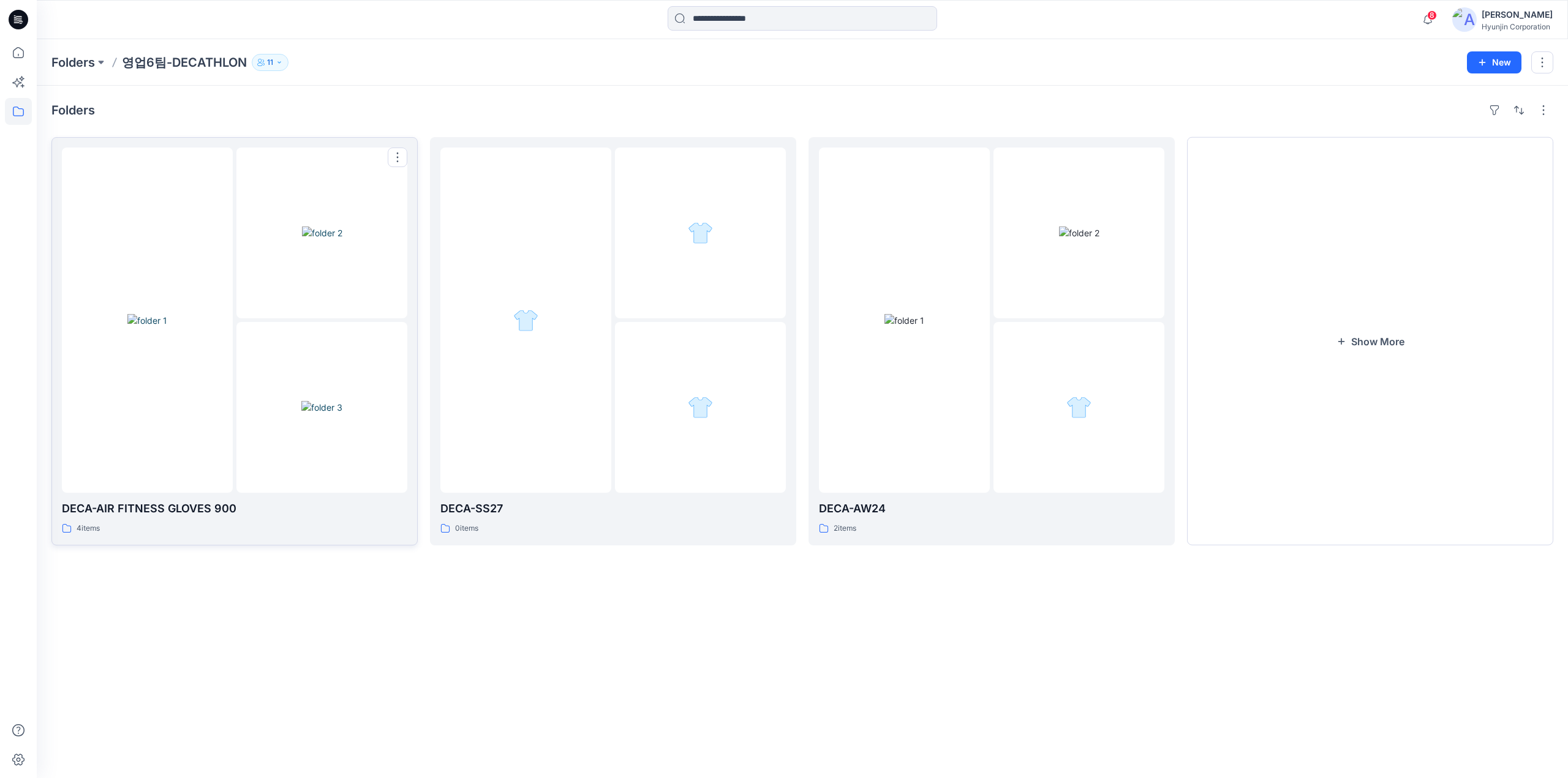
click at [301, 414] on img at bounding box center [322, 407] width 41 height 13
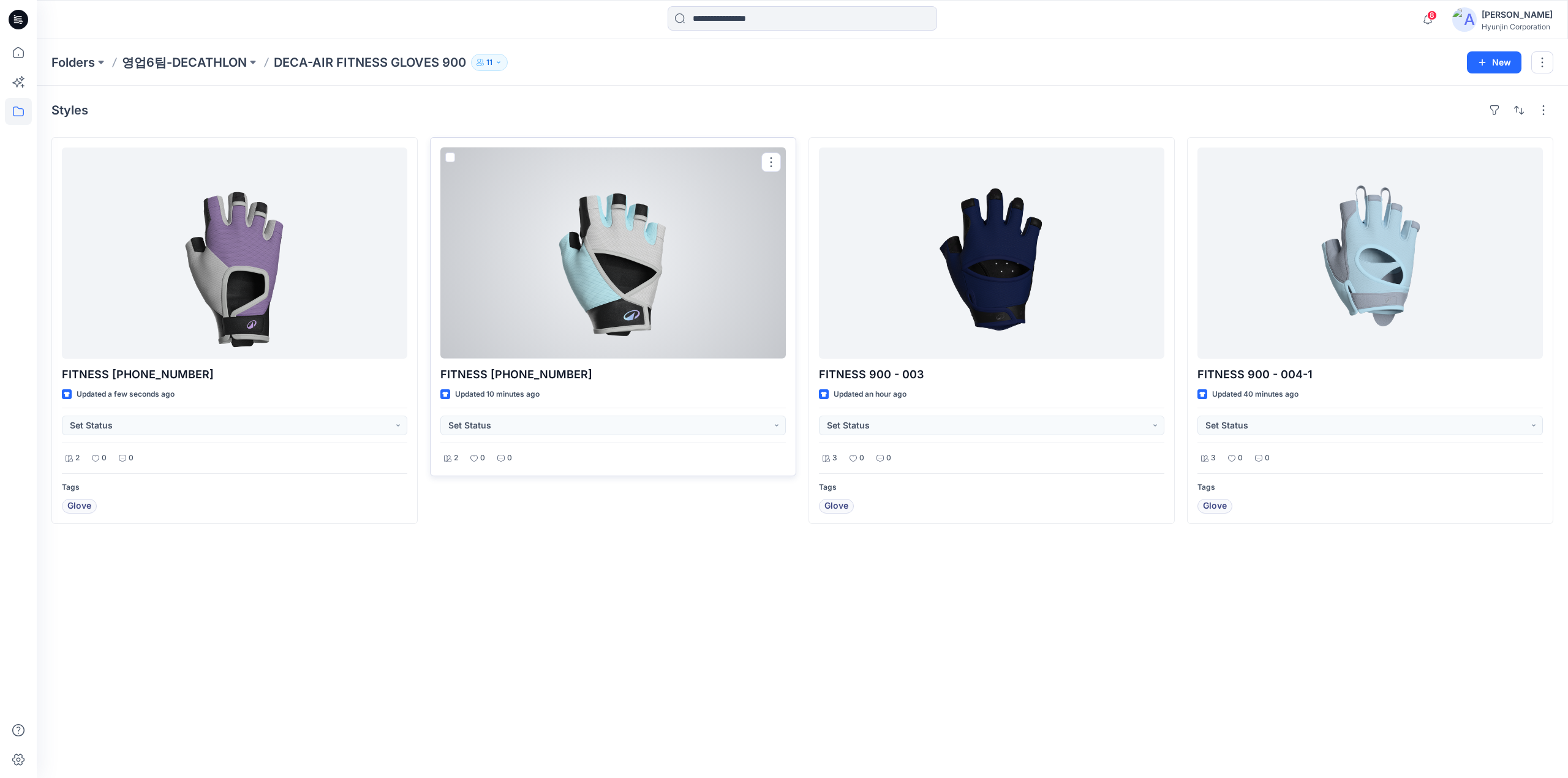
click at [666, 229] on div at bounding box center [613, 253] width 345 height 212
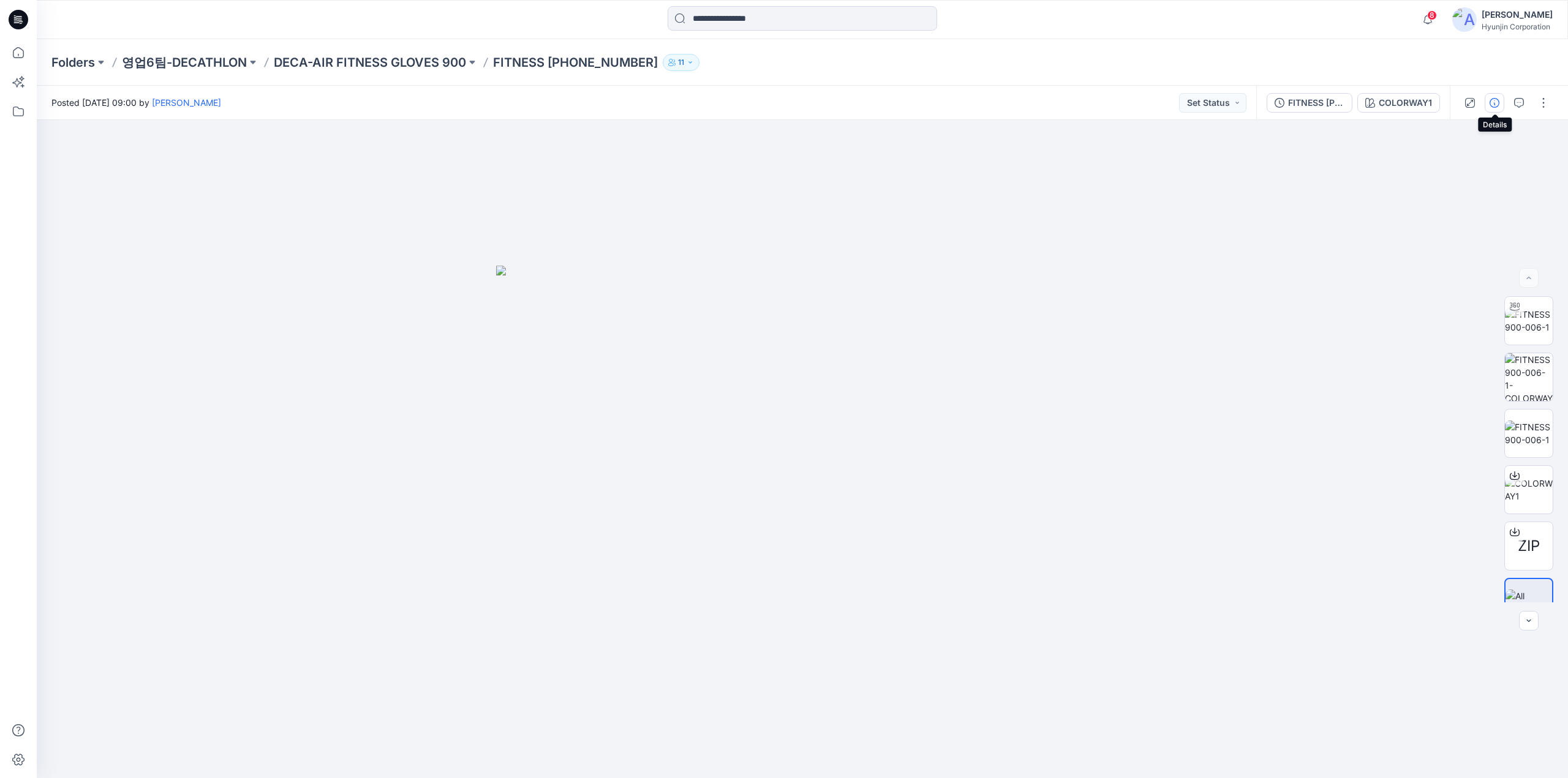
click at [1500, 104] on button "button" at bounding box center [1494, 103] width 19 height 19
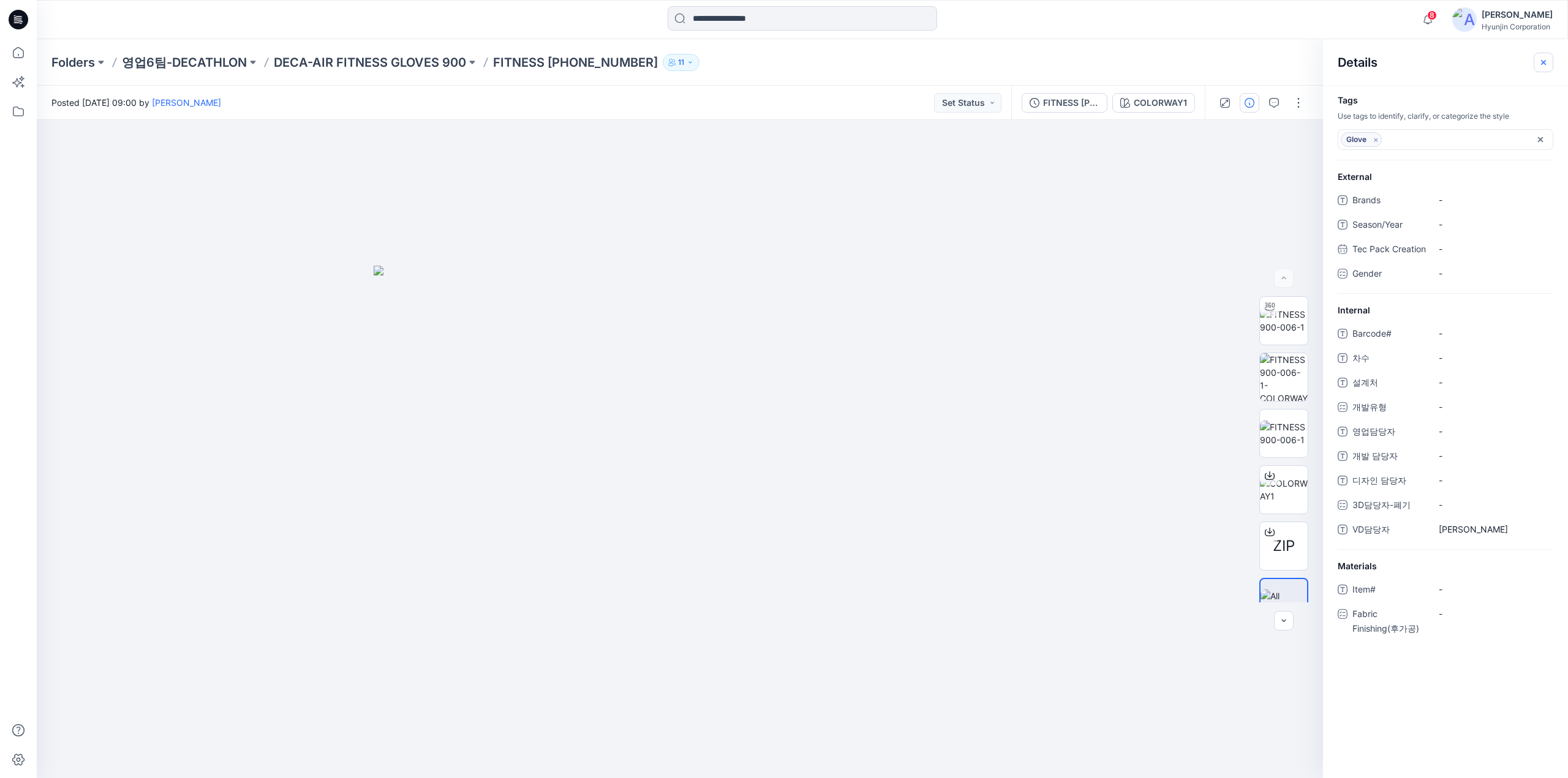
click at [1540, 62] on icon "button" at bounding box center [1543, 63] width 10 height 10
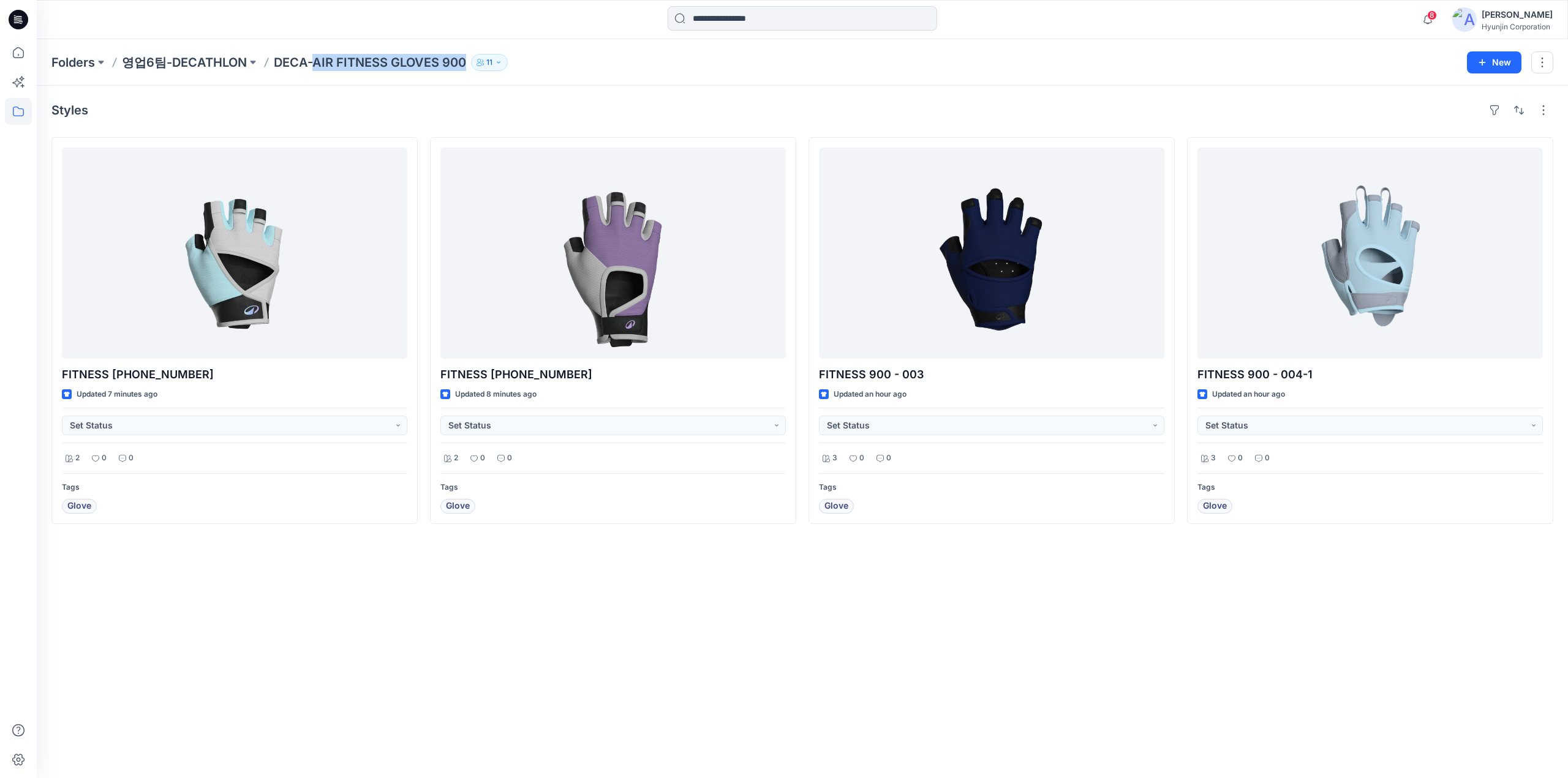
drag, startPoint x: 313, startPoint y: 73, endPoint x: 464, endPoint y: 70, distance: 151.0
click at [464, 70] on div "Folders 영업6팀-DECATHLON DECA-AIR FITNESS GLOVES 900 11 New" at bounding box center [802, 63] width 1531 height 47
copy p "AIR FITNESS GLOVES 900"
click at [508, 108] on div "Styles" at bounding box center [802, 110] width 1502 height 19
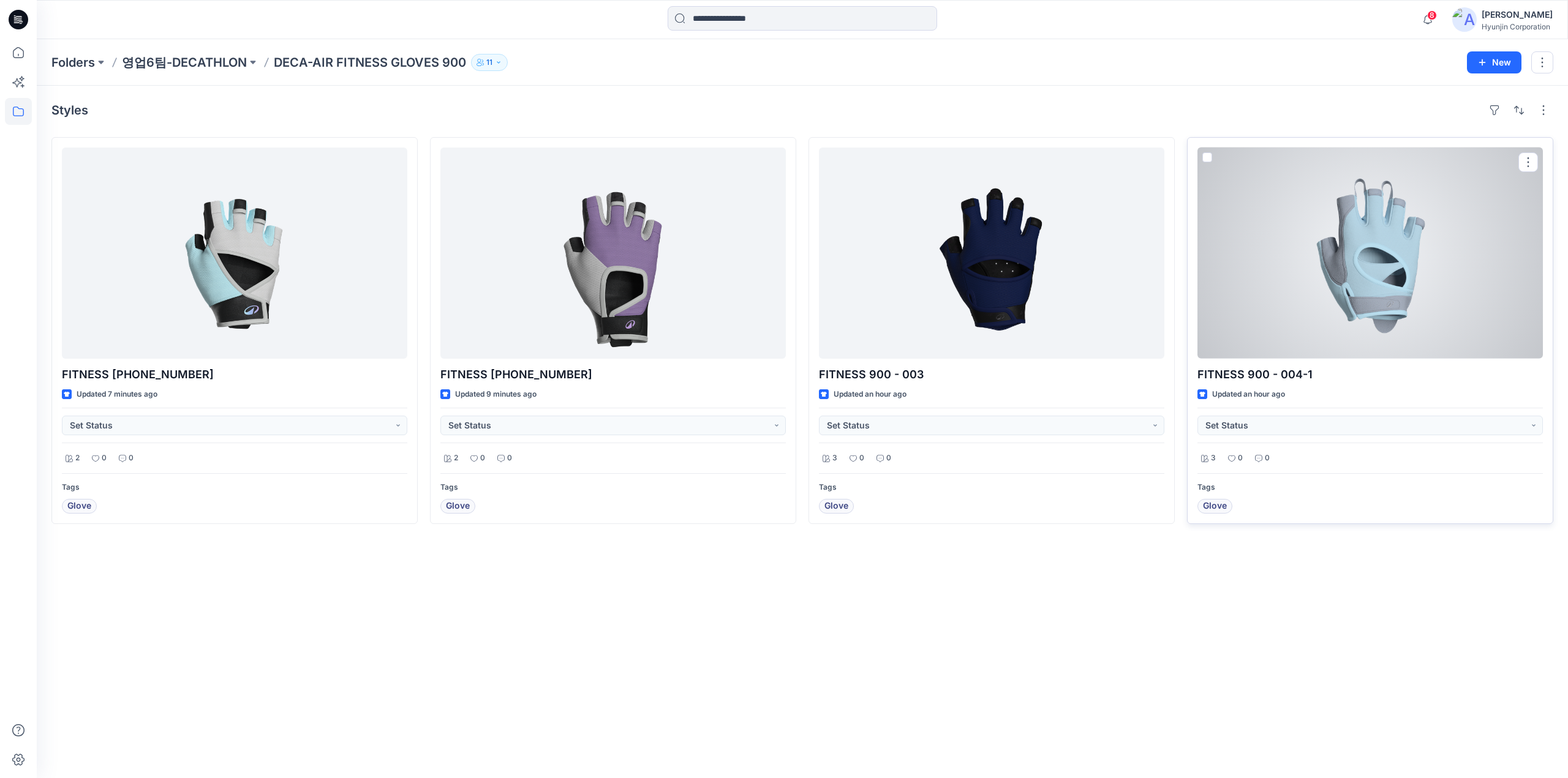
click at [1319, 294] on div at bounding box center [1370, 253] width 345 height 212
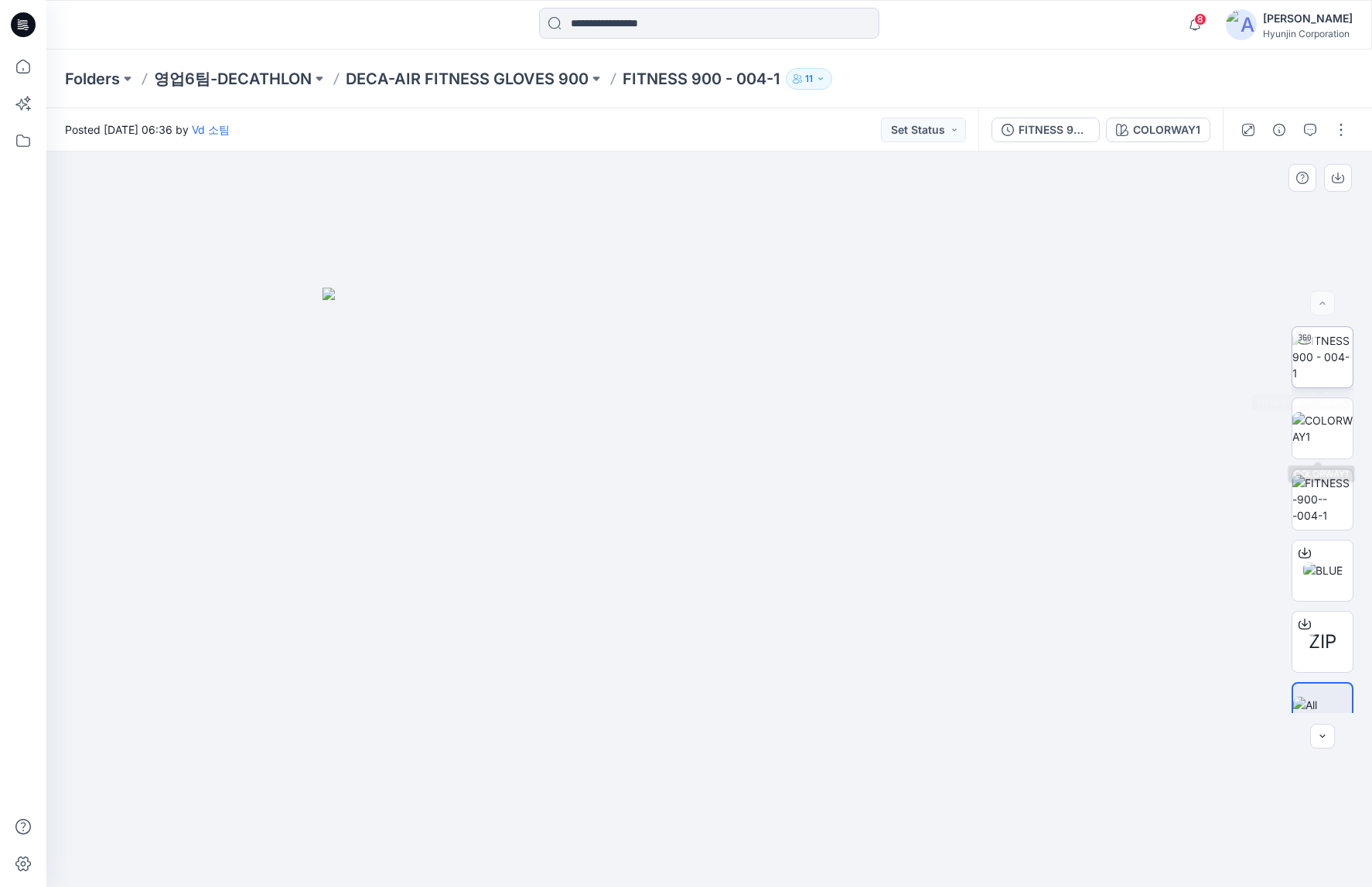
click at [1317, 361] on img at bounding box center [1322, 357] width 60 height 49
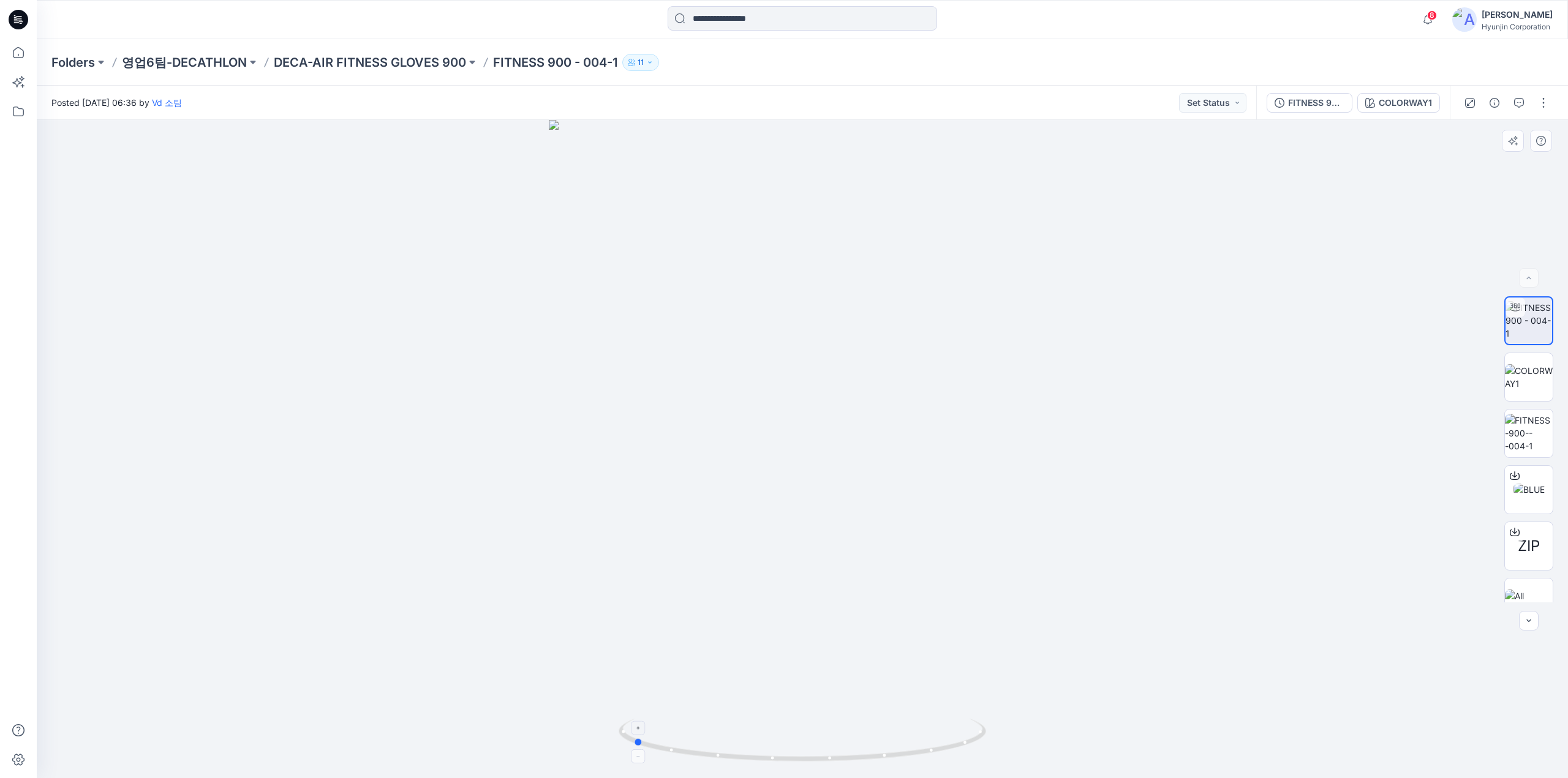
drag, startPoint x: 815, startPoint y: 756, endPoint x: 722, endPoint y: 753, distance: 93.0
click at [722, 753] on icon at bounding box center [804, 741] width 371 height 46
drag, startPoint x: 814, startPoint y: 688, endPoint x: 966, endPoint y: 684, distance: 152.1
click at [974, 686] on div at bounding box center [802, 449] width 1531 height 658
click at [420, 66] on p "DECA-AIR FITNESS GLOVES 900" at bounding box center [369, 62] width 192 height 17
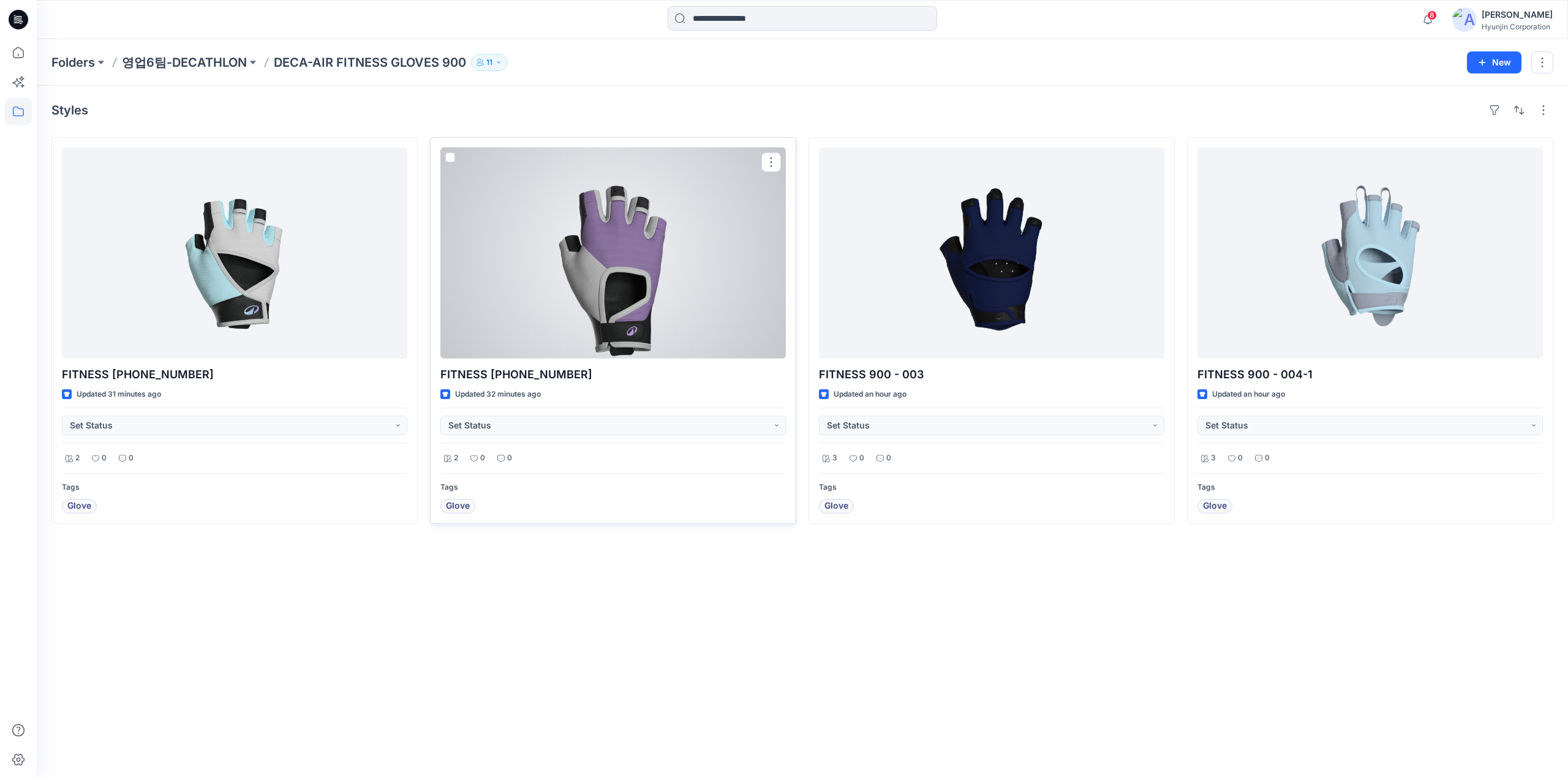
click at [678, 378] on p "FITNESS [PHONE_NUMBER]" at bounding box center [613, 374] width 345 height 17
click at [679, 296] on div at bounding box center [613, 253] width 345 height 212
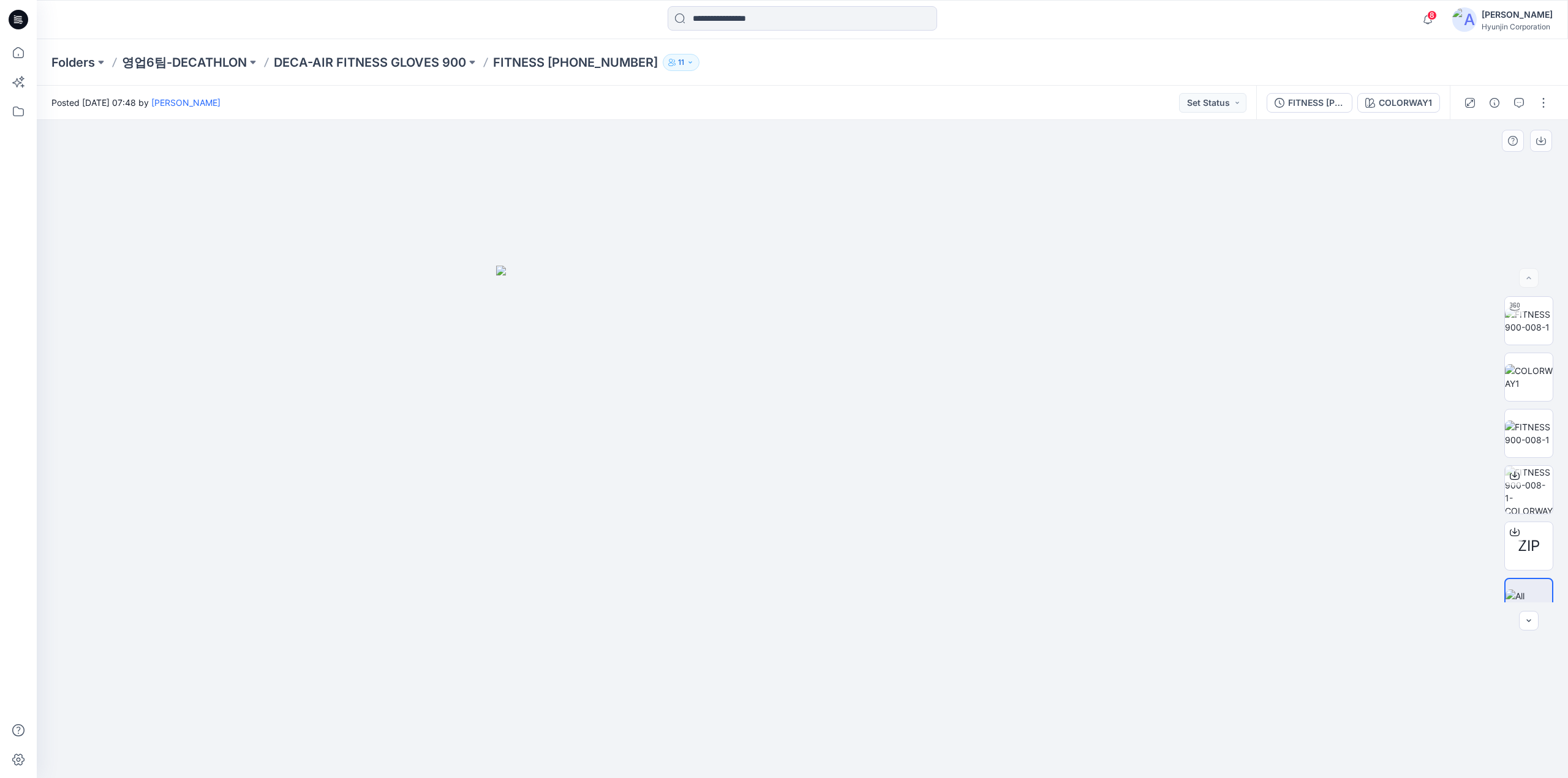
drag, startPoint x: 826, startPoint y: 575, endPoint x: 786, endPoint y: 577, distance: 40.0
click at [786, 577] on img at bounding box center [802, 522] width 612 height 513
click at [1518, 334] on img at bounding box center [1528, 320] width 48 height 25
drag, startPoint x: 1095, startPoint y: 575, endPoint x: 929, endPoint y: 606, distance: 168.9
click at [929, 606] on div at bounding box center [802, 449] width 1531 height 658
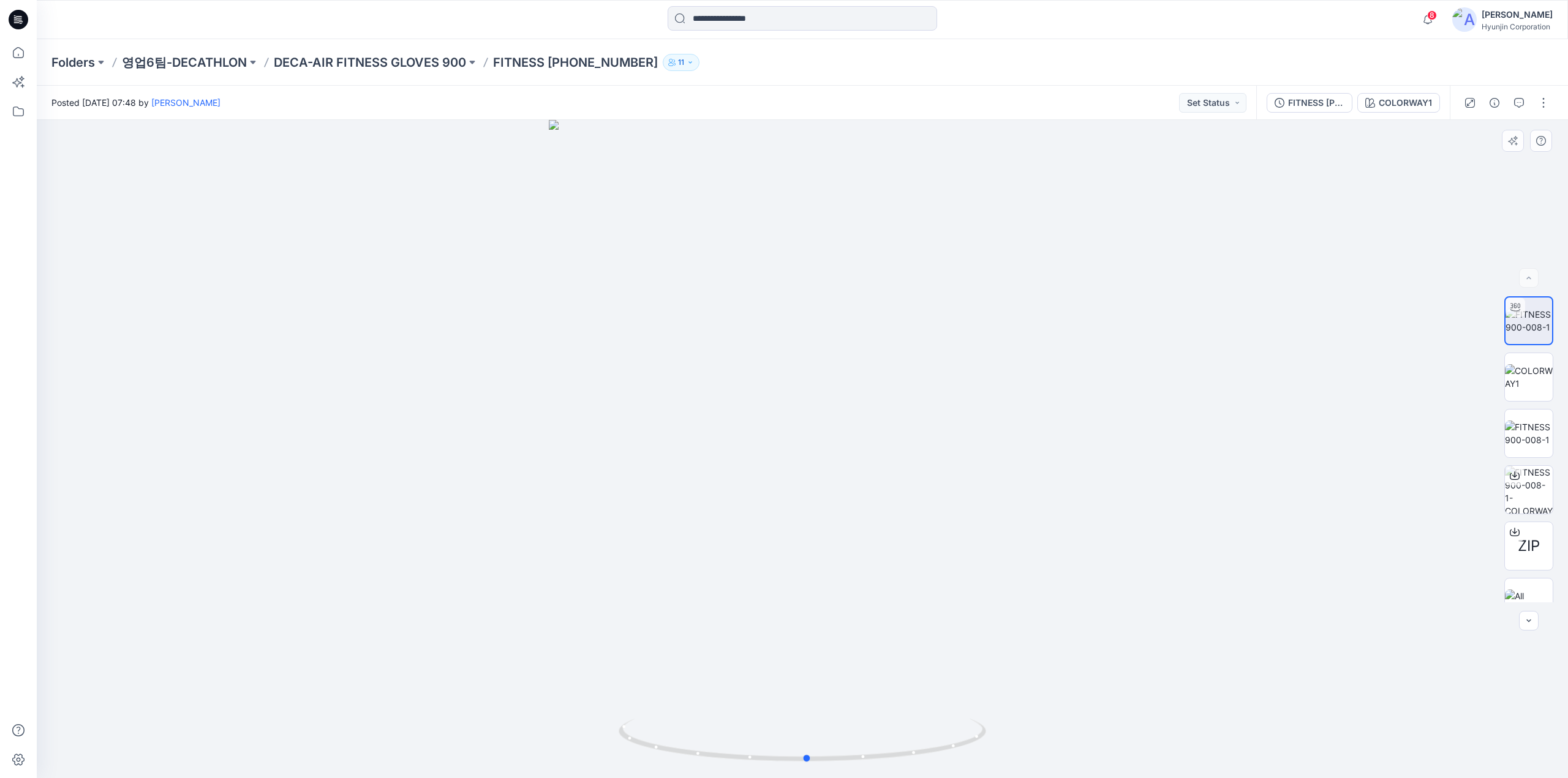
drag, startPoint x: 904, startPoint y: 579, endPoint x: 1068, endPoint y: 588, distance: 164.2
click at [1068, 588] on div at bounding box center [802, 449] width 1531 height 658
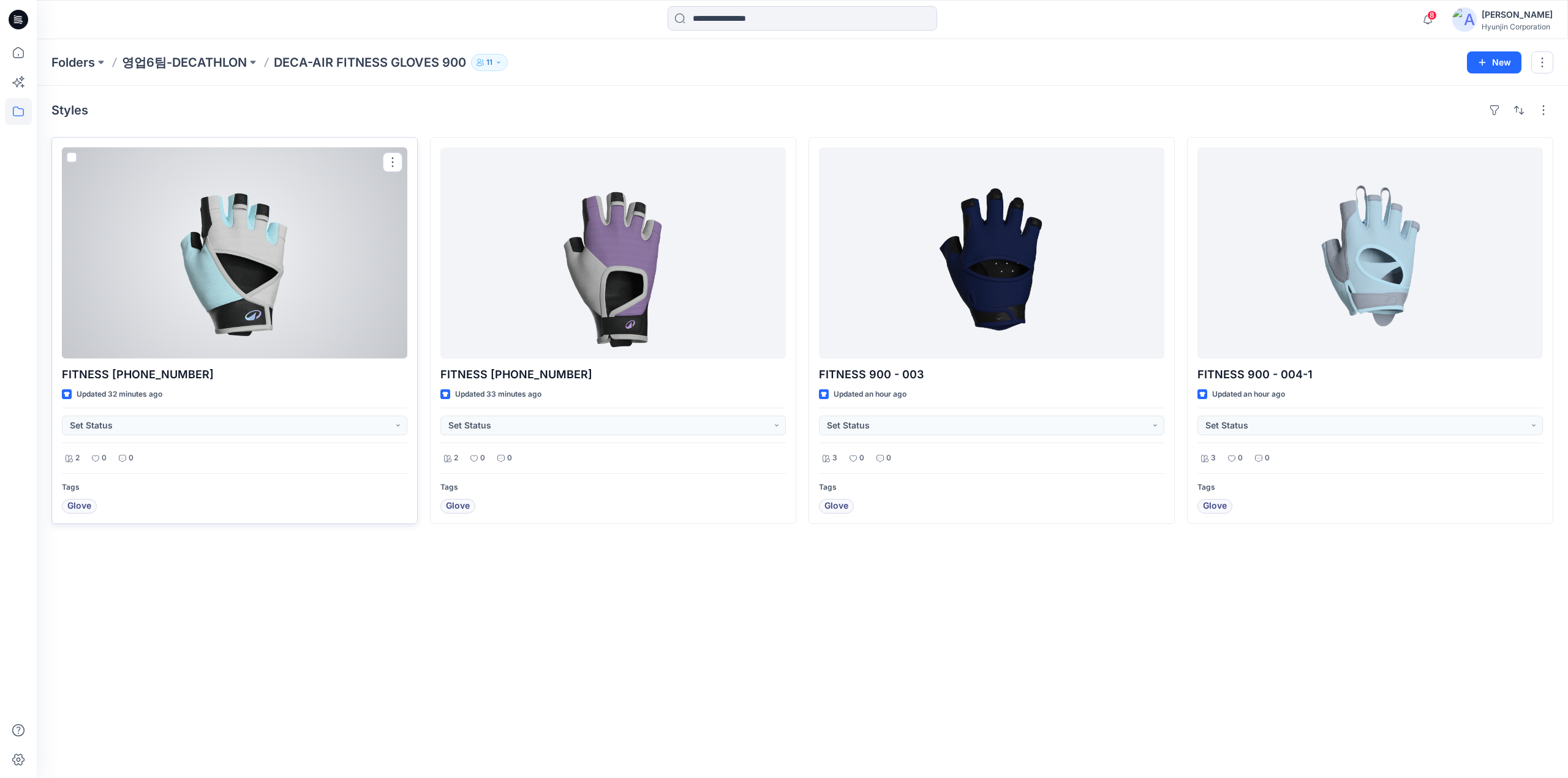
click at [310, 261] on div at bounding box center [234, 253] width 345 height 212
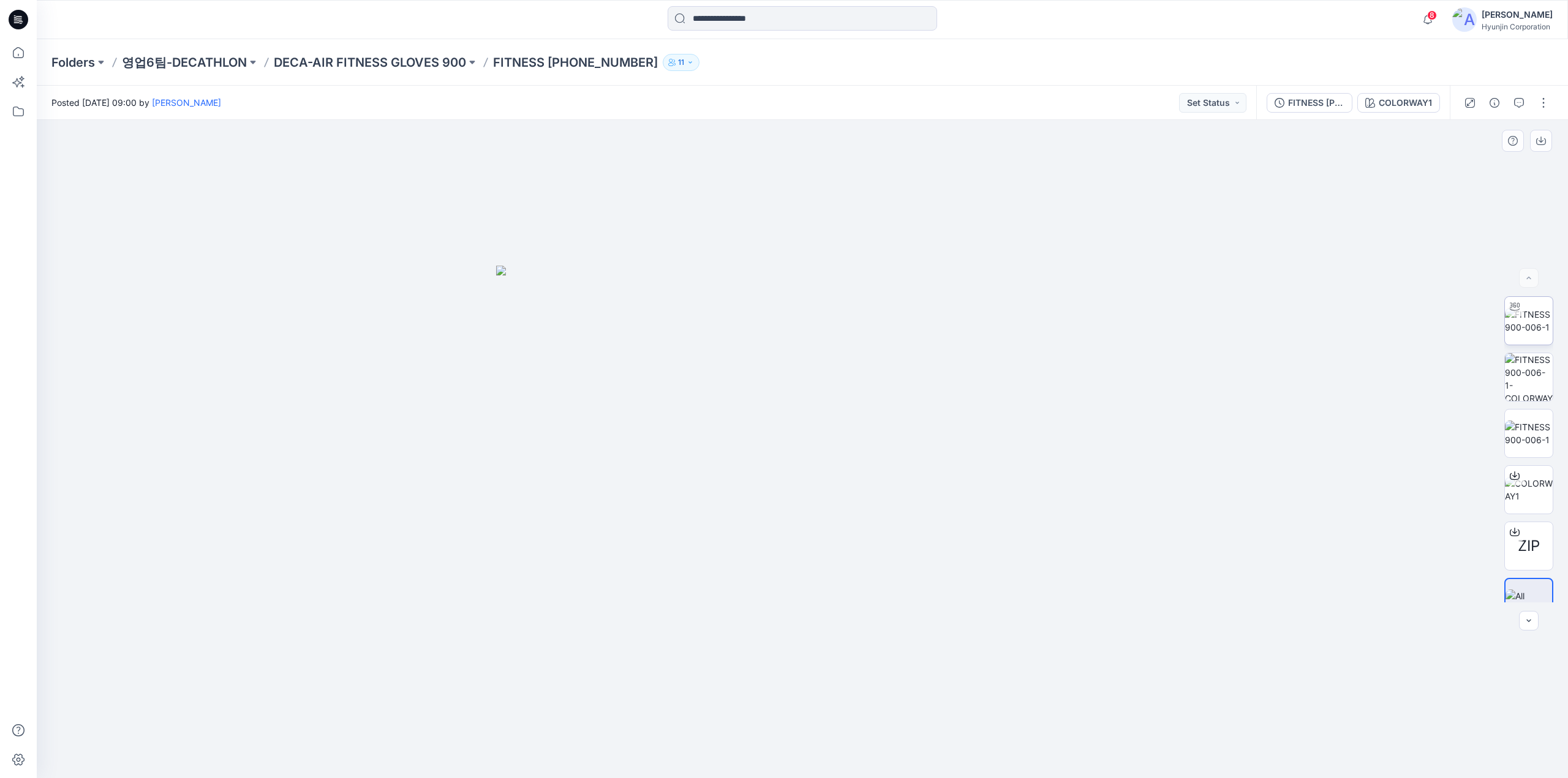
click at [1536, 320] on img at bounding box center [1528, 320] width 48 height 25
drag, startPoint x: 707, startPoint y: 749, endPoint x: 691, endPoint y: 773, distance: 28.8
click at [691, 773] on div at bounding box center [802, 449] width 1531 height 658
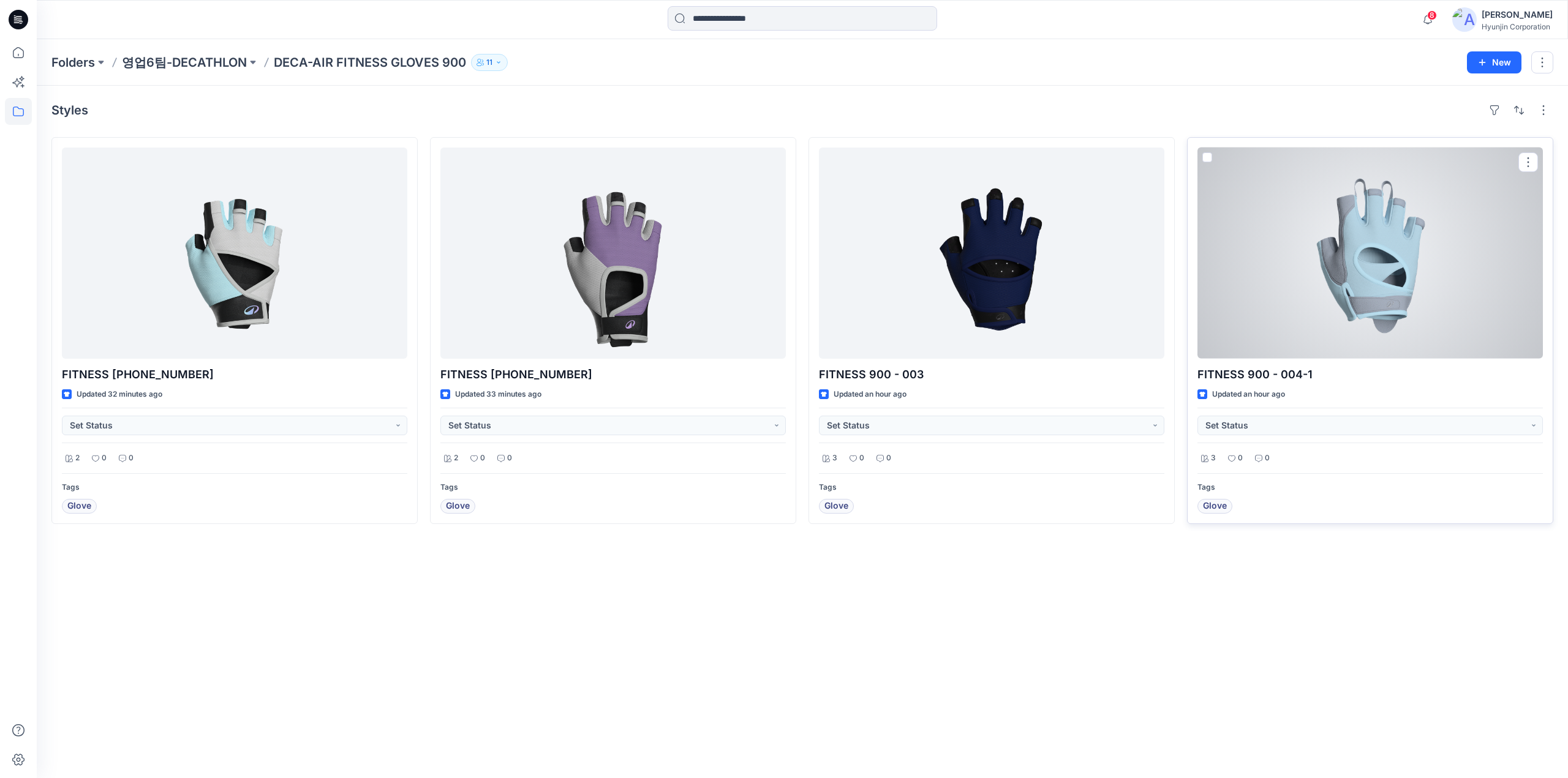
click at [1319, 321] on div at bounding box center [1370, 253] width 345 height 212
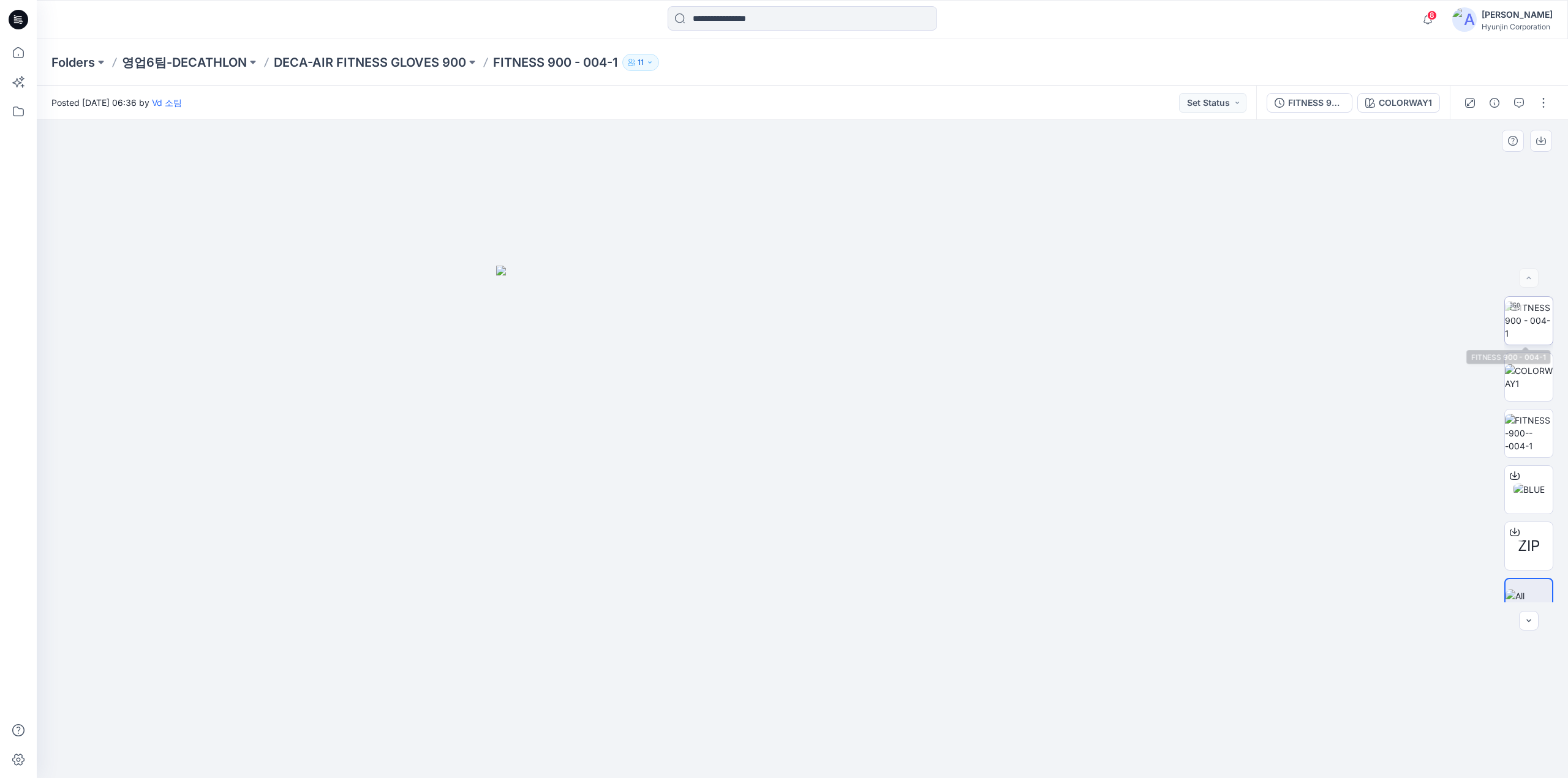
click at [1513, 327] on img at bounding box center [1528, 320] width 48 height 39
drag, startPoint x: 742, startPoint y: 766, endPoint x: 797, endPoint y: 763, distance: 55.1
click at [797, 763] on div at bounding box center [802, 449] width 1531 height 658
drag, startPoint x: 403, startPoint y: 292, endPoint x: 708, endPoint y: 362, distance: 312.9
click at [708, 362] on div at bounding box center [802, 449] width 1531 height 658
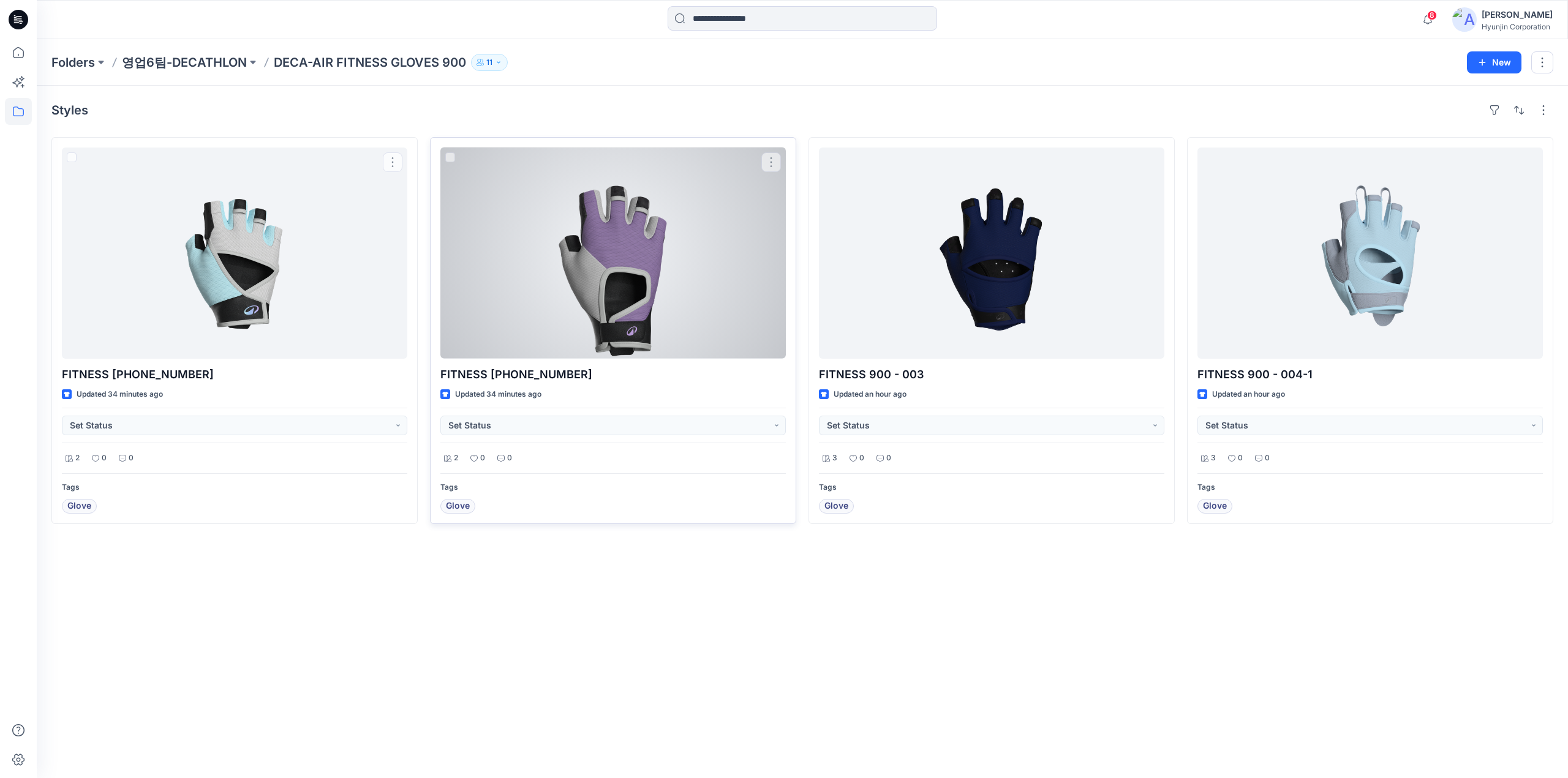
click at [667, 316] on div at bounding box center [613, 253] width 345 height 212
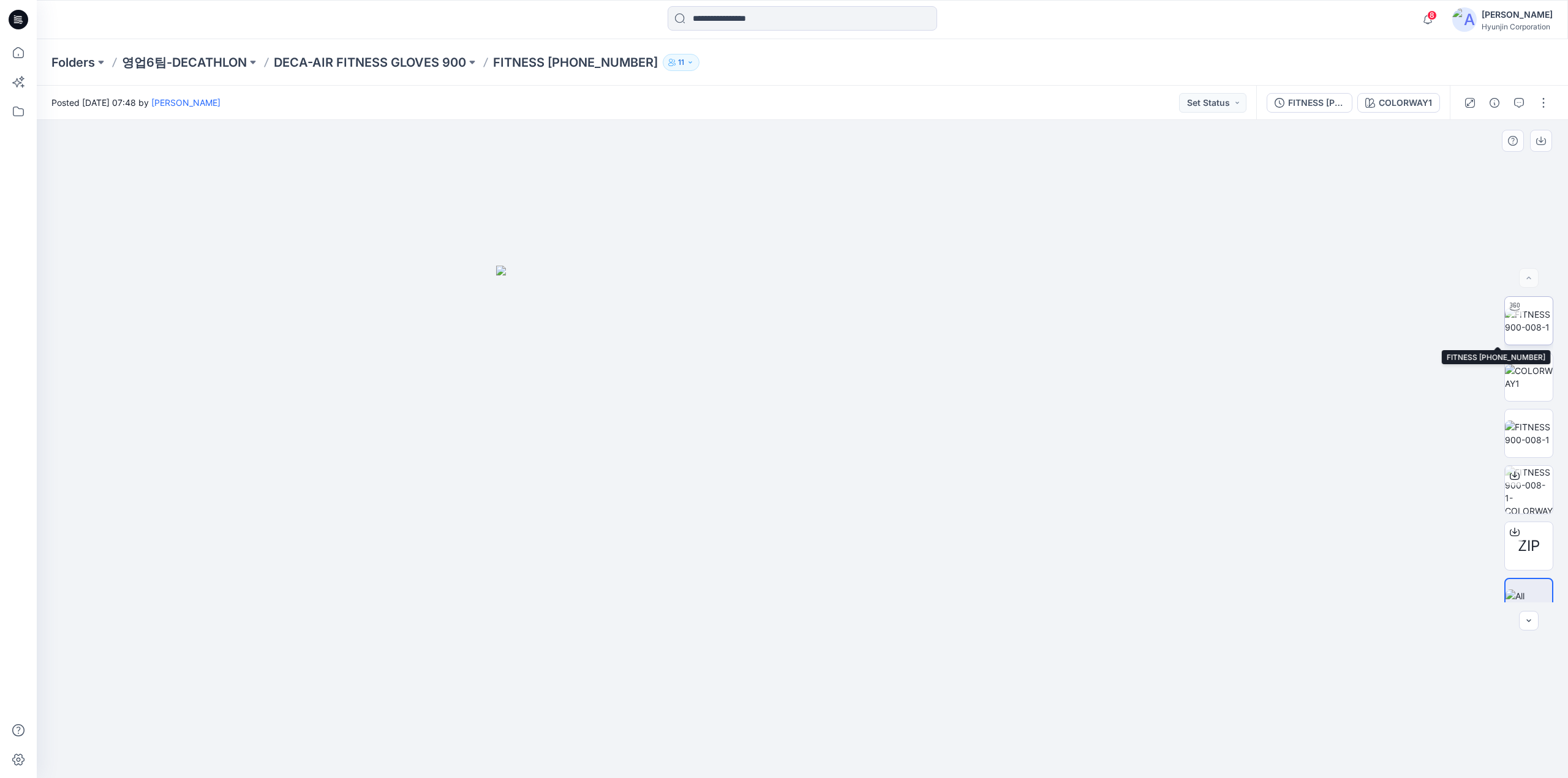
click at [1542, 326] on img at bounding box center [1528, 320] width 48 height 25
drag, startPoint x: 674, startPoint y: 749, endPoint x: 761, endPoint y: 751, distance: 87.0
click at [761, 751] on icon at bounding box center [804, 741] width 371 height 46
drag, startPoint x: 873, startPoint y: 760, endPoint x: 840, endPoint y: 724, distance: 48.8
click at [845, 734] on icon at bounding box center [804, 741] width 371 height 46
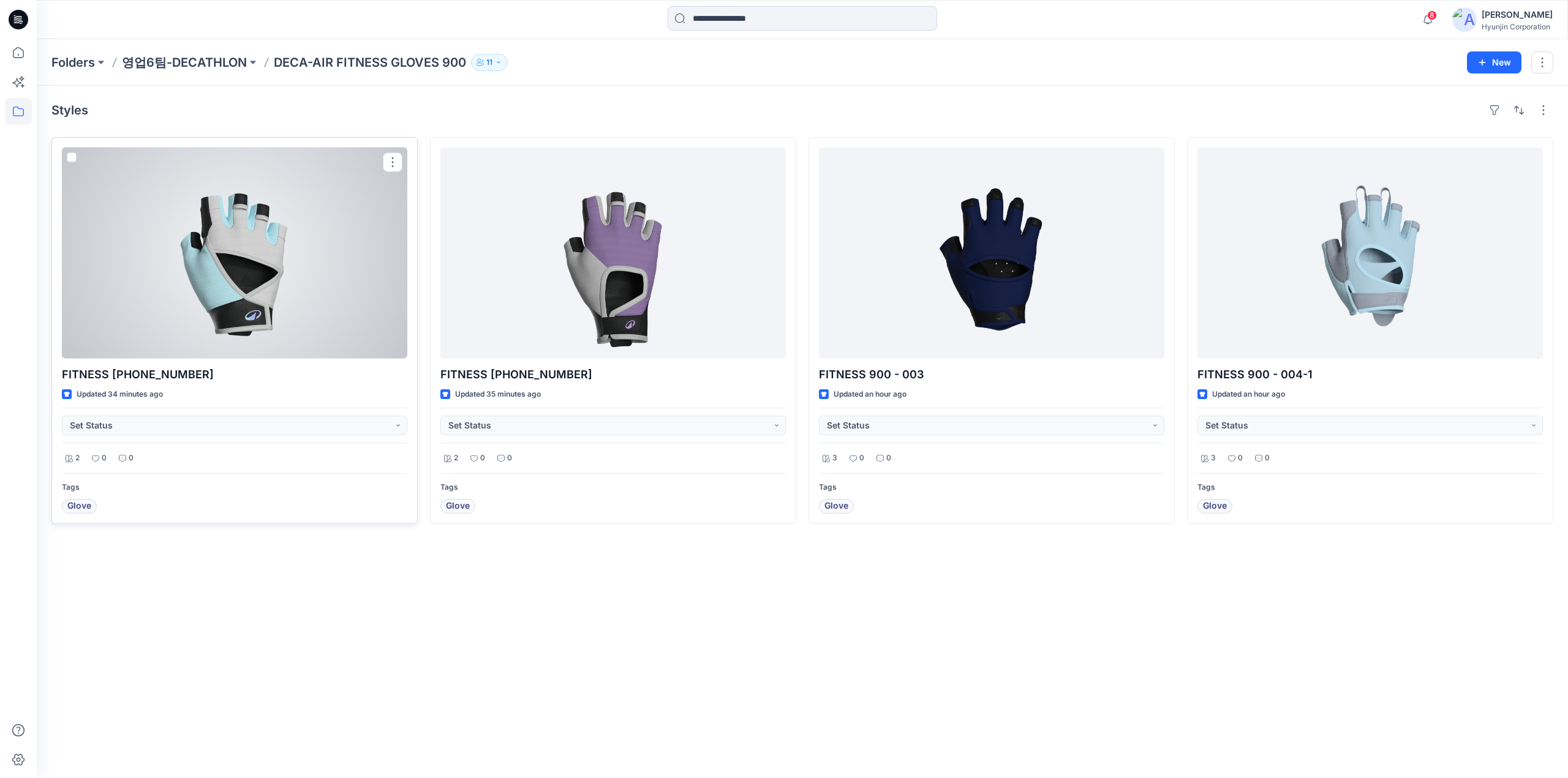
click at [232, 310] on div at bounding box center [234, 253] width 345 height 212
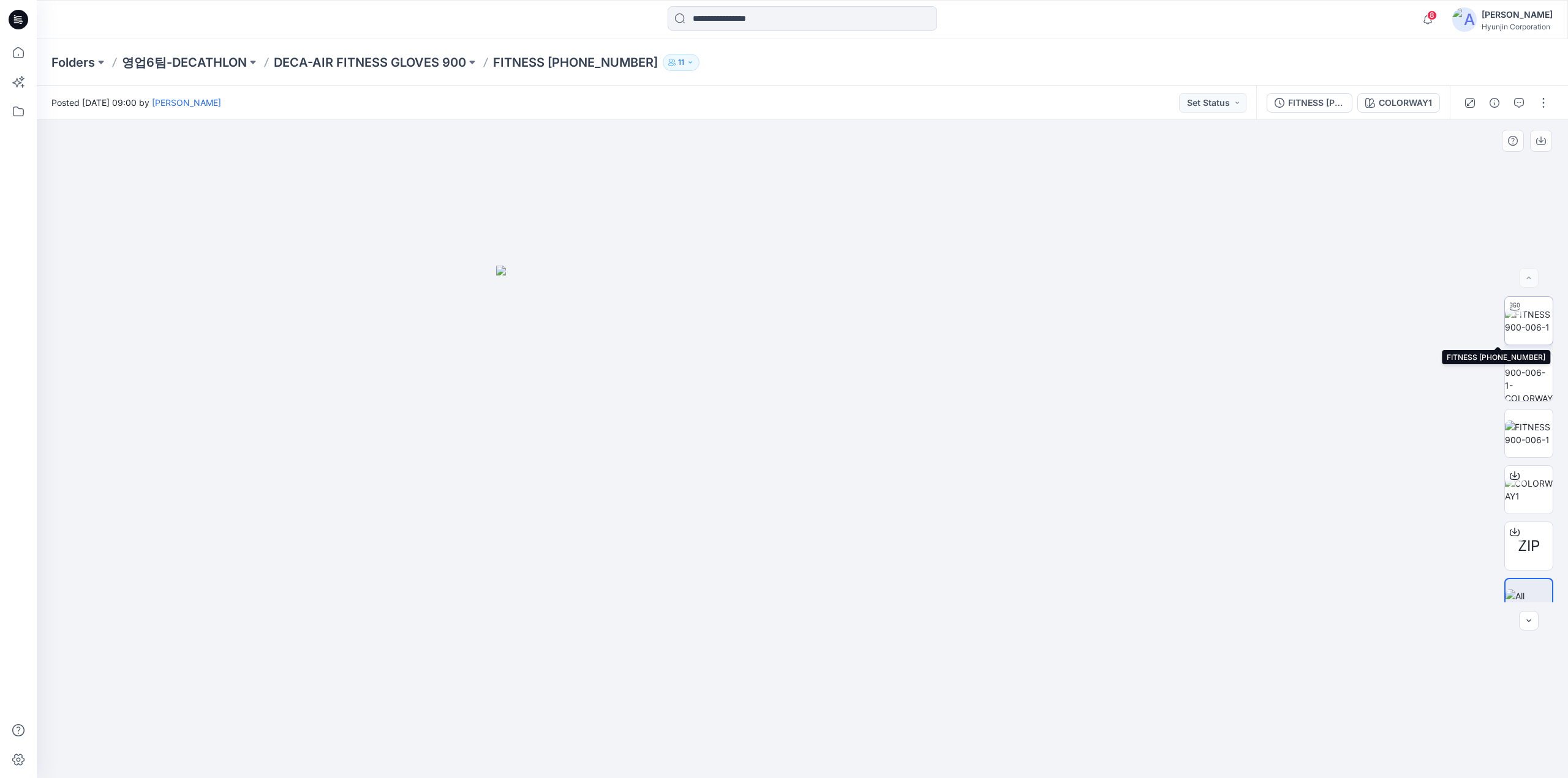
click at [1522, 327] on img at bounding box center [1528, 320] width 48 height 25
drag, startPoint x: 892, startPoint y: 639, endPoint x: 1131, endPoint y: 662, distance: 240.1
click at [1131, 662] on div at bounding box center [802, 449] width 1531 height 658
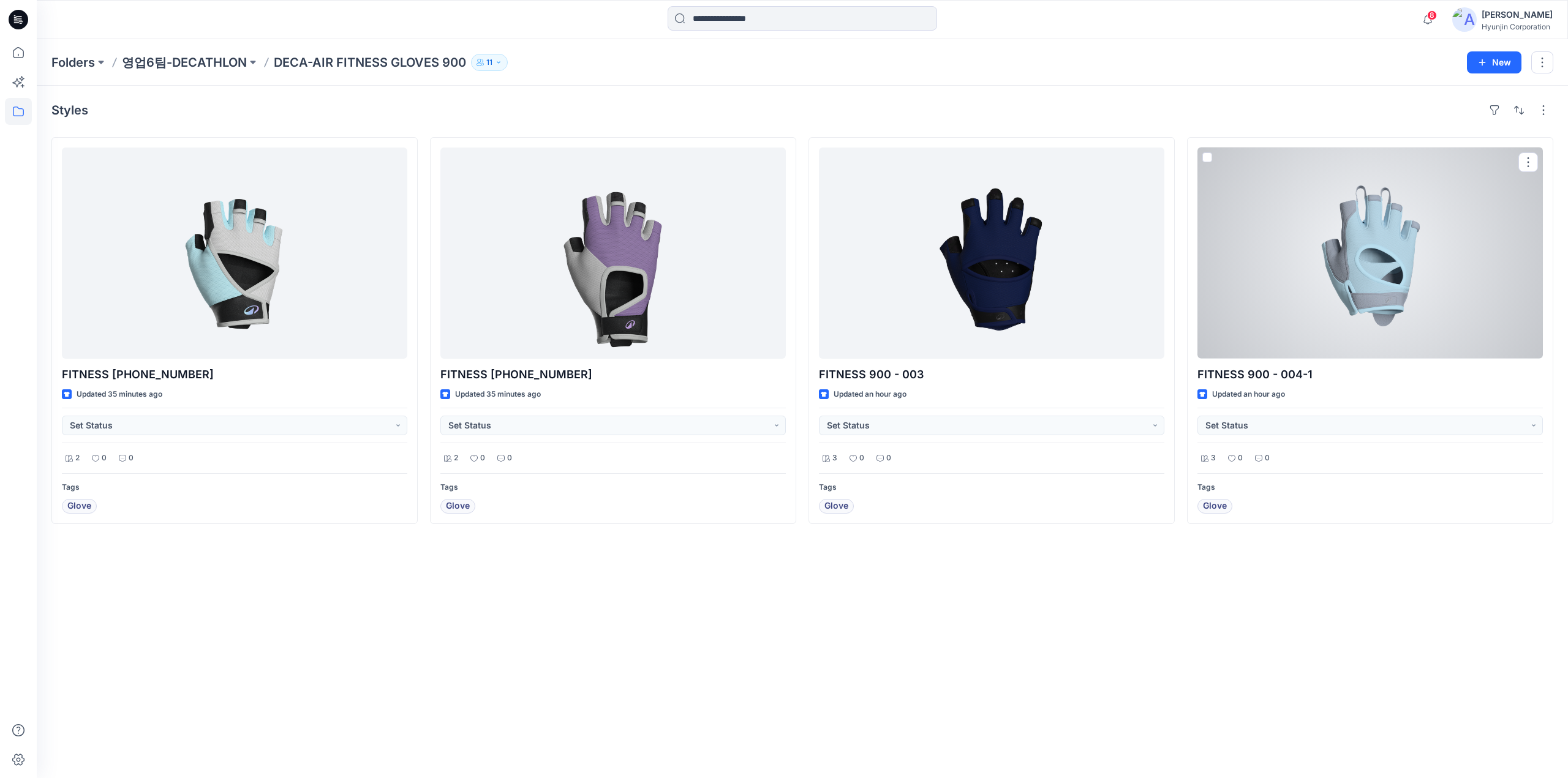
click at [1293, 323] on div at bounding box center [1370, 253] width 345 height 212
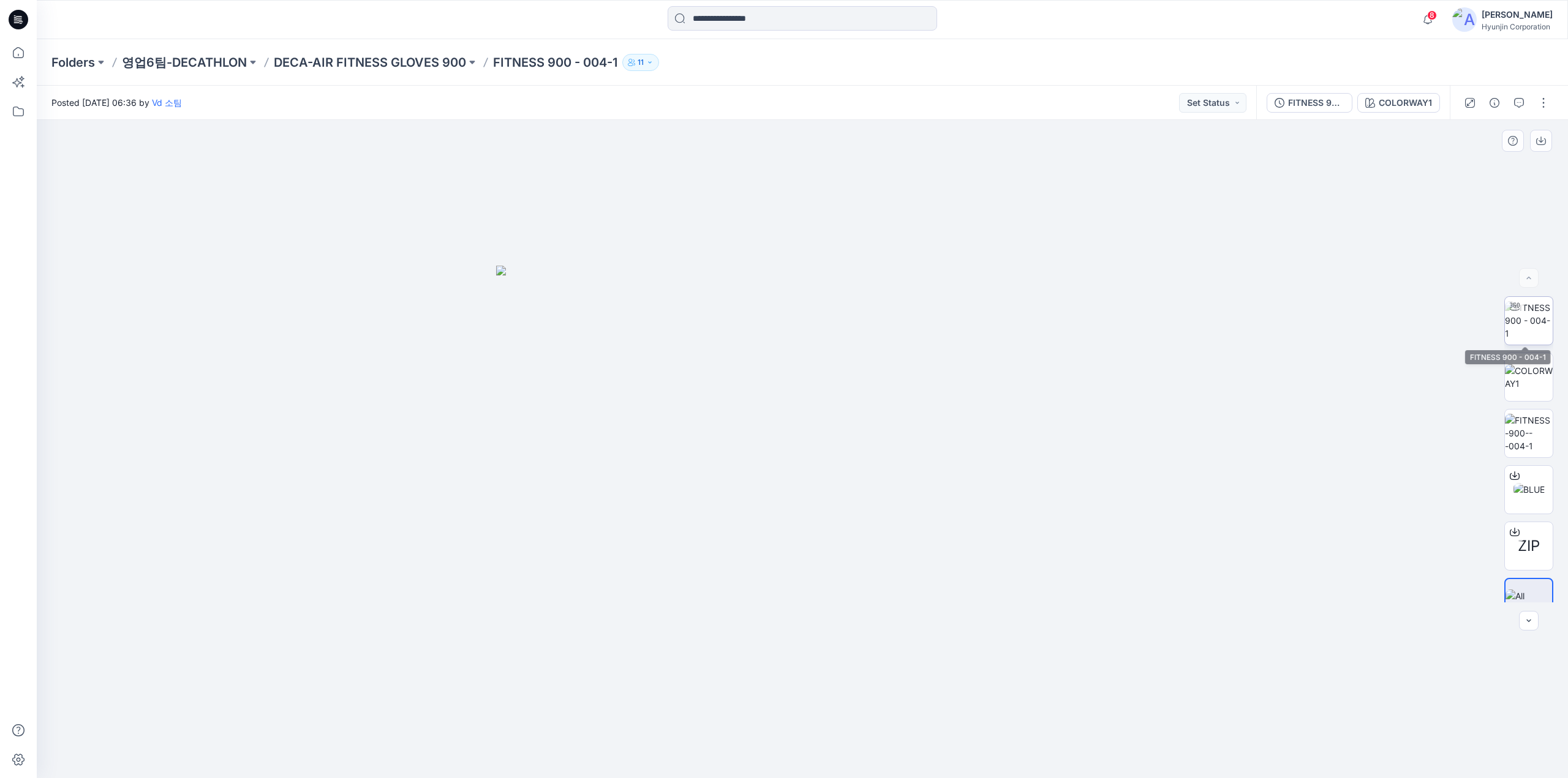
click at [1542, 329] on img at bounding box center [1528, 320] width 48 height 39
drag, startPoint x: 847, startPoint y: 692, endPoint x: 763, endPoint y: 713, distance: 86.6
click at [763, 713] on div at bounding box center [802, 449] width 1531 height 658
click at [41, 23] on div at bounding box center [227, 19] width 383 height 27
click at [19, 23] on icon at bounding box center [18, 19] width 19 height 19
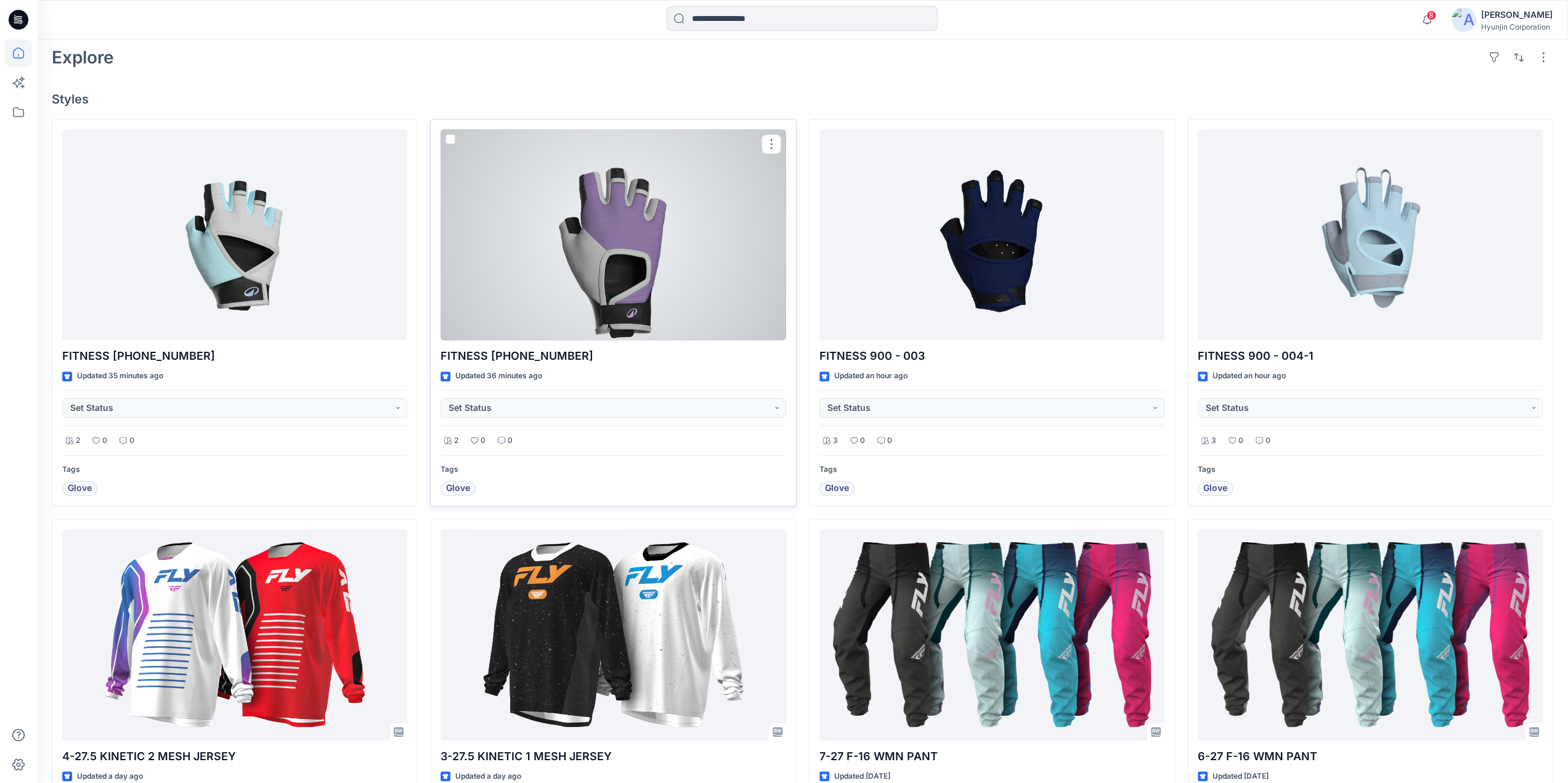
scroll to position [431, 0]
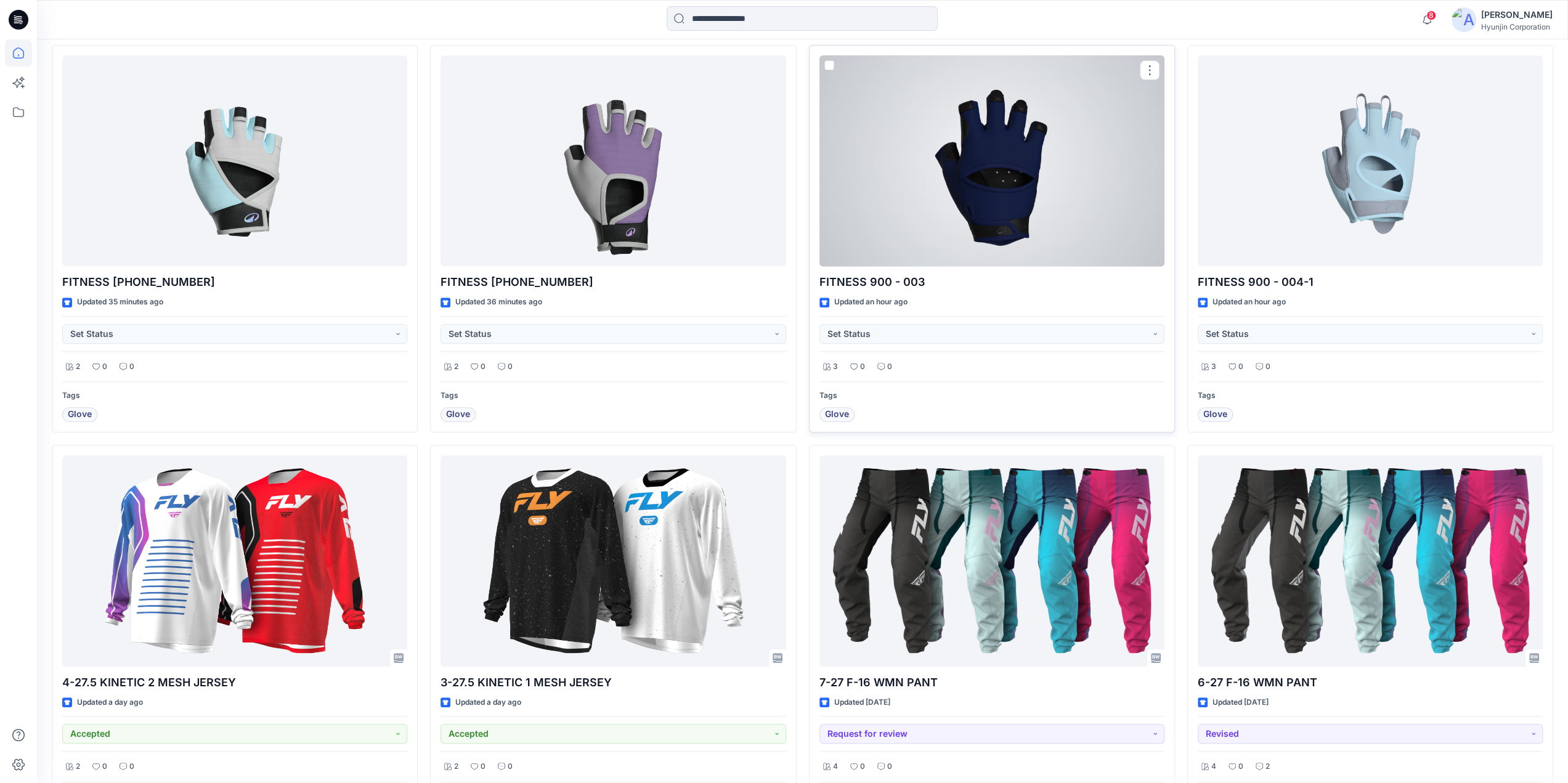
click at [1003, 240] on div at bounding box center [992, 161] width 345 height 212
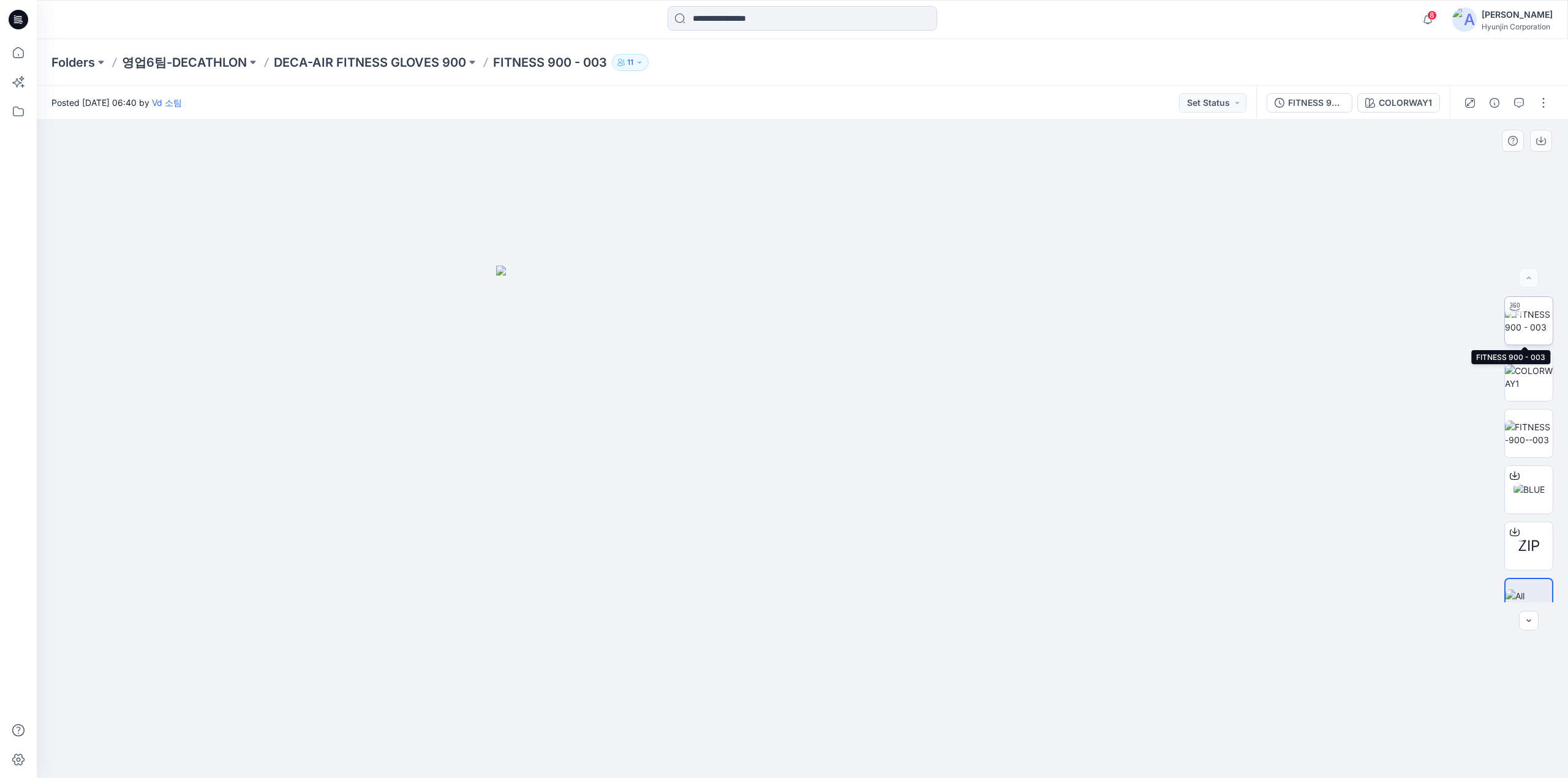
click at [1532, 325] on img at bounding box center [1528, 320] width 48 height 25
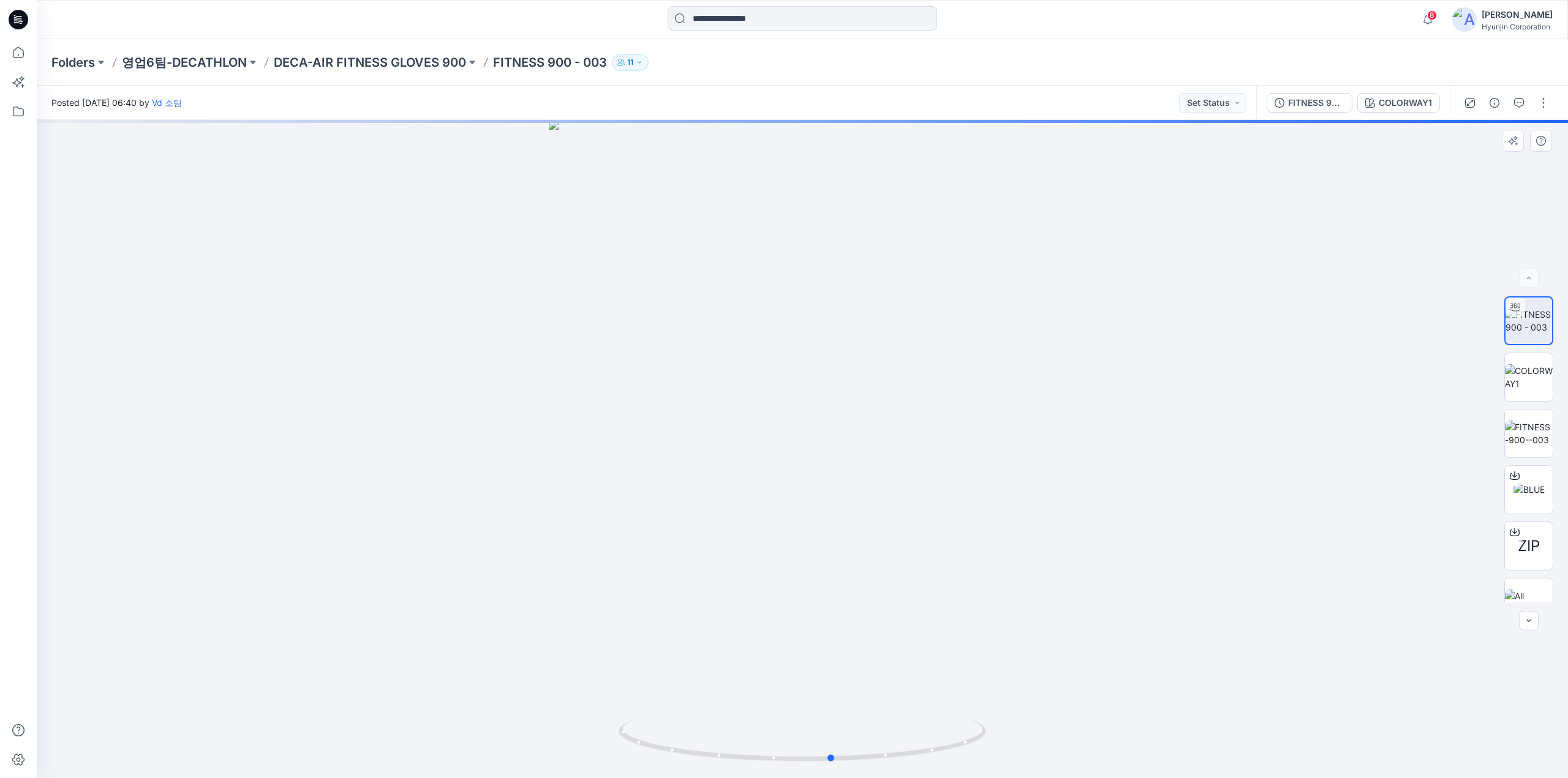
drag, startPoint x: 938, startPoint y: 554, endPoint x: 968, endPoint y: 582, distance: 41.0
click at [968, 582] on div at bounding box center [802, 449] width 1531 height 658
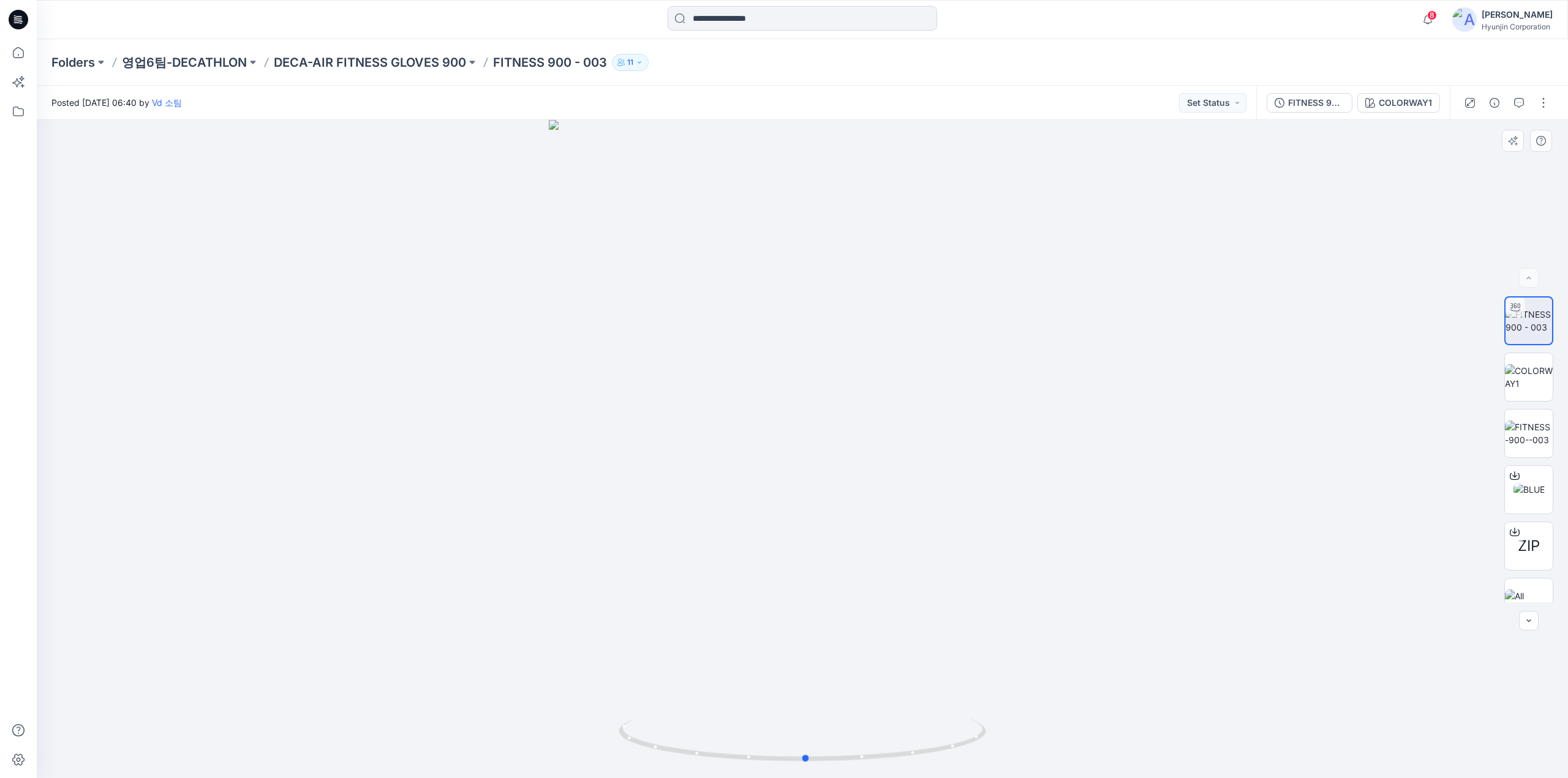
drag, startPoint x: 837, startPoint y: 570, endPoint x: 795, endPoint y: 626, distance: 70.0
click at [795, 626] on div at bounding box center [802, 449] width 1531 height 658
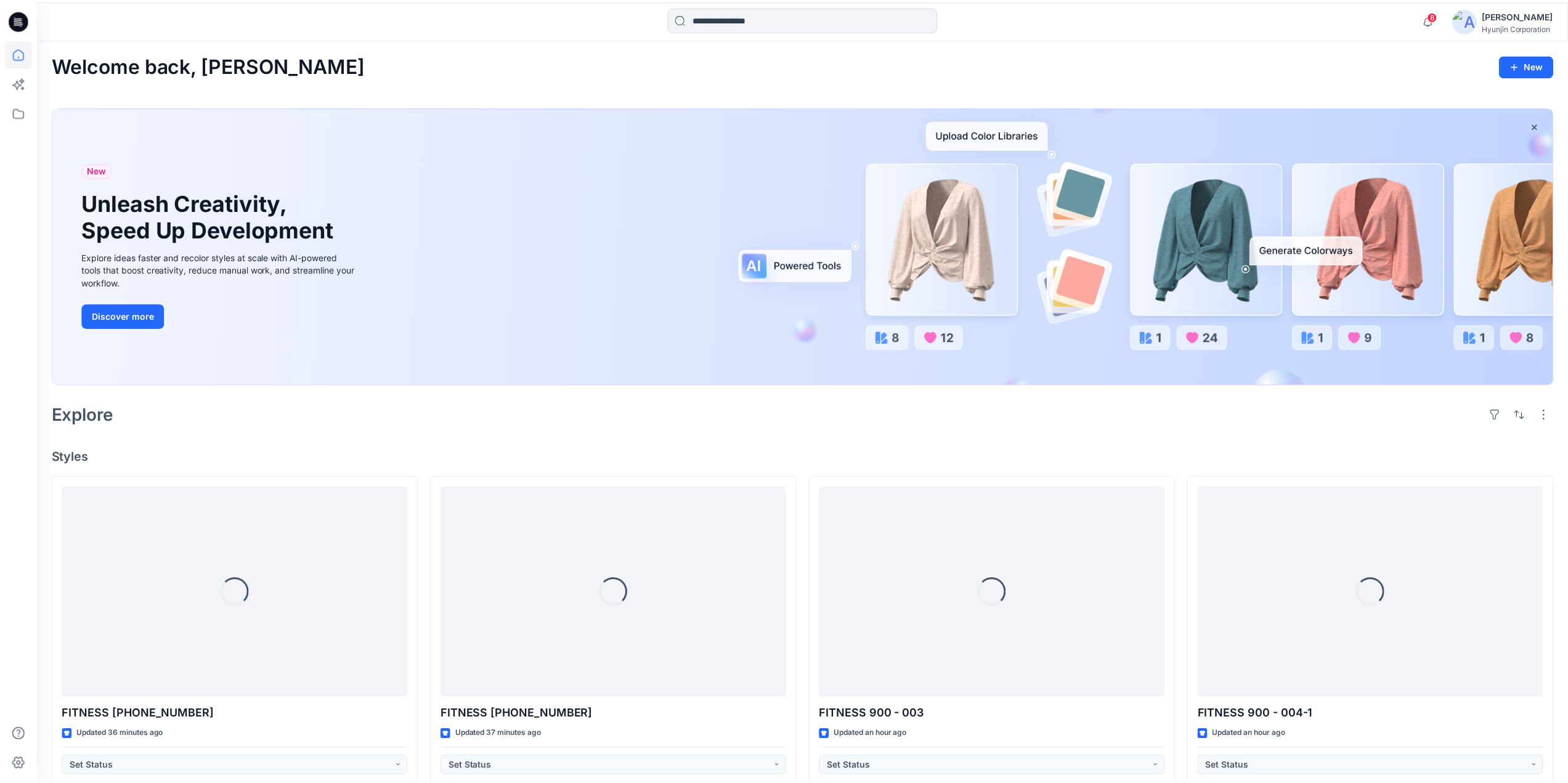
scroll to position [431, 0]
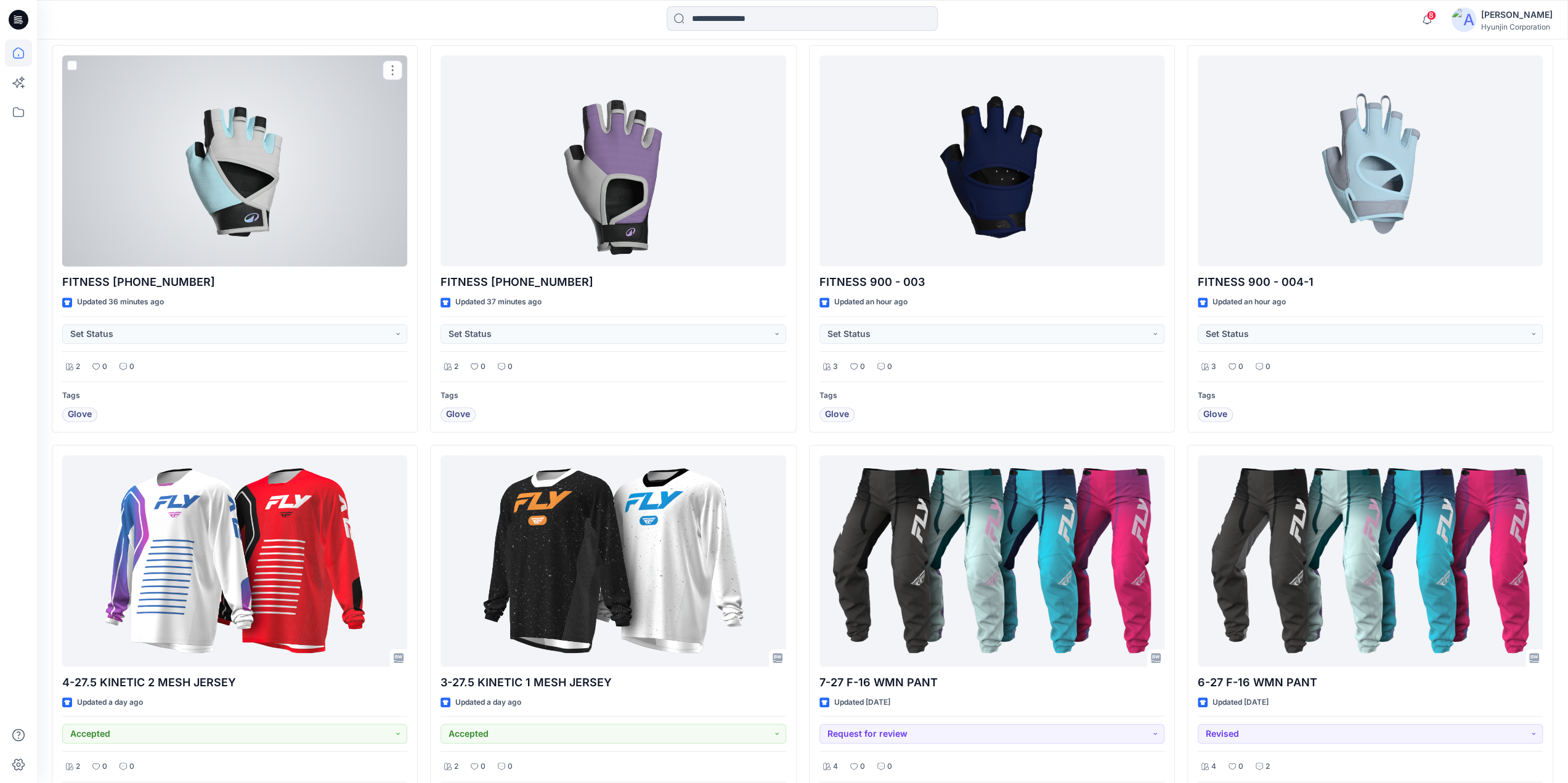
click at [265, 226] on div at bounding box center [235, 161] width 345 height 212
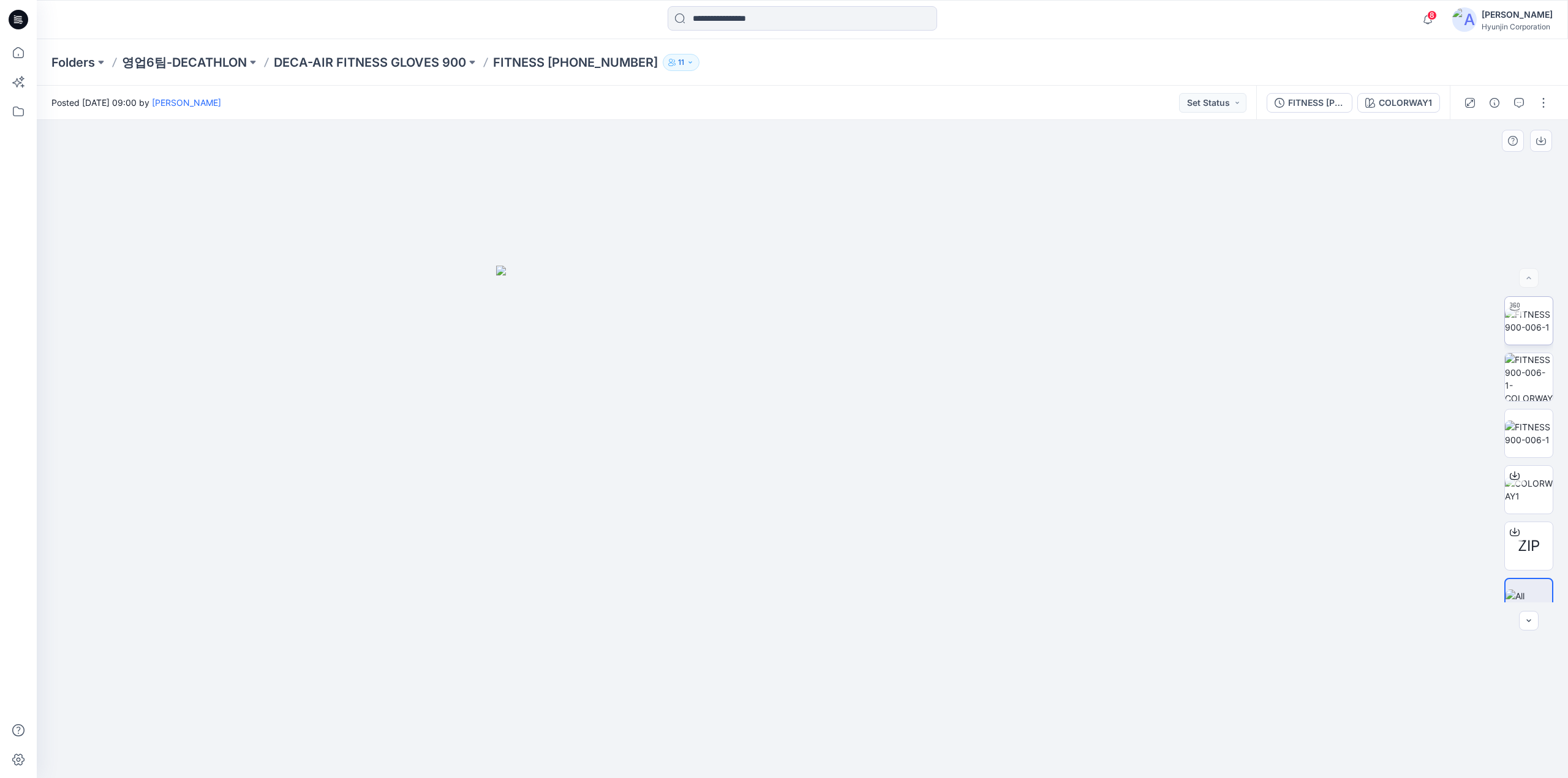
click at [1535, 334] on img at bounding box center [1528, 320] width 48 height 25
drag, startPoint x: 846, startPoint y: 755, endPoint x: 463, endPoint y: 754, distance: 383.0
click at [463, 754] on div at bounding box center [802, 449] width 1531 height 658
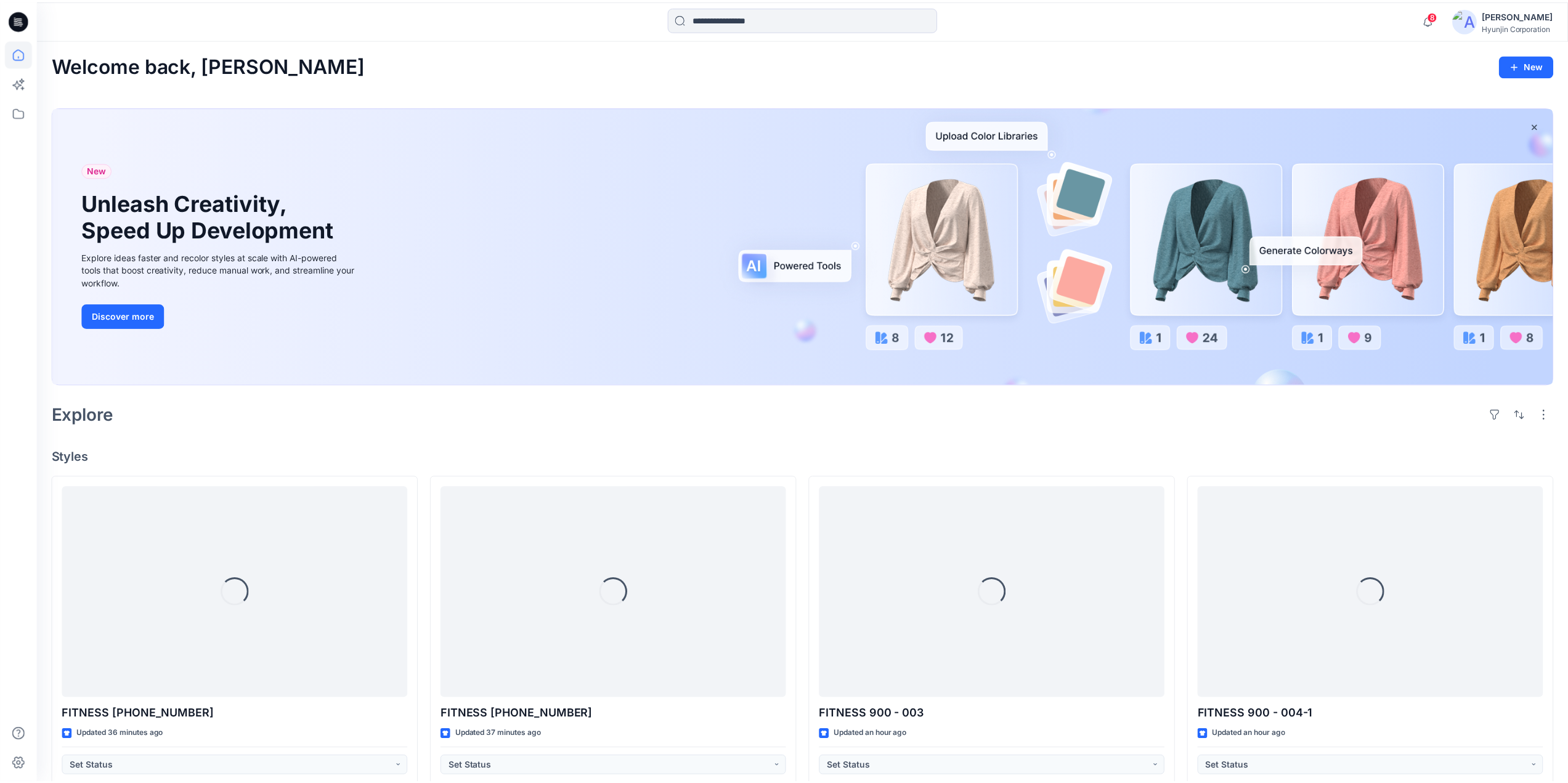
scroll to position [431, 0]
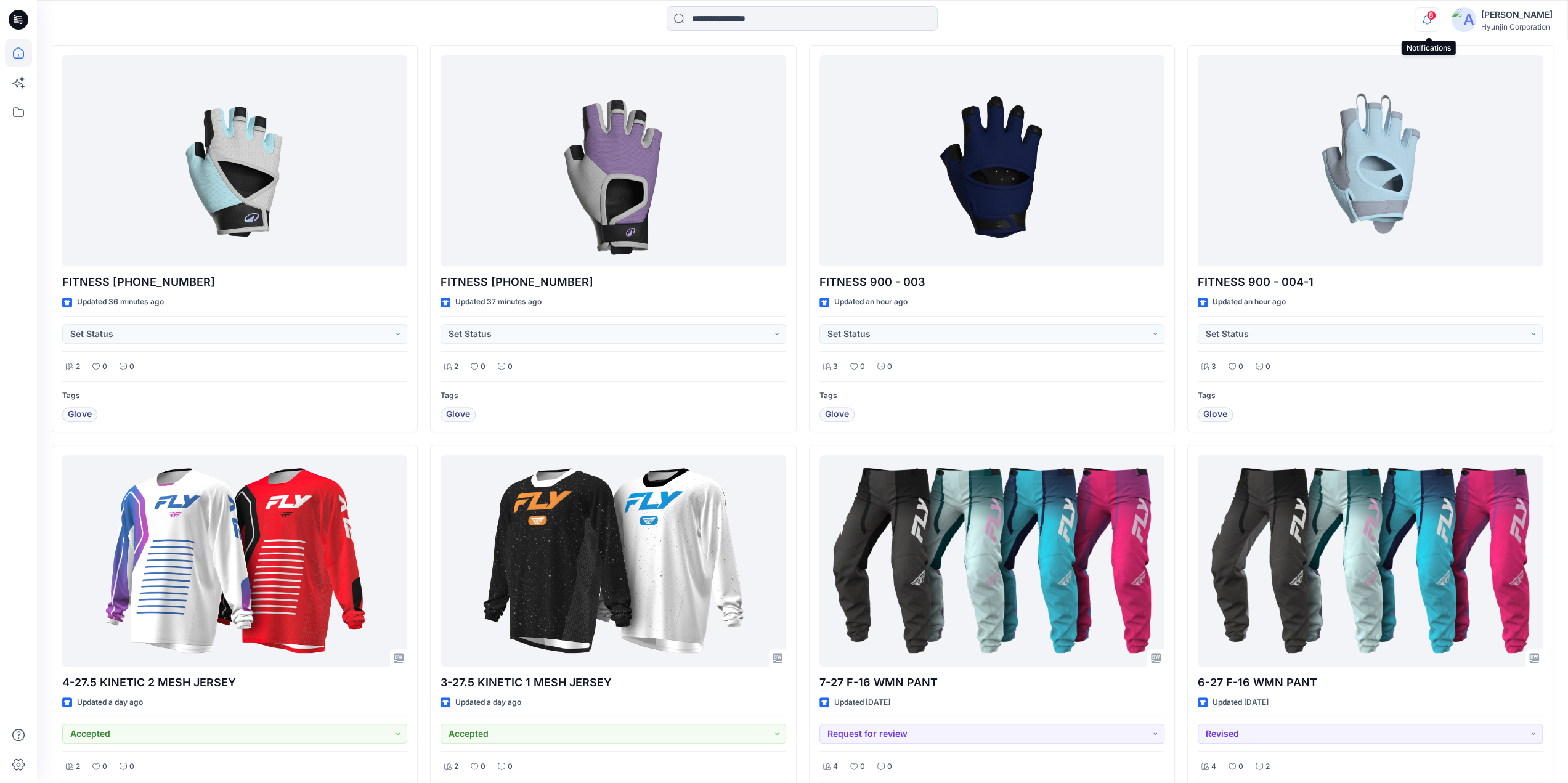
click at [1429, 20] on icon "button" at bounding box center [1427, 20] width 24 height 25
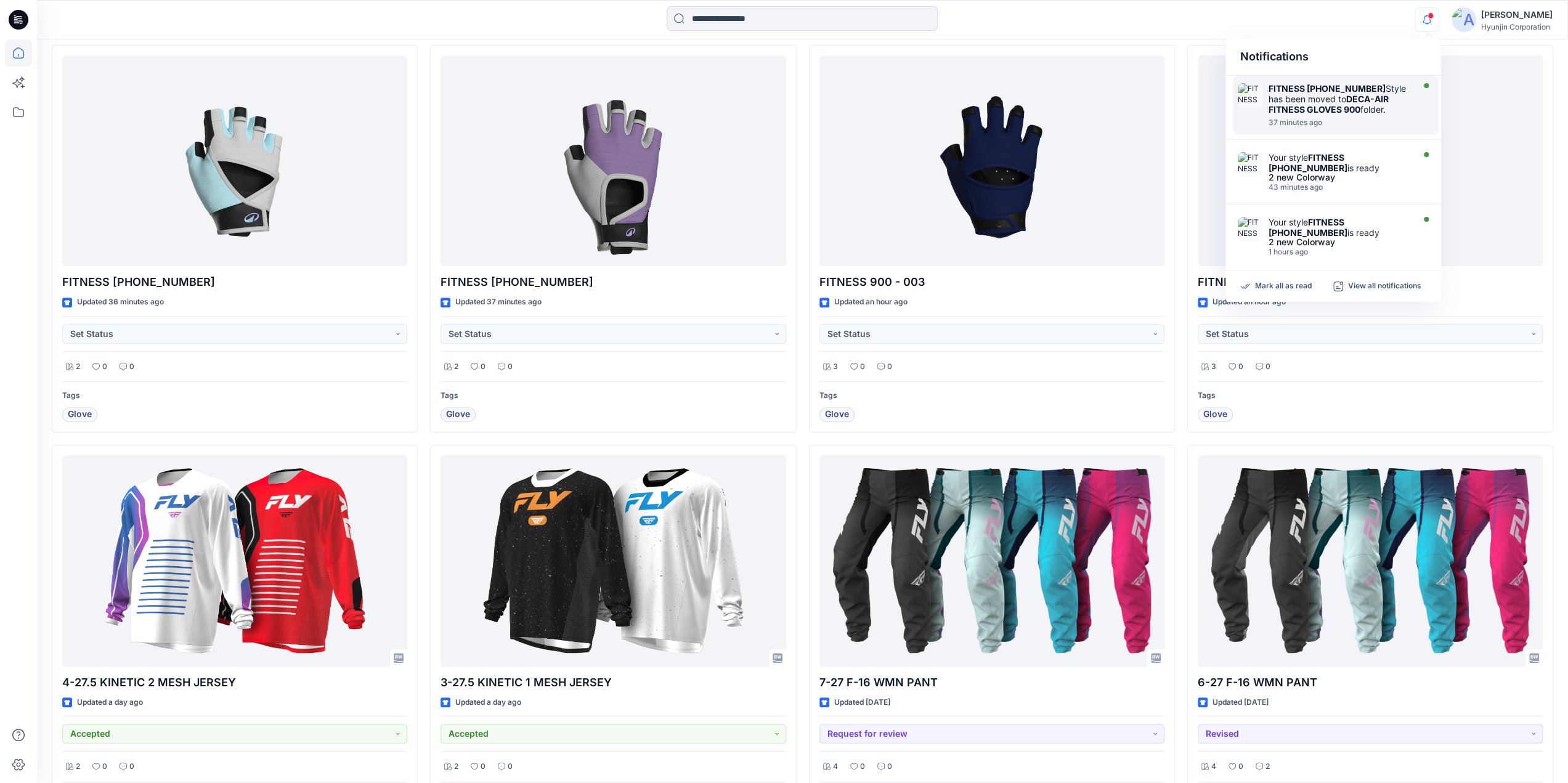
click at [1356, 104] on strong "DECA-AIR FITNESS GLOVES 900" at bounding box center [1328, 104] width 120 height 21
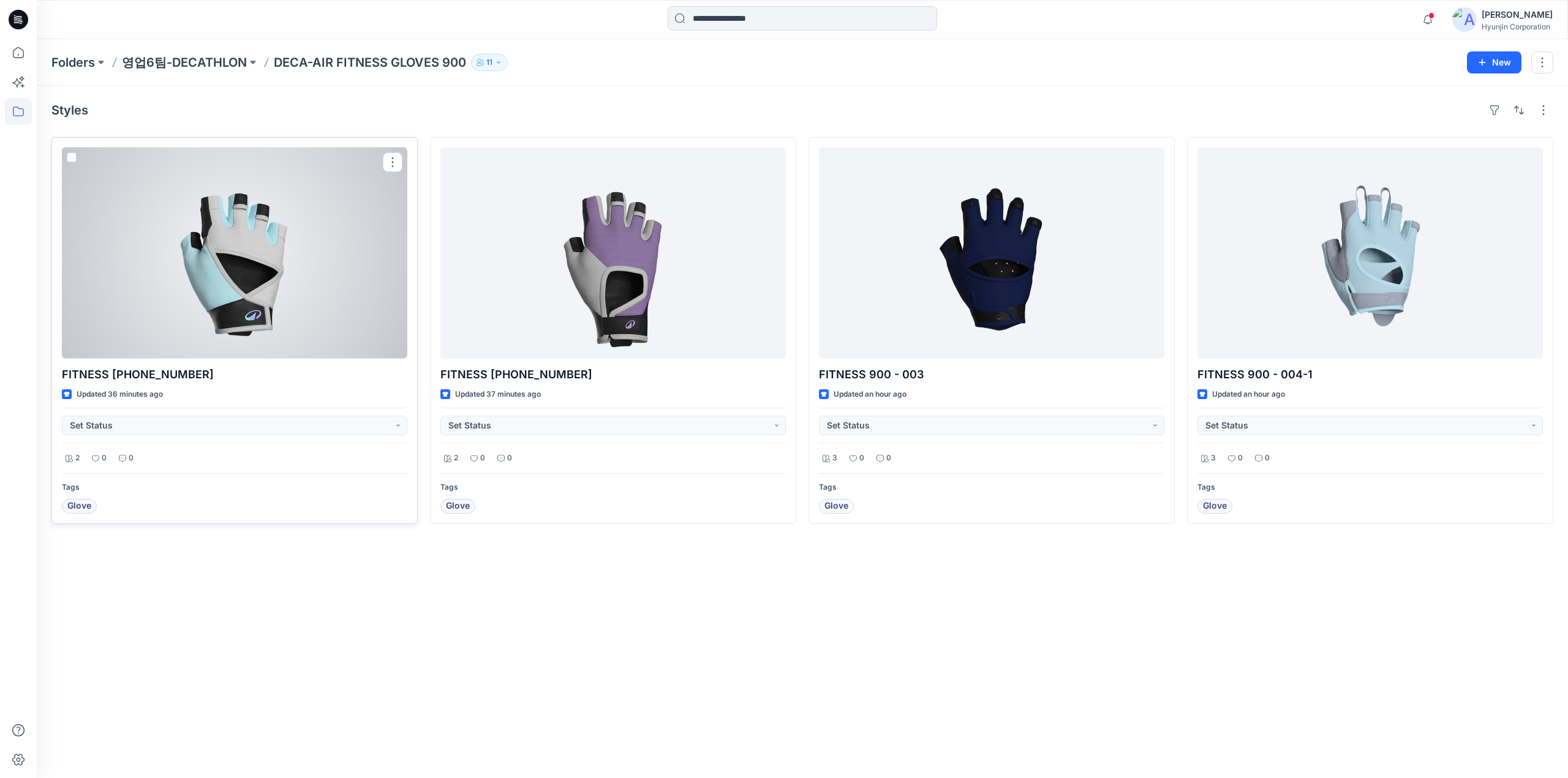
click at [212, 303] on div at bounding box center [234, 253] width 345 height 212
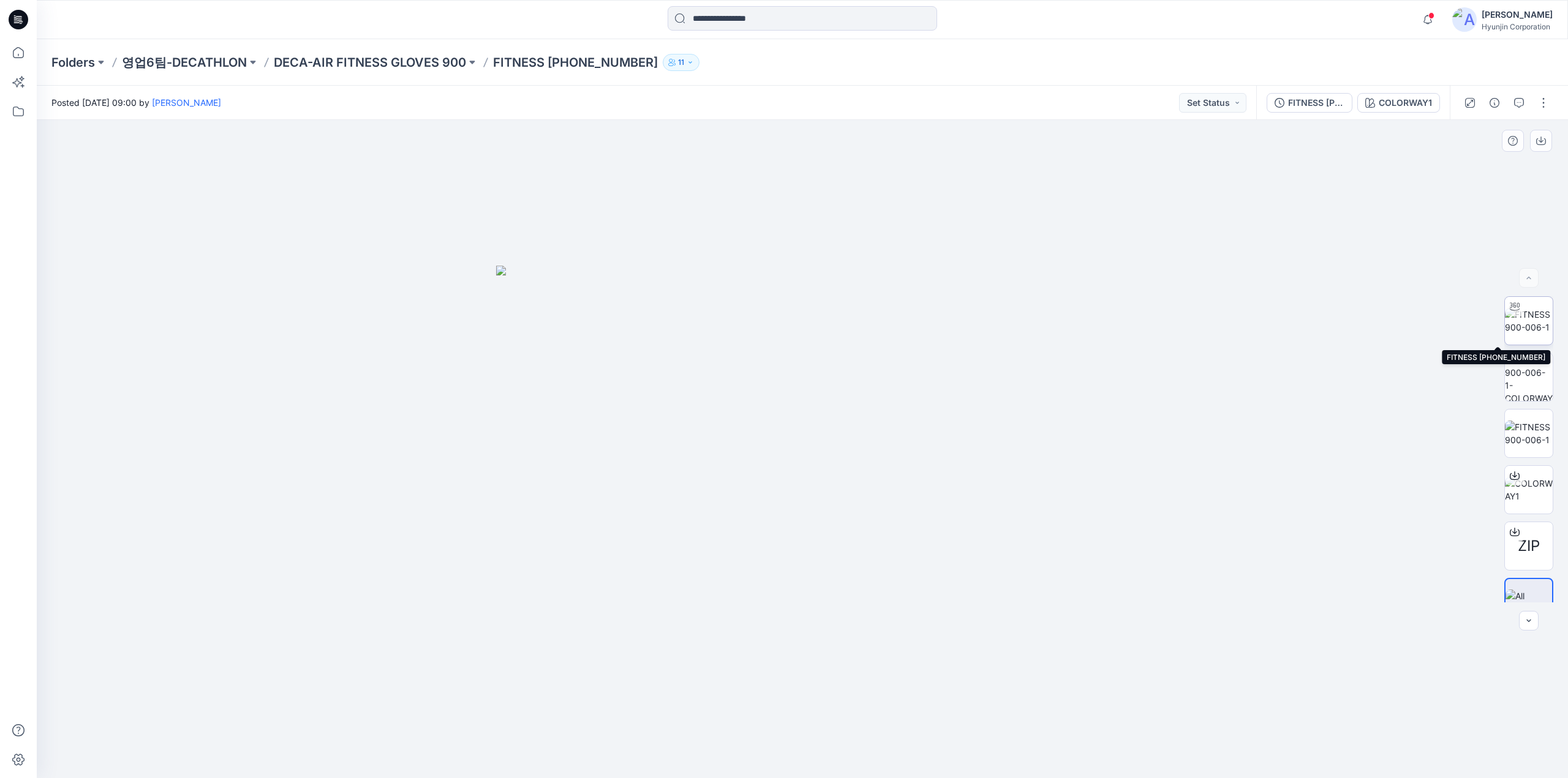
click at [1535, 325] on img at bounding box center [1528, 320] width 48 height 25
drag, startPoint x: 879, startPoint y: 723, endPoint x: 793, endPoint y: 727, distance: 86.1
click at [793, 727] on div at bounding box center [802, 449] width 1531 height 658
click at [28, 14] on div at bounding box center [18, 19] width 39 height 39
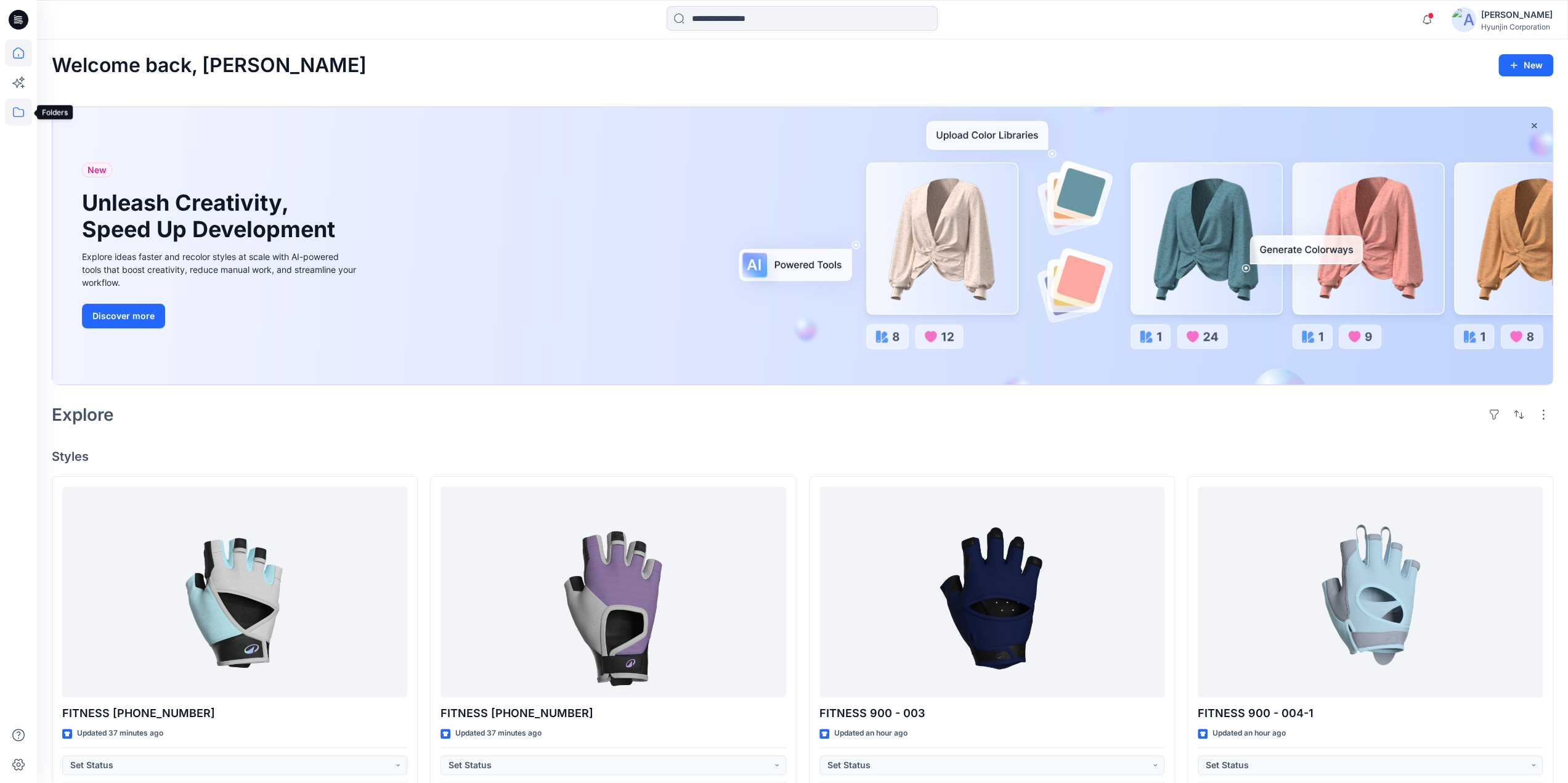
click at [10, 114] on icon at bounding box center [18, 112] width 27 height 27
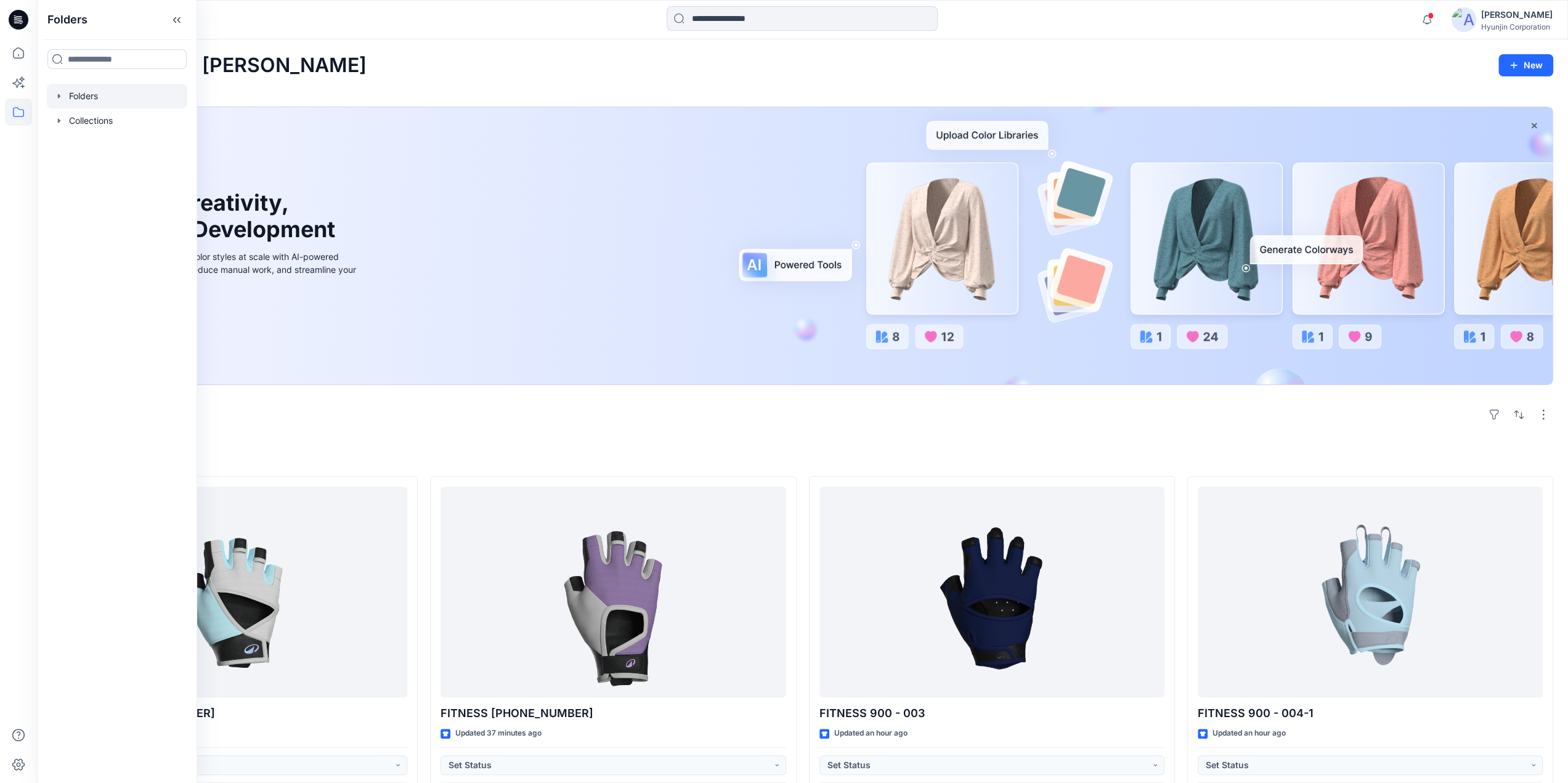
click at [90, 98] on div at bounding box center [117, 96] width 141 height 25
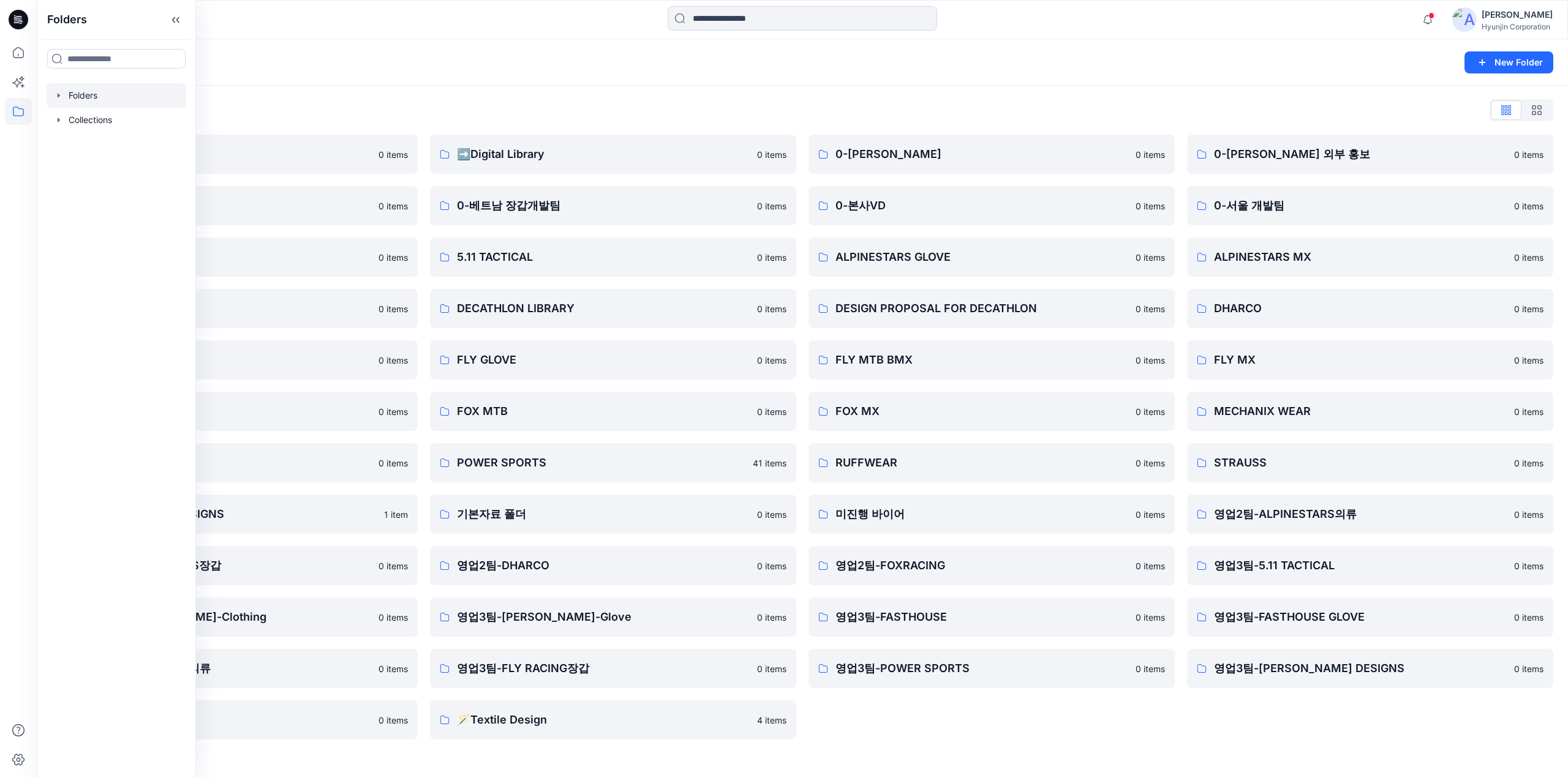
drag, startPoint x: 468, startPoint y: 106, endPoint x: 397, endPoint y: 362, distance: 265.7
click at [469, 106] on div "Folders List" at bounding box center [802, 110] width 1502 height 19
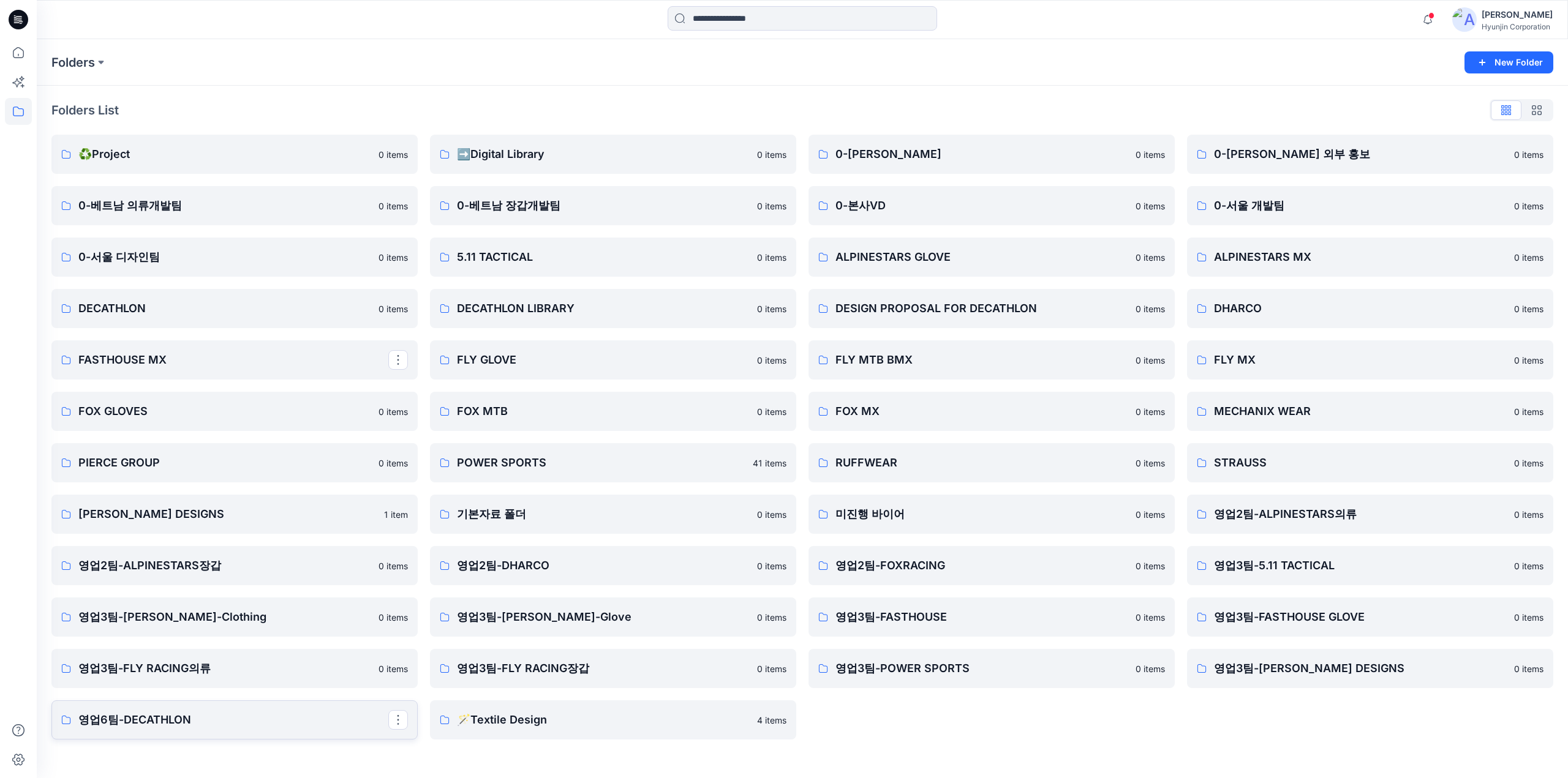
click at [211, 717] on p "영업6팀-DECATHLON" at bounding box center [234, 719] width 310 height 17
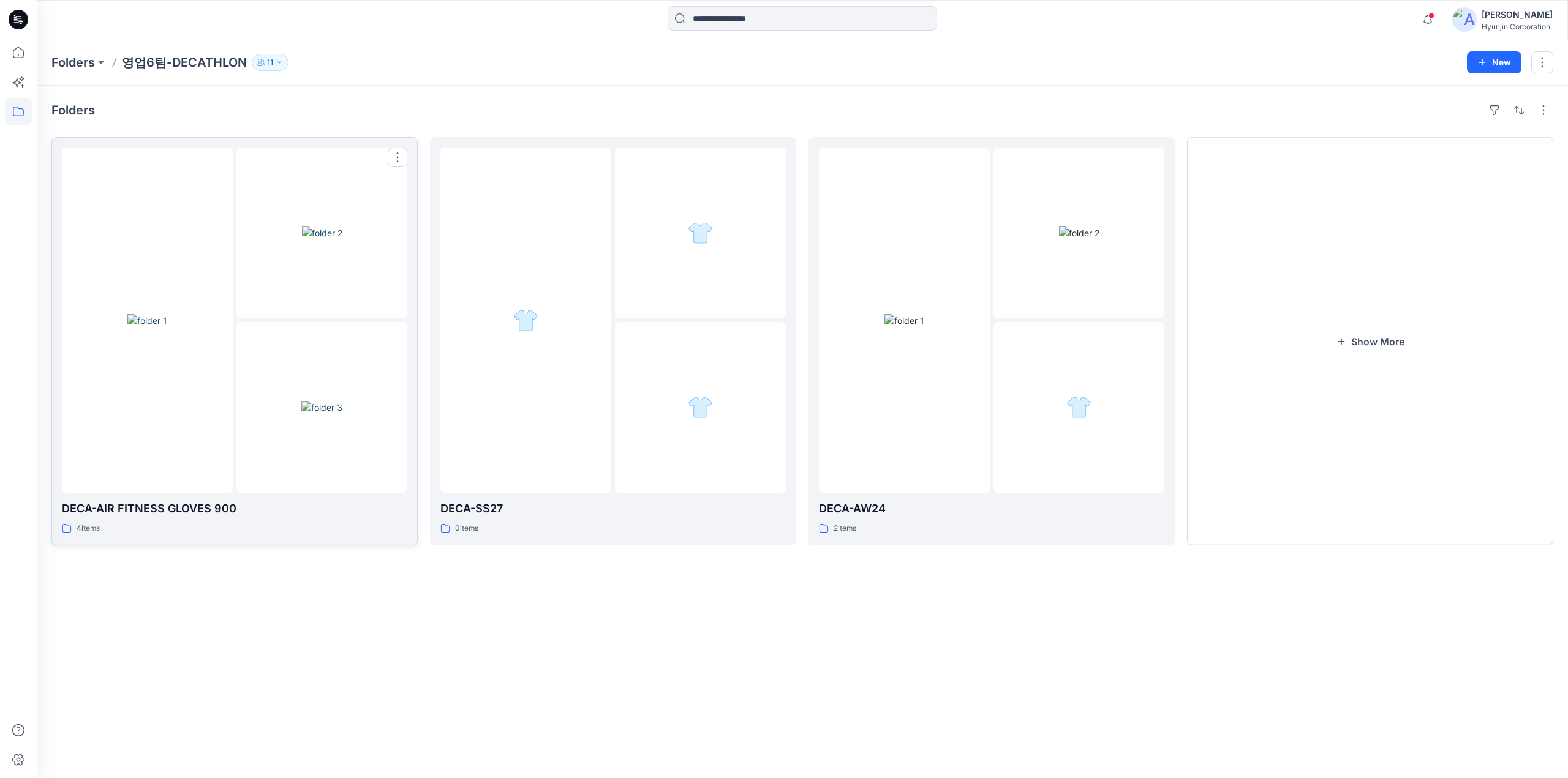
click at [325, 401] on img at bounding box center [322, 407] width 41 height 13
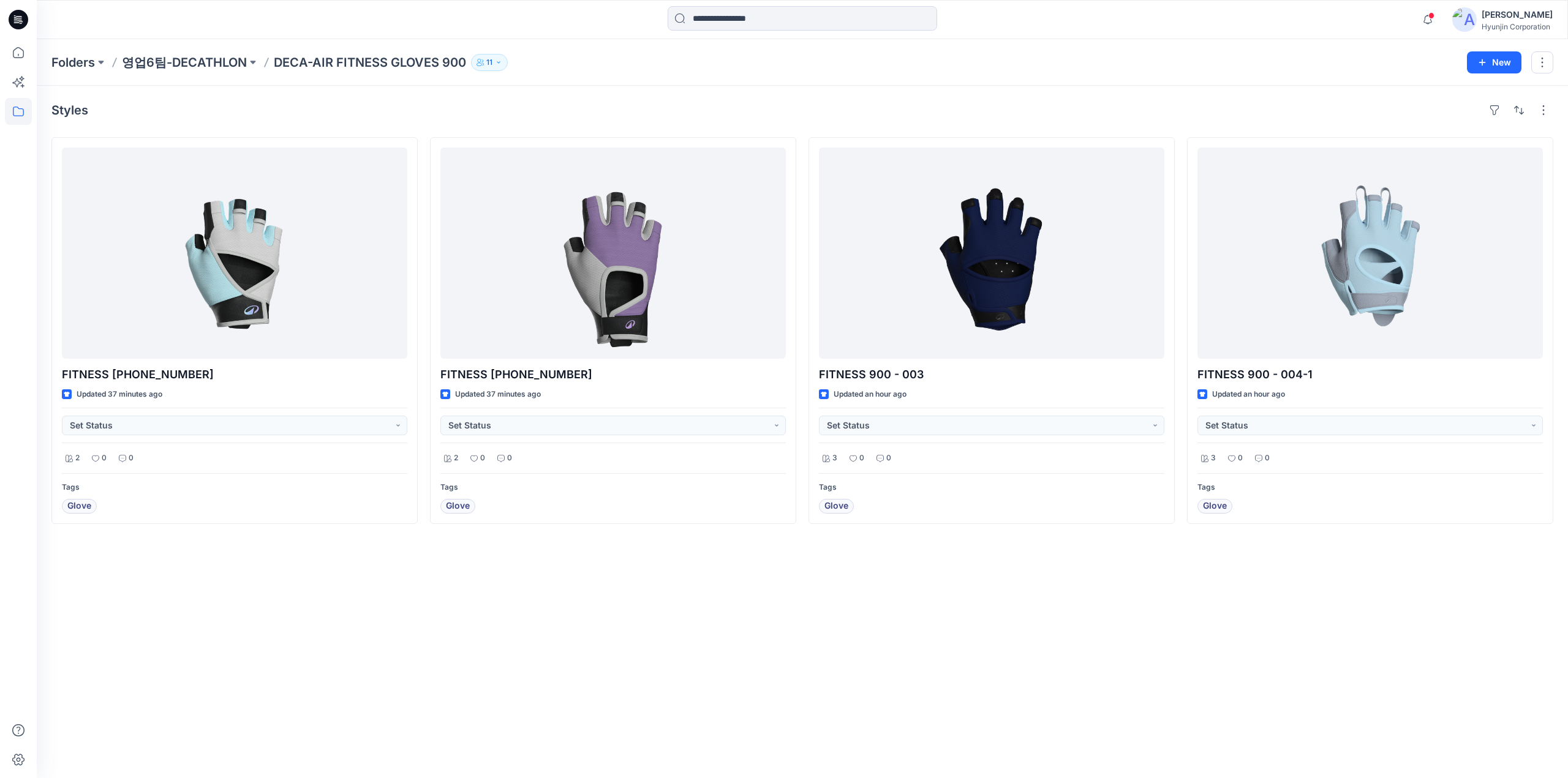
click at [487, 63] on p "11" at bounding box center [489, 63] width 6 height 14
click at [667, 647] on div "Styles FITNESS 900-006-1 Updated 37 minutes ago Set Status 2 0 0 Tags Glove FIT…" at bounding box center [802, 431] width 1531 height 693
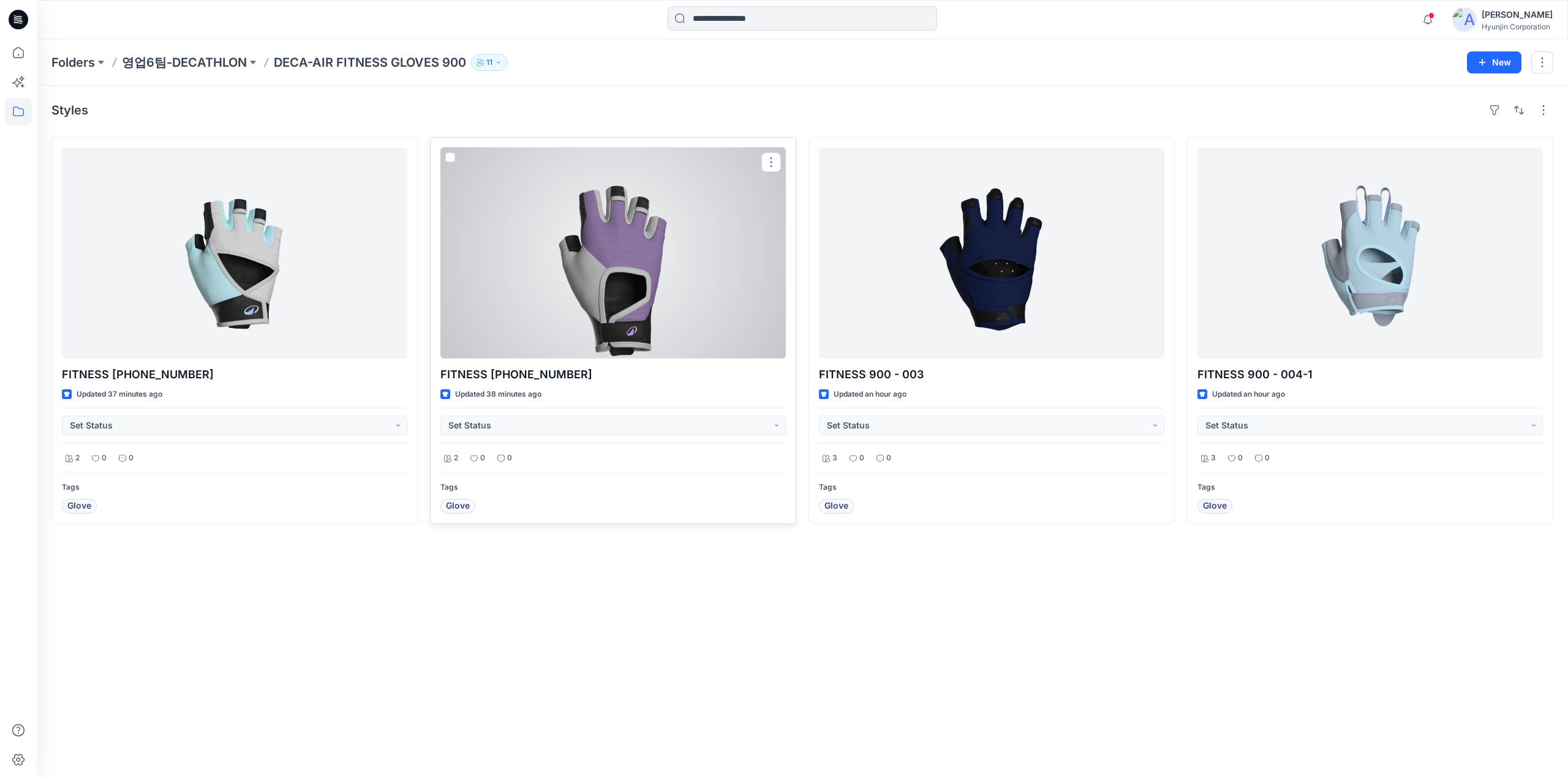
click at [567, 275] on div at bounding box center [613, 253] width 345 height 212
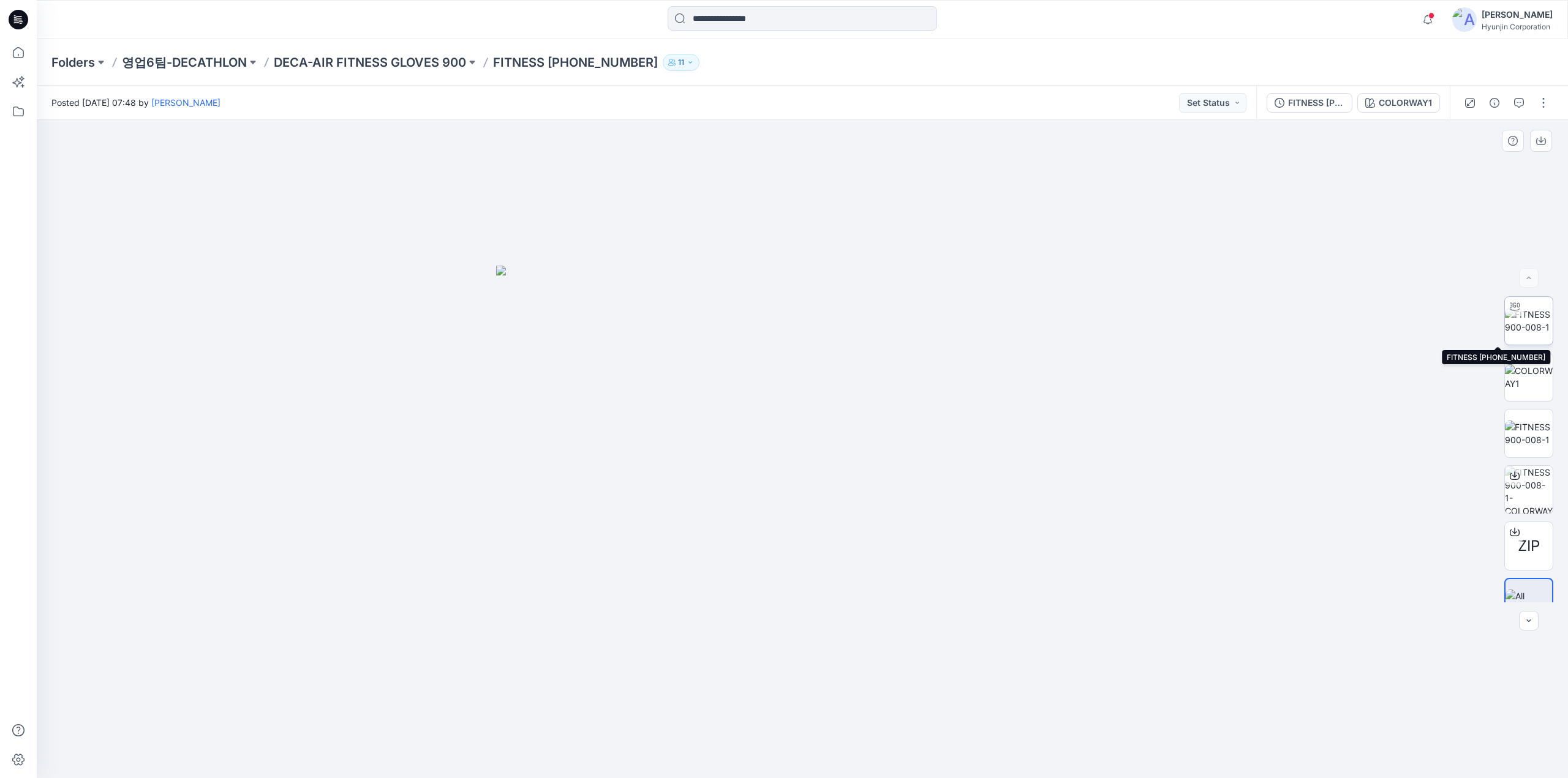
click at [1529, 327] on img at bounding box center [1528, 320] width 48 height 25
drag, startPoint x: 919, startPoint y: 453, endPoint x: 993, endPoint y: 463, distance: 74.7
click at [993, 463] on div at bounding box center [802, 449] width 1531 height 658
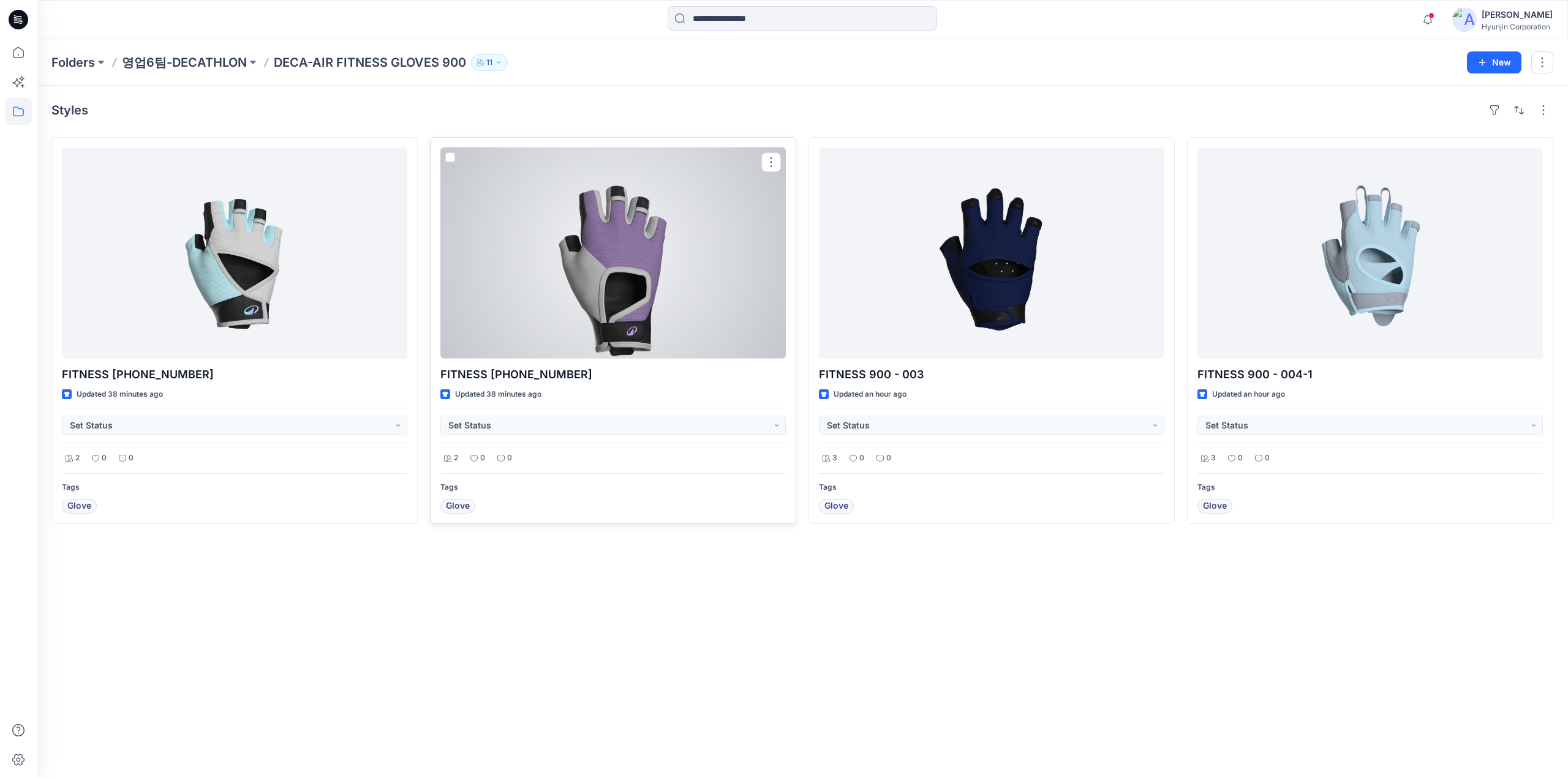
click at [671, 307] on div at bounding box center [613, 253] width 345 height 212
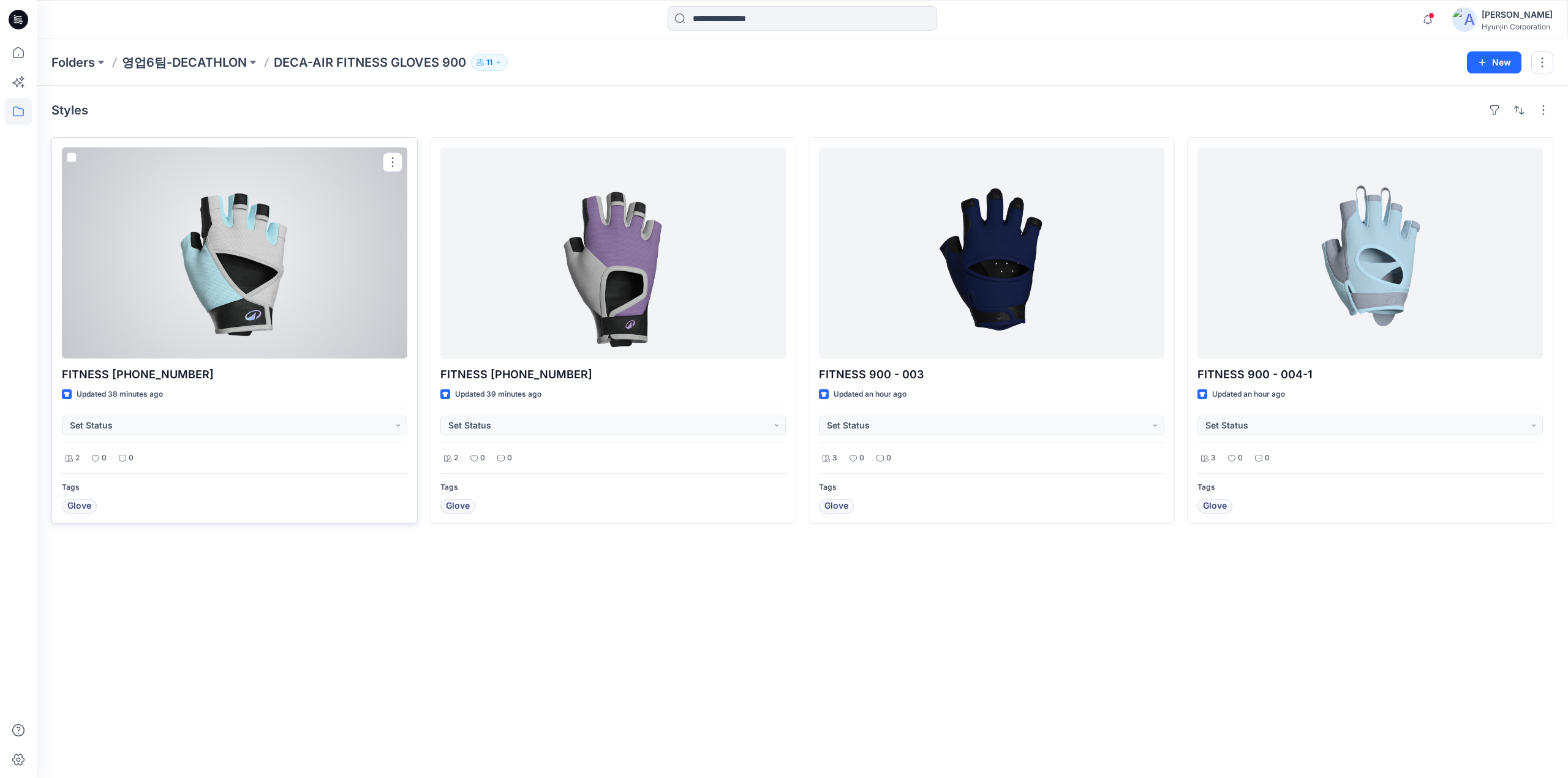
click at [225, 328] on div at bounding box center [234, 253] width 345 height 212
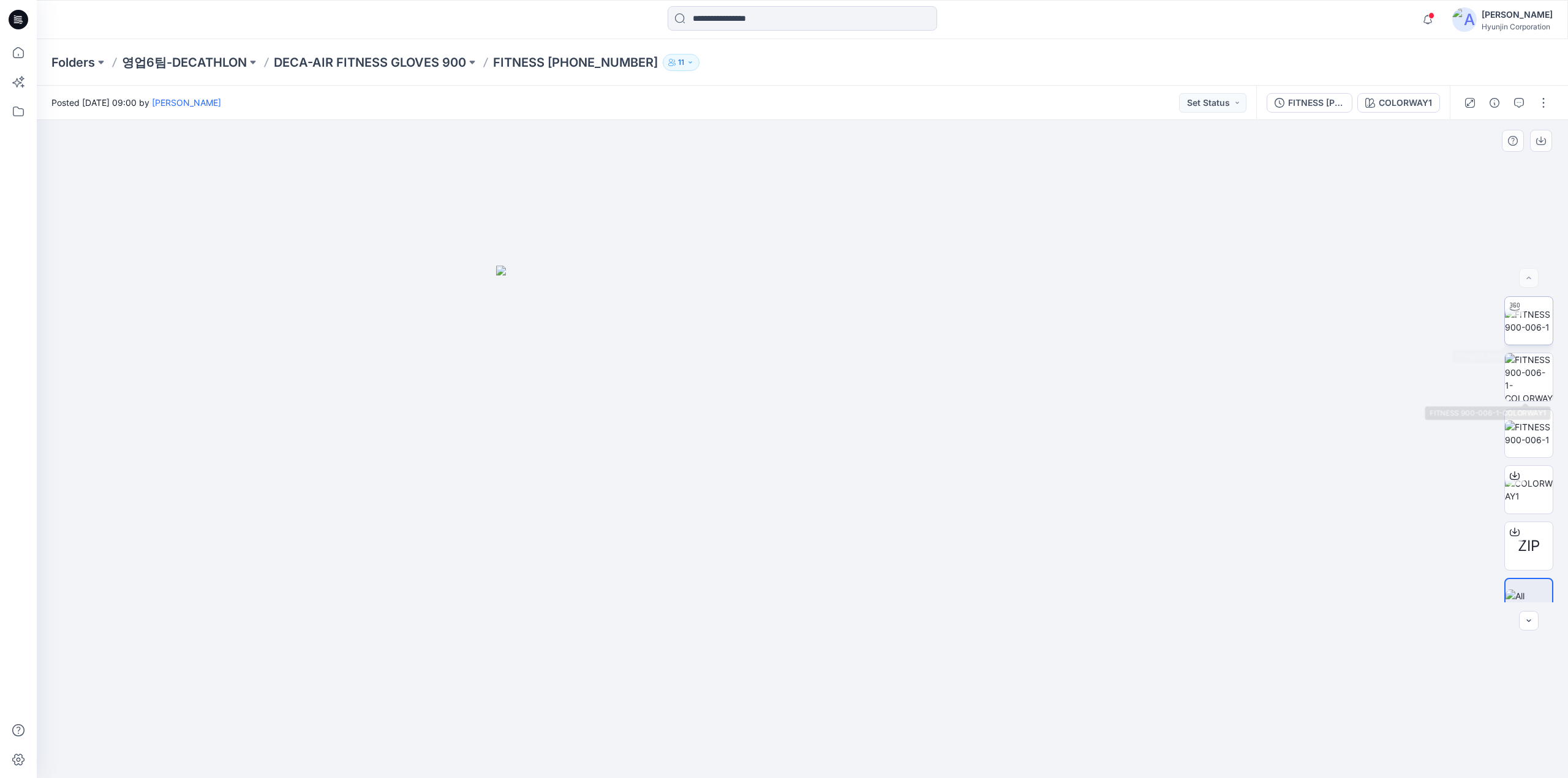
click at [1542, 332] on img at bounding box center [1528, 320] width 48 height 25
drag, startPoint x: 1107, startPoint y: 582, endPoint x: 1256, endPoint y: 613, distance: 152.2
click at [1256, 613] on div at bounding box center [802, 449] width 1531 height 658
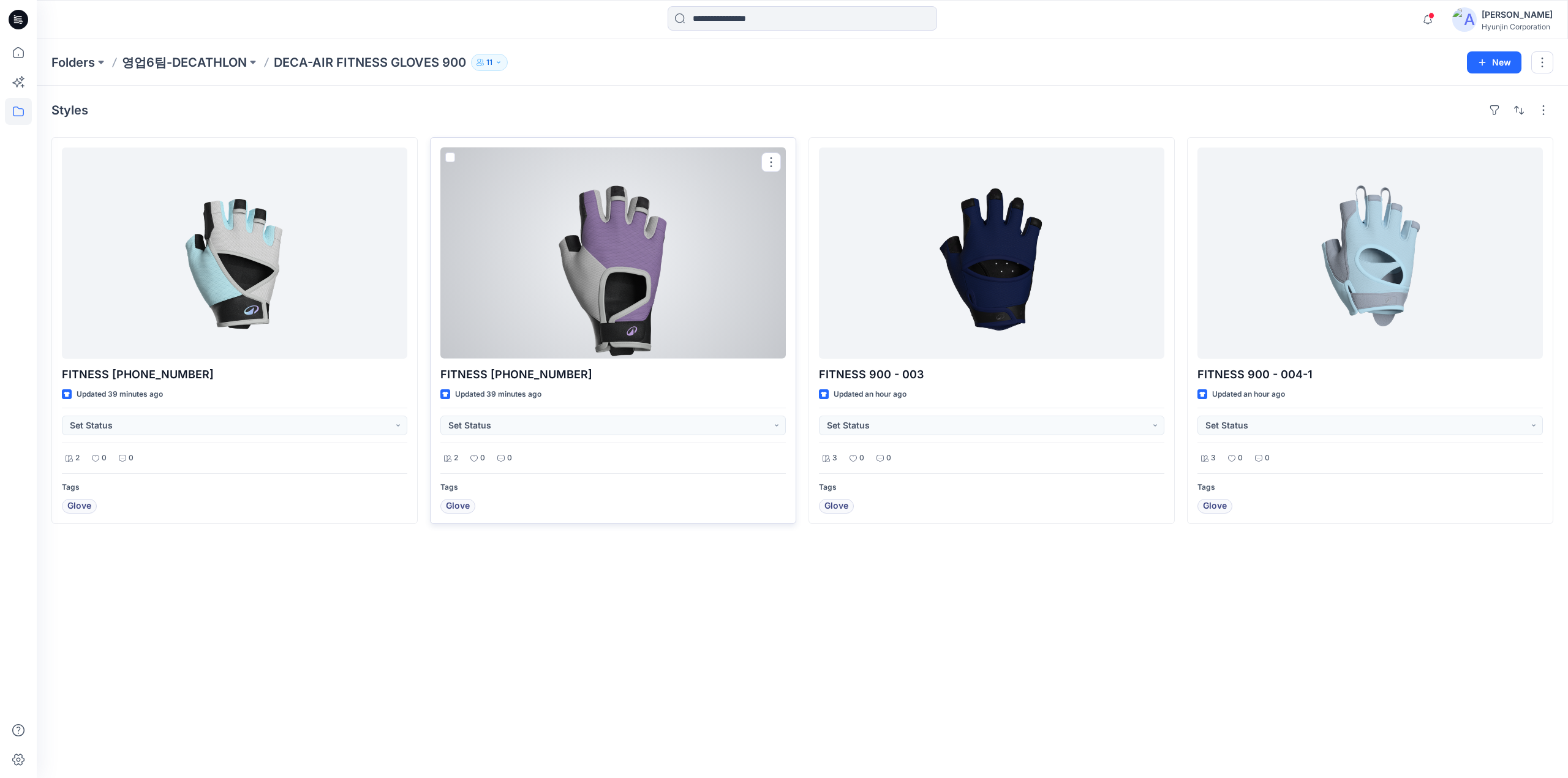
click at [724, 316] on div at bounding box center [613, 253] width 345 height 212
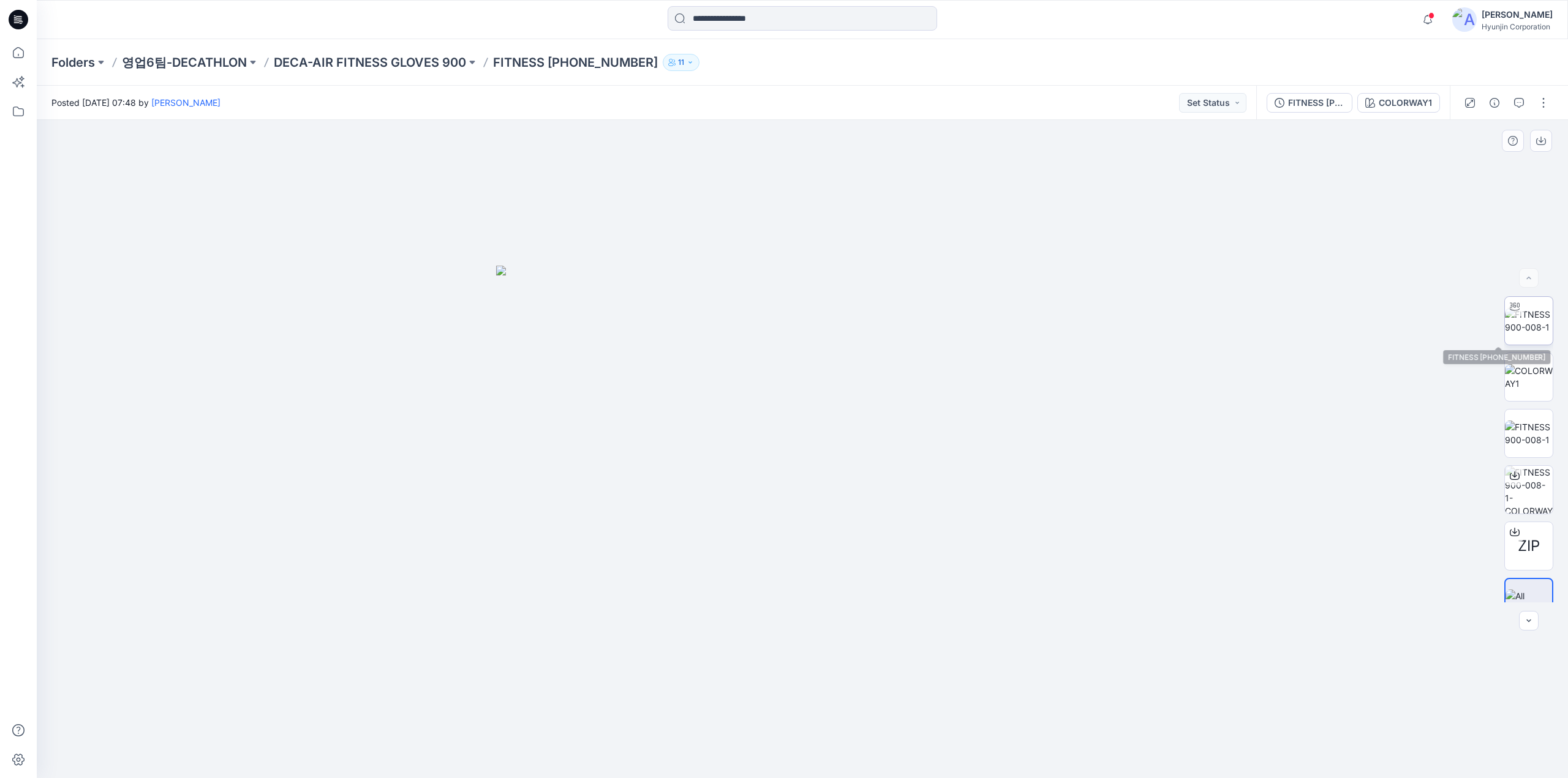
click at [1532, 331] on img at bounding box center [1528, 320] width 48 height 25
drag, startPoint x: 744, startPoint y: 761, endPoint x: 802, endPoint y: 744, distance: 60.4
click at [802, 744] on icon at bounding box center [804, 741] width 371 height 46
drag, startPoint x: 696, startPoint y: 755, endPoint x: 1053, endPoint y: 755, distance: 357.0
click at [1053, 755] on div at bounding box center [802, 449] width 1531 height 658
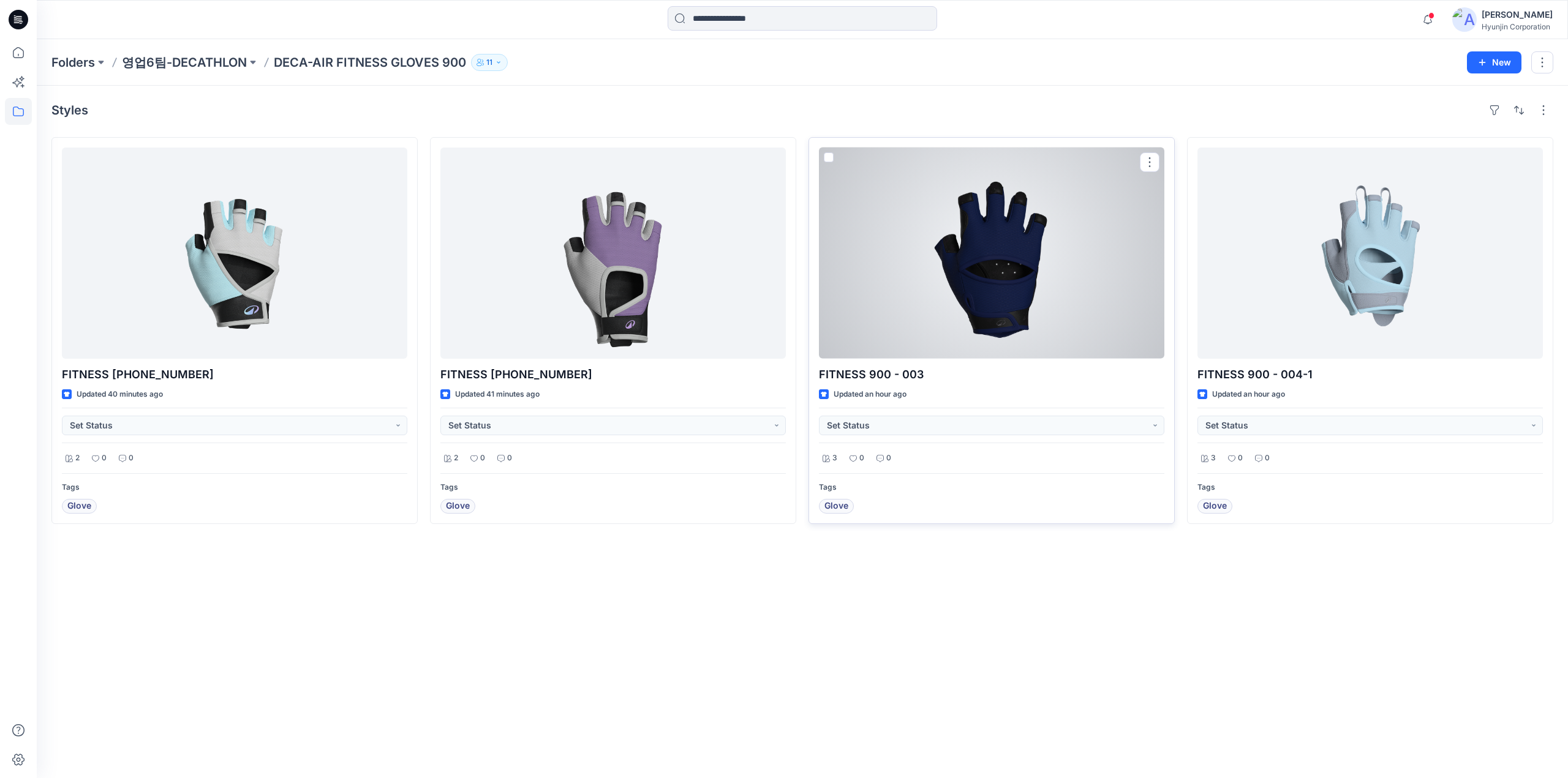
click at [949, 314] on div at bounding box center [991, 253] width 345 height 212
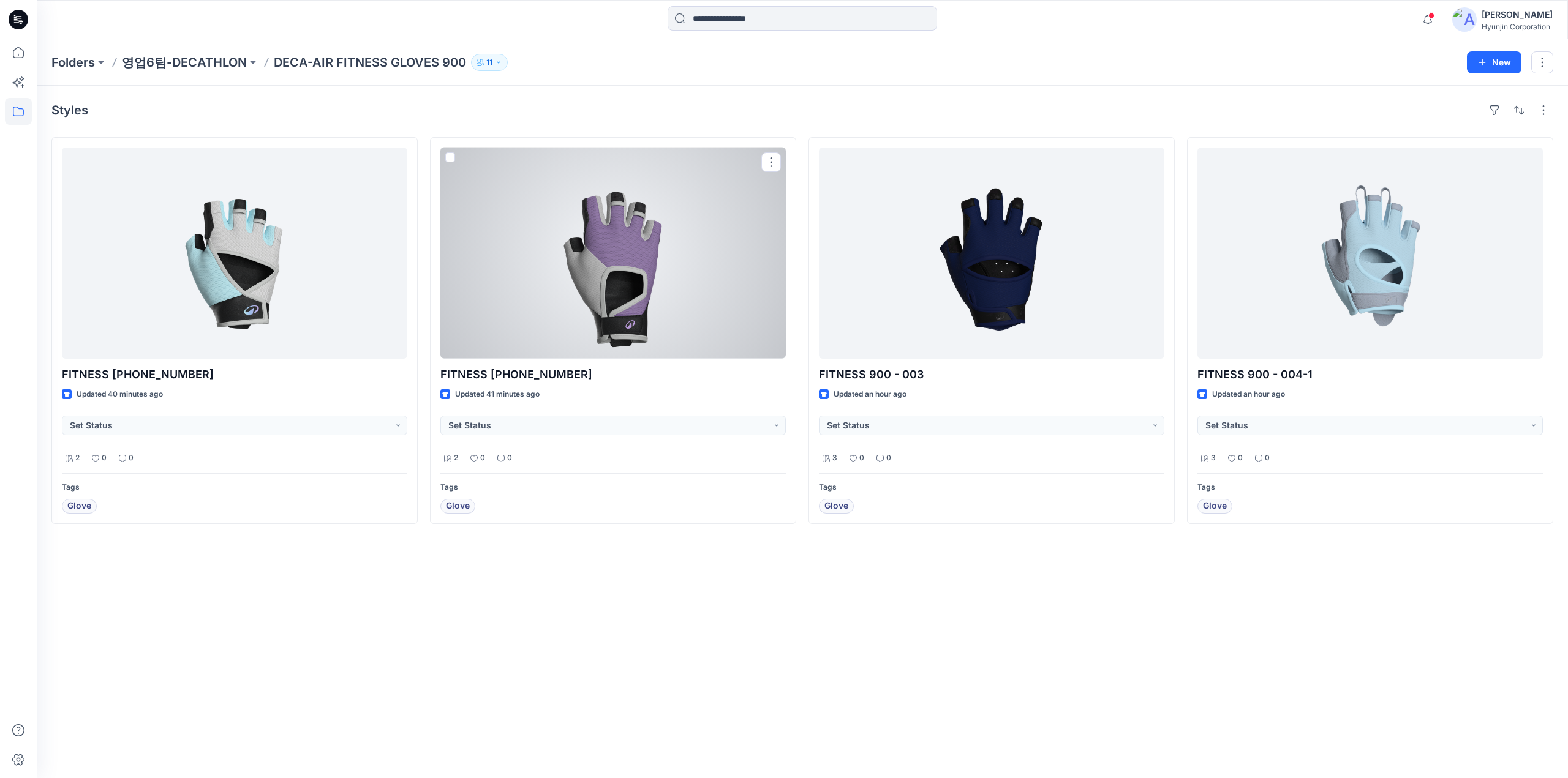
drag, startPoint x: 682, startPoint y: 327, endPoint x: 689, endPoint y: 329, distance: 7.3
click at [682, 327] on div at bounding box center [613, 253] width 345 height 212
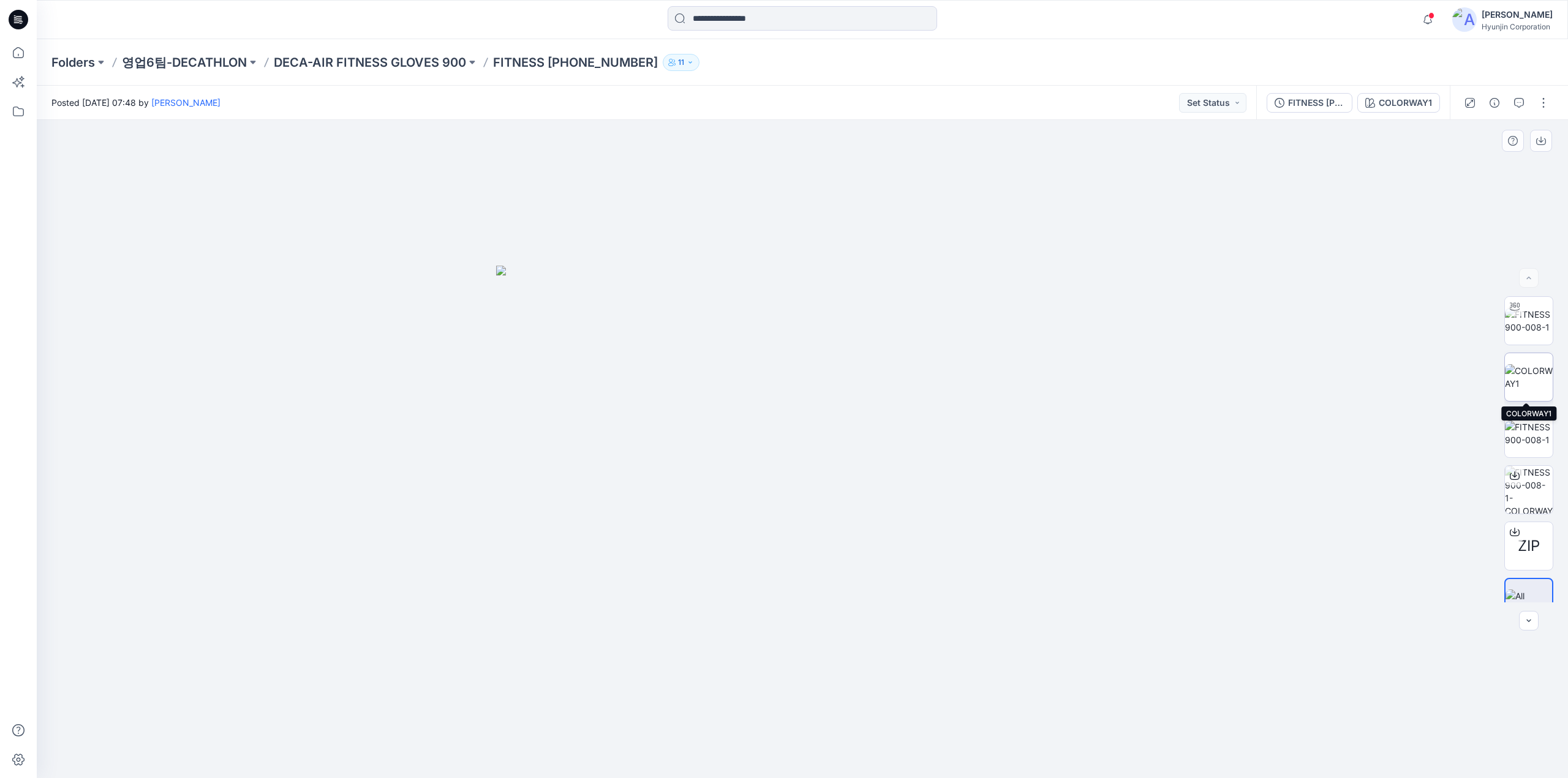
click at [1523, 376] on img at bounding box center [1528, 377] width 48 height 25
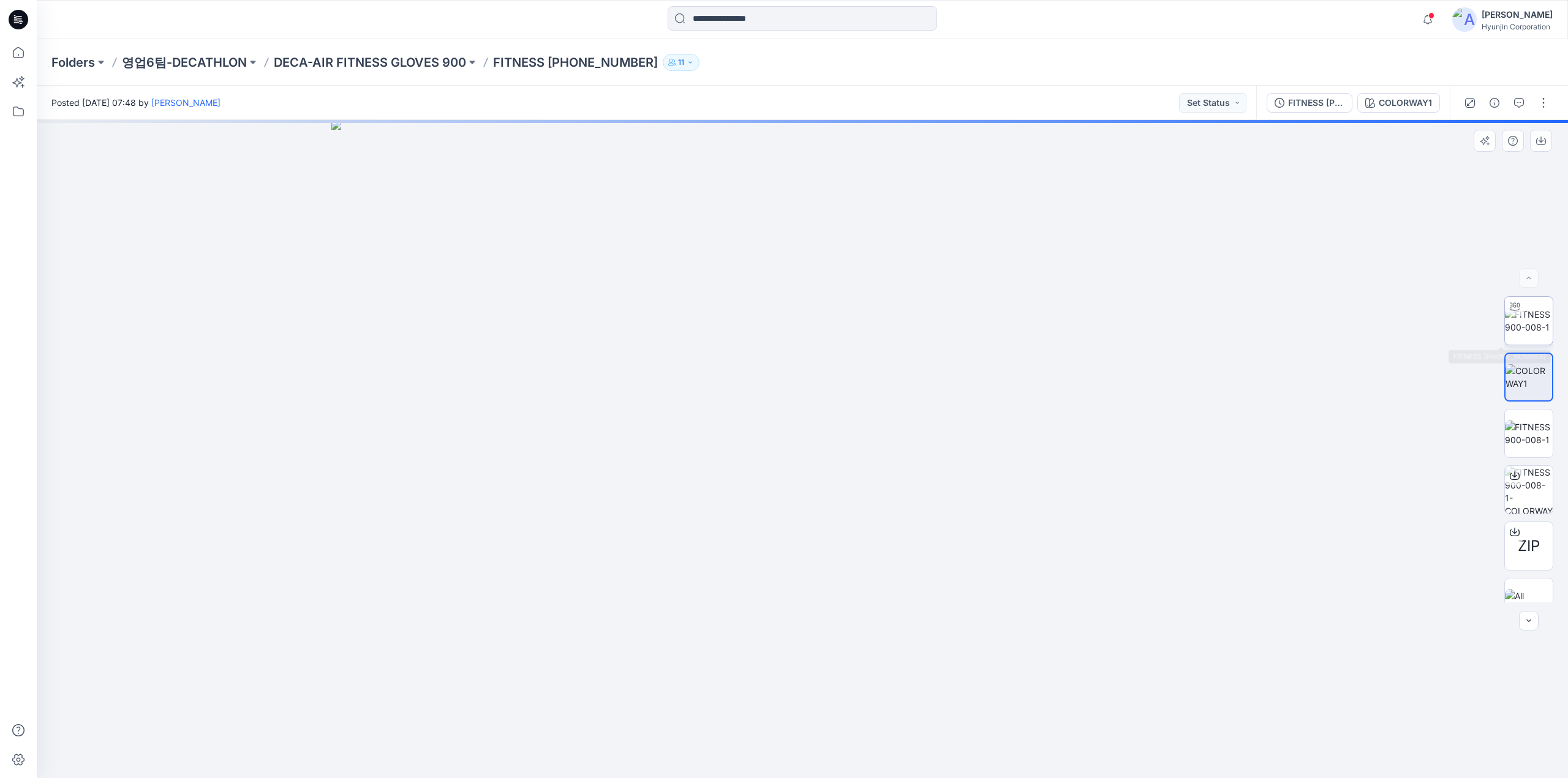
click at [1526, 334] on img at bounding box center [1528, 320] width 48 height 25
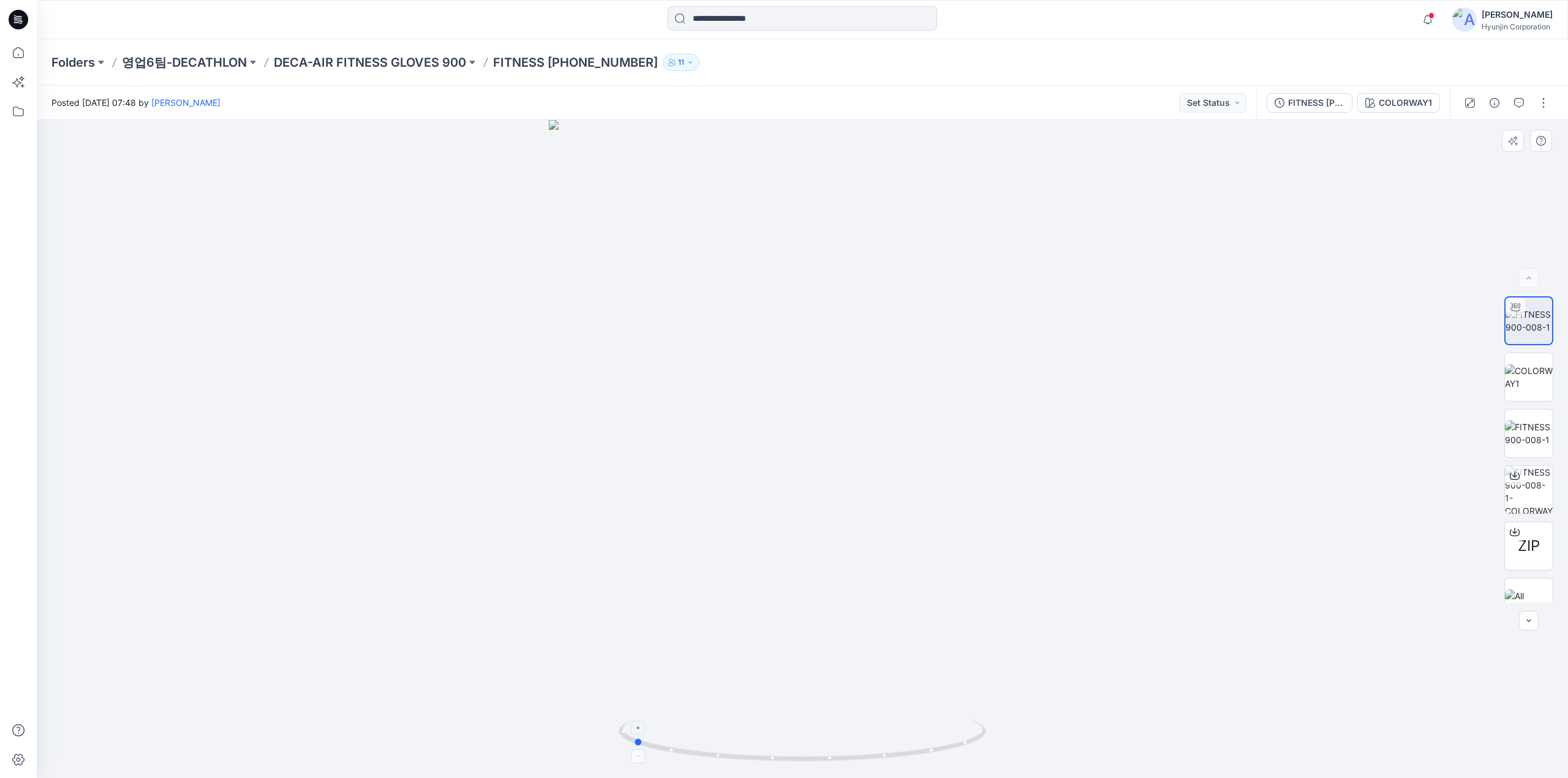
drag, startPoint x: 821, startPoint y: 754, endPoint x: 708, endPoint y: 755, distance: 113.0
click at [708, 755] on icon at bounding box center [804, 741] width 371 height 46
drag, startPoint x: 679, startPoint y: 753, endPoint x: 854, endPoint y: 766, distance: 175.5
click at [854, 766] on div at bounding box center [802, 449] width 1531 height 658
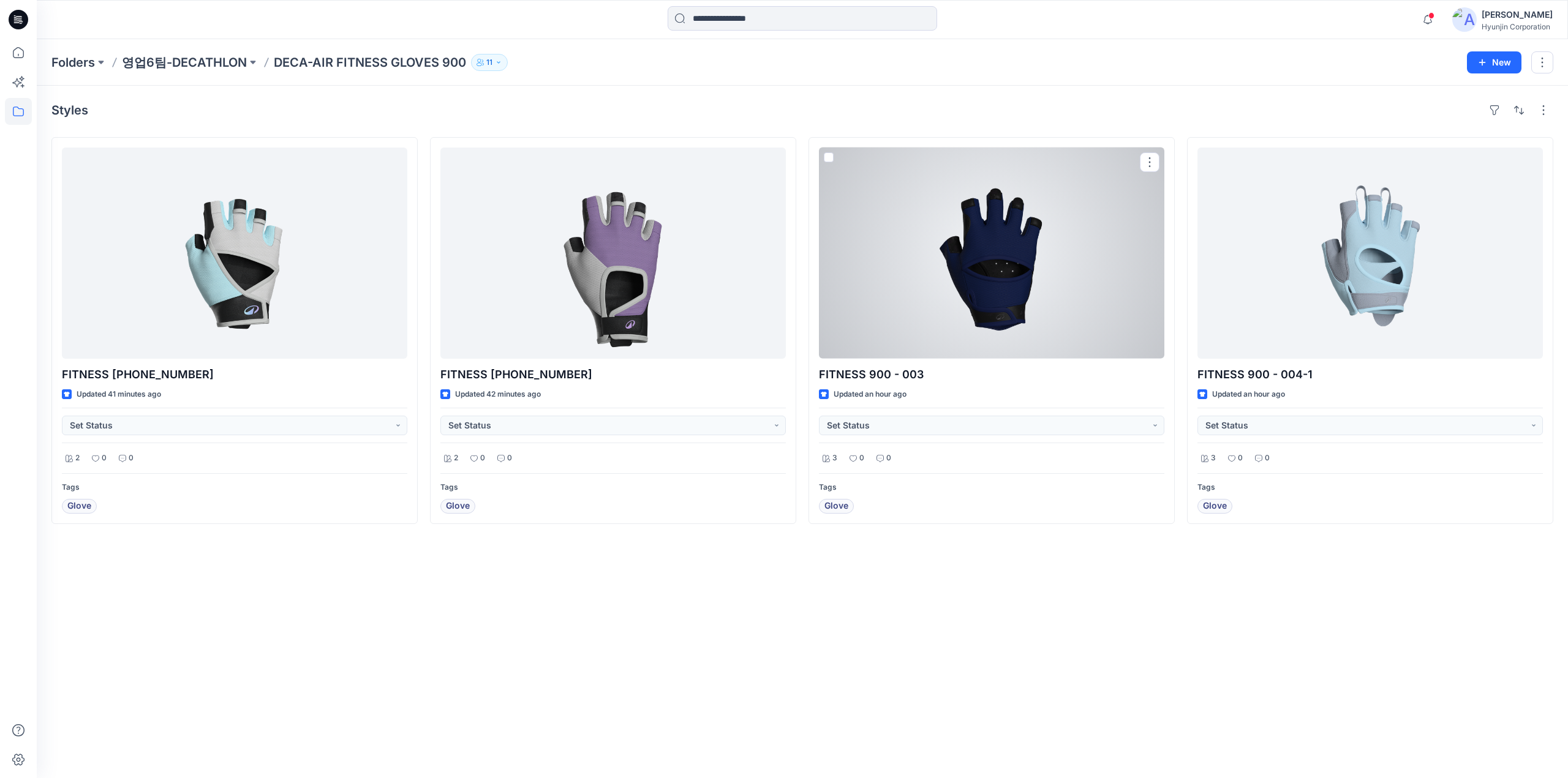
drag, startPoint x: 981, startPoint y: 250, endPoint x: 1028, endPoint y: 244, distance: 47.4
click at [981, 250] on div at bounding box center [991, 253] width 345 height 212
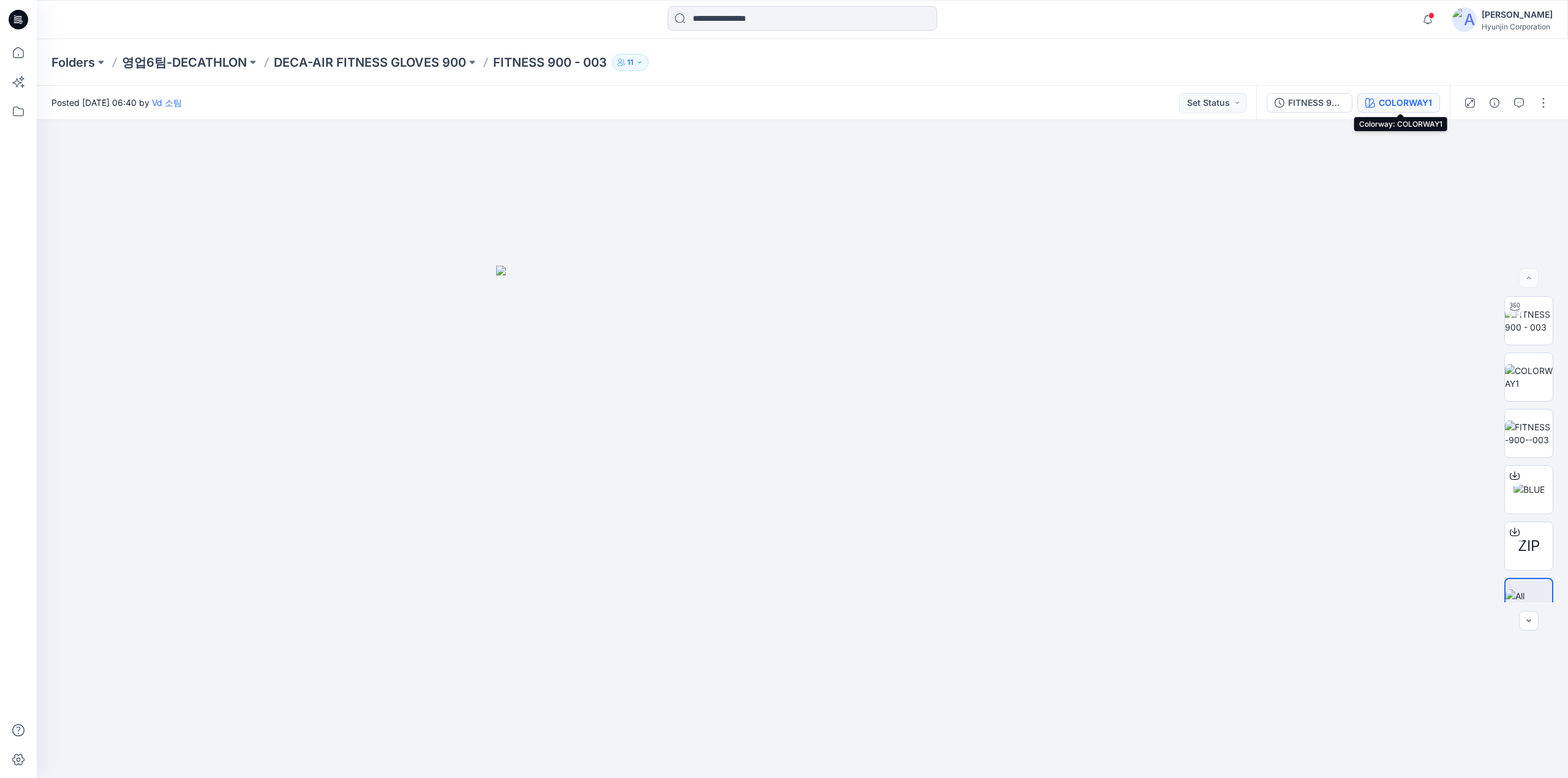
click at [1411, 105] on div "COLORWAY1" at bounding box center [1405, 103] width 53 height 14
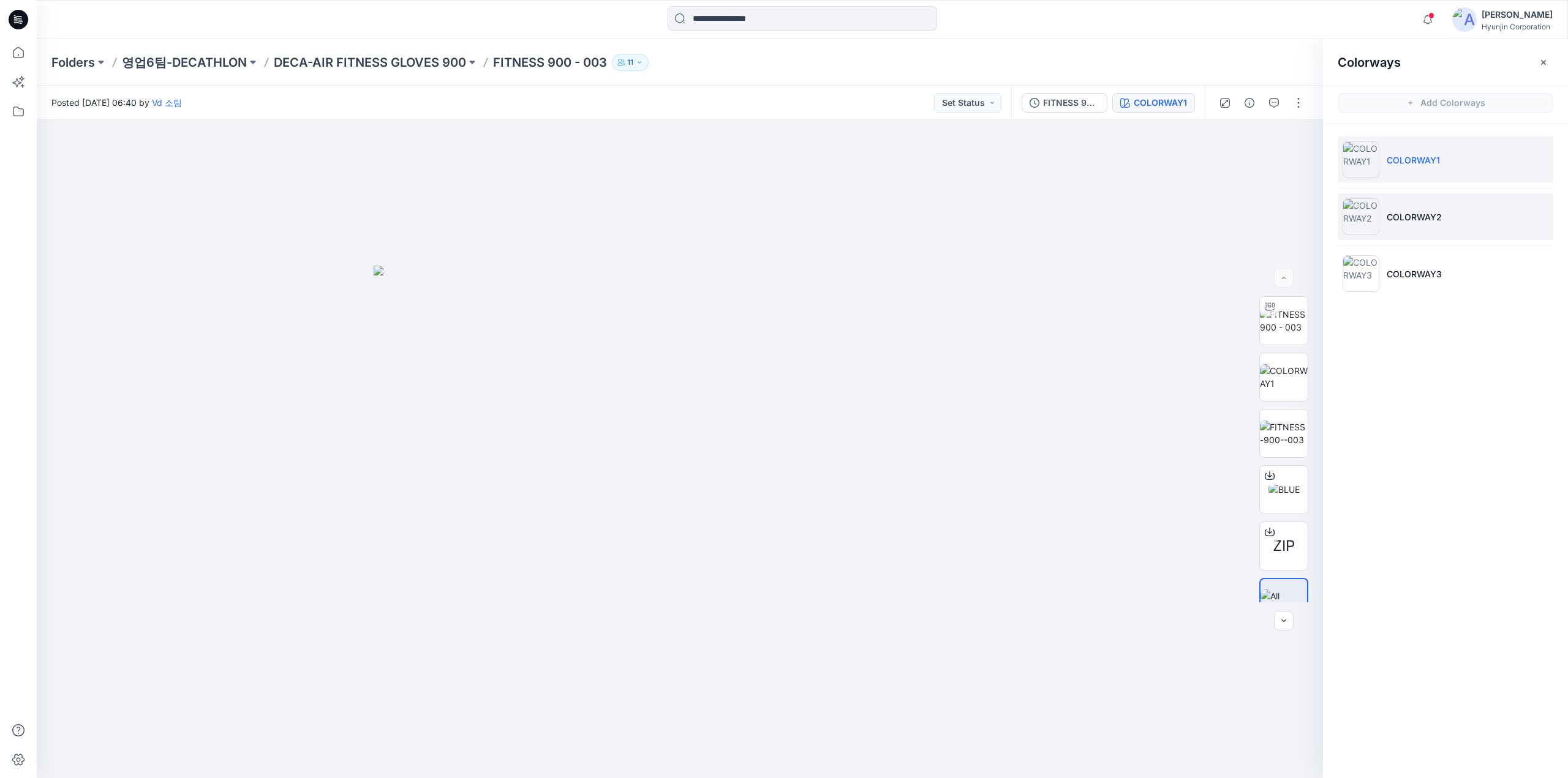
click at [1381, 223] on li "COLORWAY2" at bounding box center [1445, 217] width 216 height 47
drag, startPoint x: 887, startPoint y: 415, endPoint x: 909, endPoint y: 448, distance: 39.7
click at [909, 448] on div at bounding box center [680, 449] width 1286 height 658
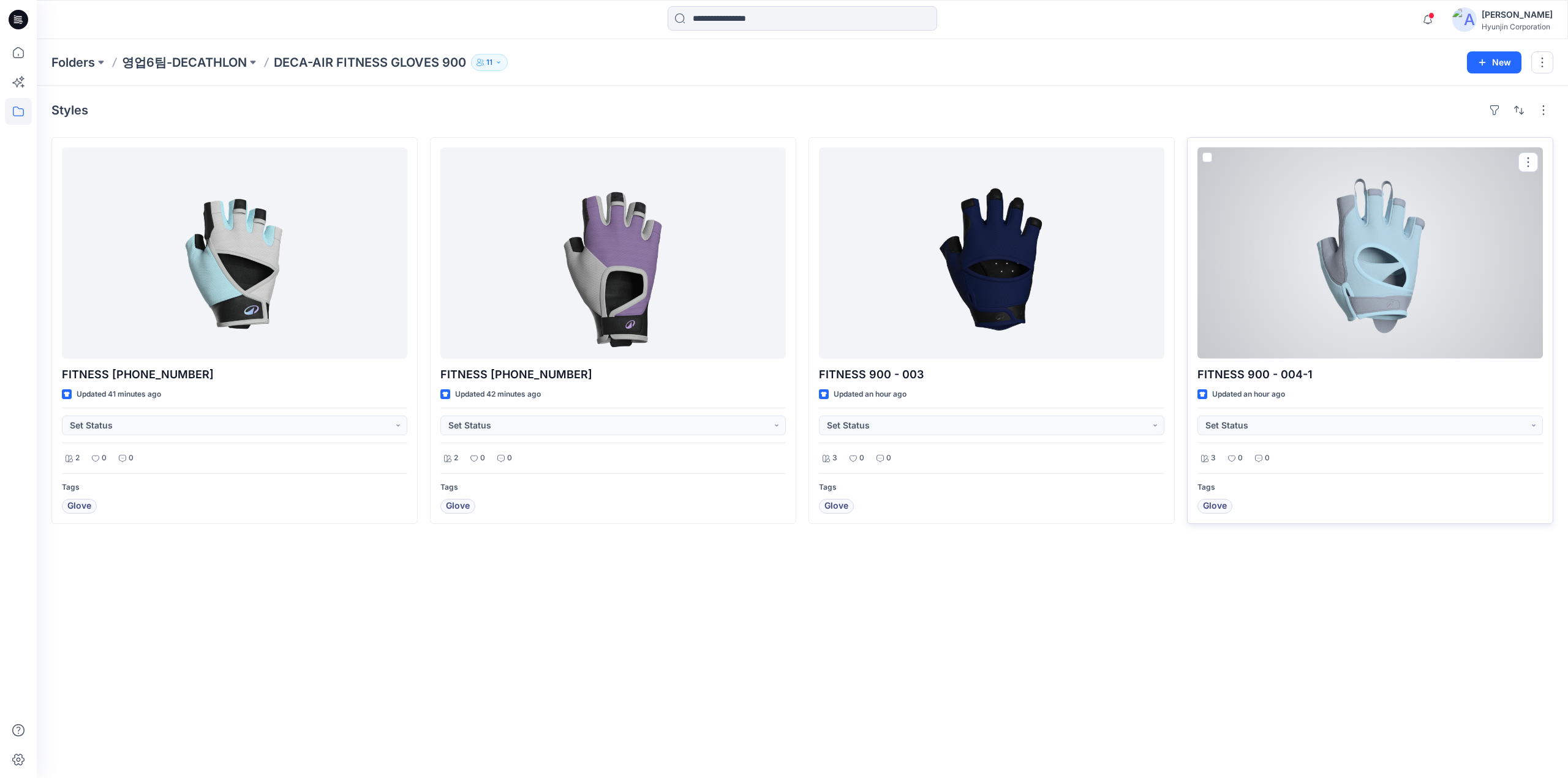
click at [1409, 276] on div at bounding box center [1370, 253] width 345 height 212
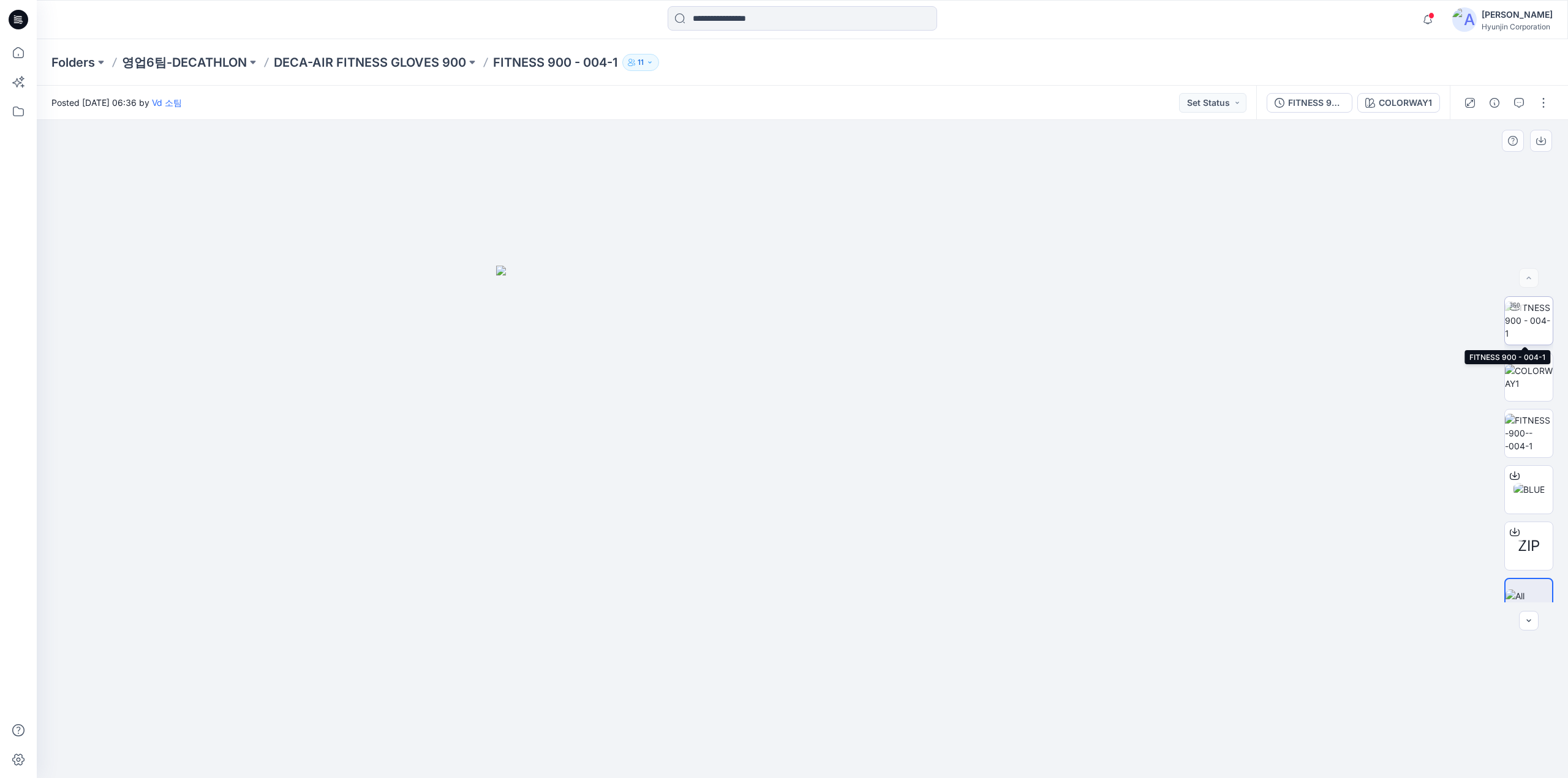
click at [1523, 328] on img at bounding box center [1528, 320] width 48 height 39
drag, startPoint x: 902, startPoint y: 754, endPoint x: 918, endPoint y: 753, distance: 16.0
click at [918, 753] on icon at bounding box center [804, 741] width 371 height 46
drag, startPoint x: 740, startPoint y: 681, endPoint x: 744, endPoint y: 693, distance: 12.6
click at [744, 693] on div at bounding box center [802, 449] width 1531 height 658
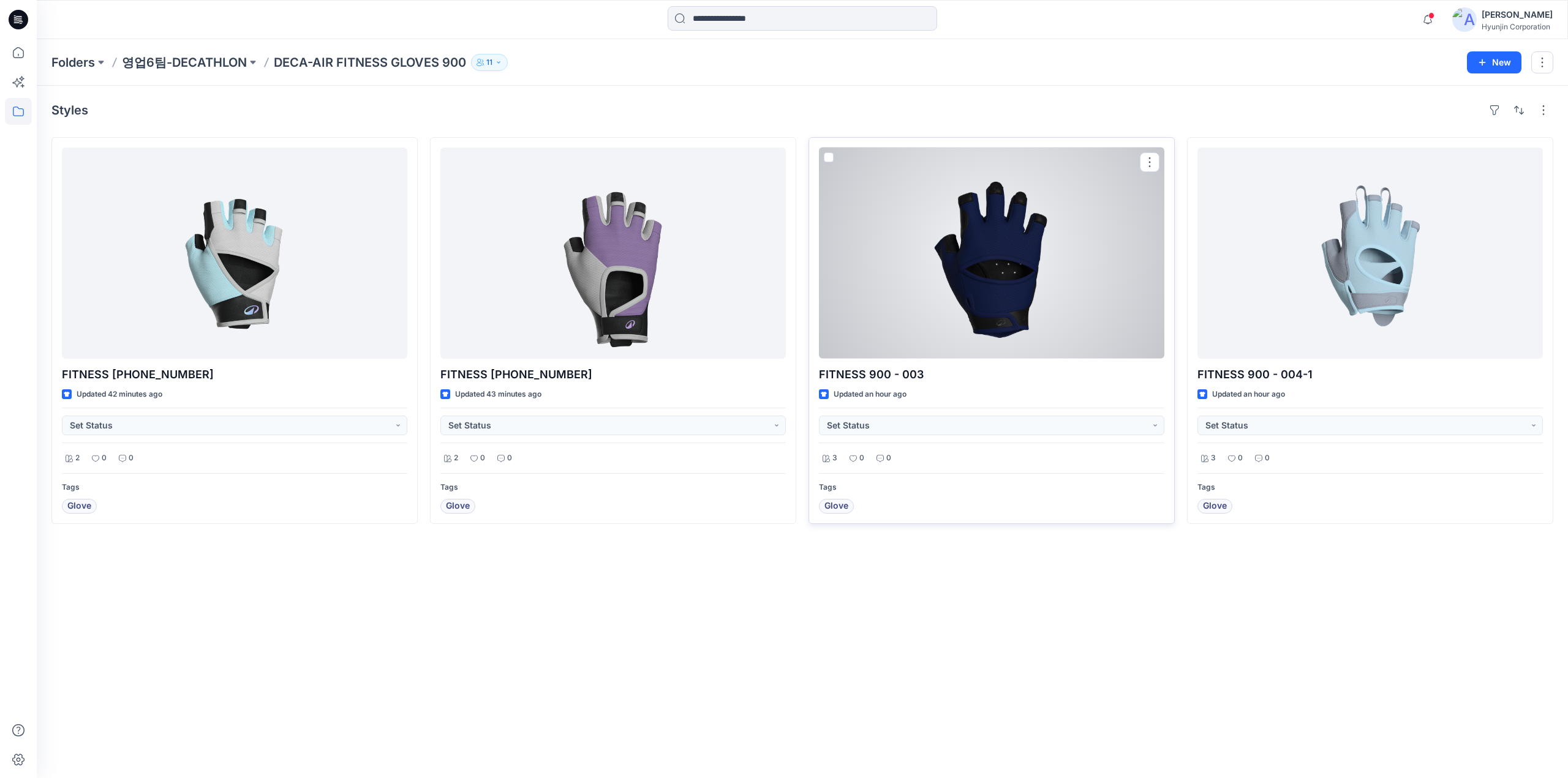
click at [1004, 308] on div at bounding box center [991, 253] width 345 height 212
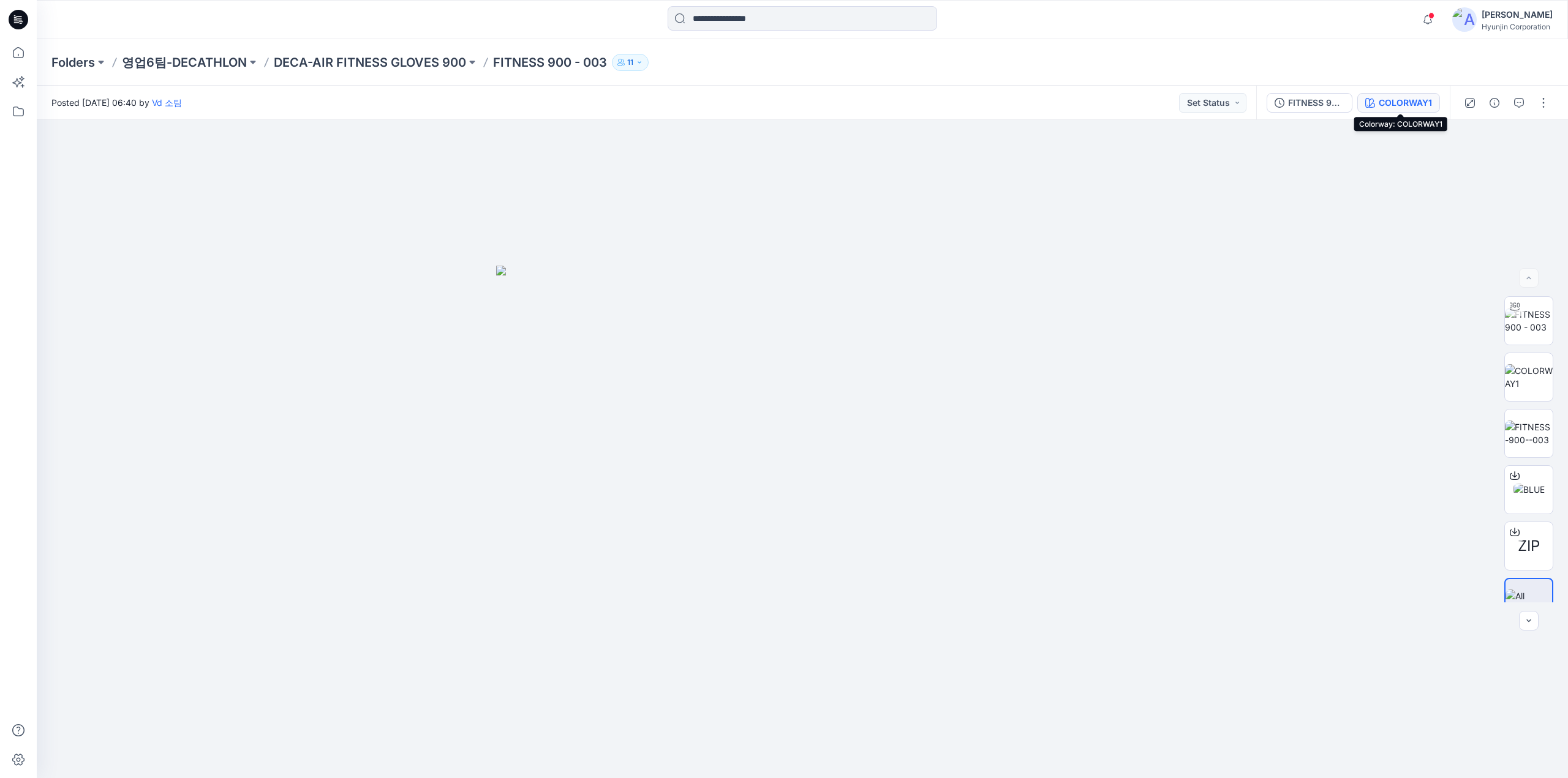
click at [1416, 102] on div "COLORWAY1" at bounding box center [1405, 103] width 53 height 14
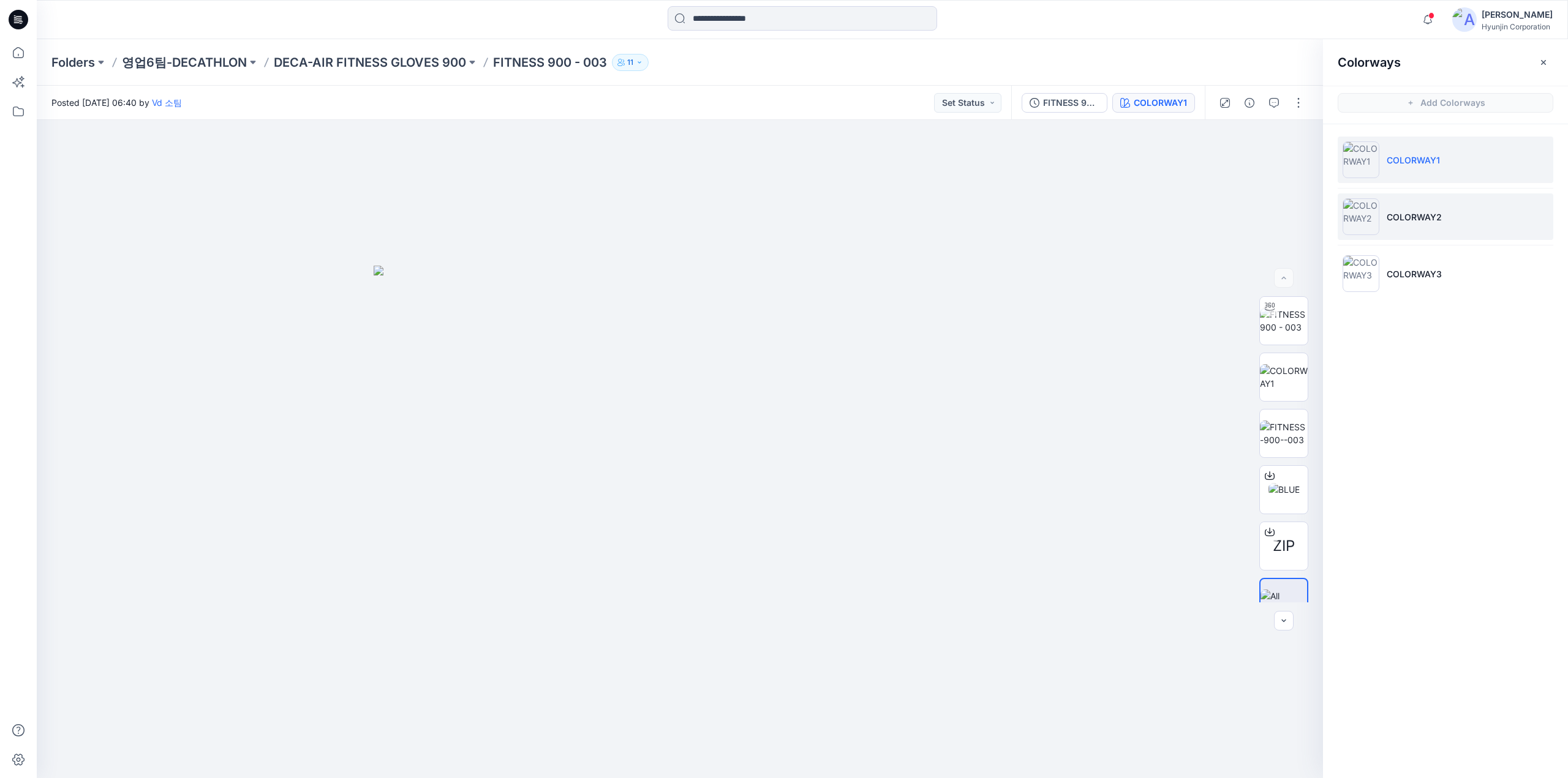
click at [1399, 211] on p "COLORWAY2" at bounding box center [1414, 217] width 55 height 13
drag, startPoint x: 843, startPoint y: 524, endPoint x: 845, endPoint y: 557, distance: 33.1
click at [845, 557] on div at bounding box center [680, 449] width 1286 height 658
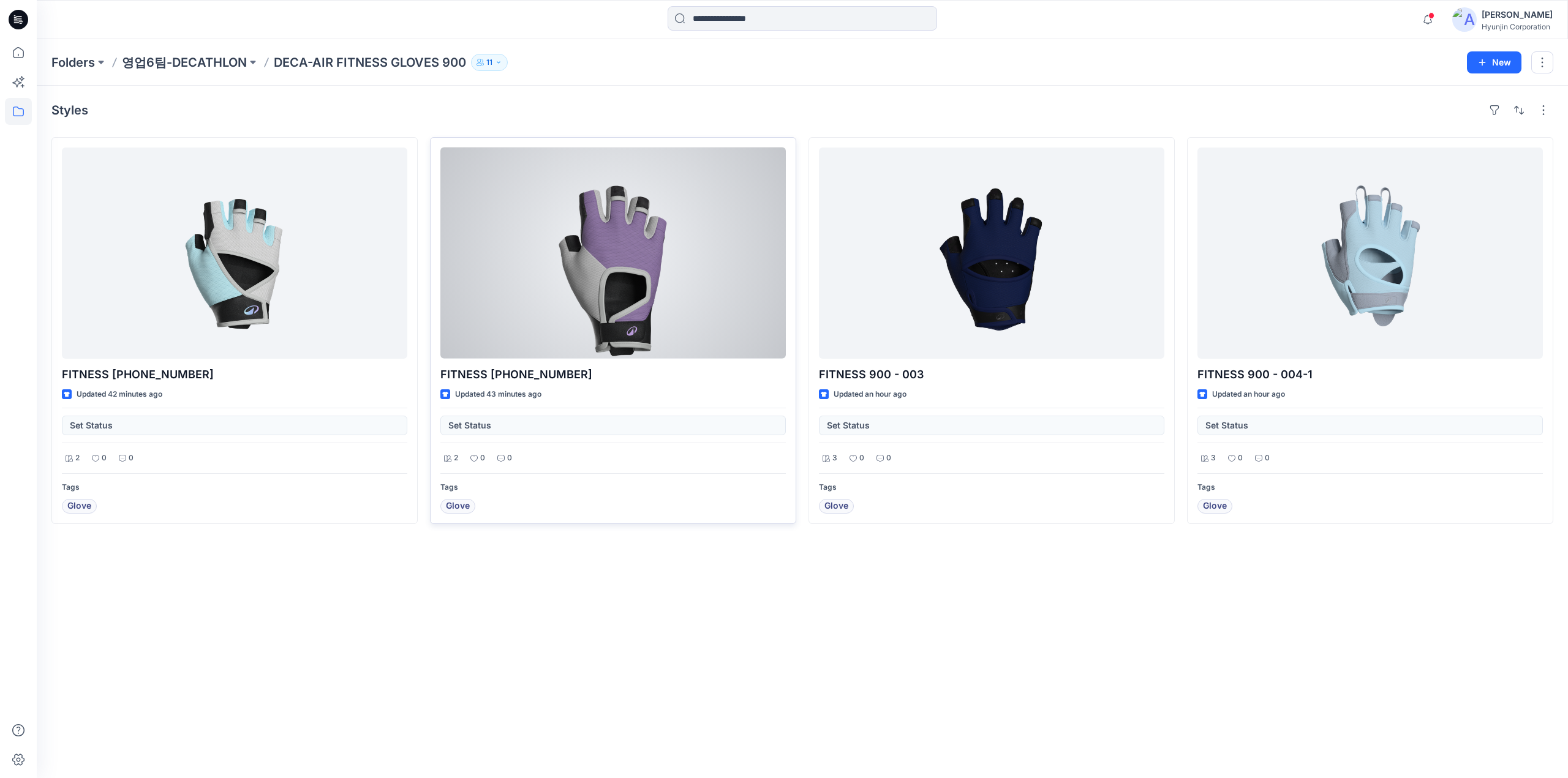
click at [558, 210] on div at bounding box center [613, 253] width 345 height 212
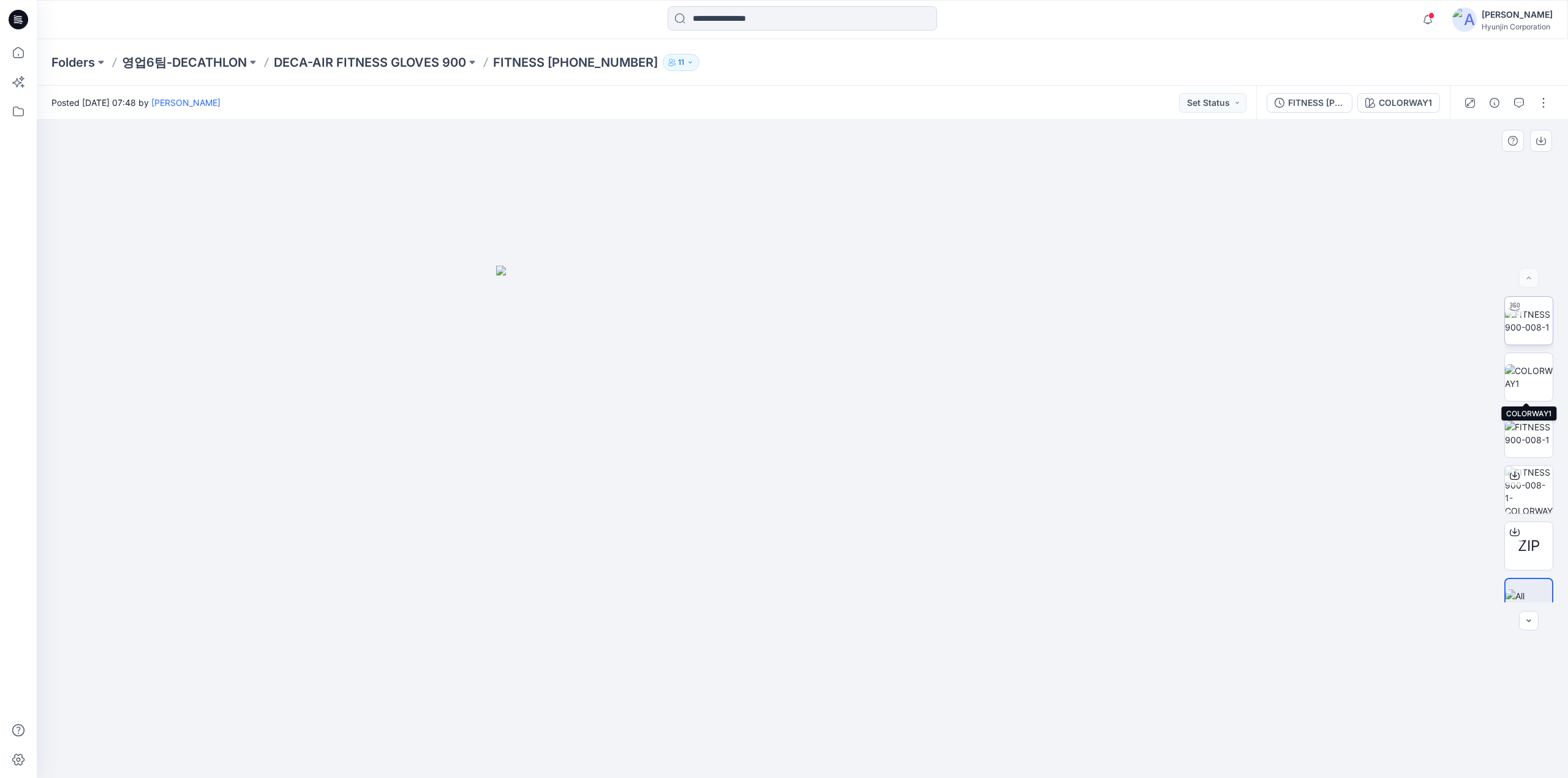
click at [1531, 330] on img at bounding box center [1528, 320] width 48 height 25
click at [1530, 434] on img at bounding box center [1528, 433] width 48 height 25
click at [1530, 327] on img at bounding box center [1528, 320] width 48 height 25
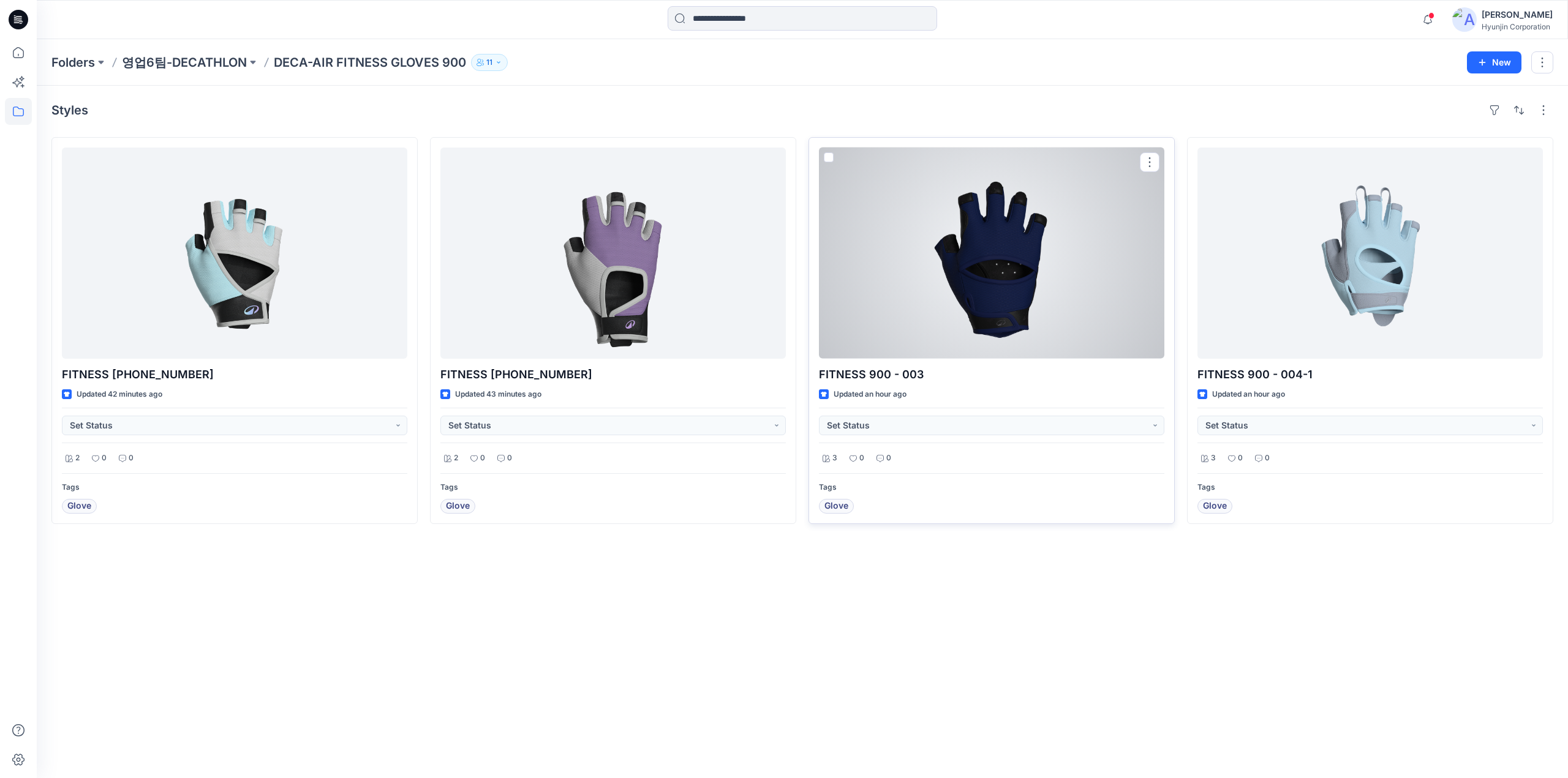
click at [901, 289] on div at bounding box center [991, 253] width 345 height 212
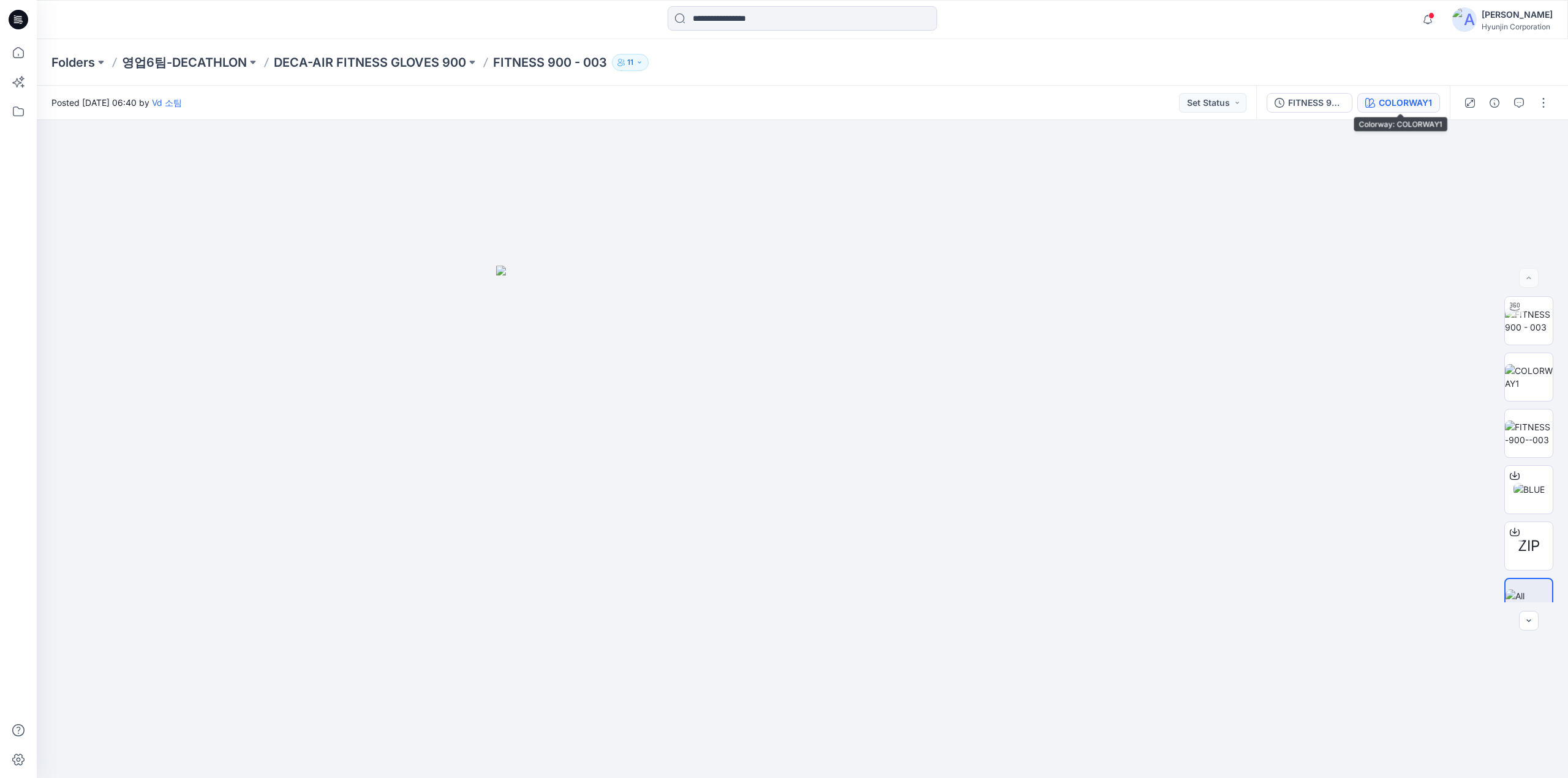
click at [1421, 102] on div "COLORWAY1" at bounding box center [1405, 103] width 53 height 14
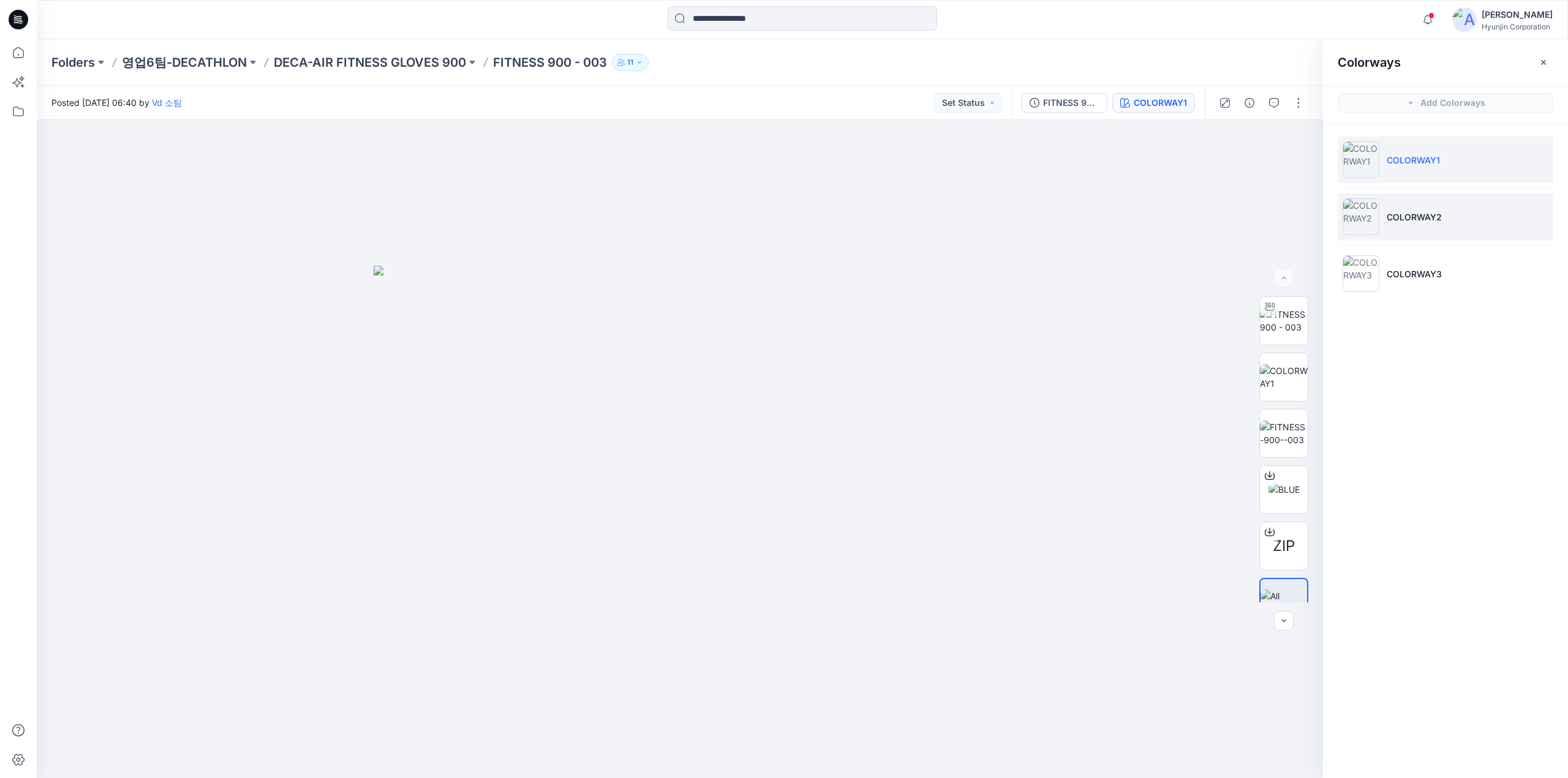
click at [1392, 206] on li "COLORWAY2" at bounding box center [1445, 217] width 216 height 47
drag, startPoint x: 1054, startPoint y: 436, endPoint x: 1132, endPoint y: 488, distance: 93.7
click at [1132, 488] on div at bounding box center [680, 449] width 1286 height 658
drag, startPoint x: 573, startPoint y: 753, endPoint x: 930, endPoint y: 763, distance: 357.1
click at [930, 763] on div at bounding box center [680, 449] width 1286 height 658
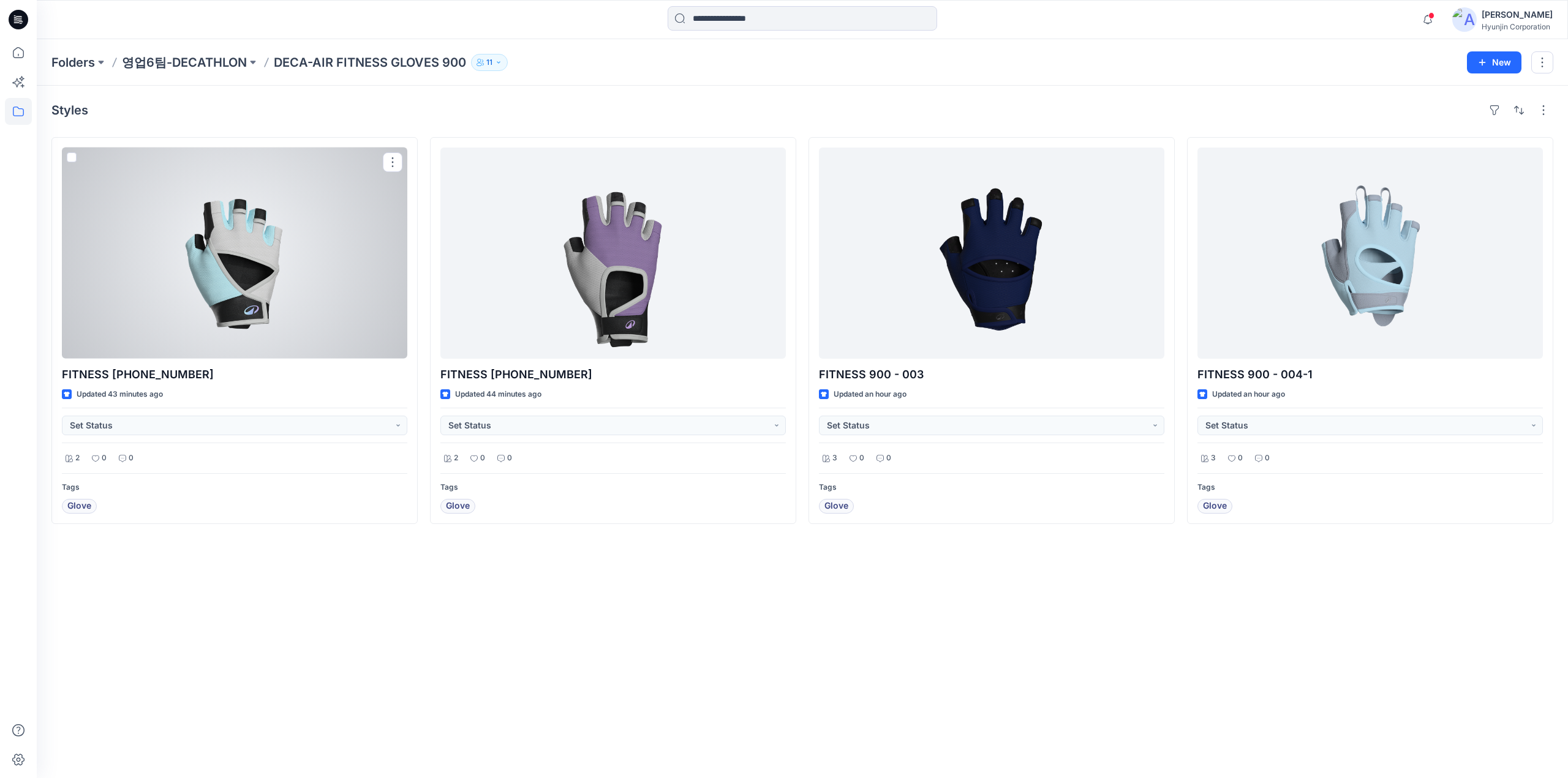
drag, startPoint x: 261, startPoint y: 306, endPoint x: 303, endPoint y: 314, distance: 42.8
click at [261, 306] on div at bounding box center [234, 253] width 345 height 212
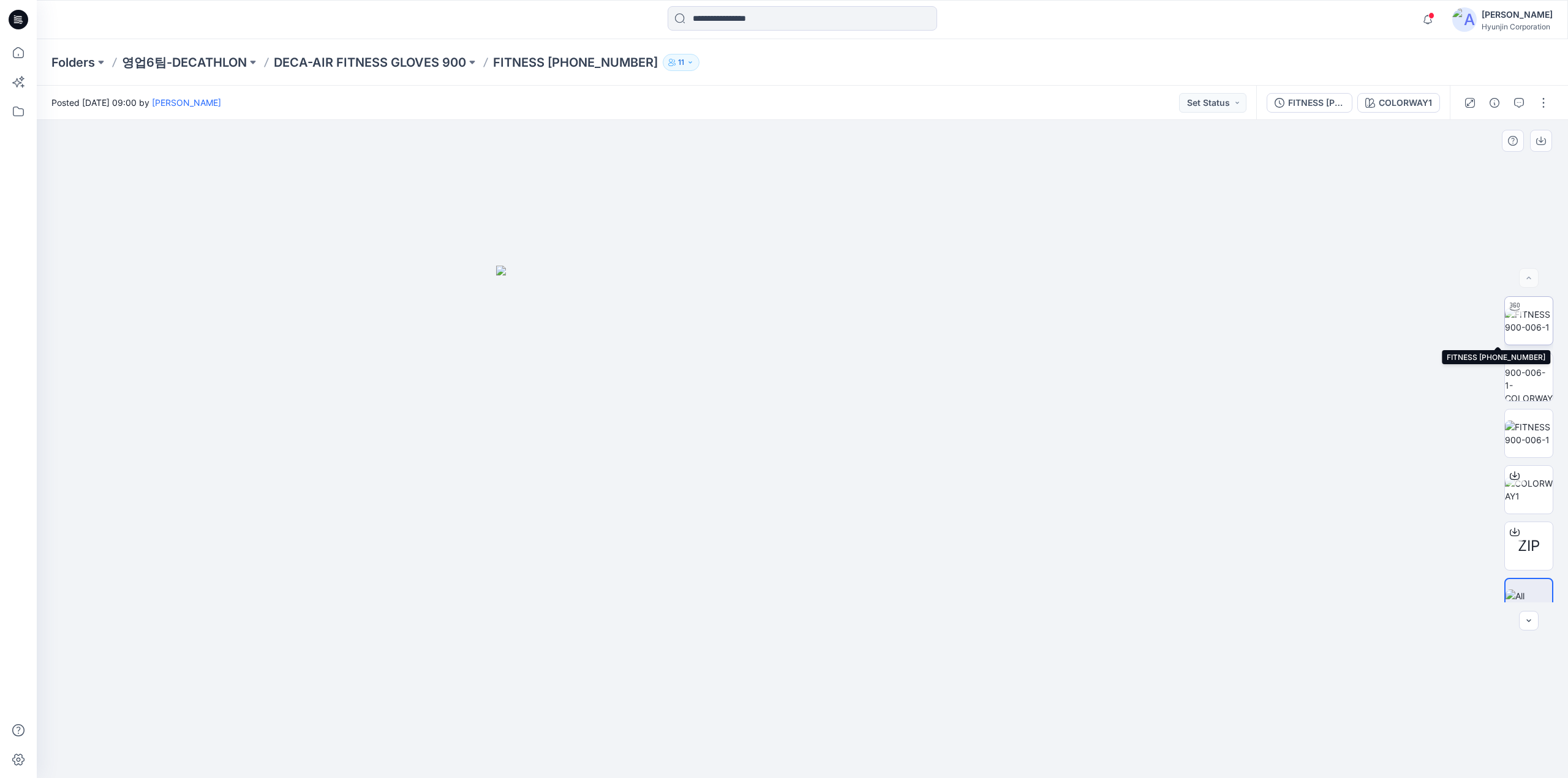
click at [1529, 321] on img at bounding box center [1528, 320] width 48 height 25
drag, startPoint x: 761, startPoint y: 765, endPoint x: 890, endPoint y: 773, distance: 129.2
click at [890, 773] on div at bounding box center [802, 449] width 1531 height 658
drag, startPoint x: 824, startPoint y: 757, endPoint x: 848, endPoint y: 759, distance: 24.1
click at [848, 759] on icon at bounding box center [804, 741] width 371 height 46
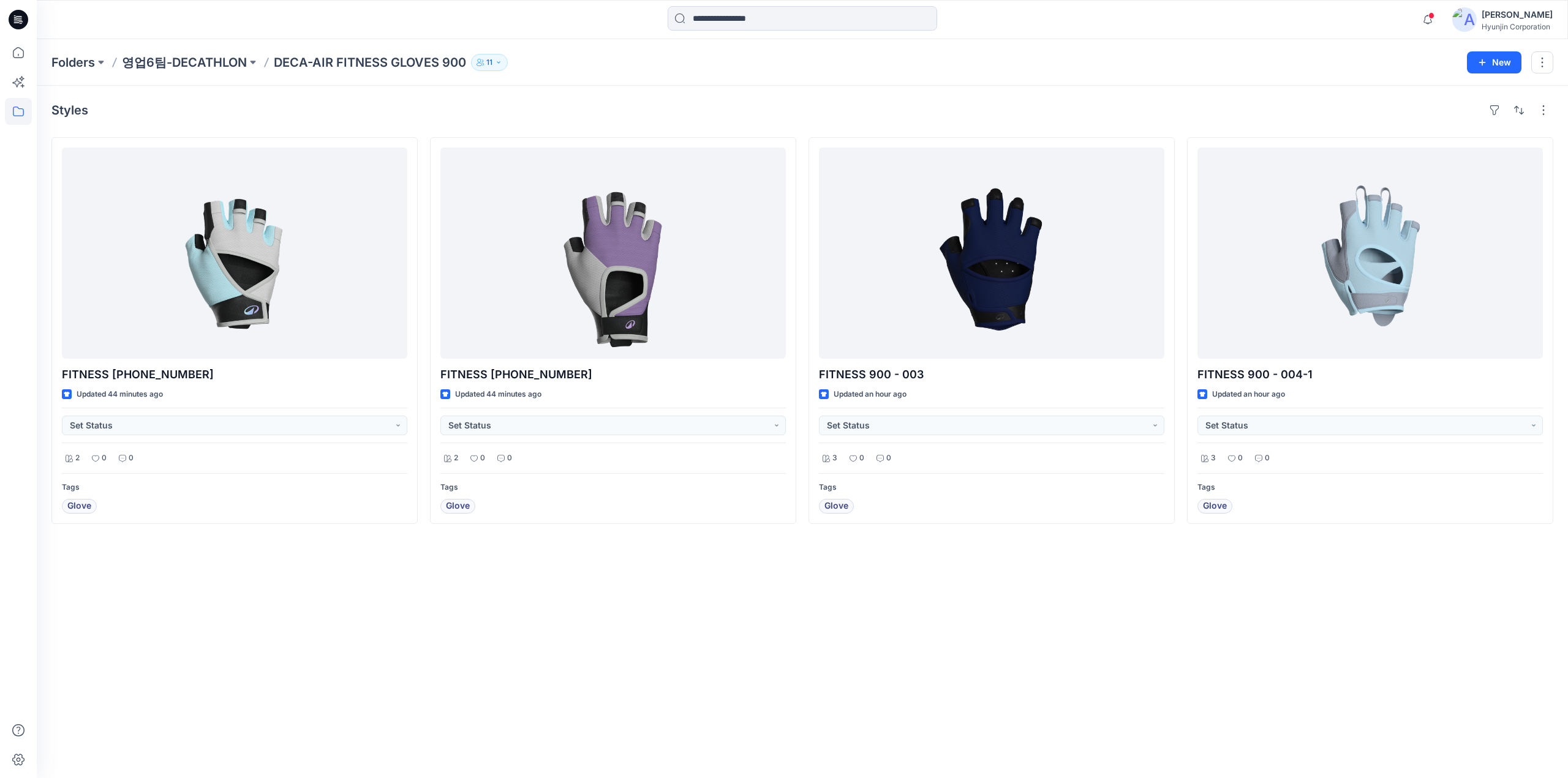
click at [21, 17] on icon at bounding box center [19, 16] width 6 height 1
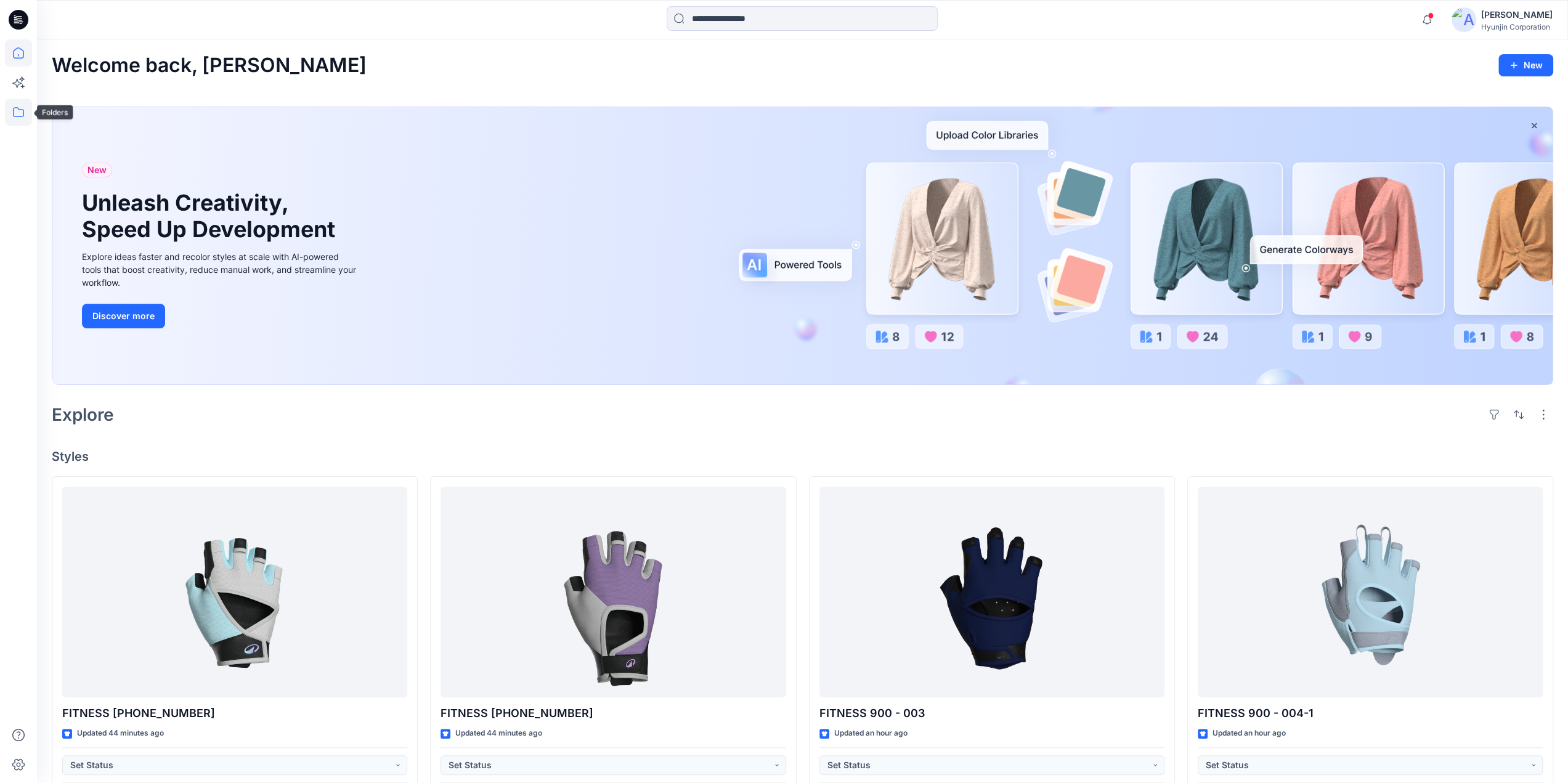
click at [19, 110] on icon at bounding box center [18, 112] width 27 height 27
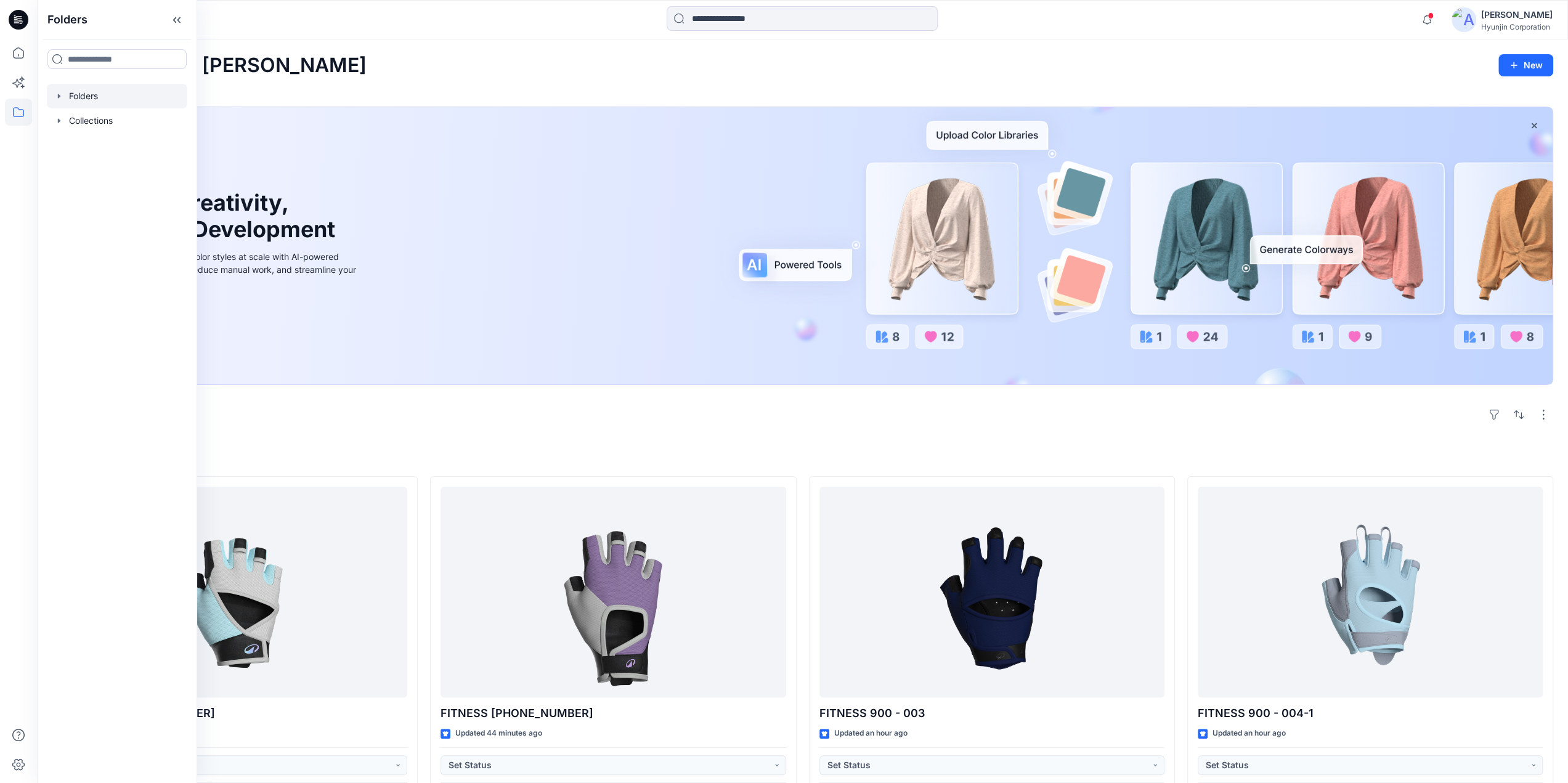
click at [89, 102] on div at bounding box center [117, 96] width 141 height 25
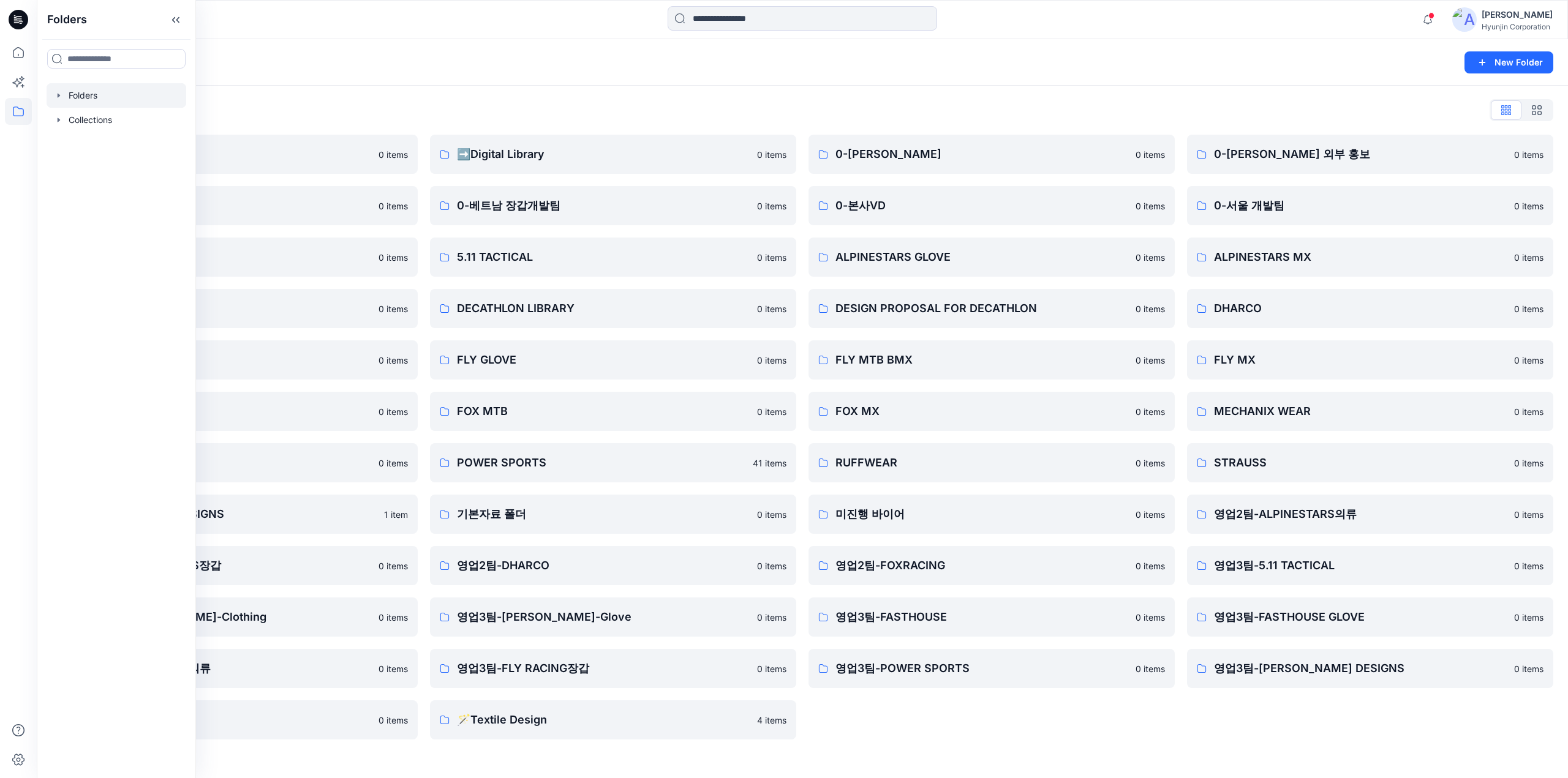
click at [549, 107] on div "Folders List" at bounding box center [802, 110] width 1502 height 19
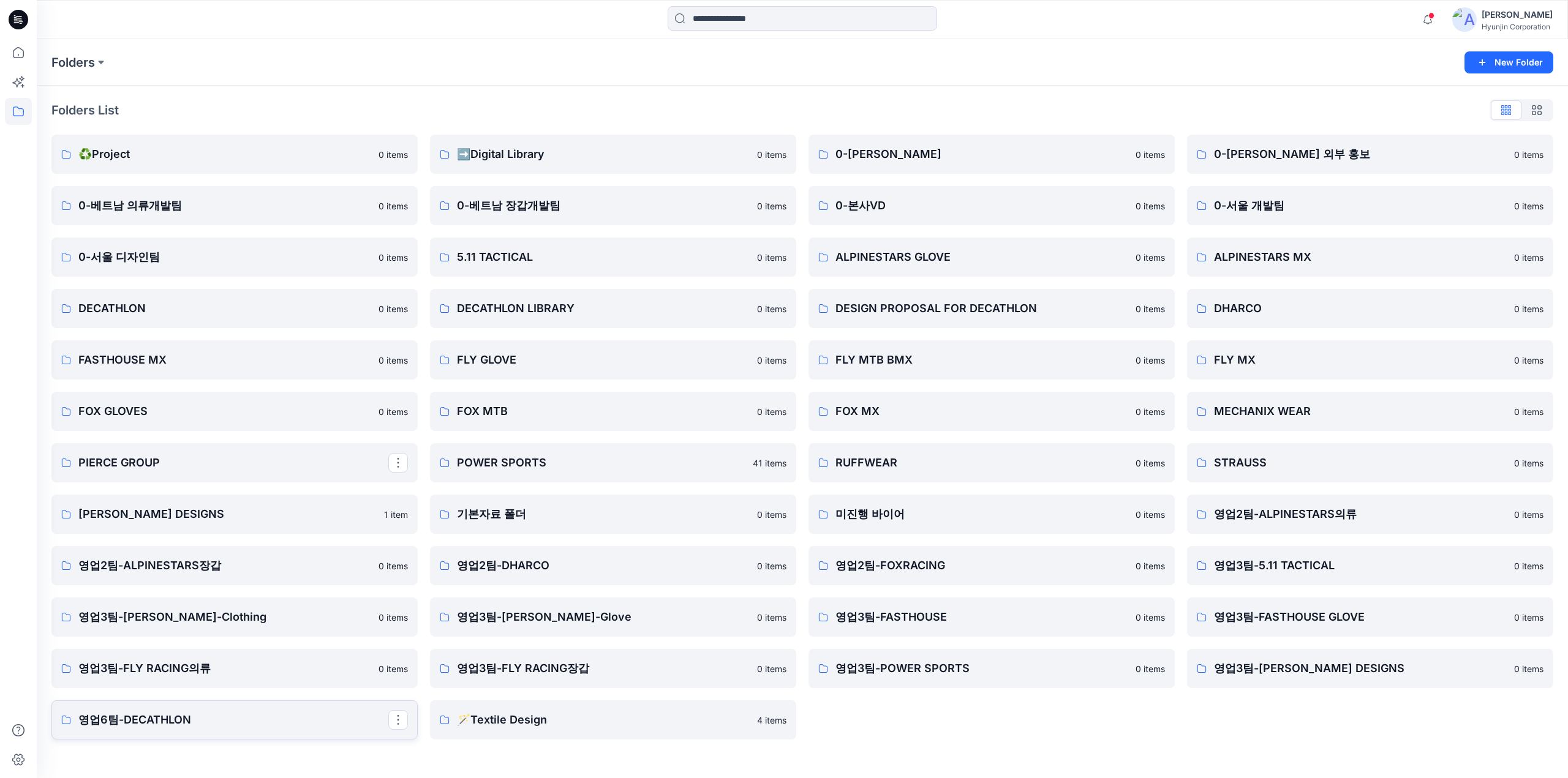
click at [211, 719] on p "영업6팀-DECATHLON" at bounding box center [234, 719] width 310 height 17
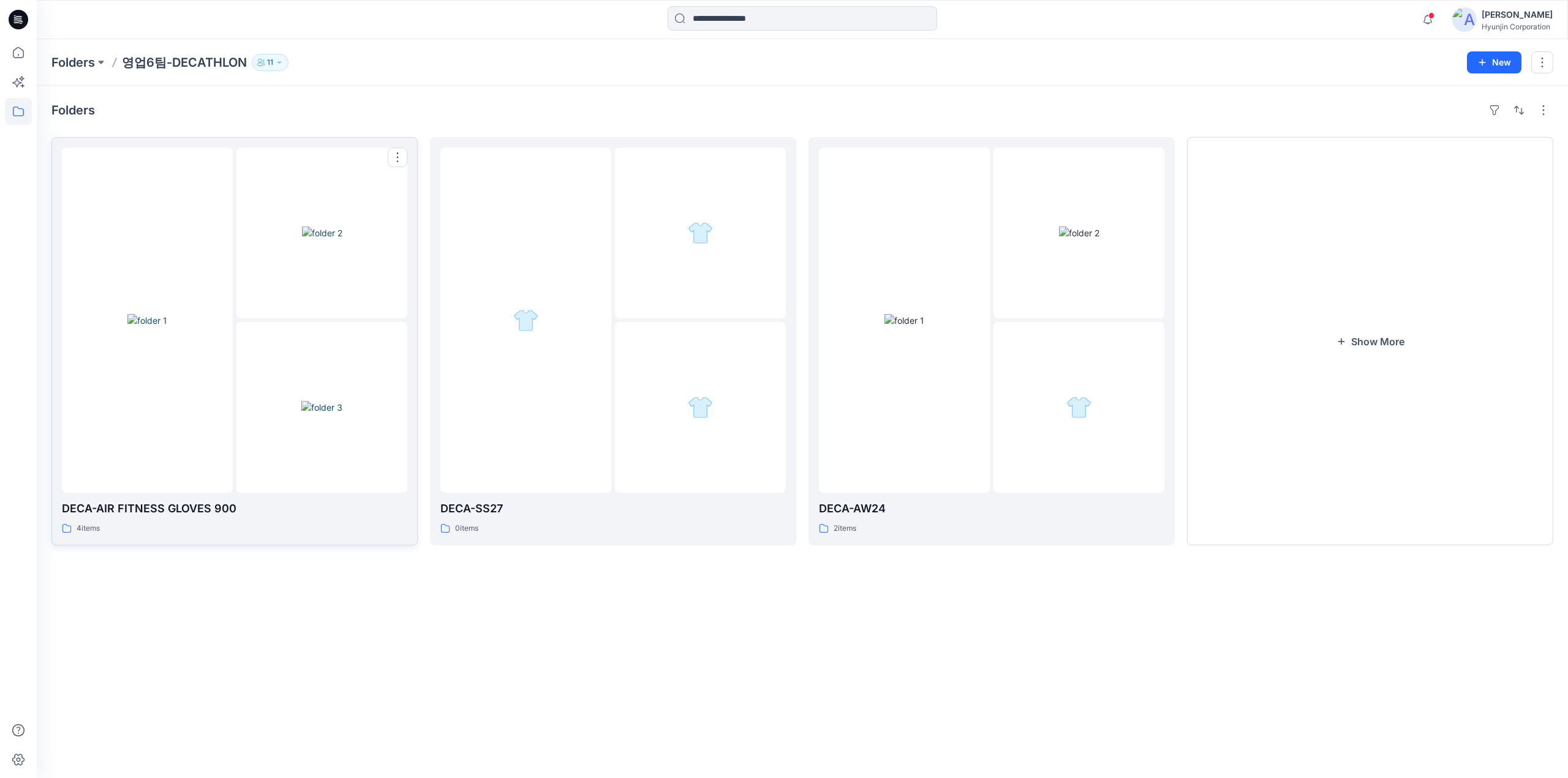
click at [301, 401] on img at bounding box center [322, 407] width 41 height 13
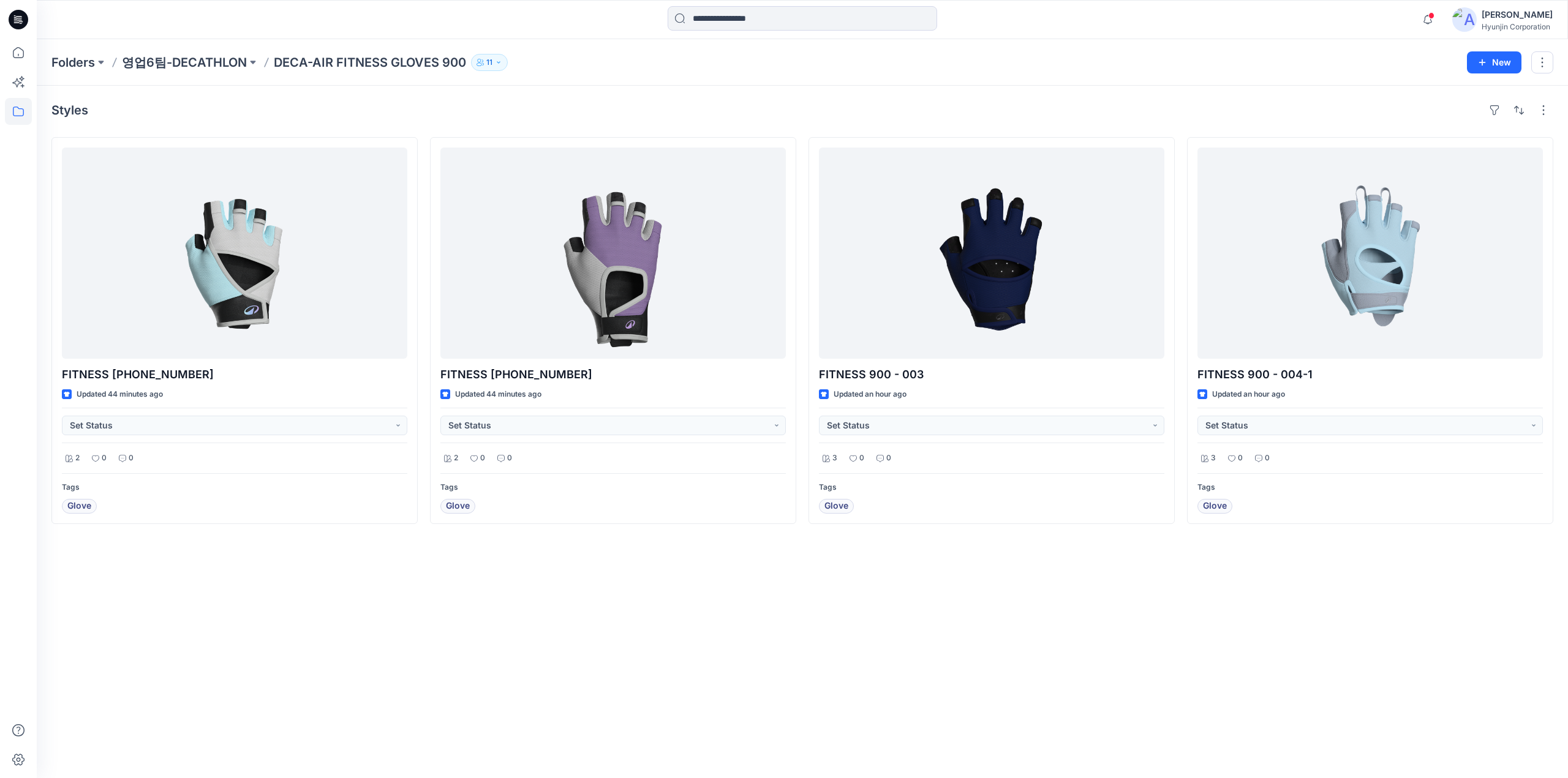
click at [733, 634] on div "Styles FITNESS 900-006-1 Updated 44 minutes ago Set Status 2 0 0 Tags Glove FIT…" at bounding box center [802, 431] width 1531 height 693
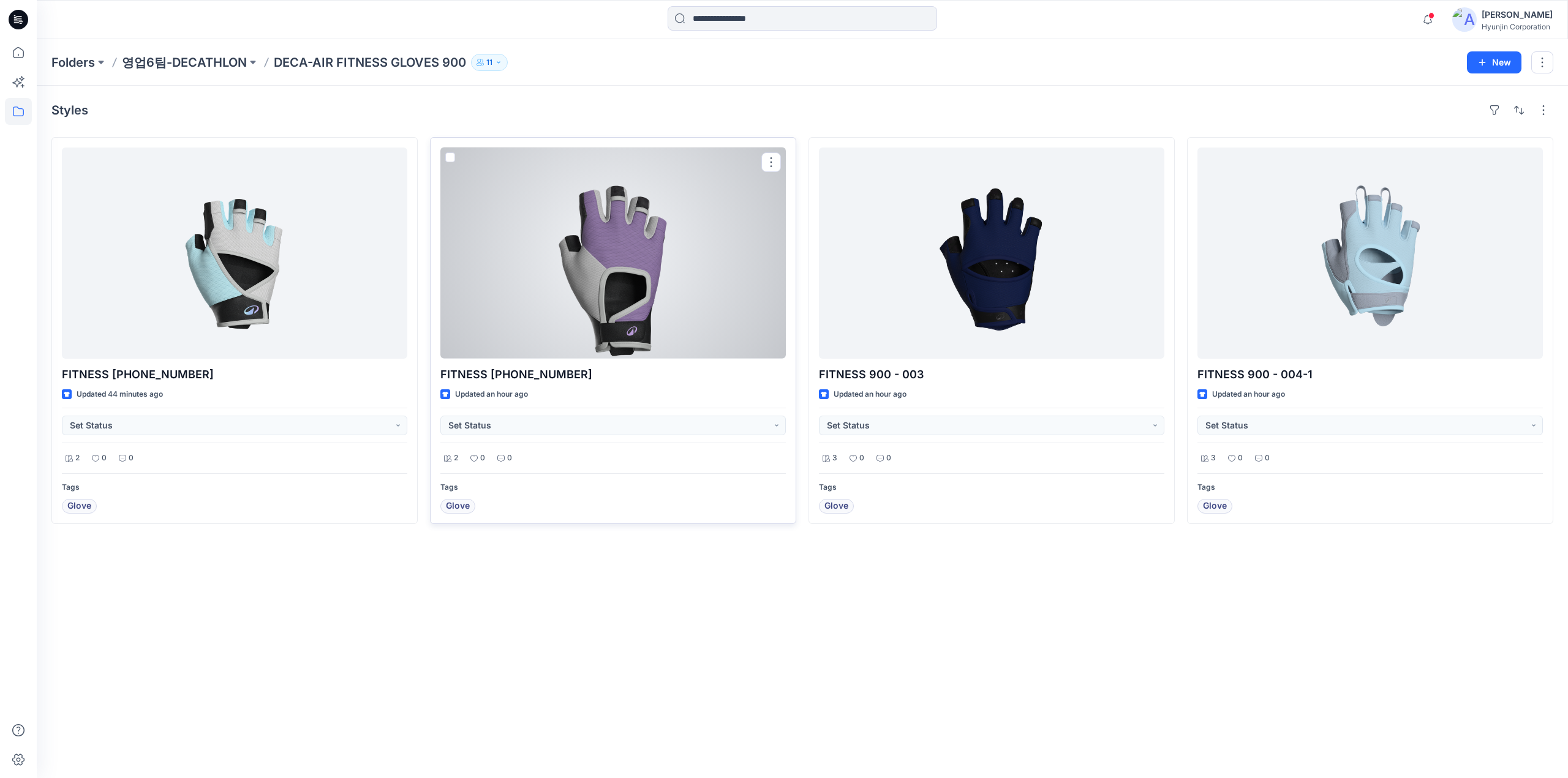
click at [558, 242] on div at bounding box center [613, 253] width 345 height 212
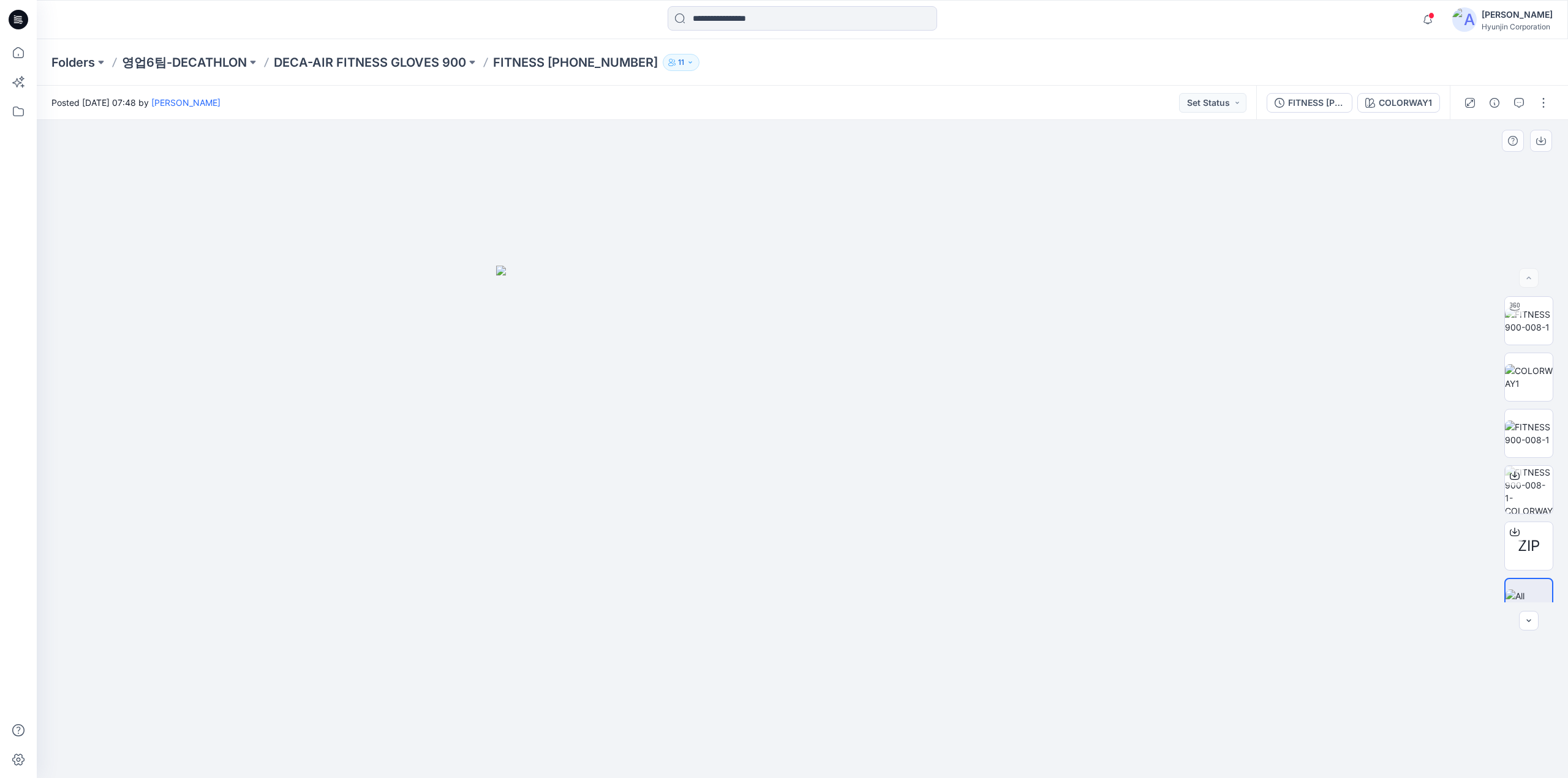
drag, startPoint x: 1283, startPoint y: 484, endPoint x: 1201, endPoint y: 491, distance: 82.3
click at [1201, 491] on div at bounding box center [802, 449] width 1531 height 658
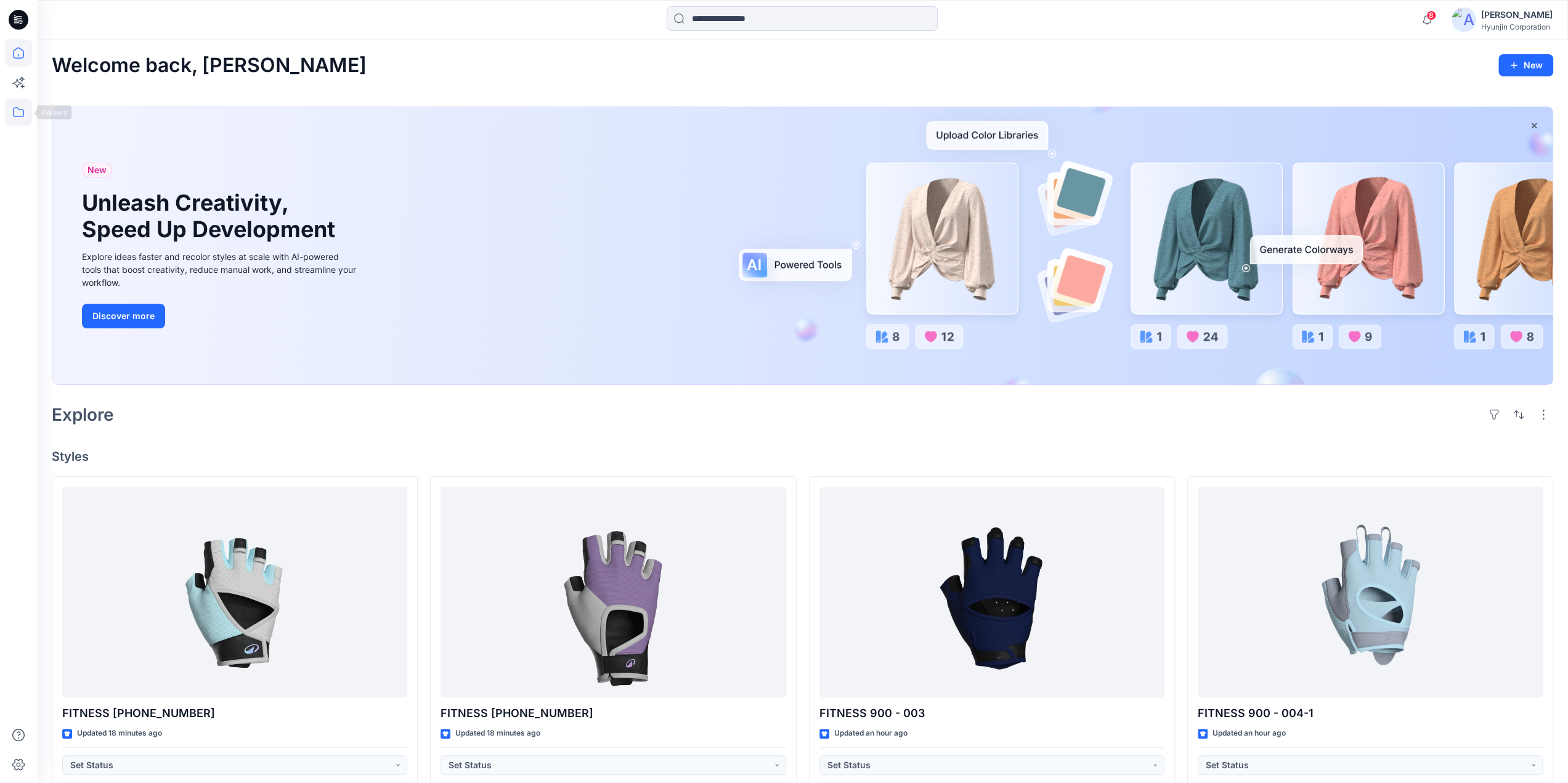
click at [20, 124] on icon at bounding box center [18, 112] width 27 height 27
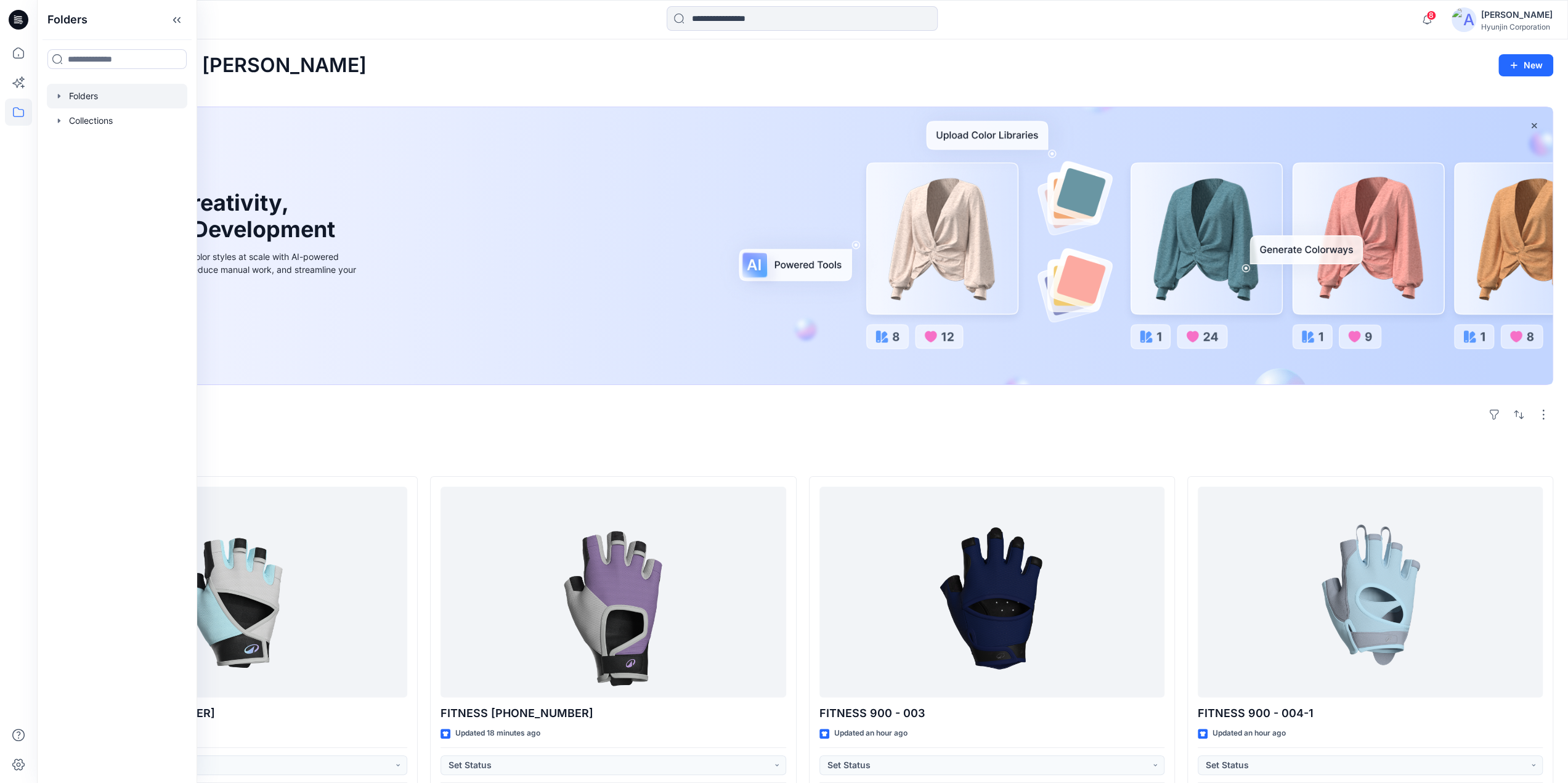
click at [85, 104] on div at bounding box center [117, 96] width 141 height 25
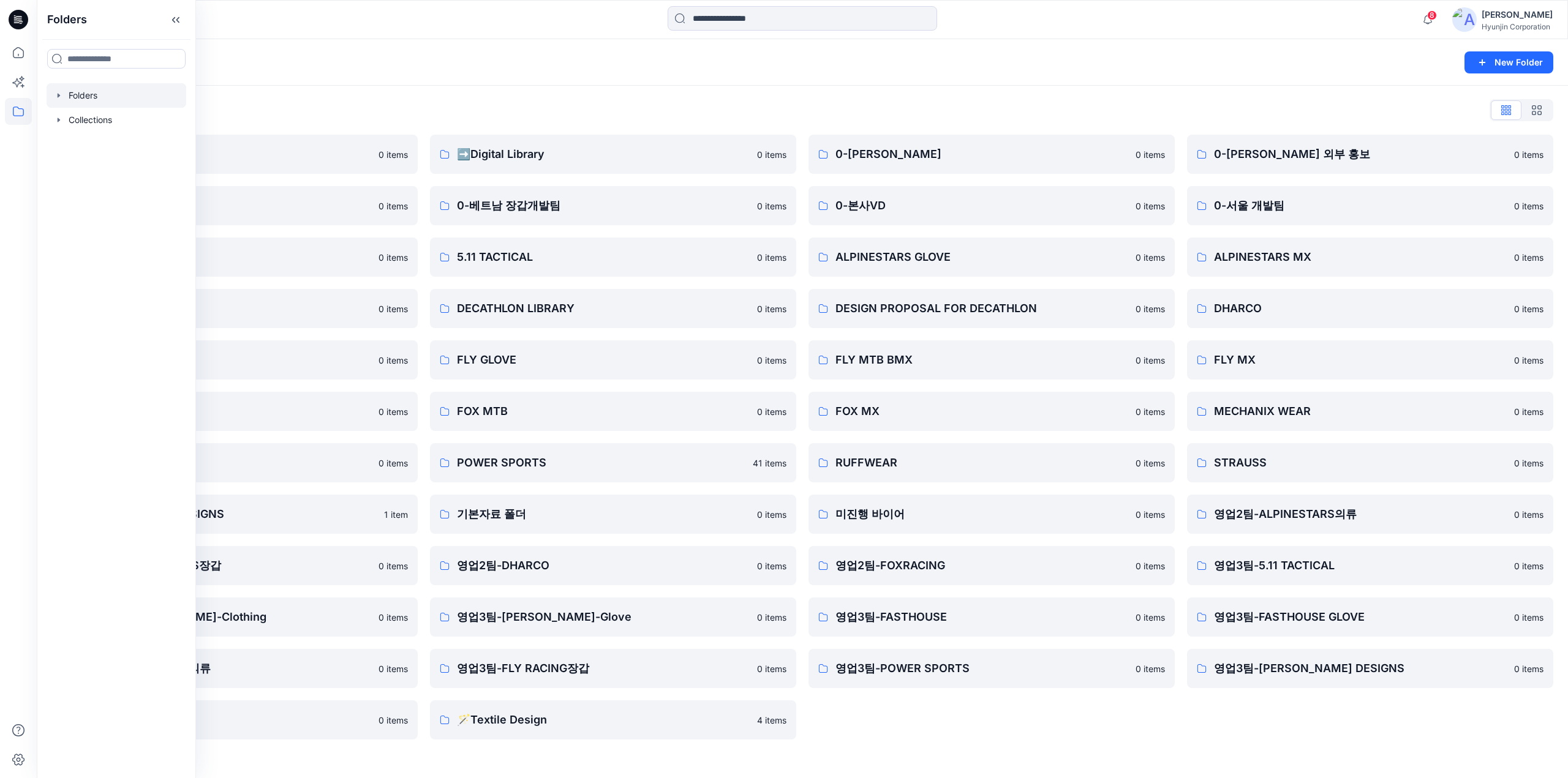
click at [604, 69] on div "Folders" at bounding box center [755, 62] width 1406 height 17
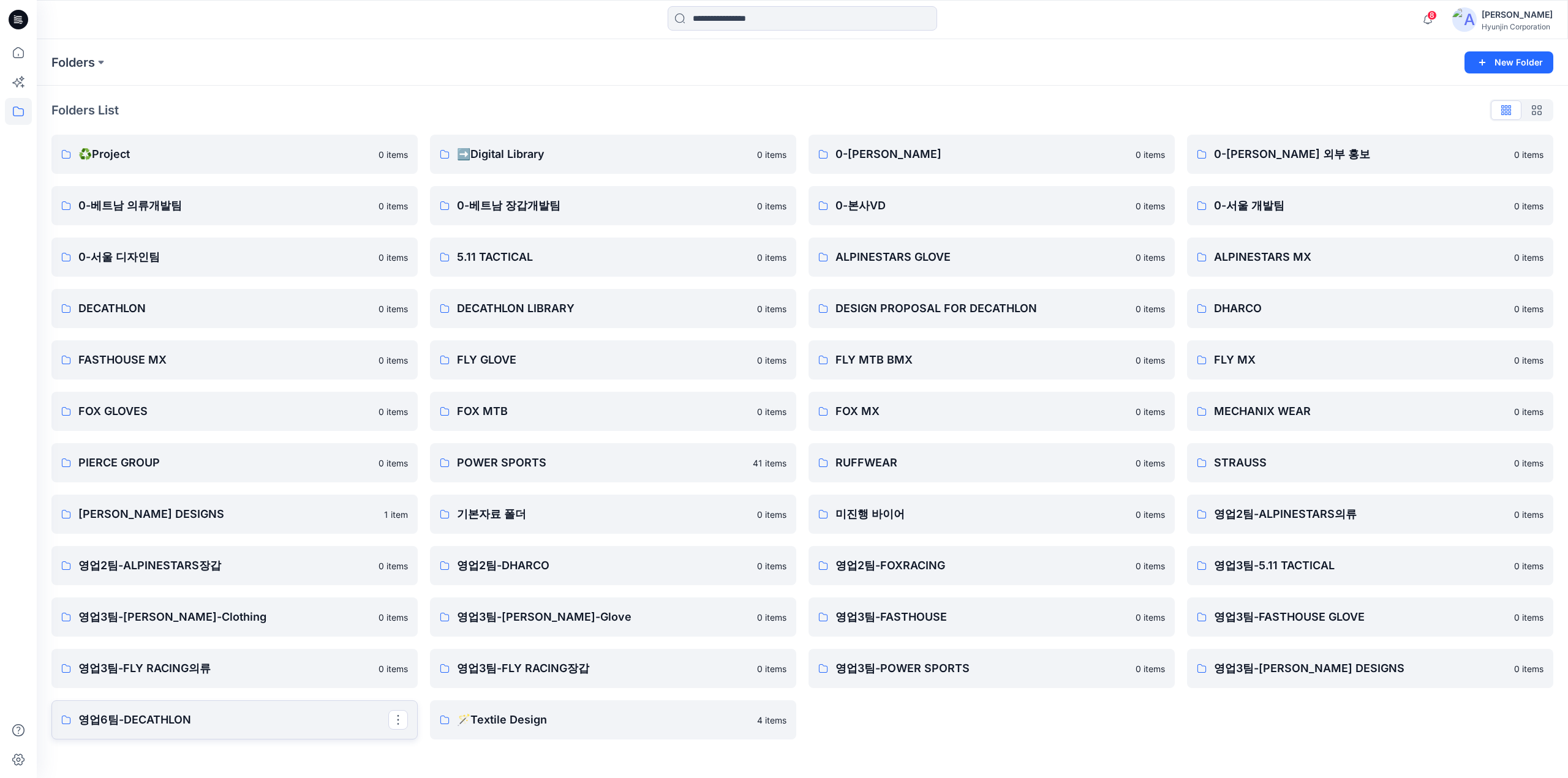
click at [221, 712] on p "영업6팀-DECATHLON" at bounding box center [234, 719] width 310 height 17
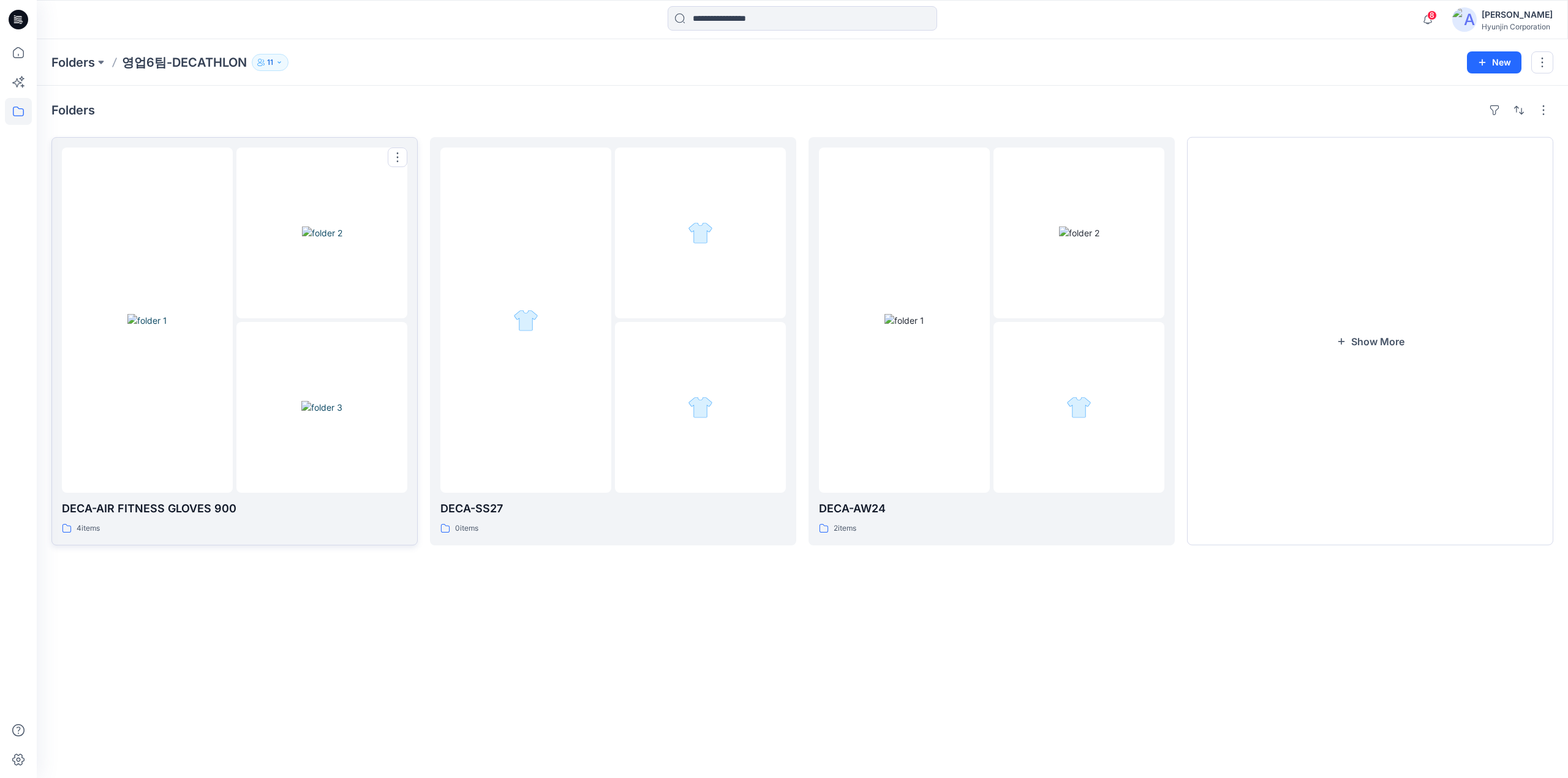
click at [302, 239] on img at bounding box center [322, 233] width 41 height 13
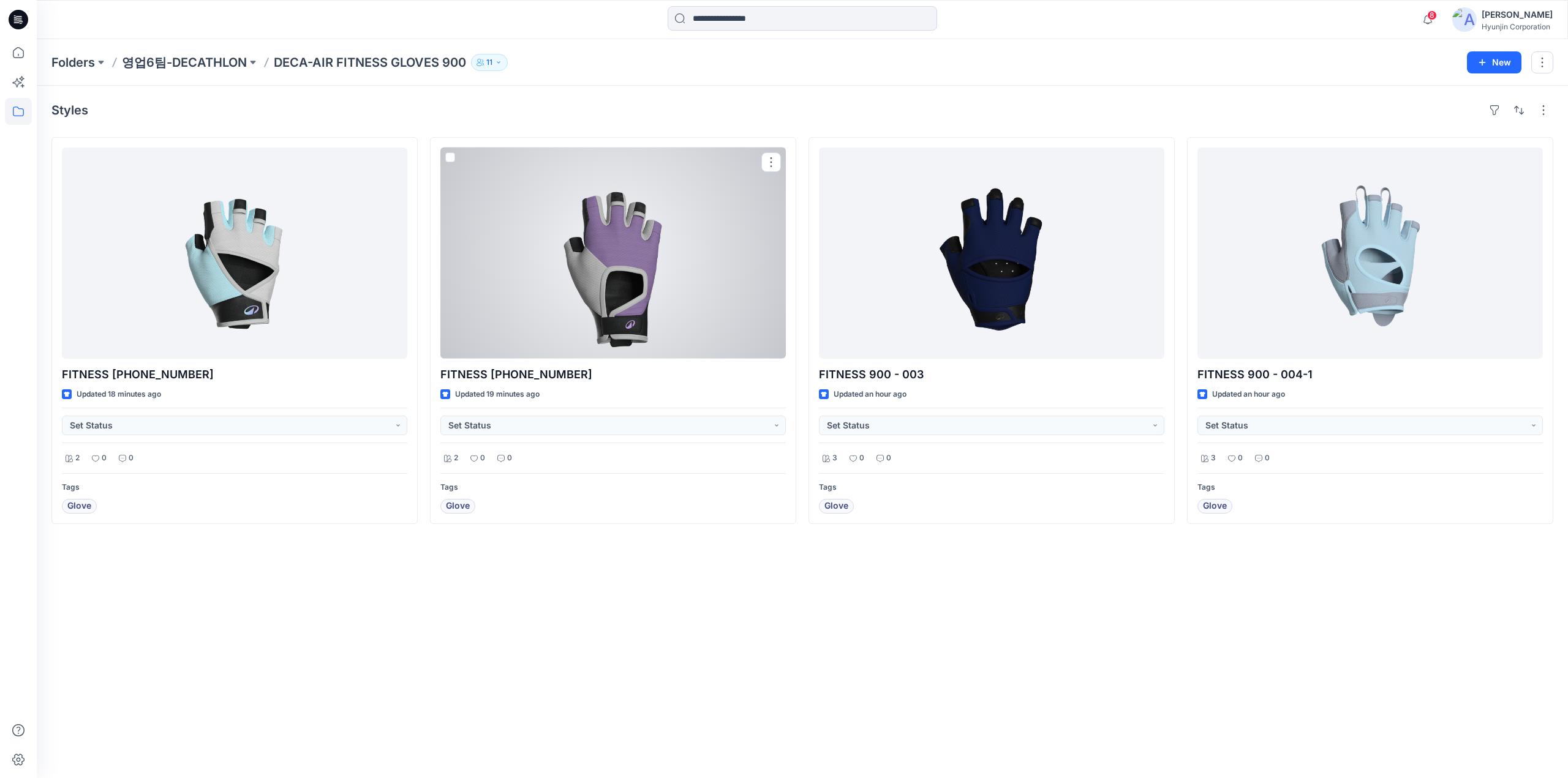
click at [620, 312] on div at bounding box center [613, 253] width 345 height 212
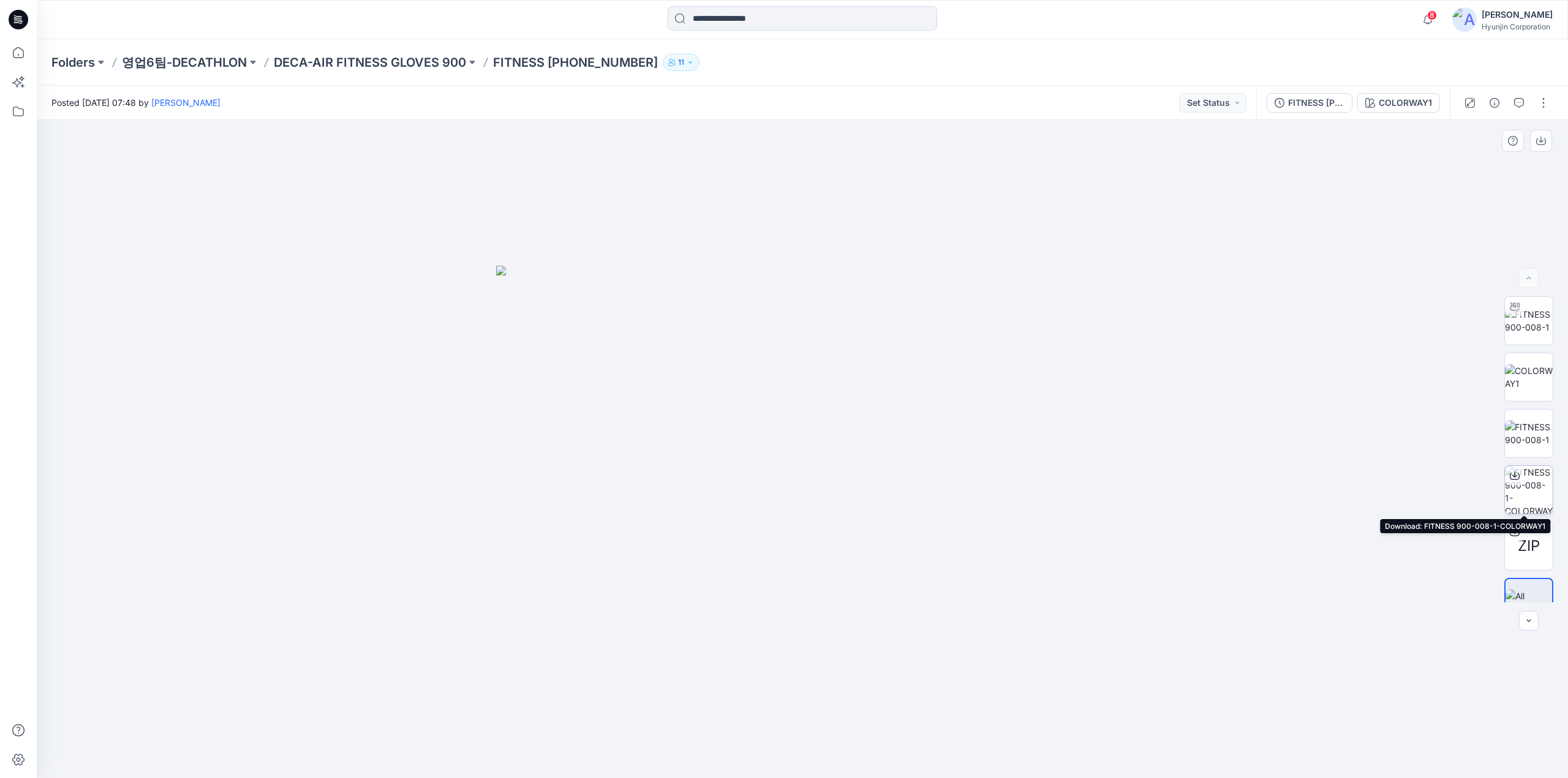
click at [1520, 488] on img at bounding box center [1528, 489] width 48 height 48
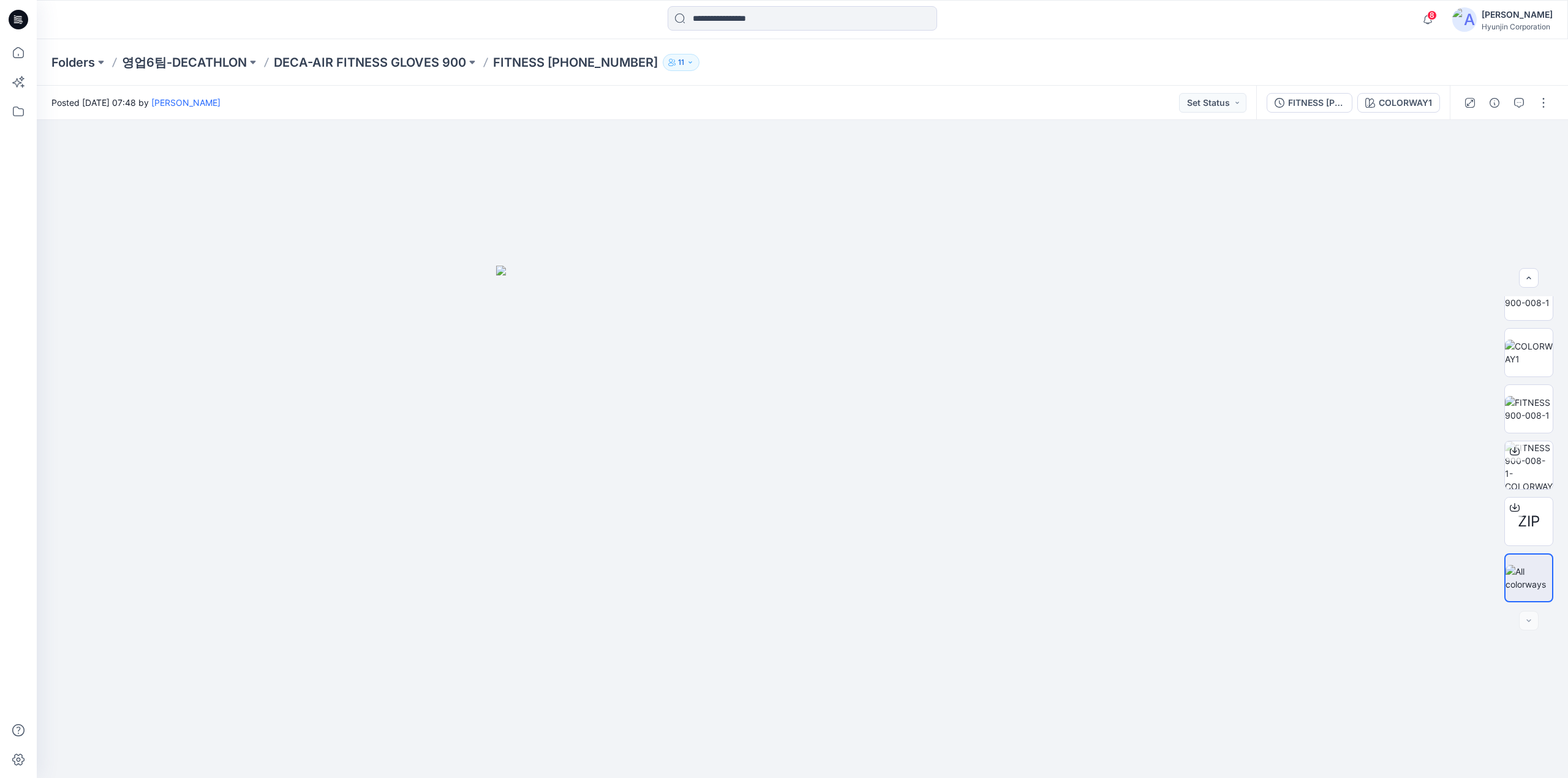
click at [11, 26] on icon at bounding box center [18, 19] width 19 height 39
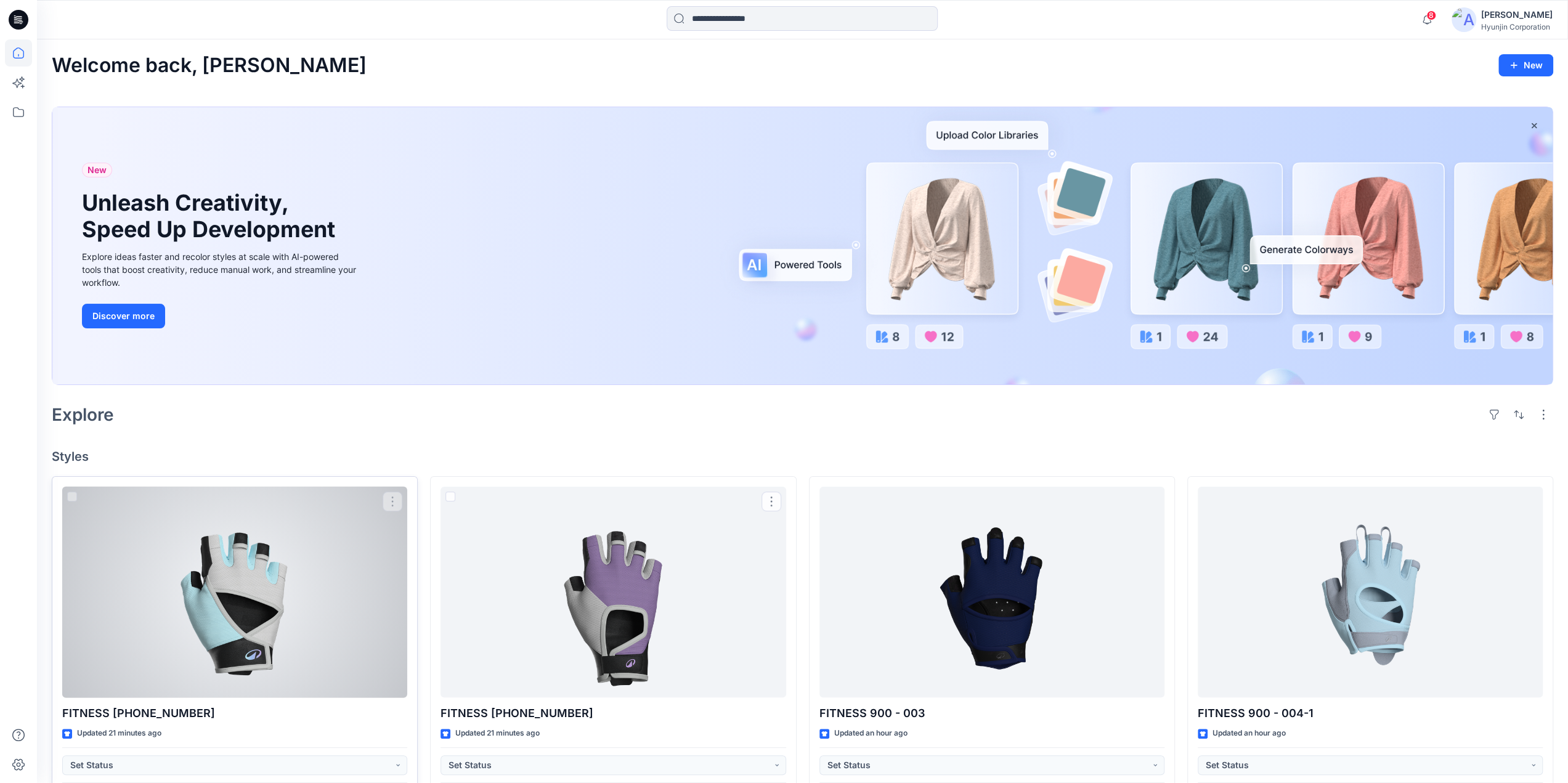
click at [295, 627] on div at bounding box center [235, 592] width 345 height 212
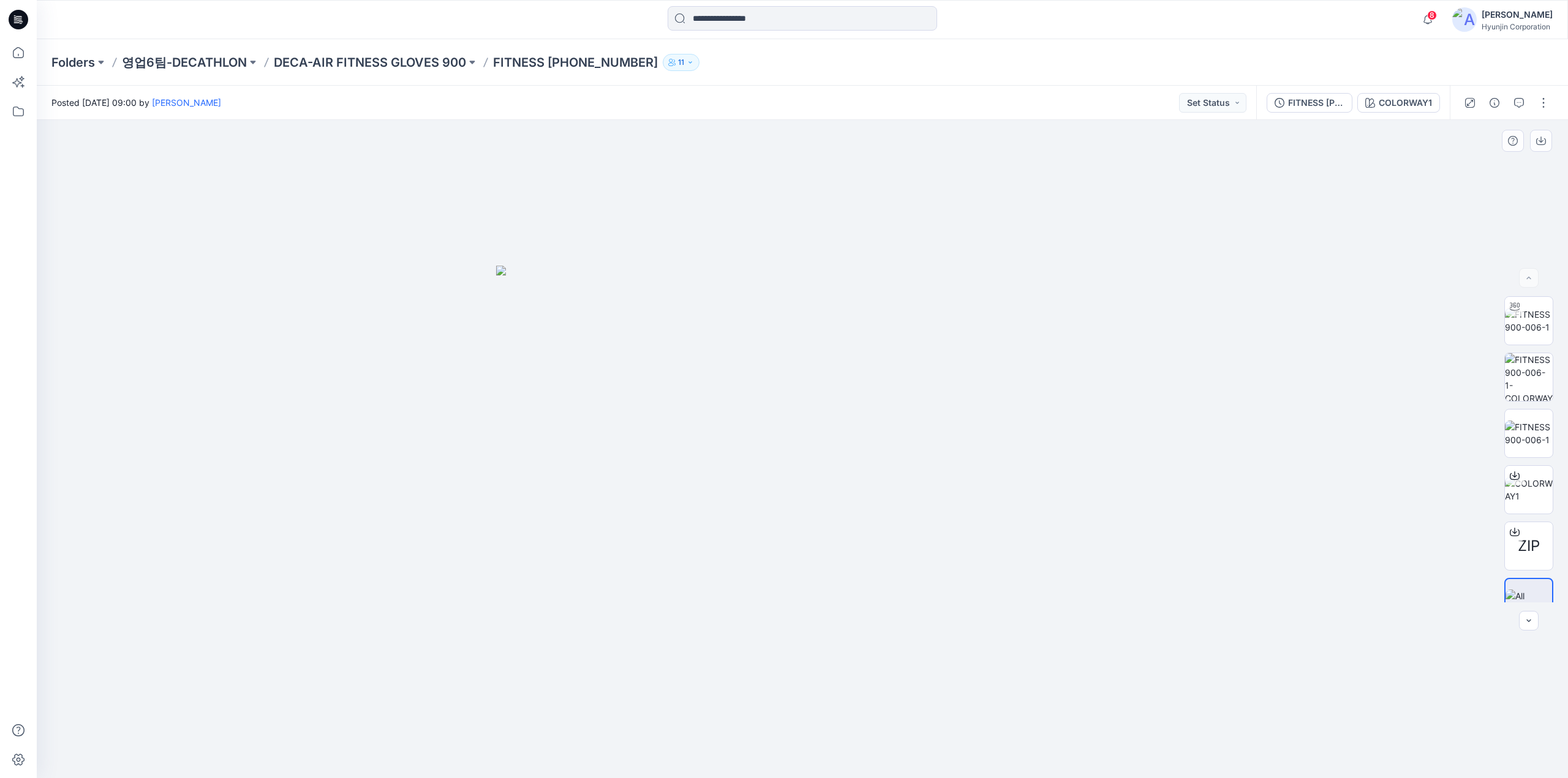
drag, startPoint x: 790, startPoint y: 556, endPoint x: 642, endPoint y: 562, distance: 148.1
click at [642, 562] on img at bounding box center [802, 522] width 612 height 513
click at [1545, 323] on img at bounding box center [1528, 320] width 48 height 25
drag, startPoint x: 1056, startPoint y: 544, endPoint x: 717, endPoint y: 574, distance: 340.3
drag, startPoint x: 717, startPoint y: 574, endPoint x: 96, endPoint y: 106, distance: 777.6
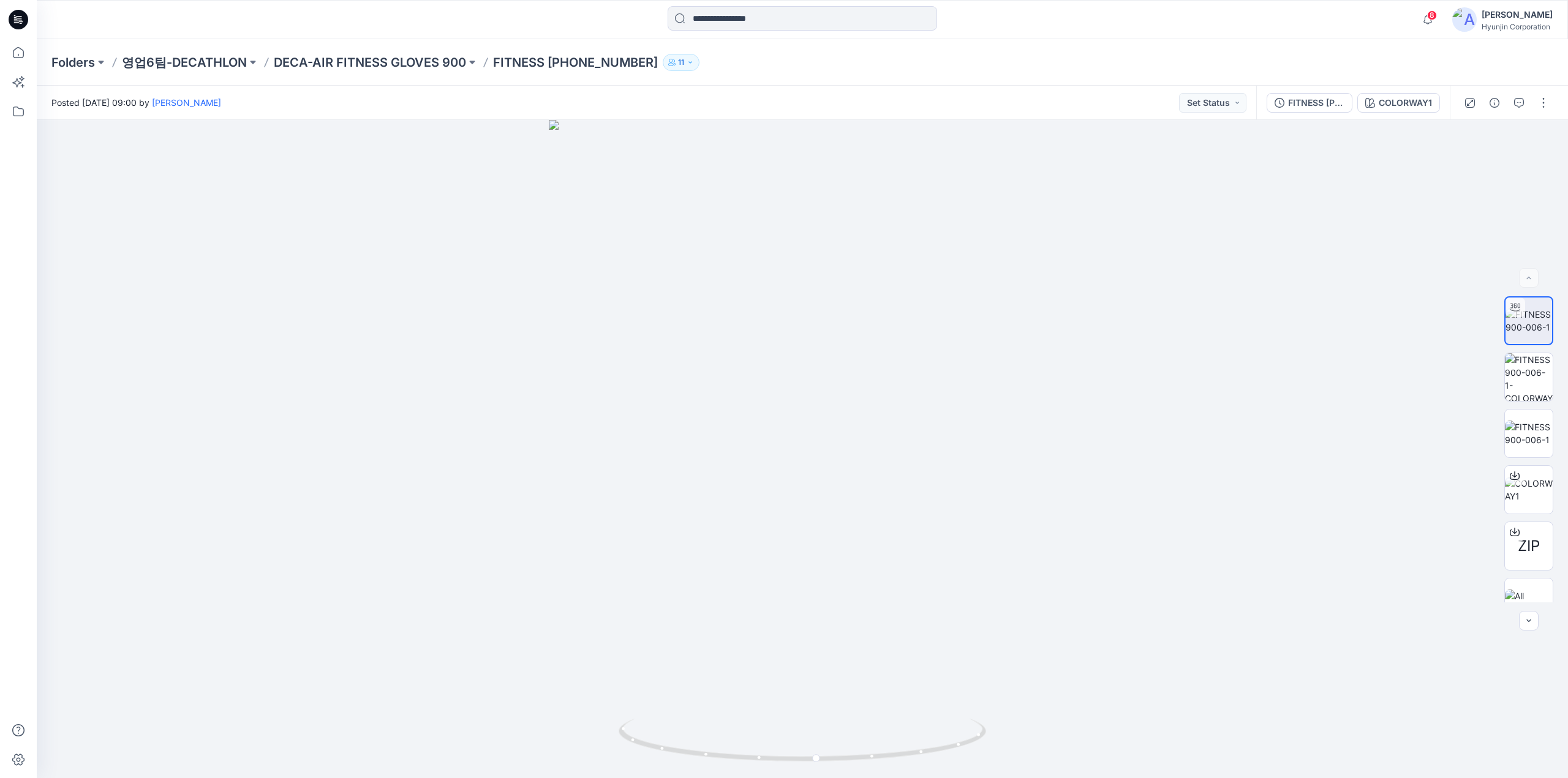
click at [116, 154] on div at bounding box center [802, 449] width 1531 height 658
click at [21, 116] on icon at bounding box center [18, 111] width 27 height 27
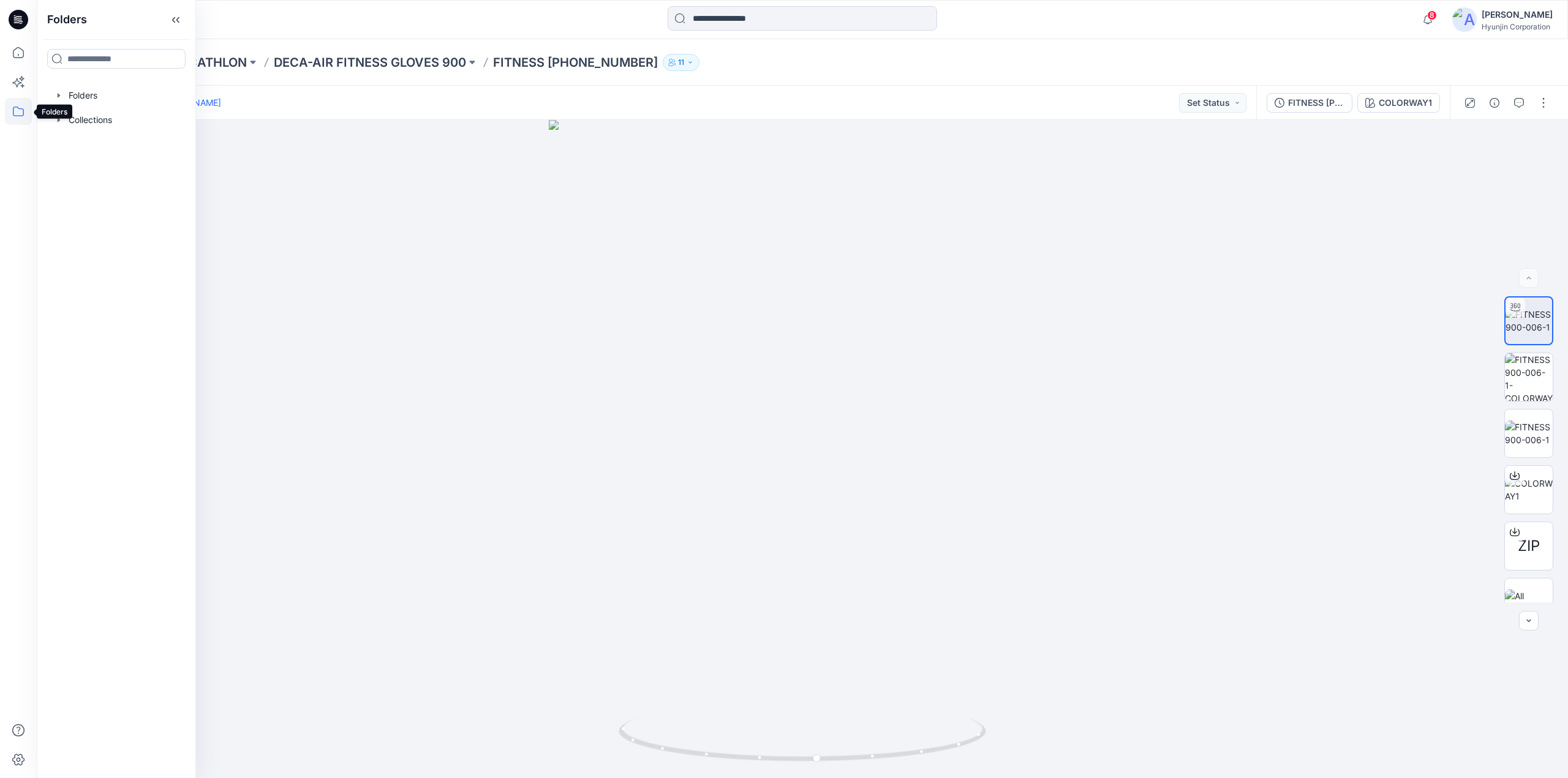
click at [17, 111] on icon at bounding box center [18, 111] width 27 height 27
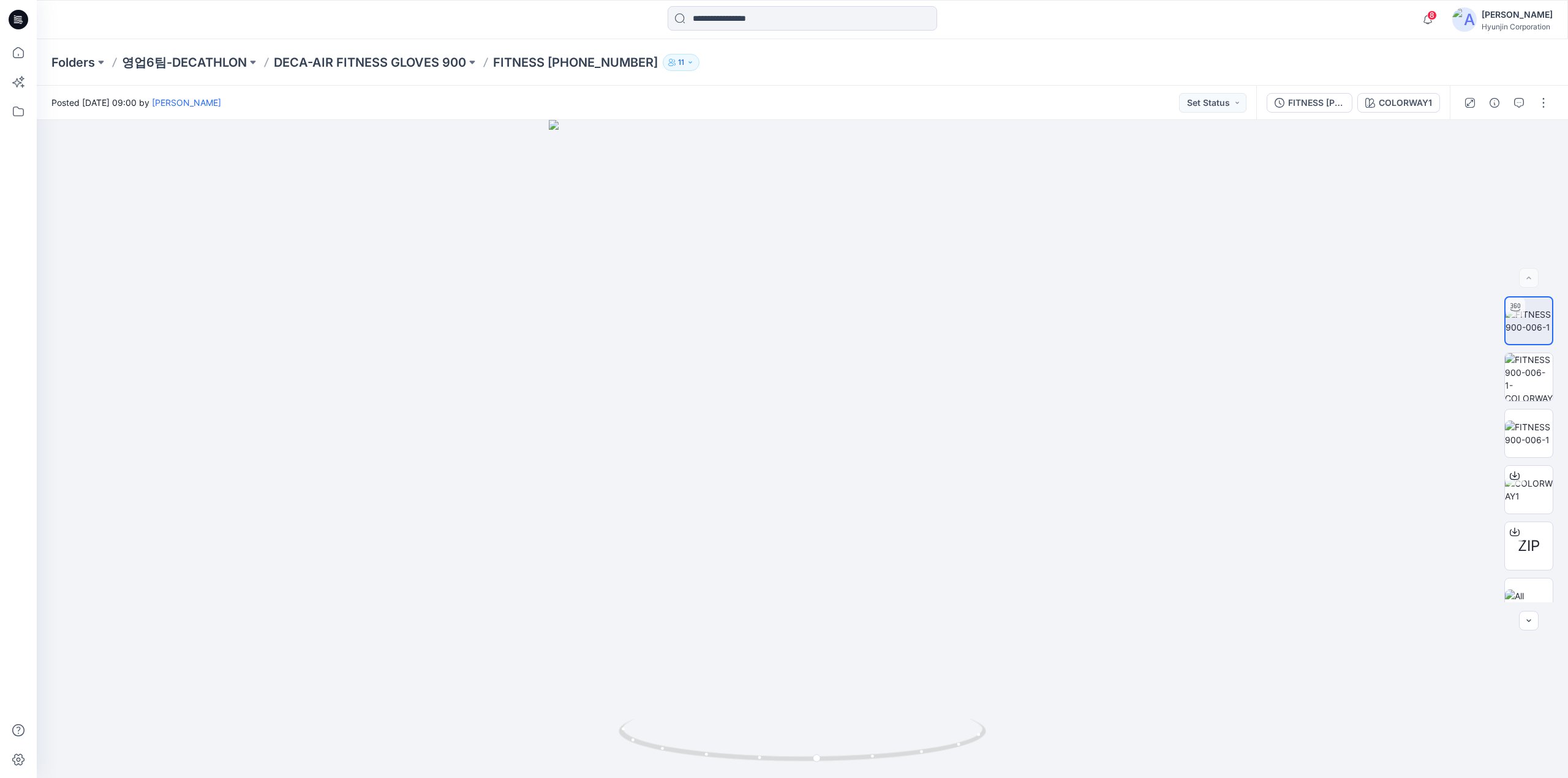
click at [30, 19] on div at bounding box center [18, 19] width 39 height 39
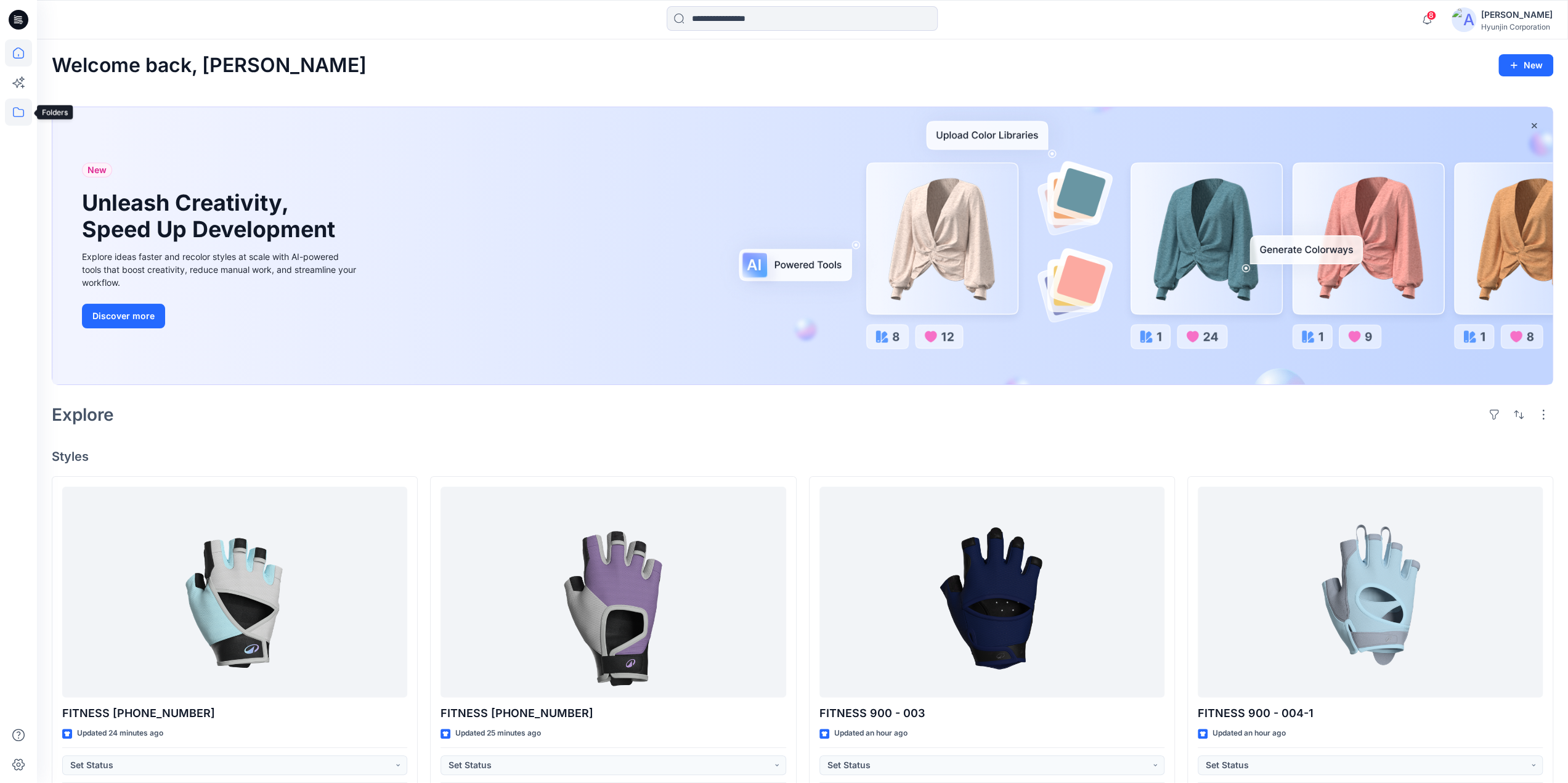
click at [12, 119] on icon at bounding box center [18, 112] width 27 height 27
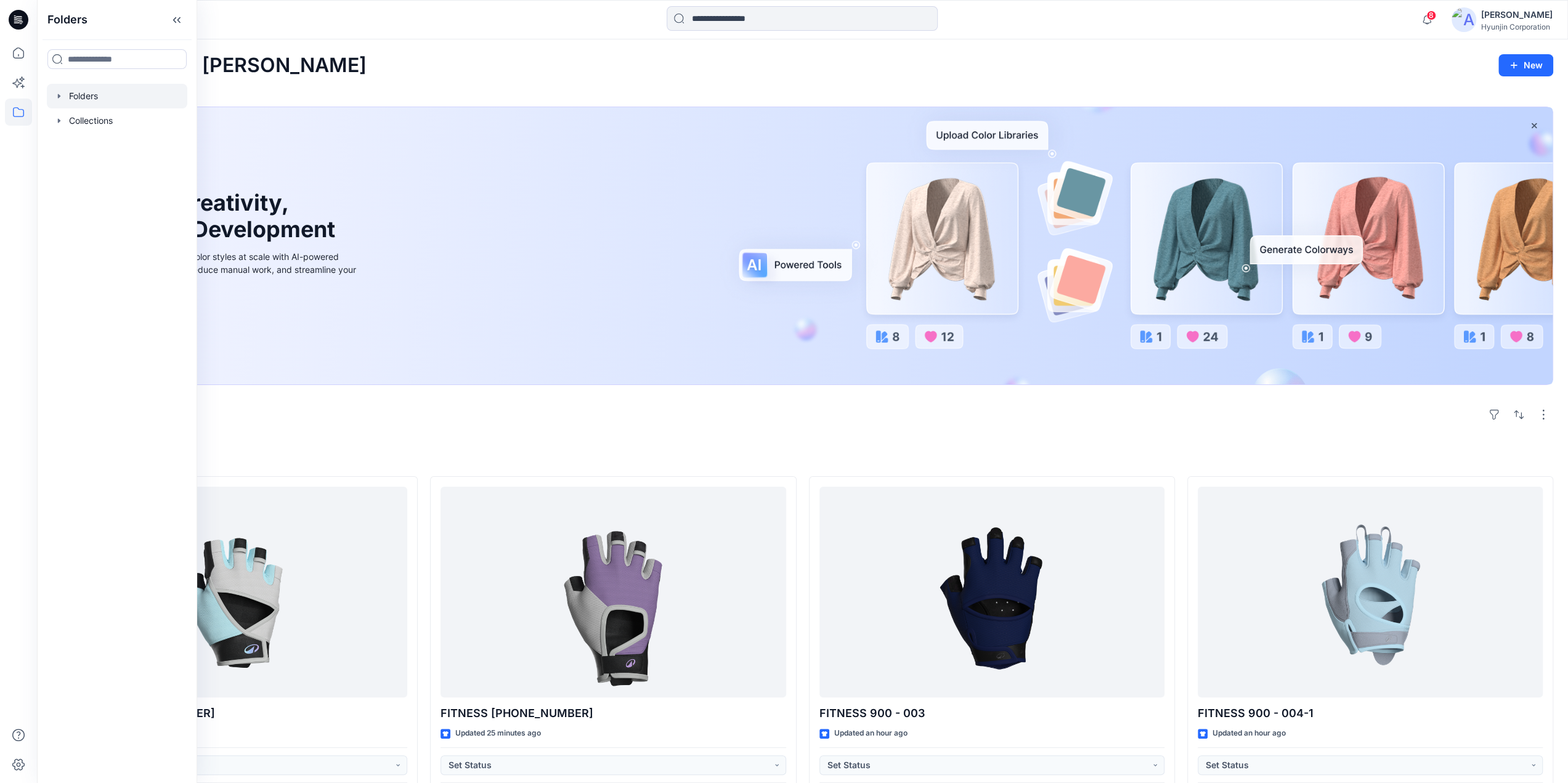
click at [80, 102] on div at bounding box center [117, 96] width 141 height 25
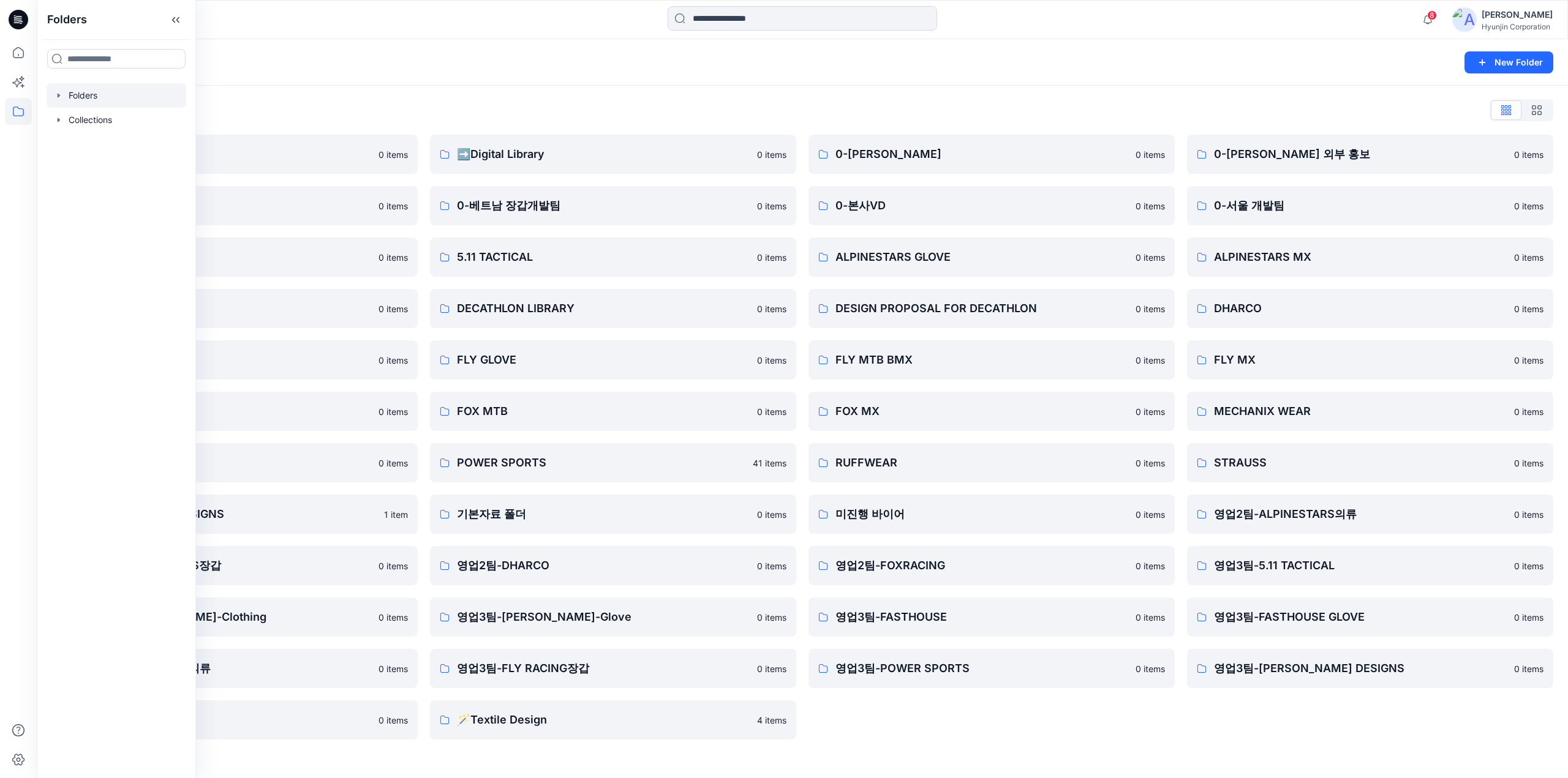
click at [1000, 121] on div "Folders List ♻️Project 0 items 0-베트남 의류개발팀 0 items 0-서울 디자인팀 0 items DECATHLON …" at bounding box center [802, 420] width 1531 height 668
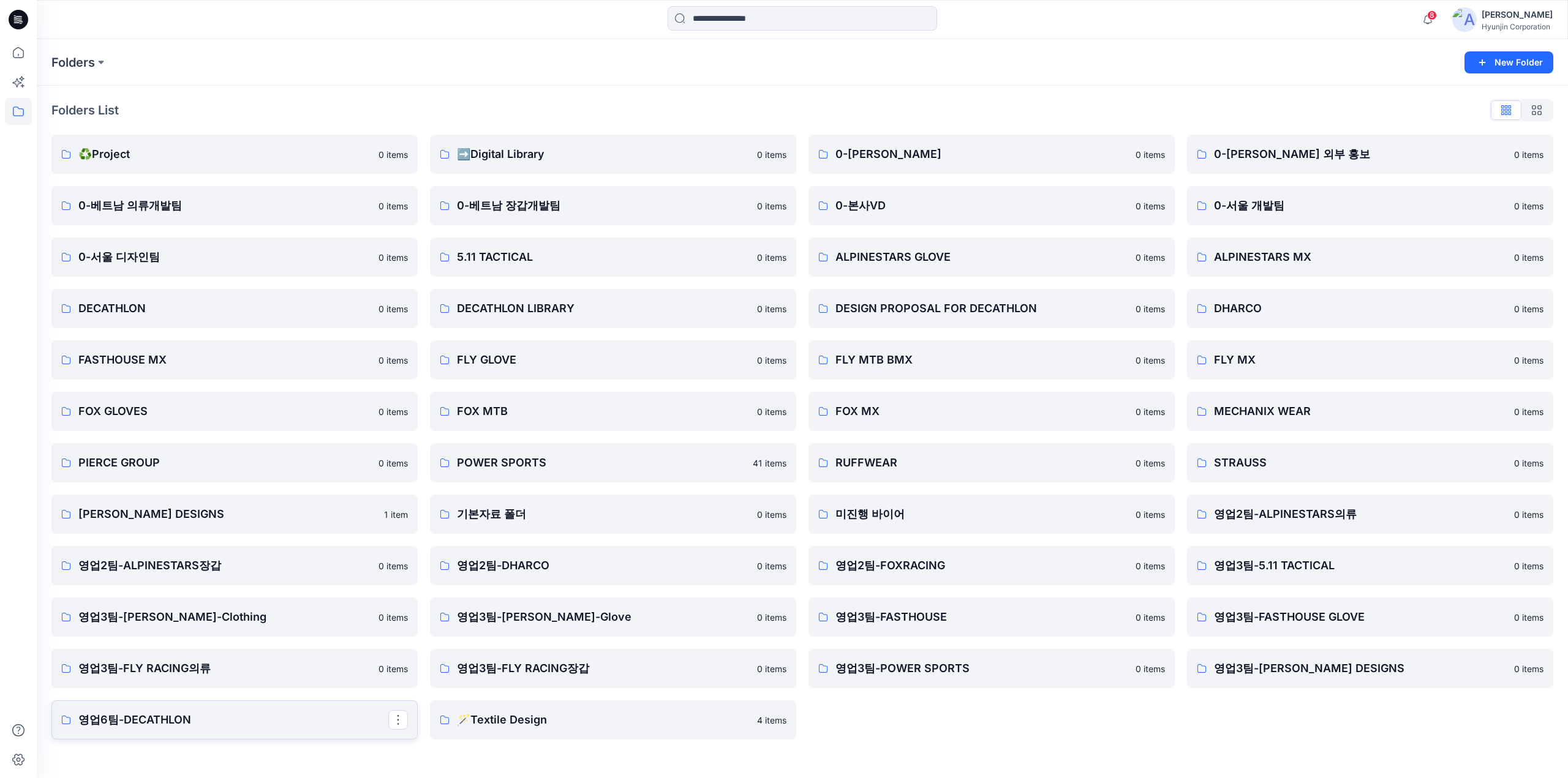
click at [298, 710] on link "영업6팀-DECATHLON" at bounding box center [234, 719] width 366 height 39
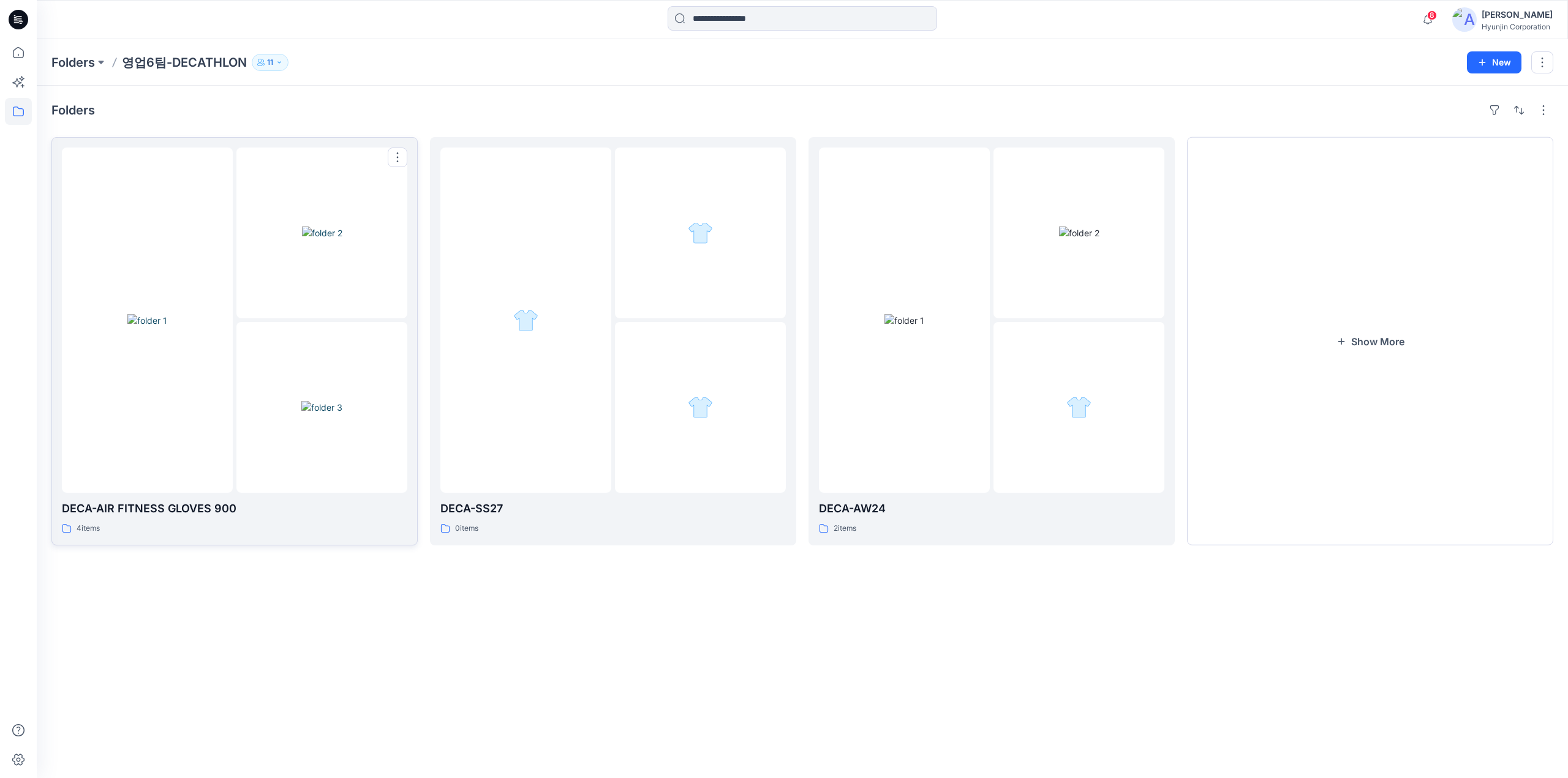
click at [252, 329] on div at bounding box center [322, 407] width 171 height 171
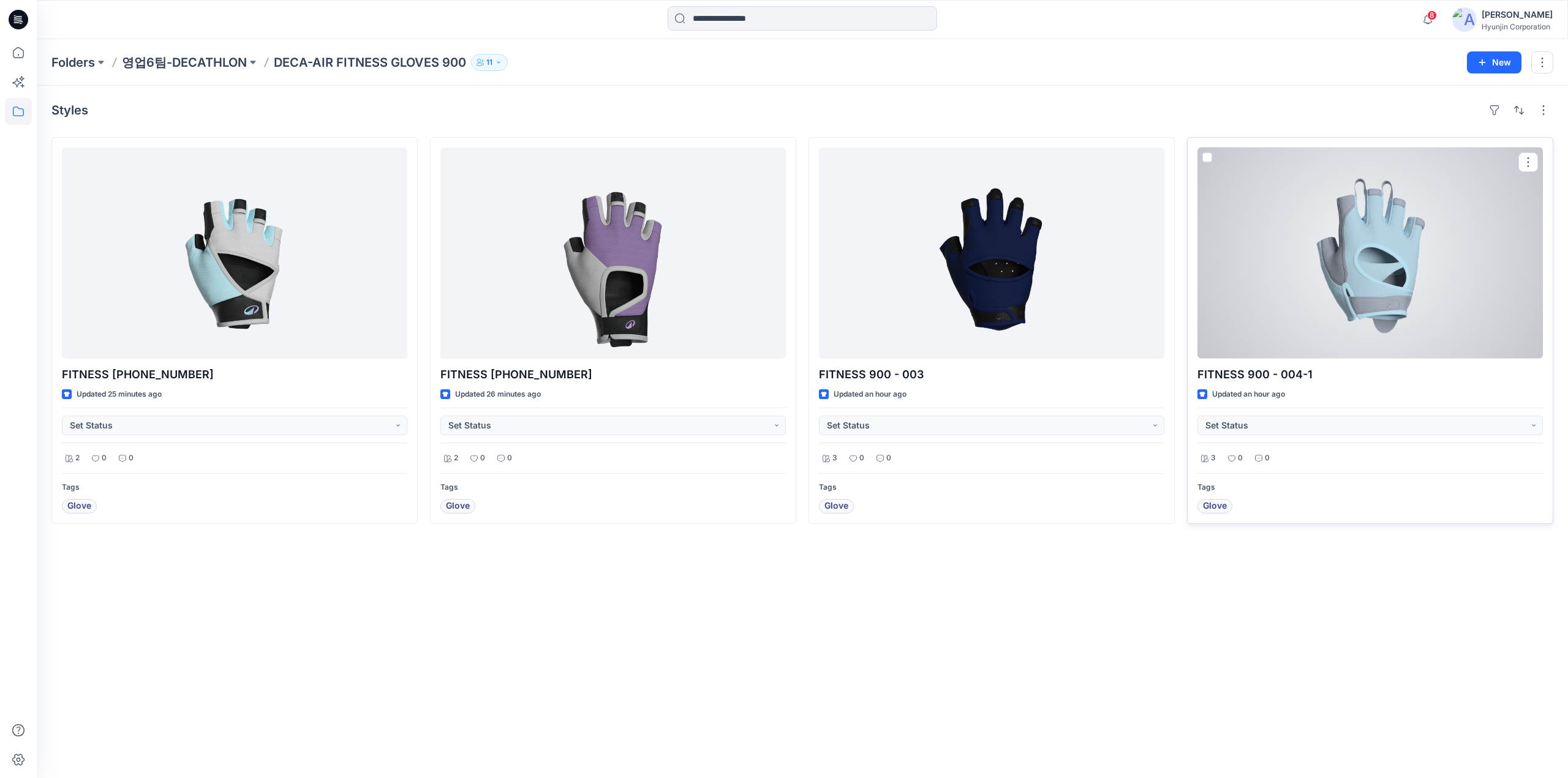
click at [1412, 334] on div at bounding box center [1370, 253] width 345 height 212
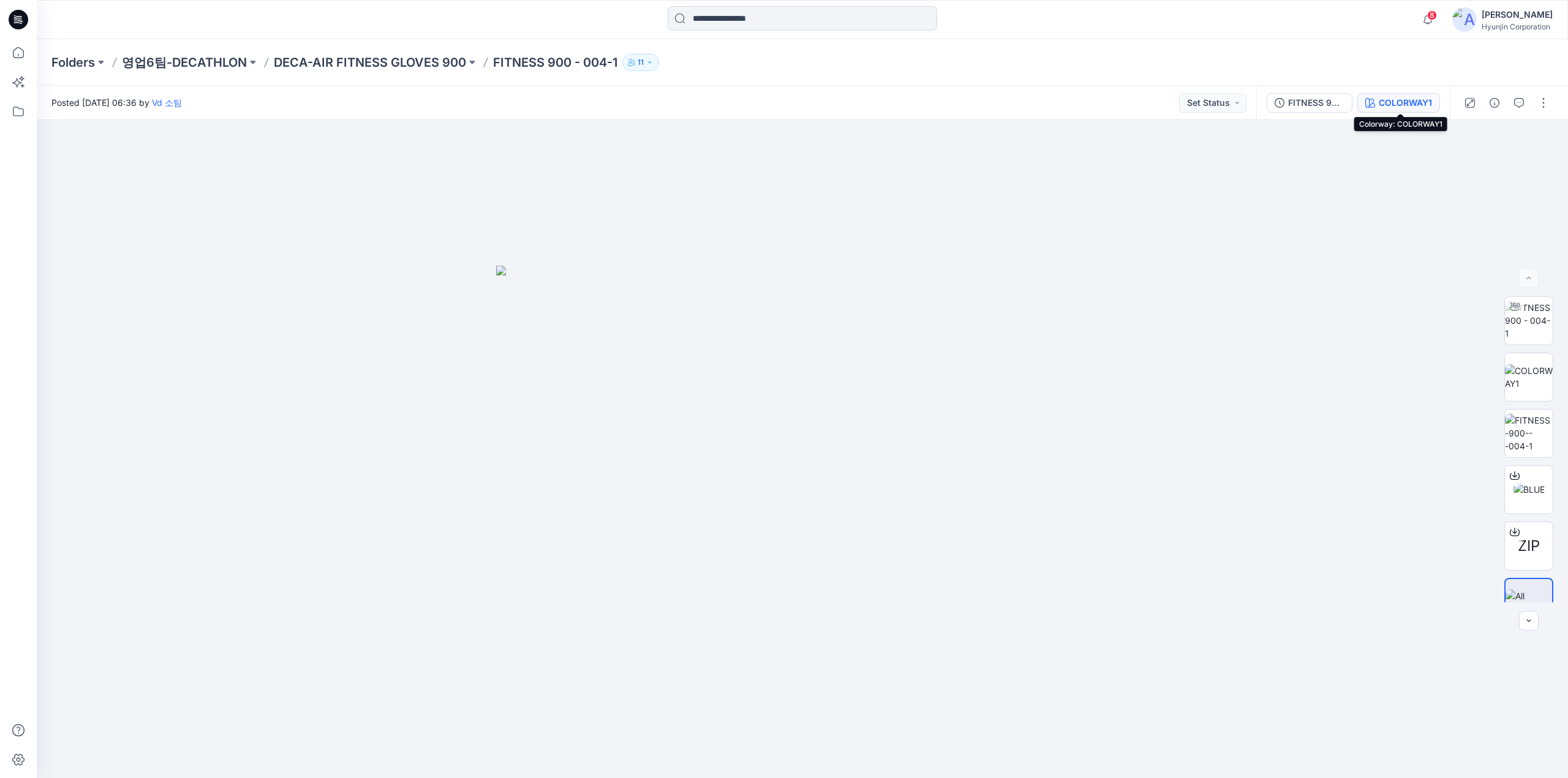
click at [1414, 108] on div "COLORWAY1" at bounding box center [1405, 103] width 53 height 14
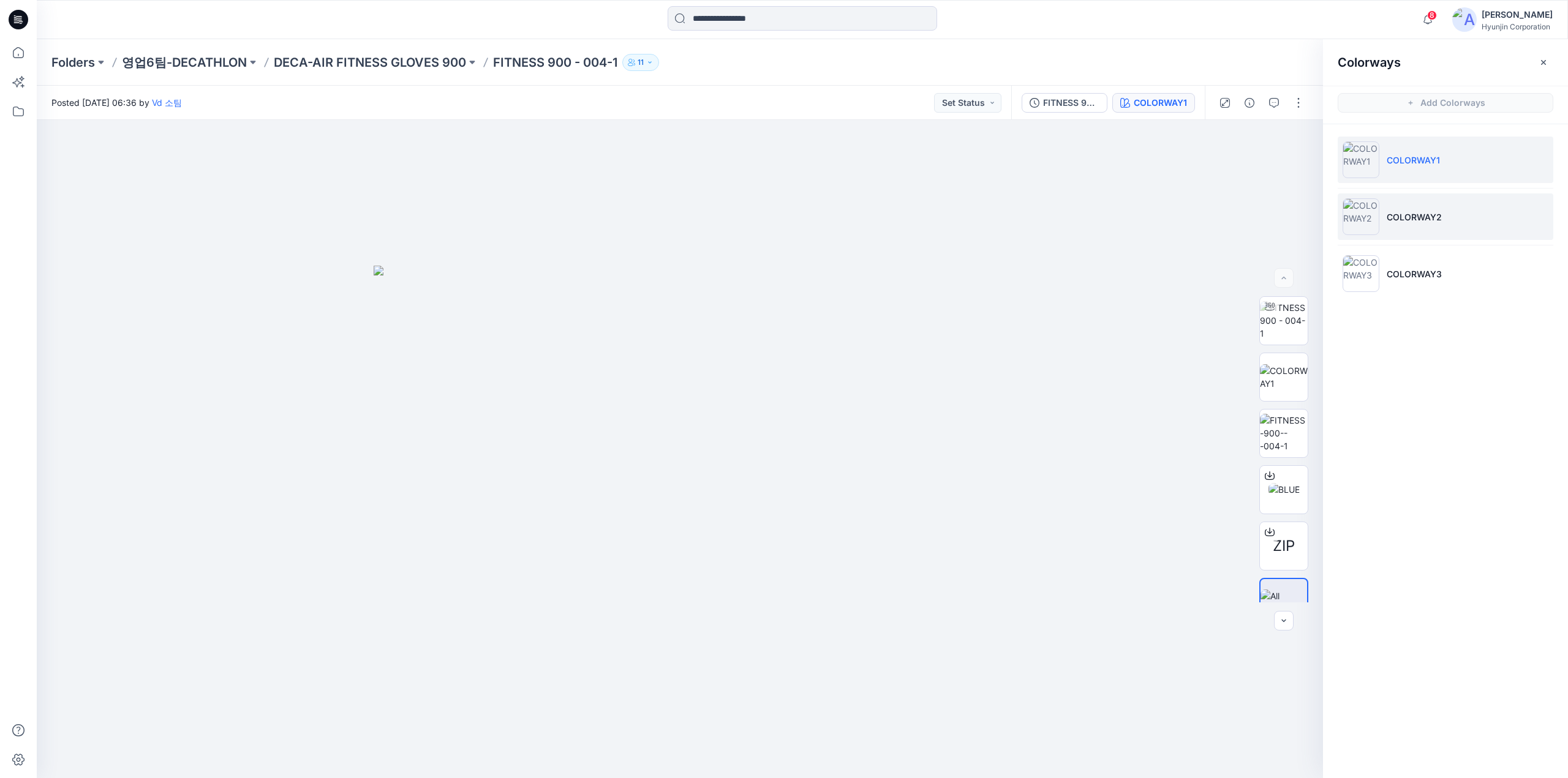
click at [1387, 223] on li "COLORWAY2" at bounding box center [1445, 217] width 216 height 47
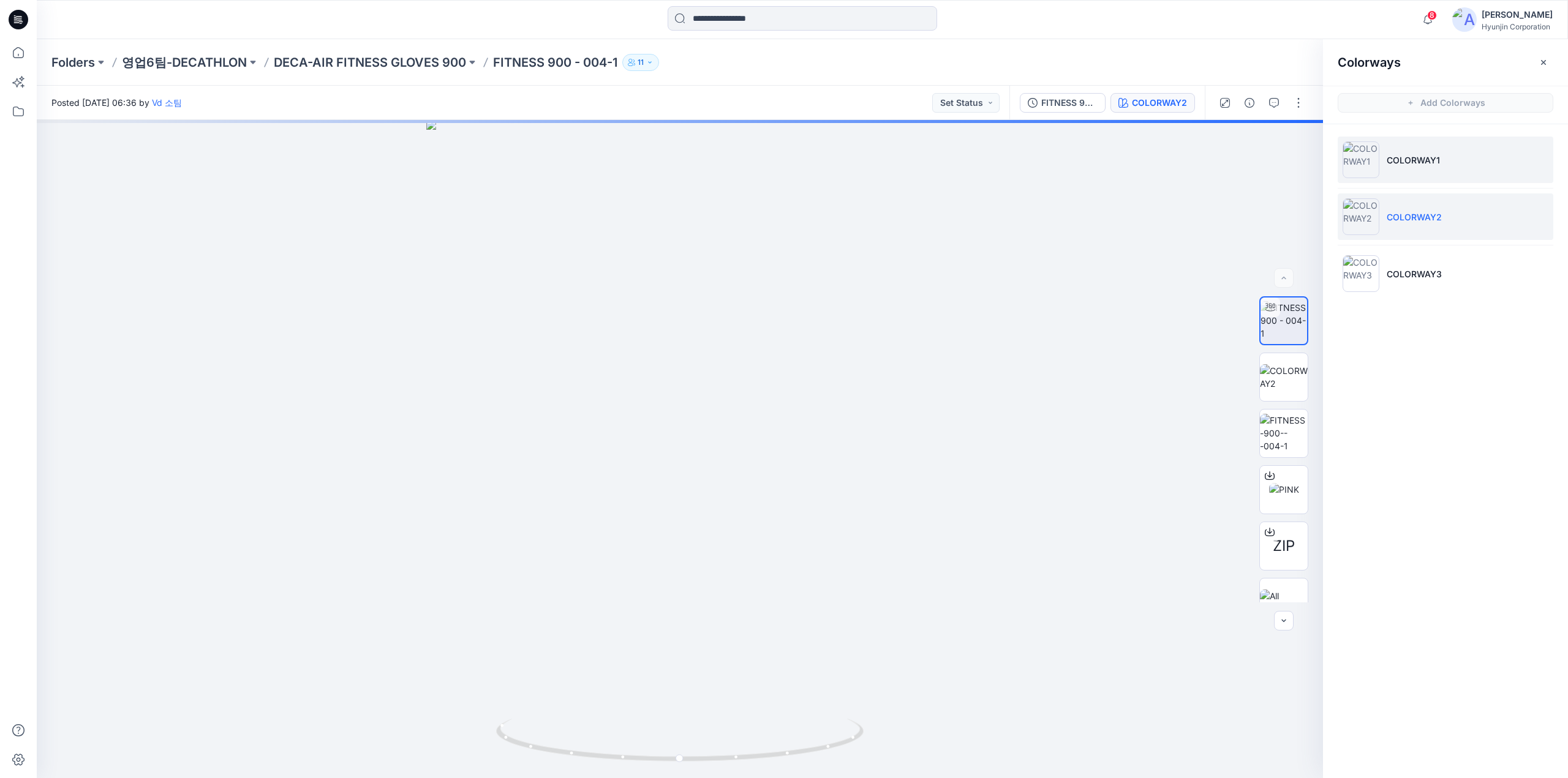
click at [1389, 171] on li "COLORWAY1" at bounding box center [1445, 160] width 216 height 47
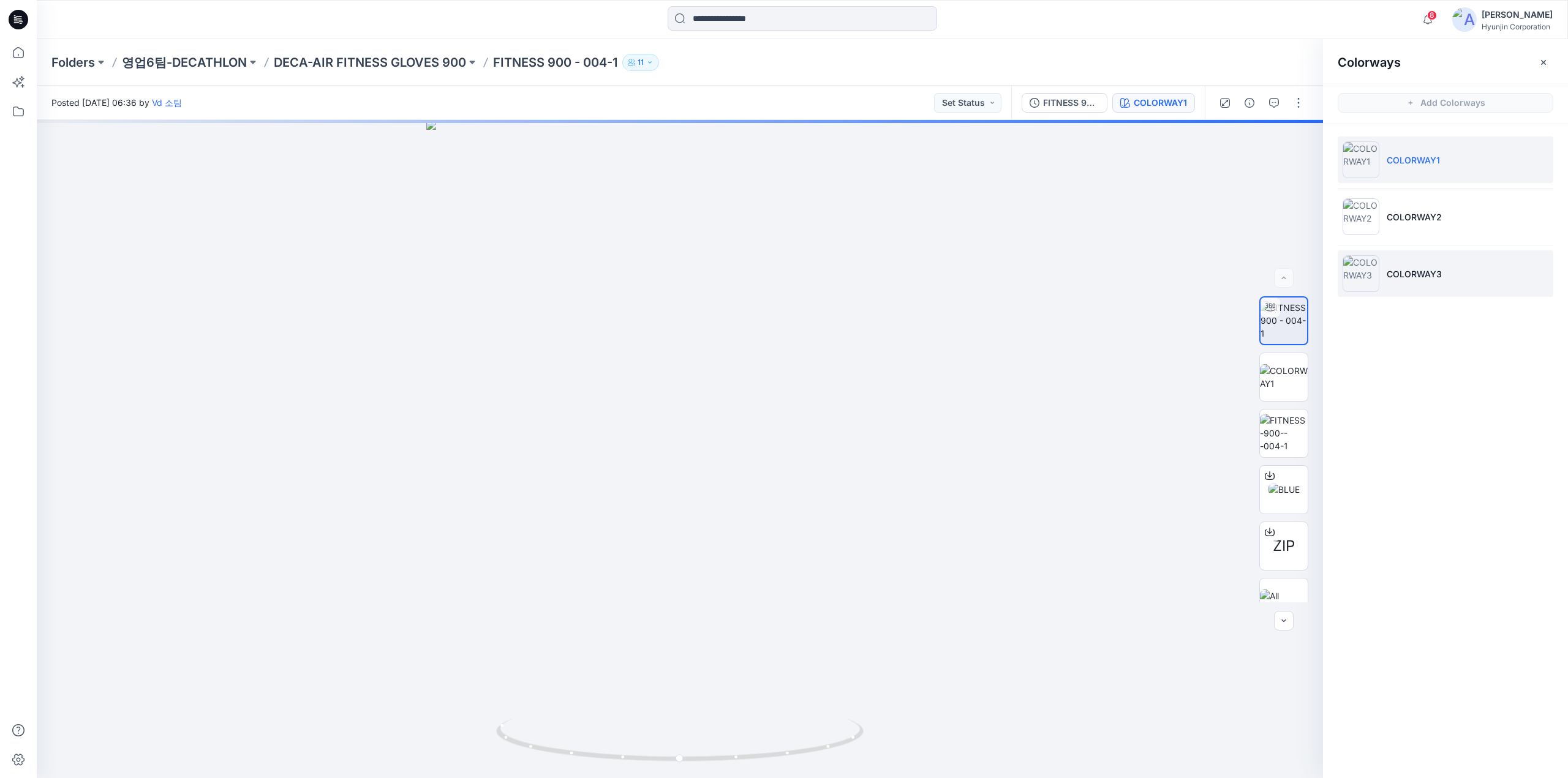
click at [1381, 272] on li "COLORWAY3" at bounding box center [1445, 274] width 216 height 47
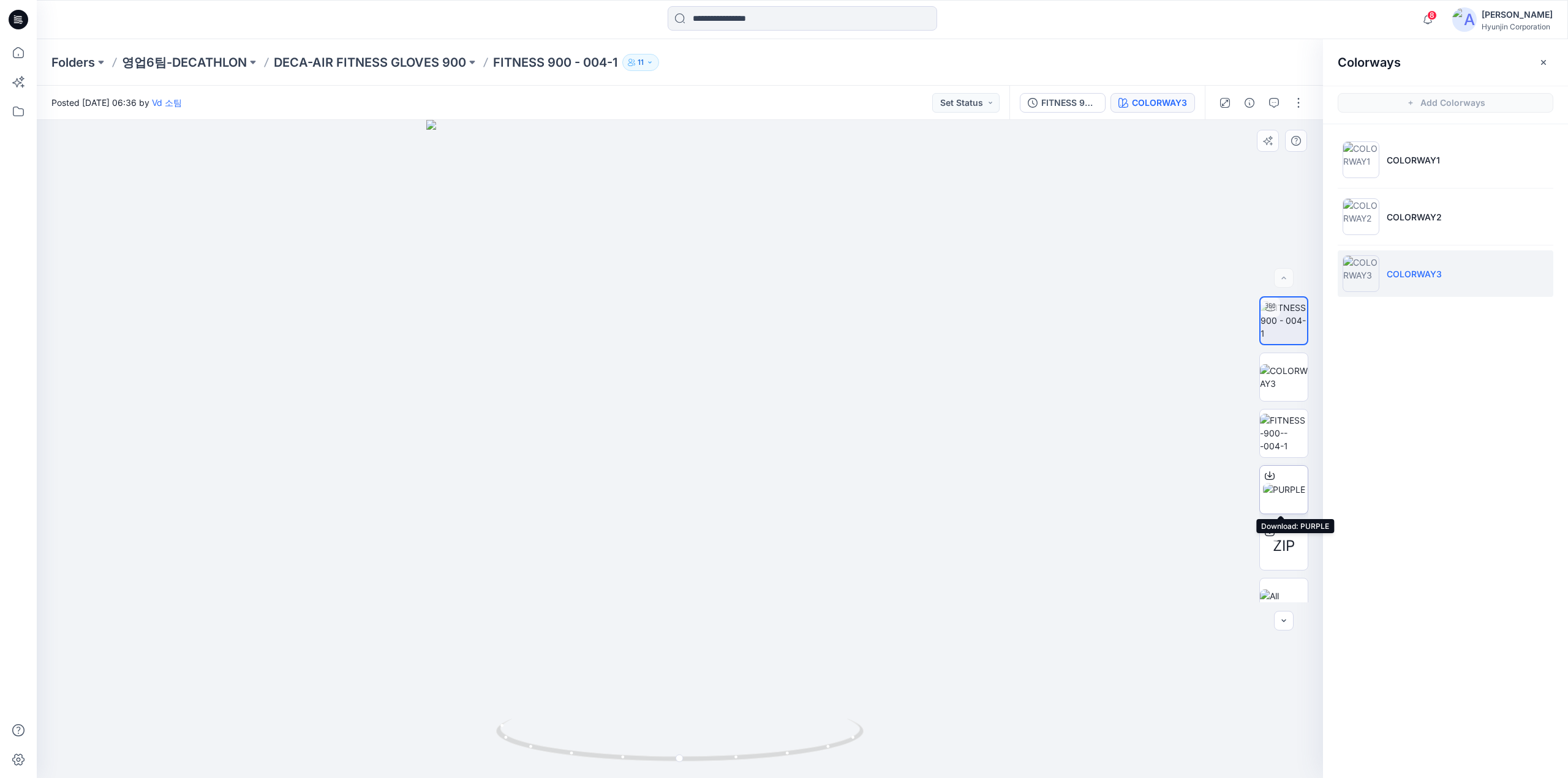
click at [1266, 480] on icon at bounding box center [1270, 476] width 10 height 7
